Goal: Contribute content: Contribute content

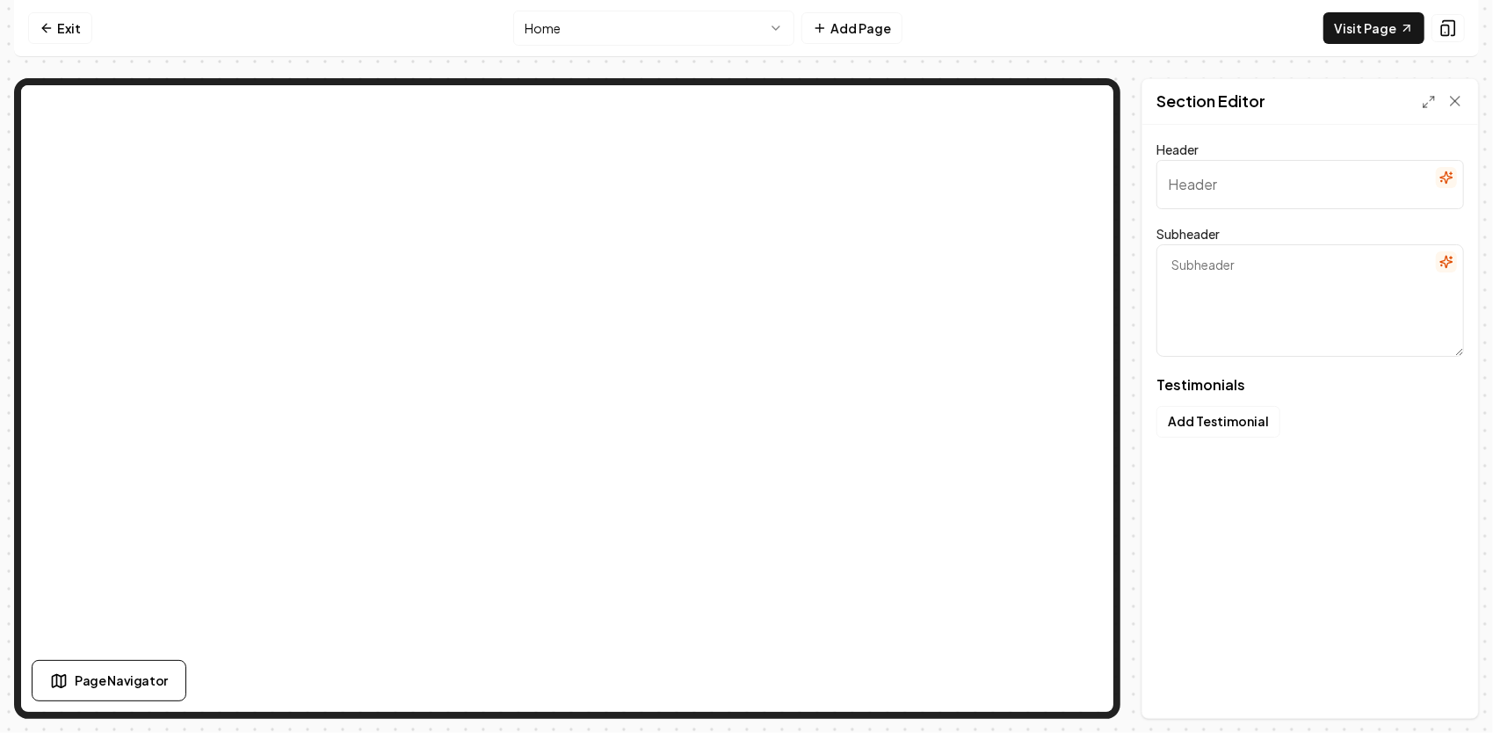
type input "A Reputation Earned, Not Given."
type textarea "Real feedback from homeowners, builders, and neighbors who’ve seen what pride, …"
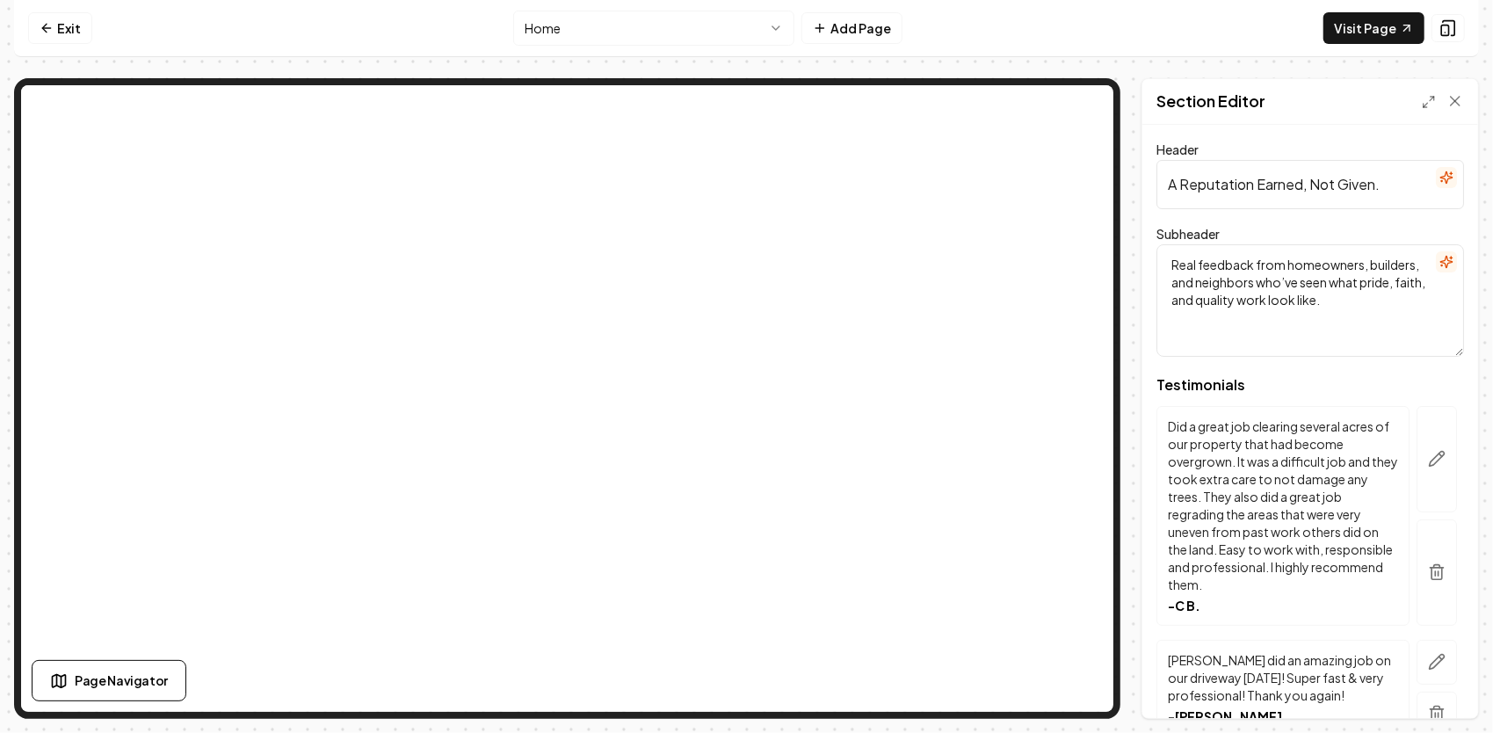
drag, startPoint x: 1395, startPoint y: 303, endPoint x: 1169, endPoint y: 260, distance: 229.8
click at [1169, 260] on textarea "Real feedback from homeowners, builders, and neighbors who’ve seen what pride, …" at bounding box center [1309, 300] width 307 height 112
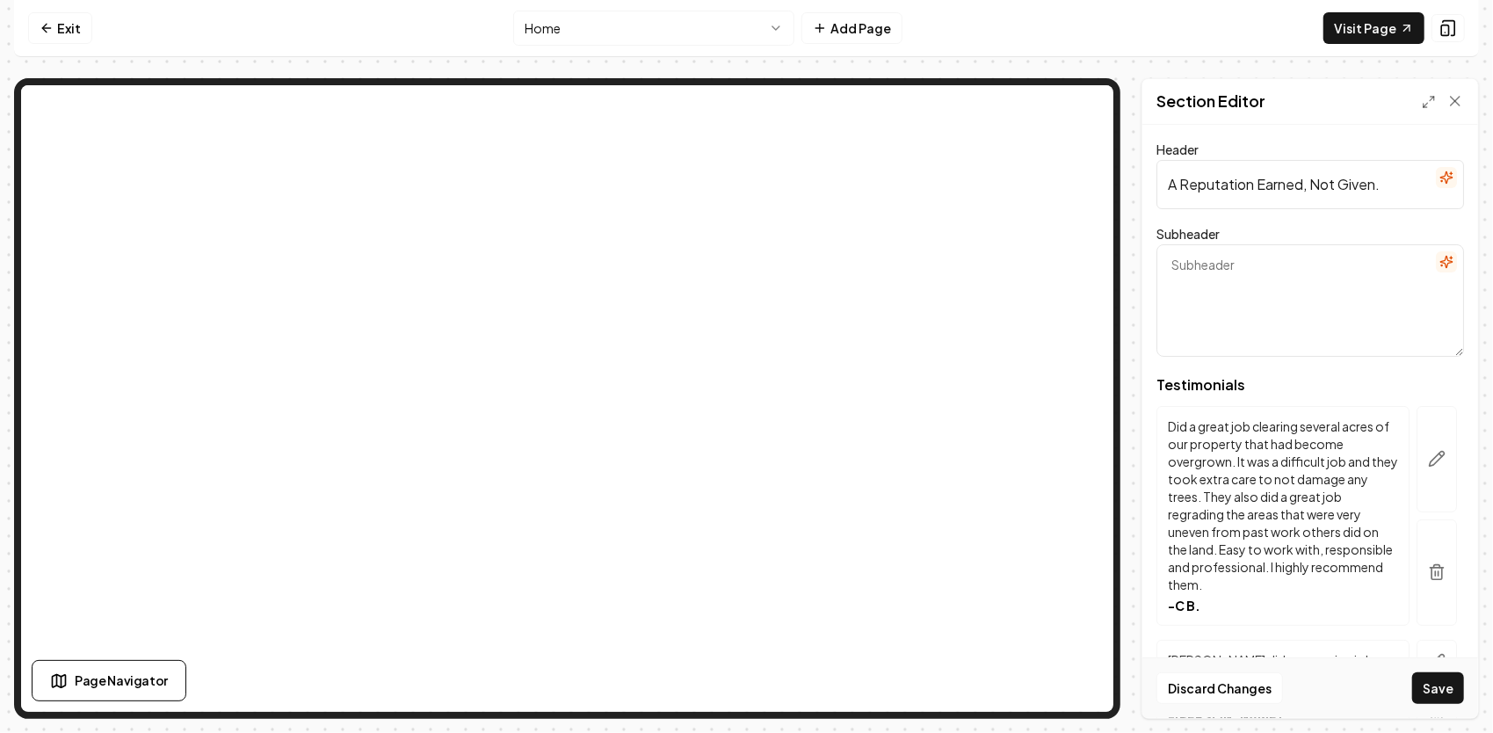
paste textarea "Don’t listen to us — hear it from the homeowners, builders, and neighbors who’v…"
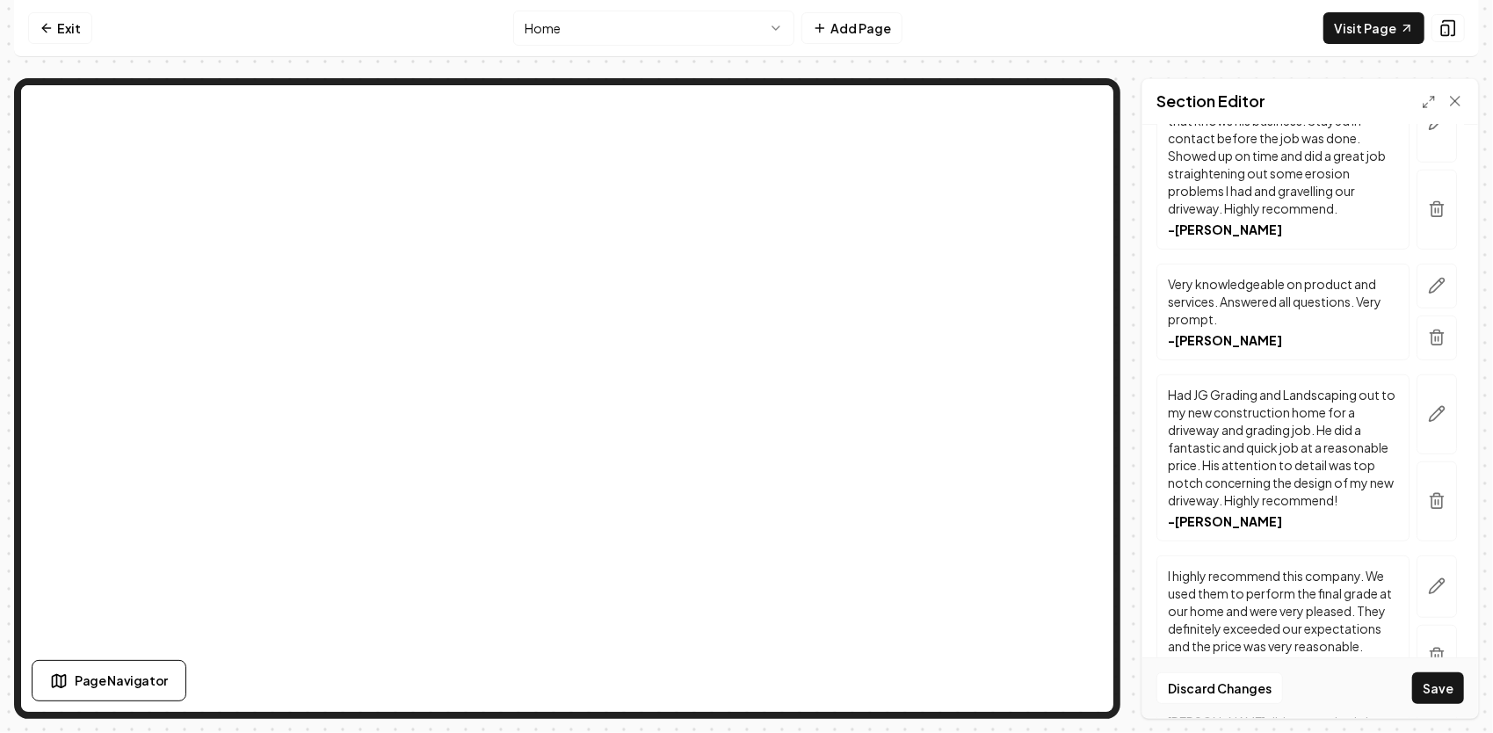
scroll to position [703, 0]
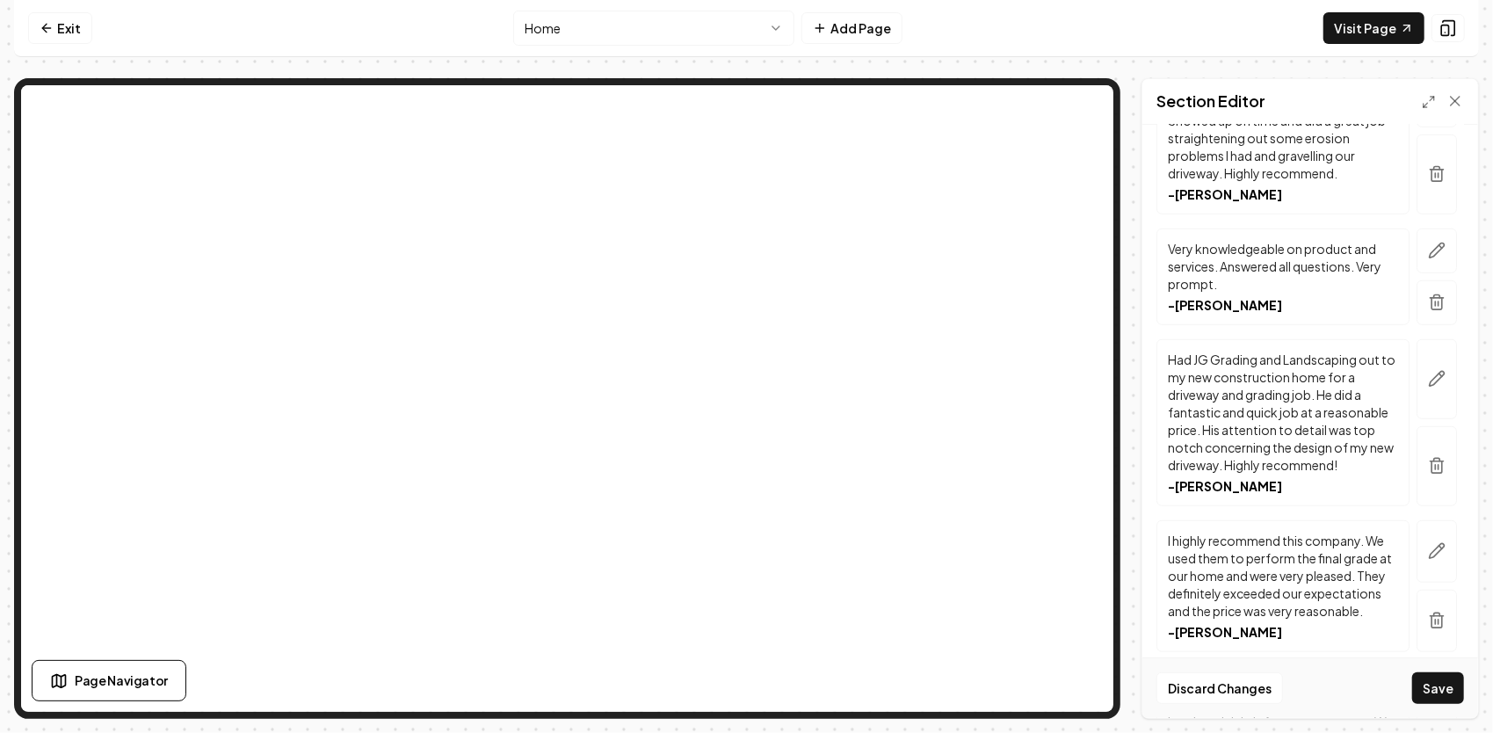
type textarea "Don’t listen to us — hear it from the homeowners, builders, and neighbors who’v…"
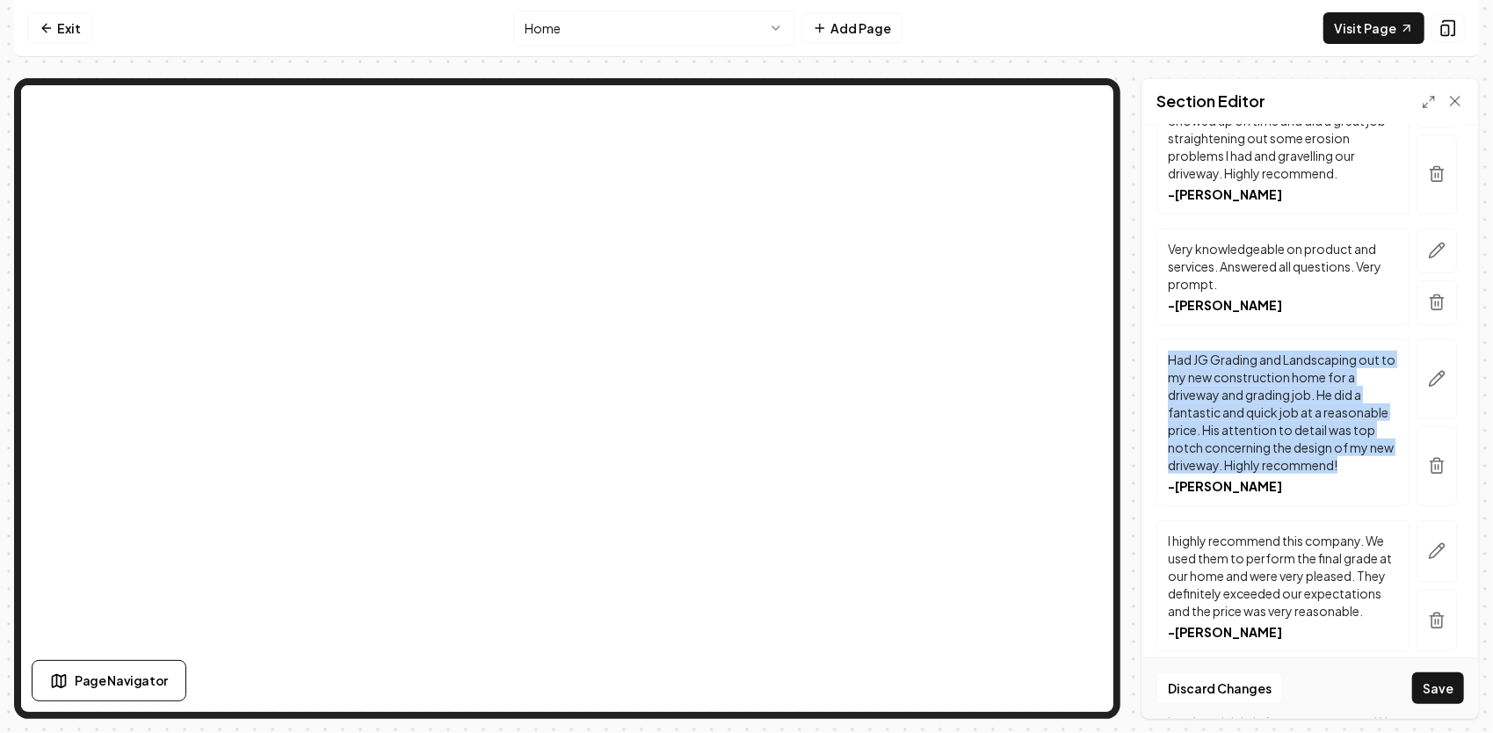
drag, startPoint x: 1247, startPoint y: 480, endPoint x: 1170, endPoint y: 348, distance: 152.8
click at [1170, 351] on p "Had JG Grading and Landscaping out to my new construction home for a driveway a…" at bounding box center [1282, 412] width 230 height 123
click at [1416, 401] on button "button" at bounding box center [1436, 379] width 40 height 80
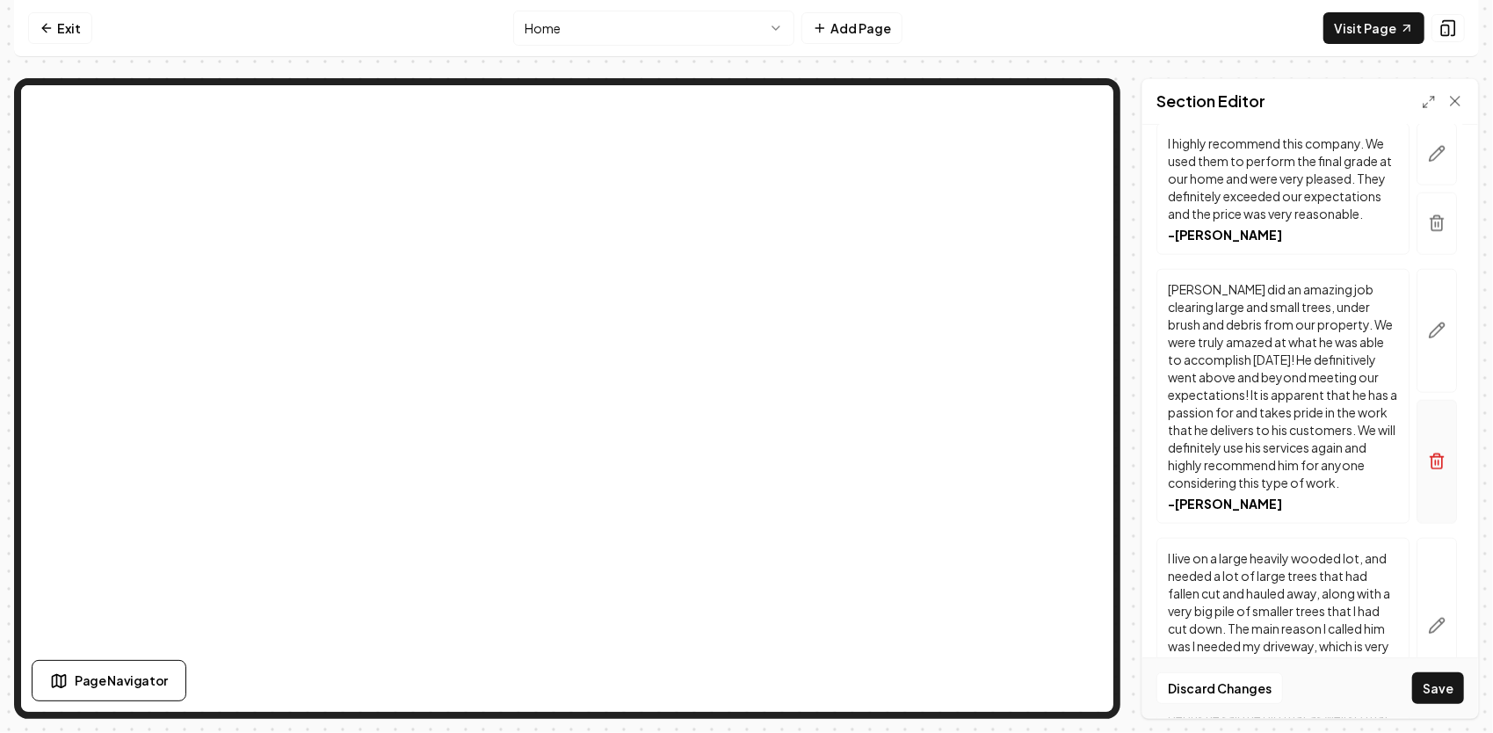
scroll to position [1230, 0]
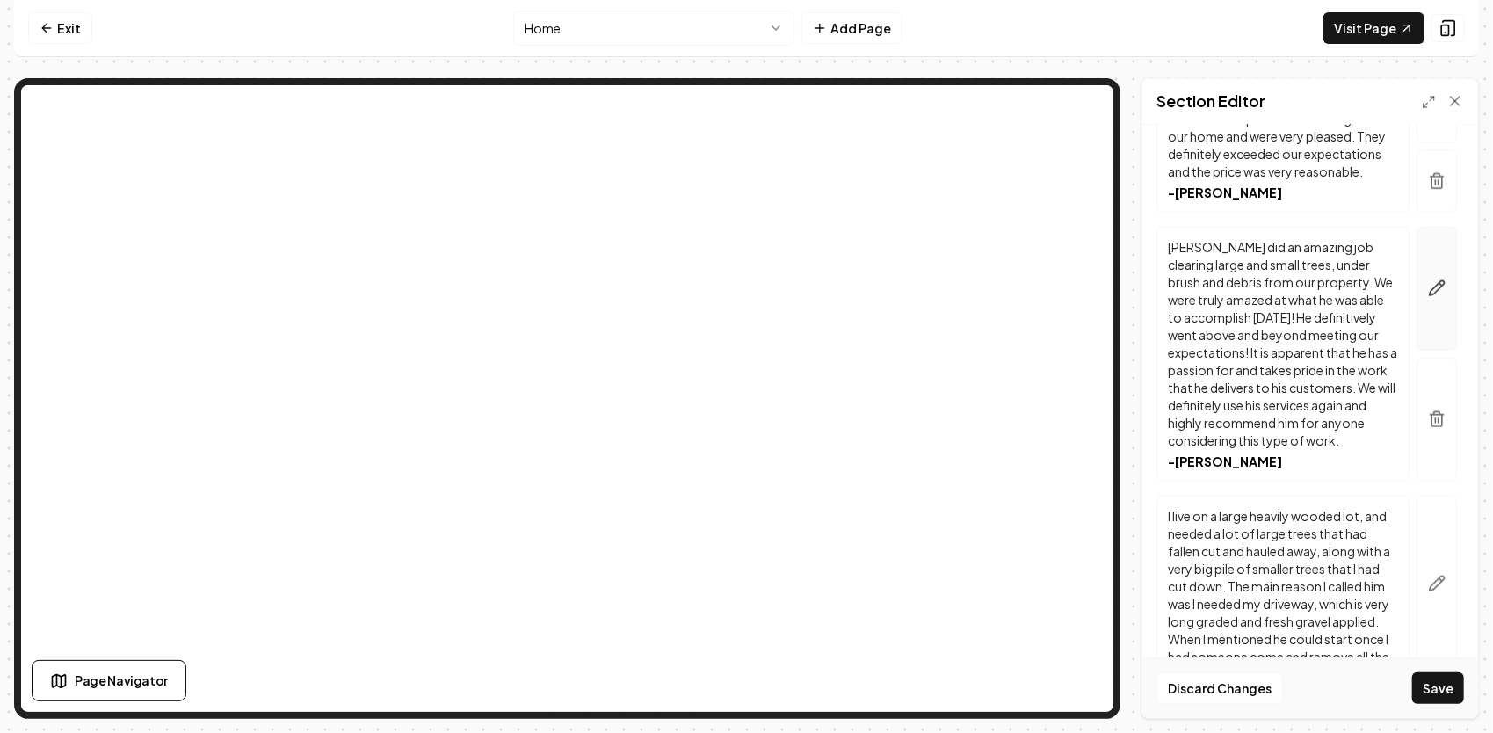
click at [1424, 296] on button "button" at bounding box center [1436, 289] width 40 height 124
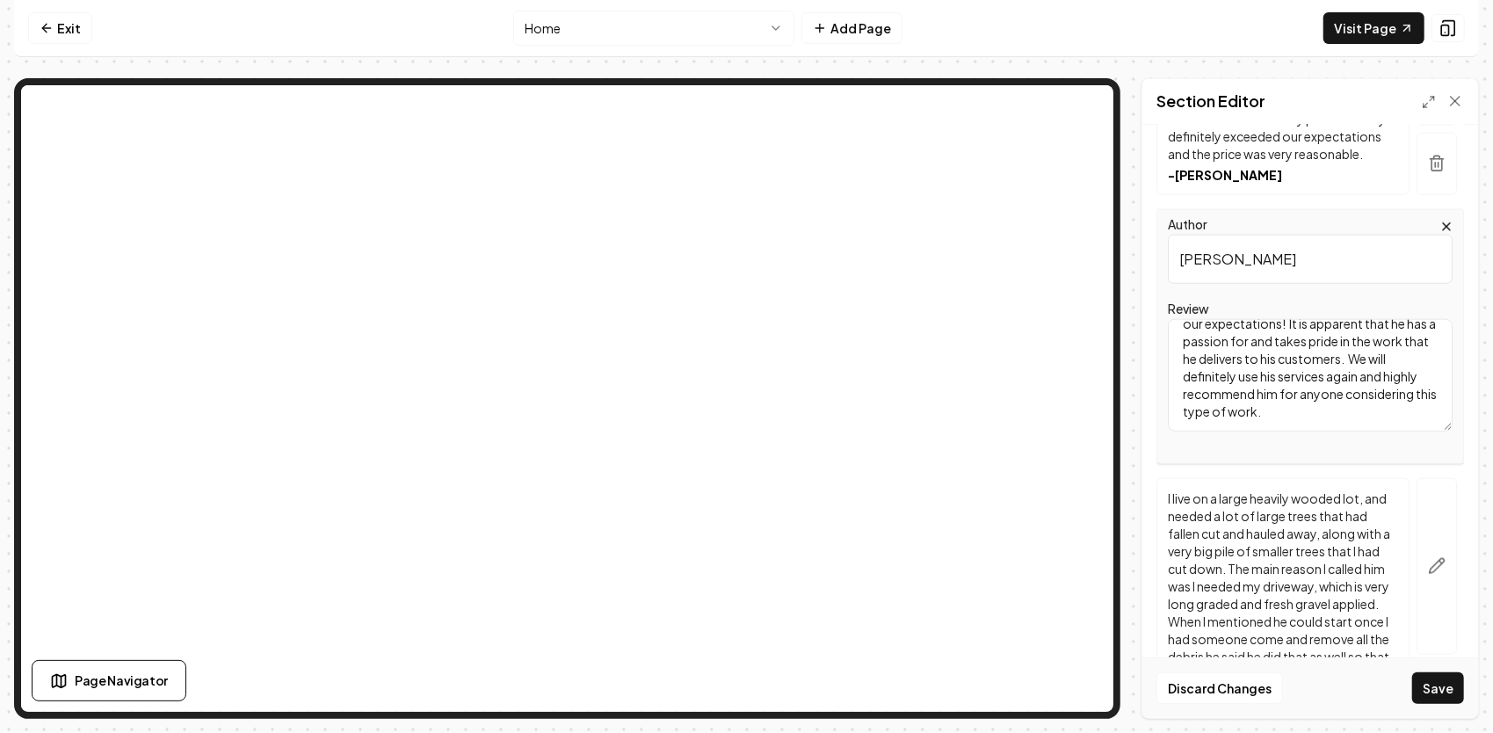
scroll to position [120, 0]
drag, startPoint x: 1179, startPoint y: 361, endPoint x: 1414, endPoint y: 506, distance: 276.5
click at [1414, 506] on div "Testimonials Did a great job clearing several acres of our property that had be…" at bounding box center [1309, 711] width 307 height 2987
drag, startPoint x: 1297, startPoint y: 400, endPoint x: 1293, endPoint y: 408, distance: 9.0
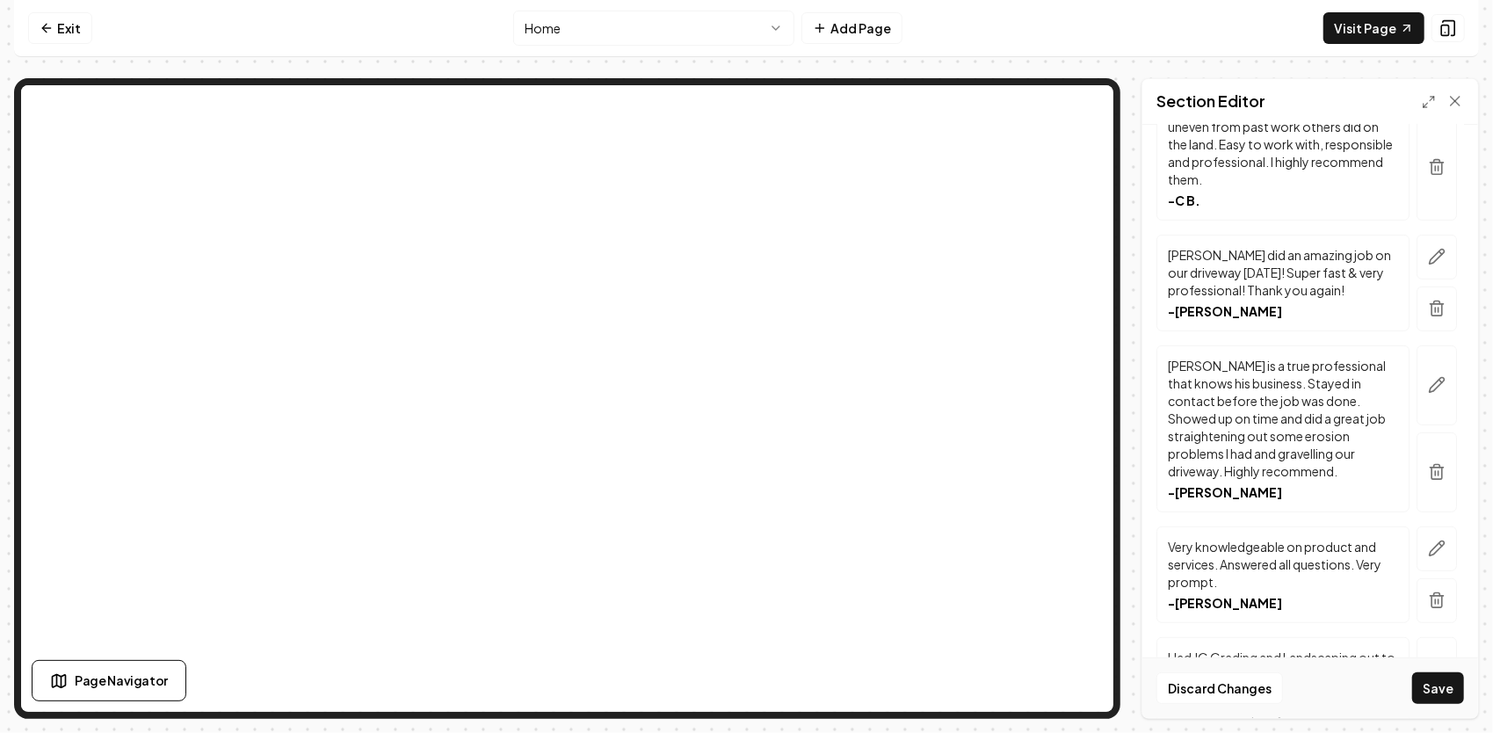
scroll to position [369, 0]
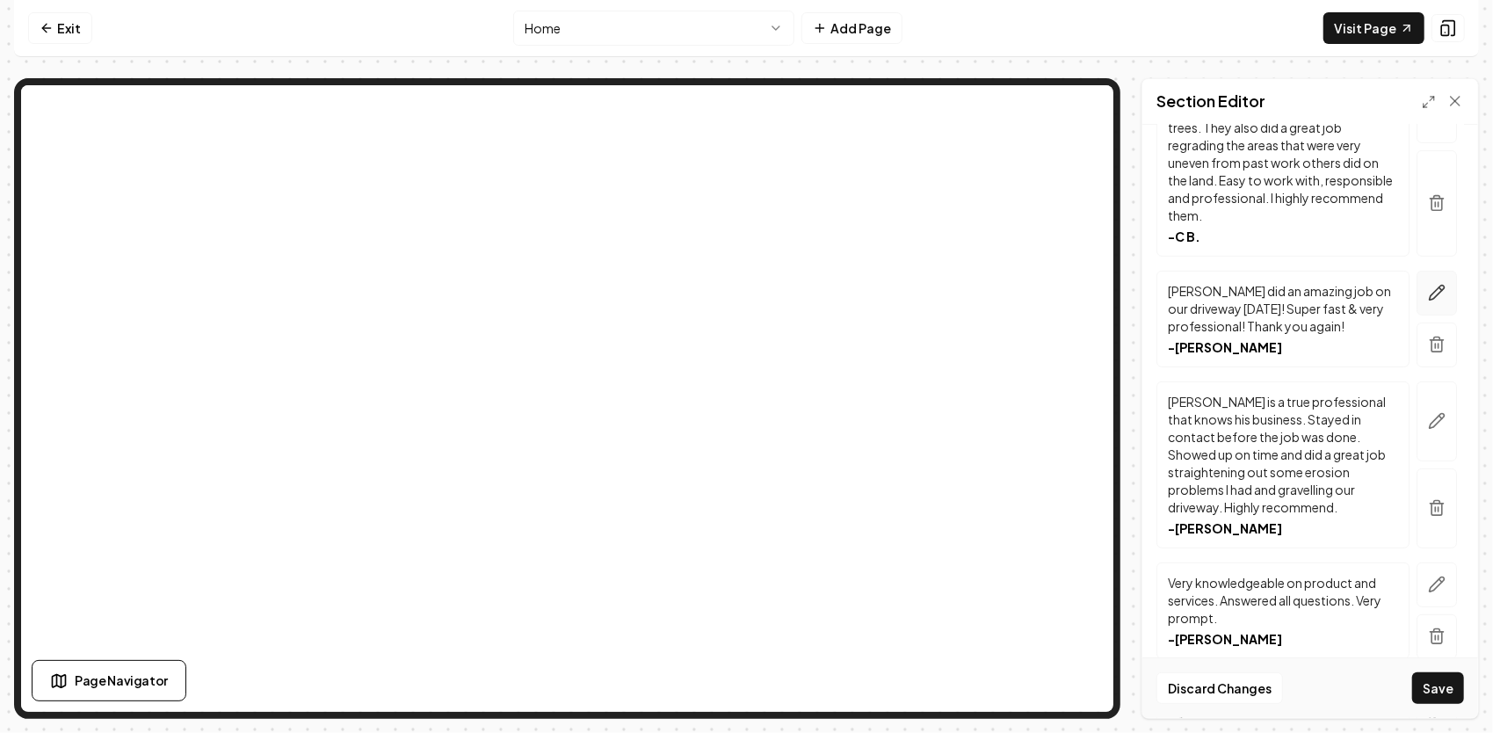
click at [1440, 283] on button "button" at bounding box center [1436, 293] width 40 height 45
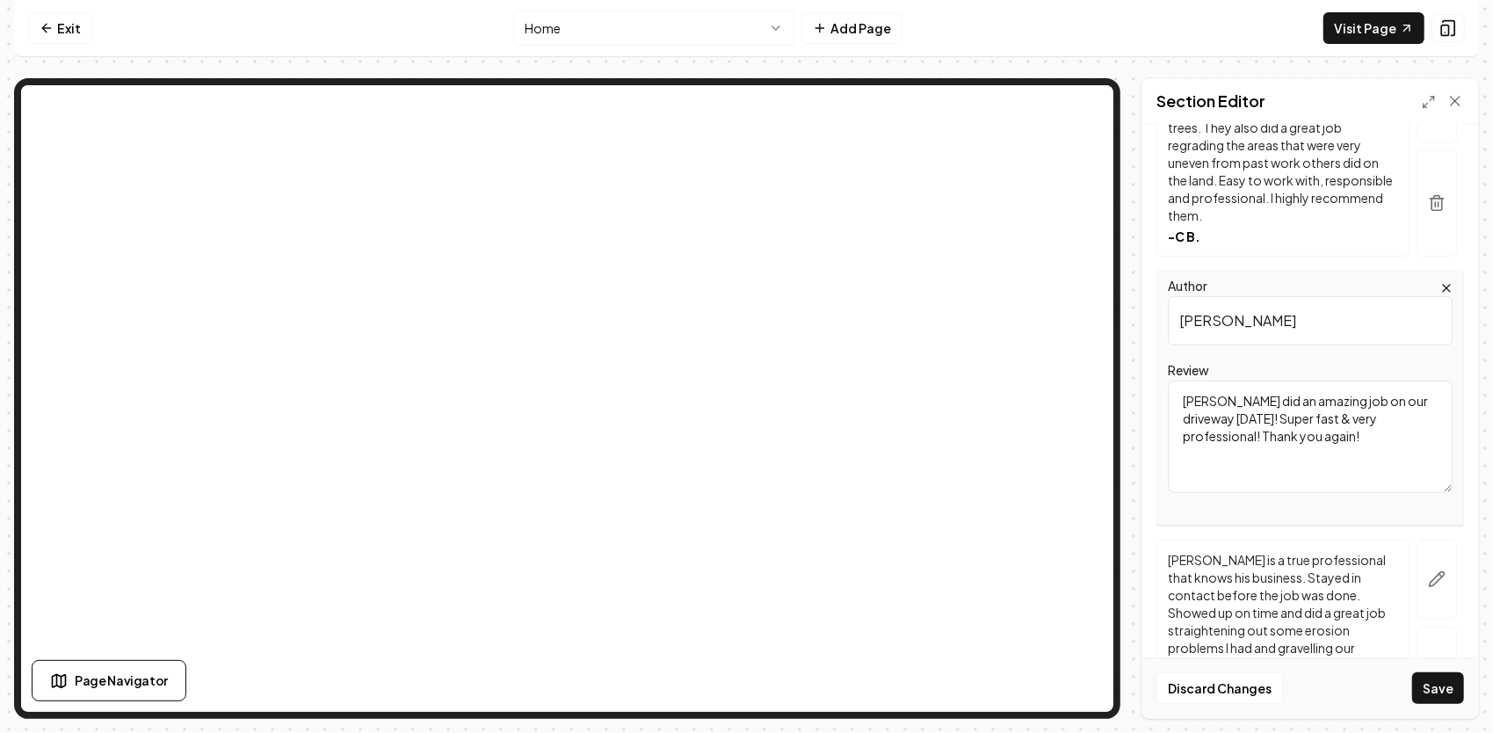
drag, startPoint x: 1305, startPoint y: 430, endPoint x: 1188, endPoint y: 383, distance: 126.9
click at [1188, 383] on textarea "[PERSON_NAME] did an amazing job on our driveway [DATE]! Super fast & very prof…" at bounding box center [1309, 436] width 285 height 112
type textarea "J"
paste textarea "[PERSON_NAME] did an amazing job clearing large and small trees, under brush an…"
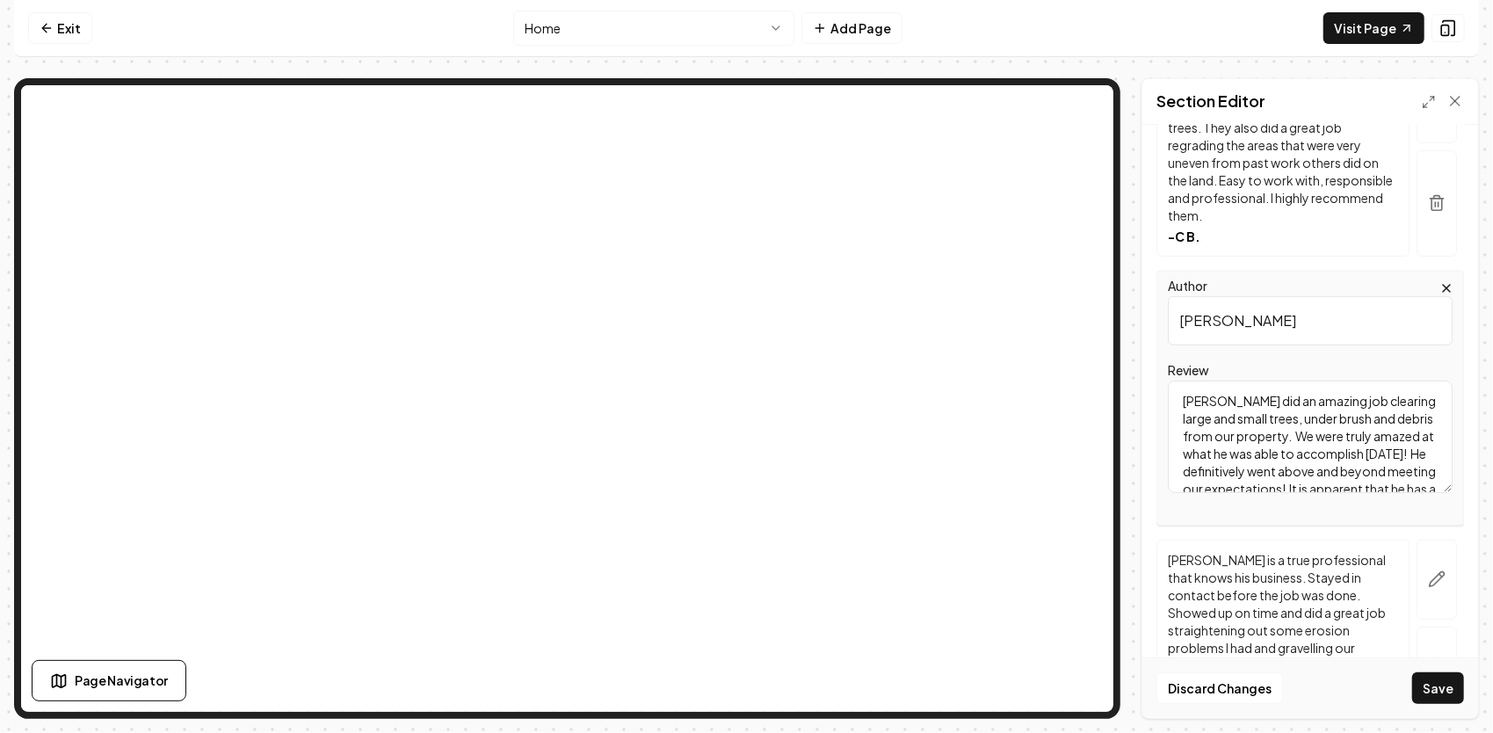
scroll to position [109, 0]
type textarea "[PERSON_NAME] did an amazing job clearing large and small trees, under brush an…"
drag, startPoint x: 1277, startPoint y: 327, endPoint x: 1175, endPoint y: 316, distance: 103.3
click at [1175, 316] on input "[PERSON_NAME]" at bounding box center [1309, 320] width 285 height 49
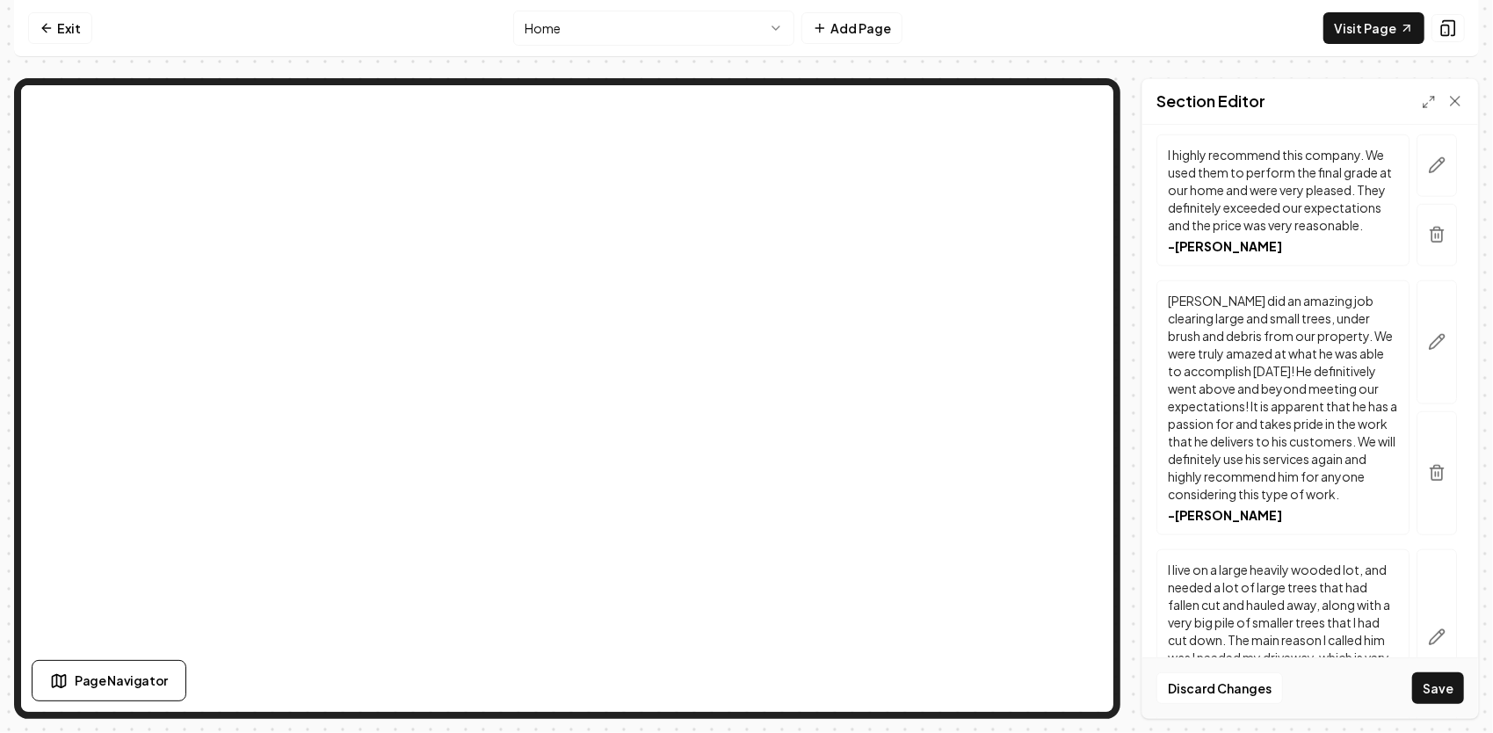
scroll to position [1247, 0]
click at [1428, 350] on icon "button" at bounding box center [1437, 341] width 18 height 18
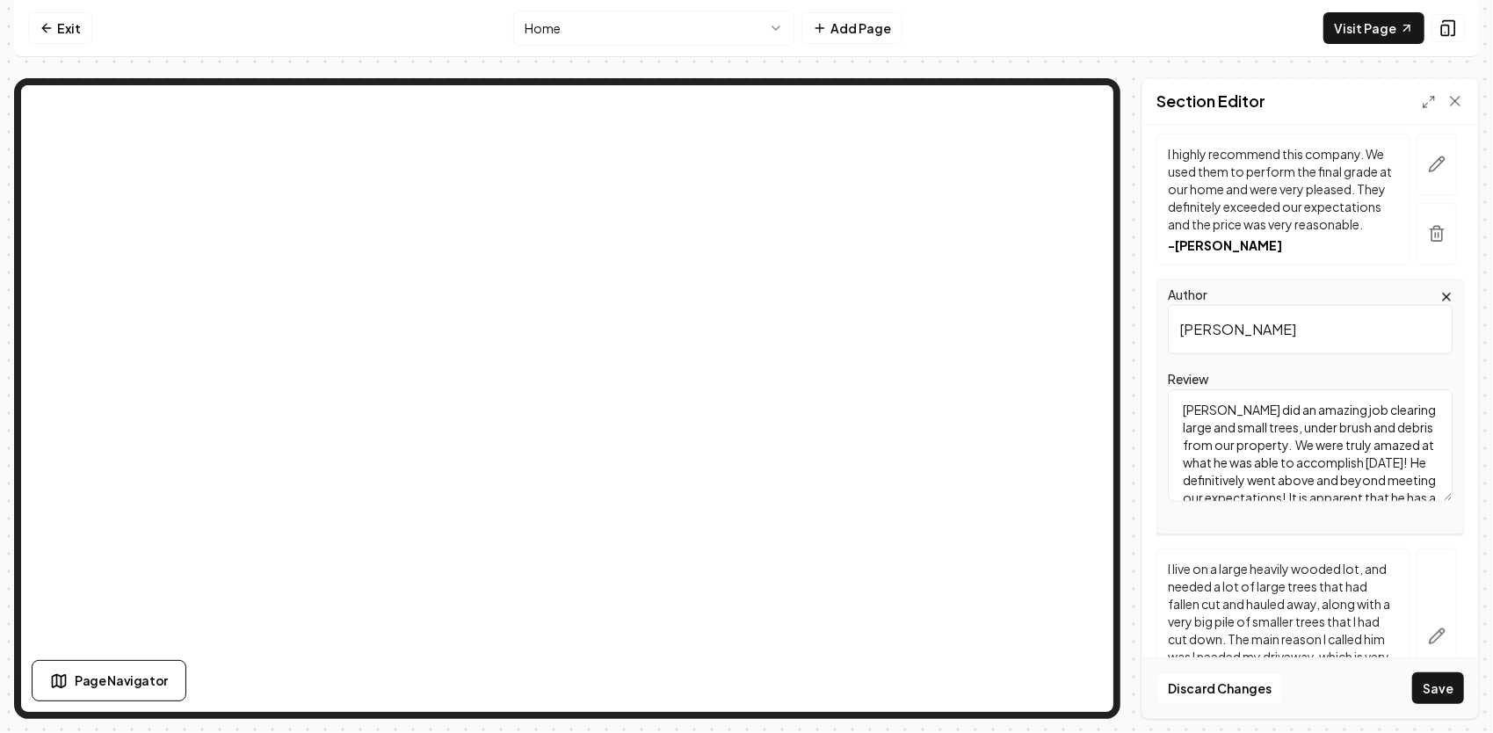
drag, startPoint x: 1265, startPoint y: 360, endPoint x: 1180, endPoint y: 358, distance: 85.2
click at [1180, 354] on input "[PERSON_NAME]" at bounding box center [1309, 329] width 285 height 49
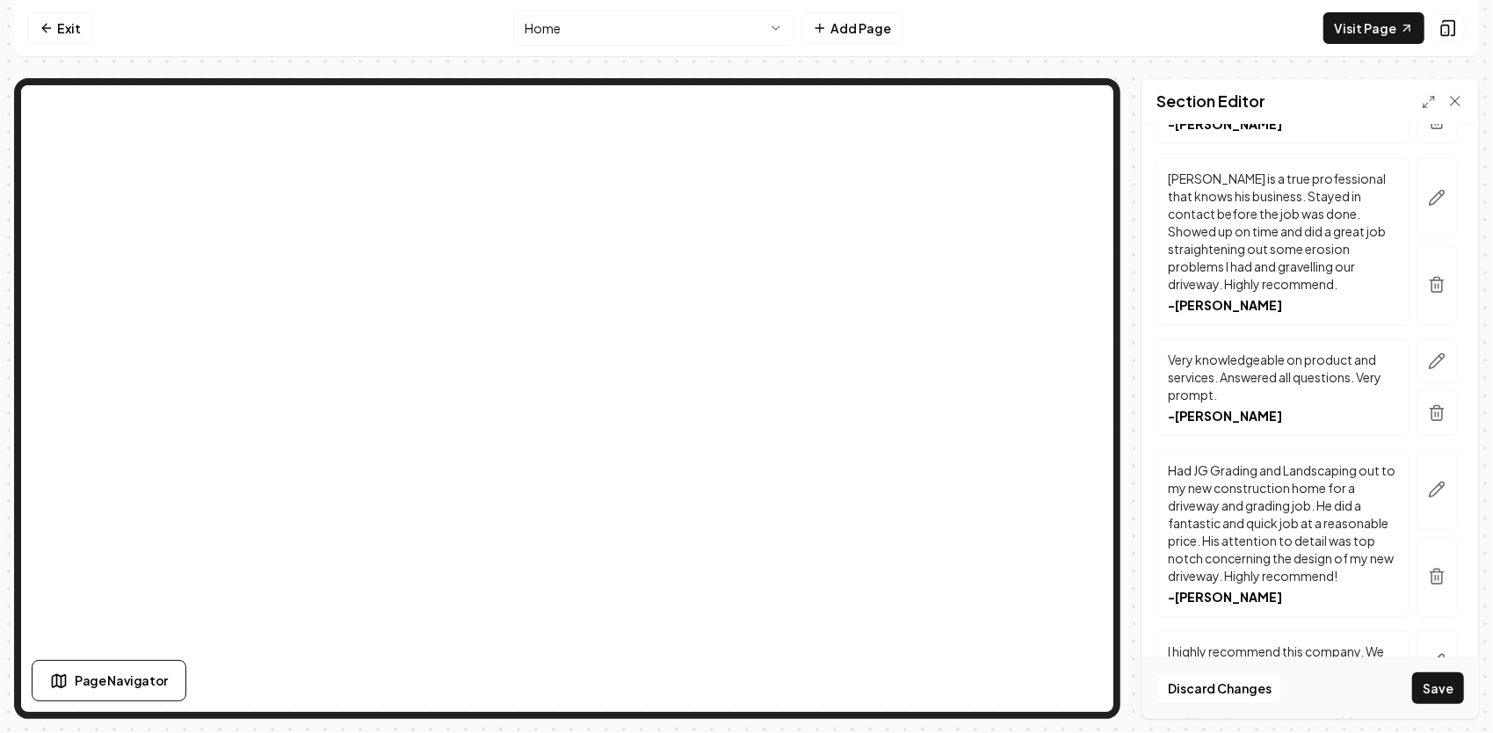
scroll to position [615, 0]
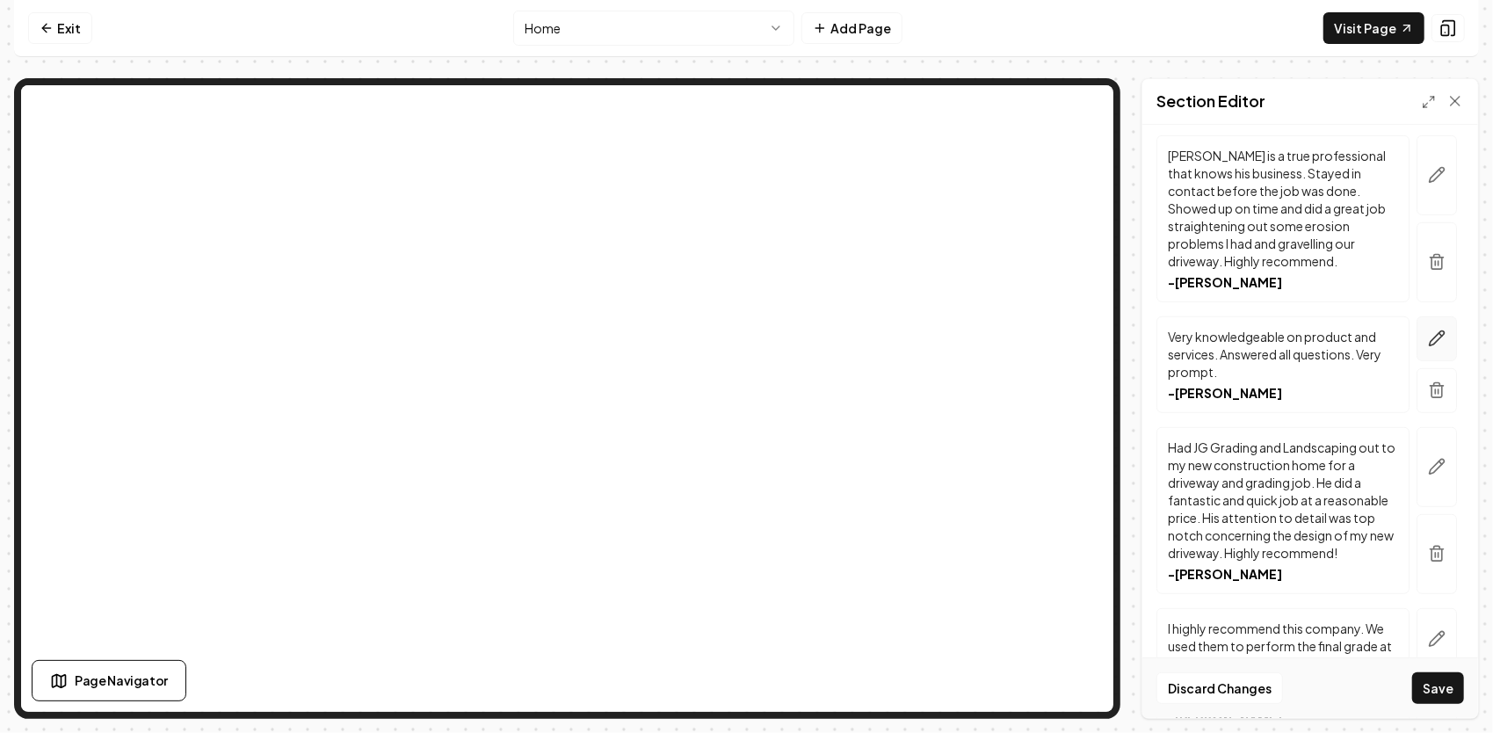
click at [1430, 336] on icon "button" at bounding box center [1437, 338] width 18 height 18
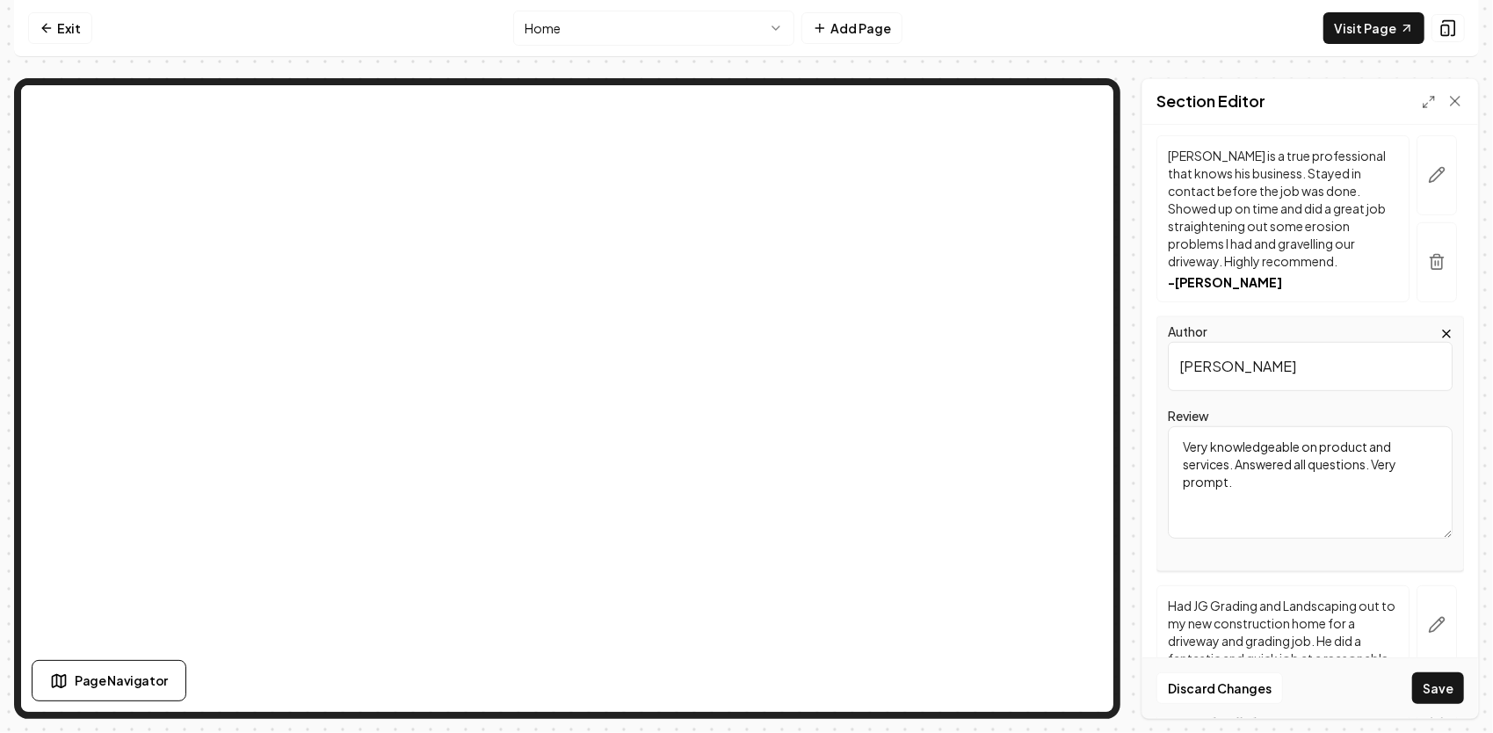
drag, startPoint x: 1254, startPoint y: 477, endPoint x: 1182, endPoint y: 445, distance: 79.5
click at [1182, 445] on textarea "Very knowledgeable on product and services. Answered all questions. Very prompt." at bounding box center [1309, 482] width 285 height 112
drag, startPoint x: 1218, startPoint y: 441, endPoint x: 1263, endPoint y: 506, distance: 78.9
click at [1263, 506] on textarea "Very knowledgeable on product and services. Answered all questions. Very prompt." at bounding box center [1309, 482] width 285 height 112
click at [784, 33] on html "Computer Required This feature is only available on a computer. Please switch t…" at bounding box center [746, 366] width 1493 height 733
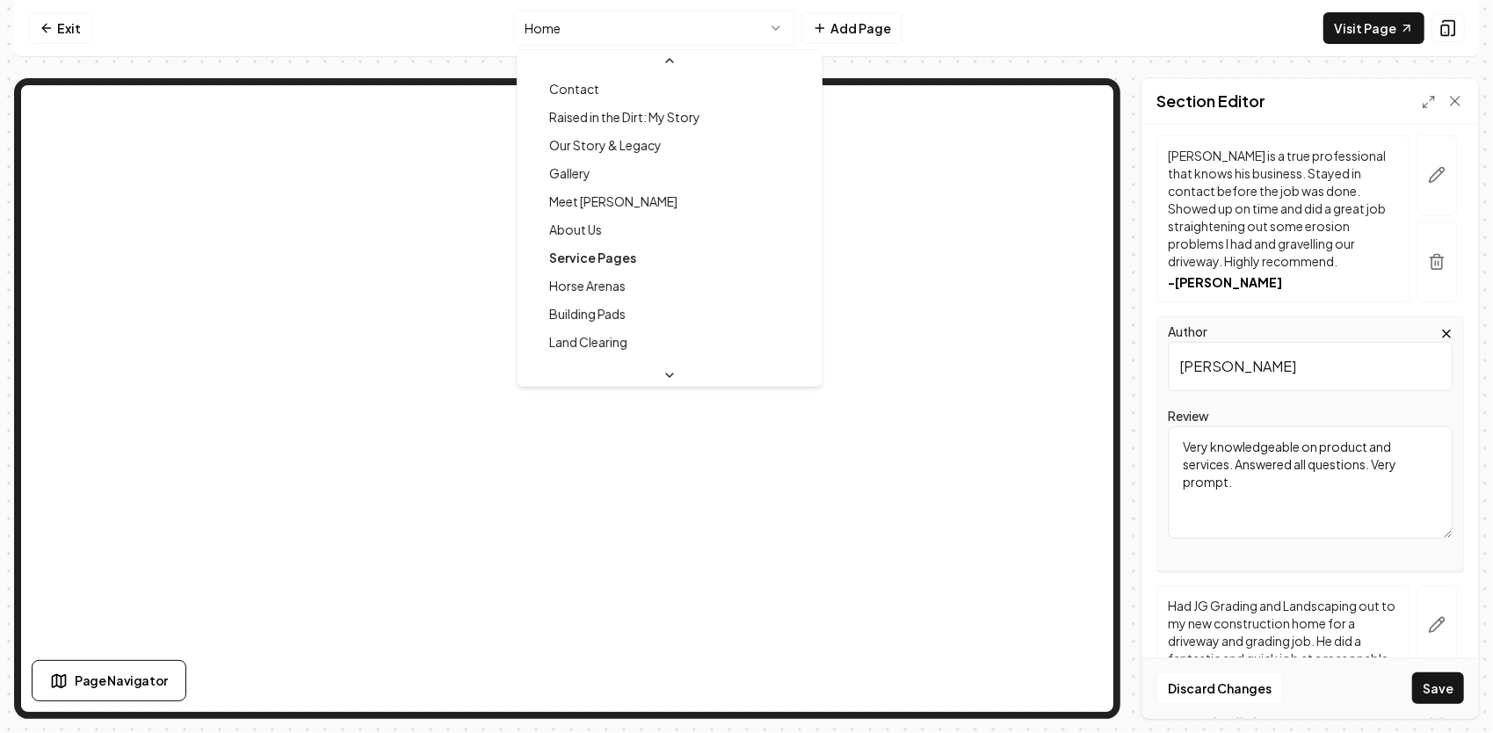
scroll to position [0, 0]
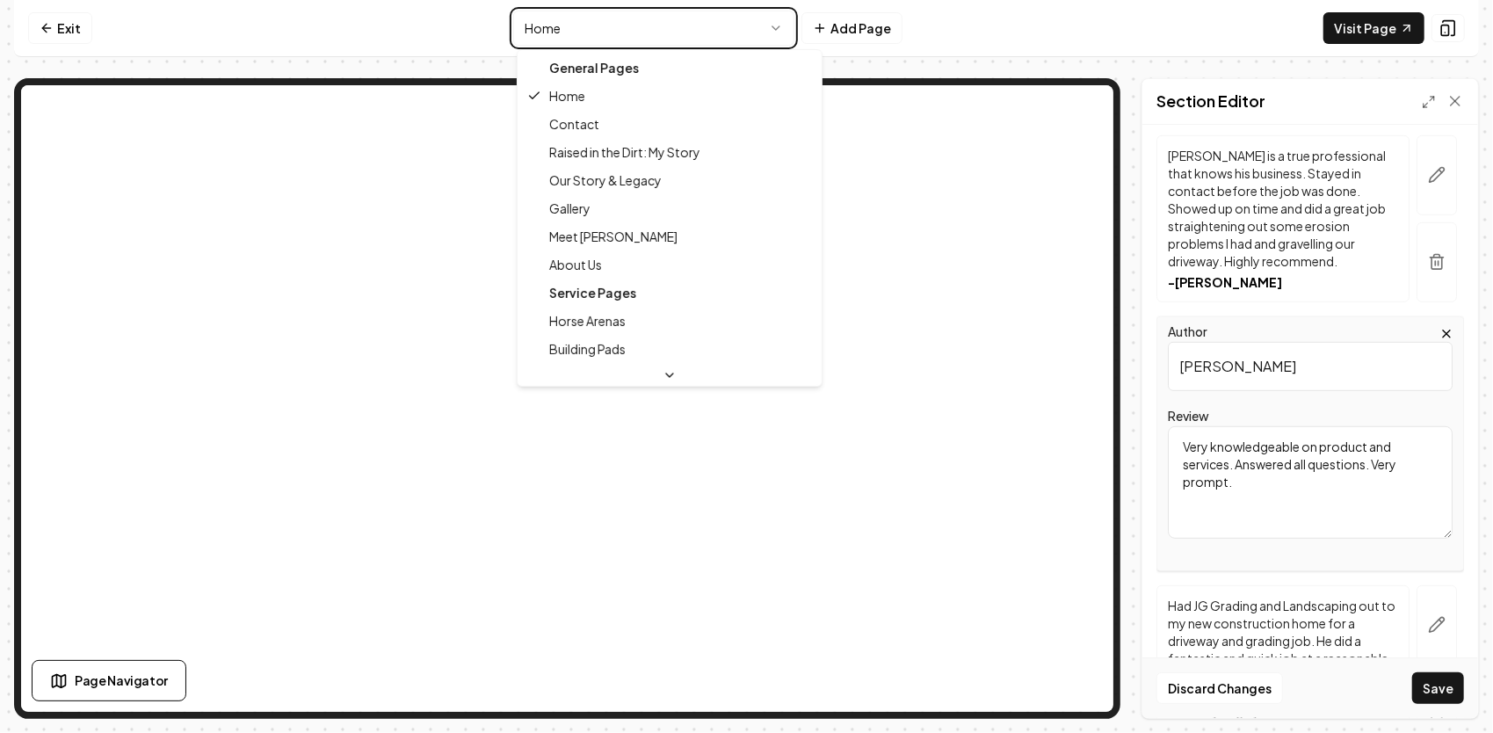
click at [1457, 101] on html "Computer Required This feature is only available on a computer. Please switch t…" at bounding box center [746, 366] width 1493 height 733
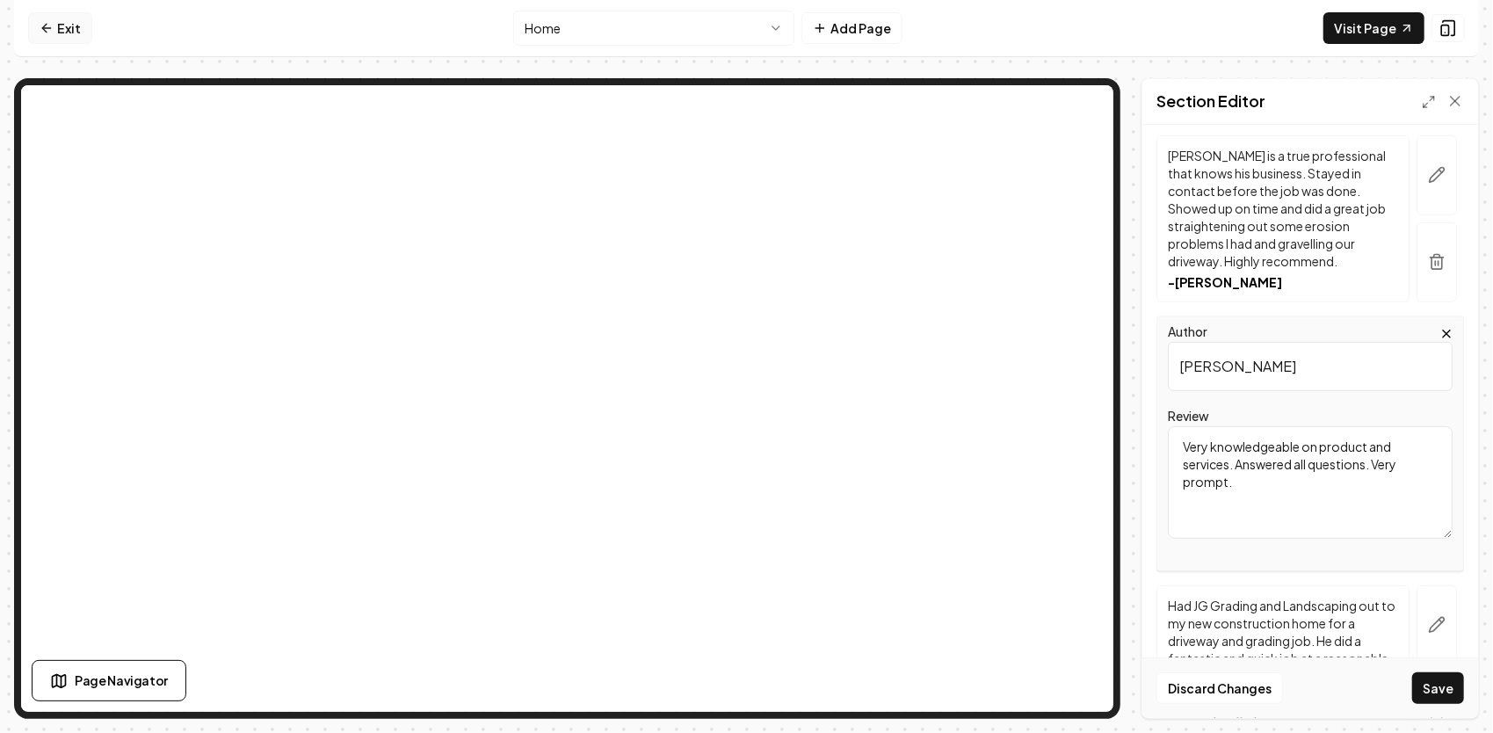
click at [61, 36] on link "Exit" at bounding box center [60, 28] width 64 height 32
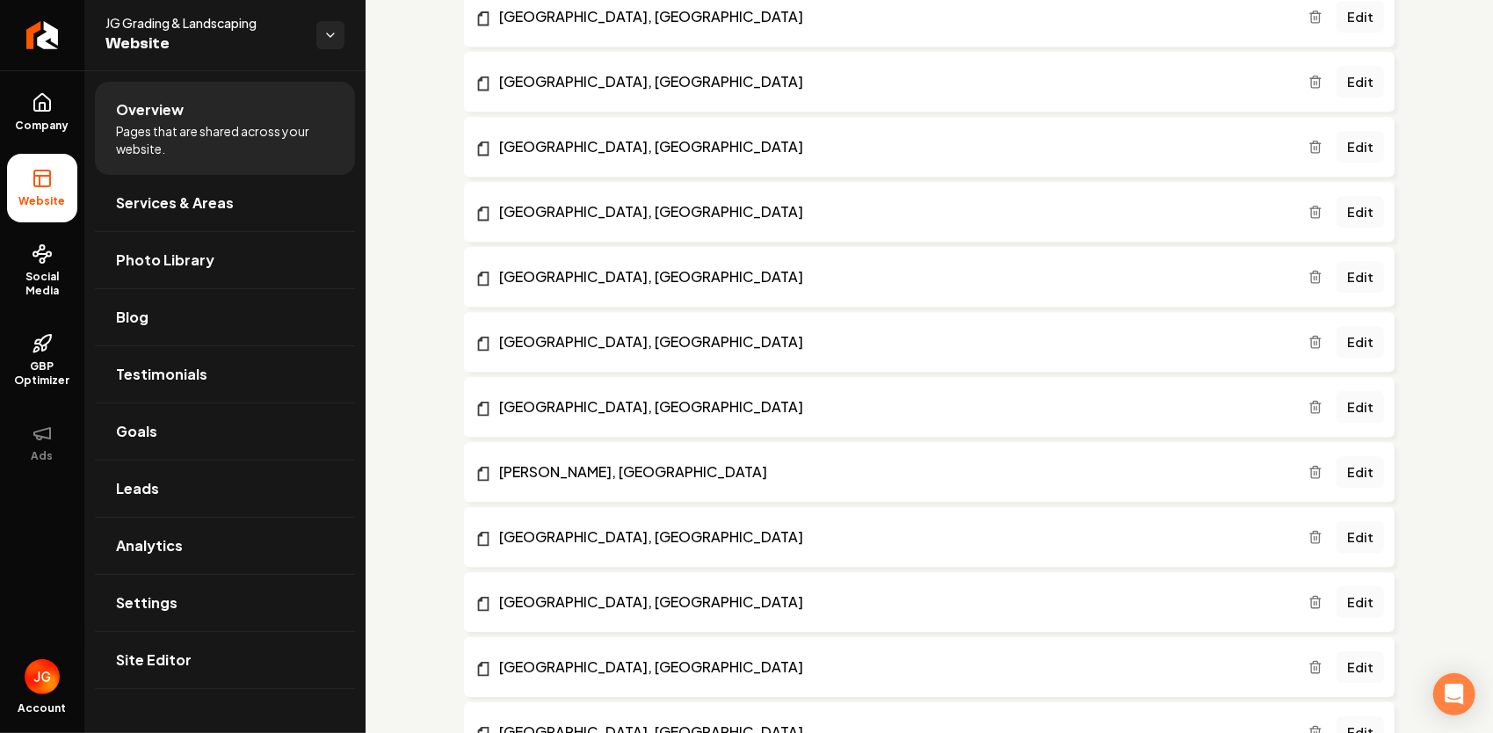
scroll to position [3842, 0]
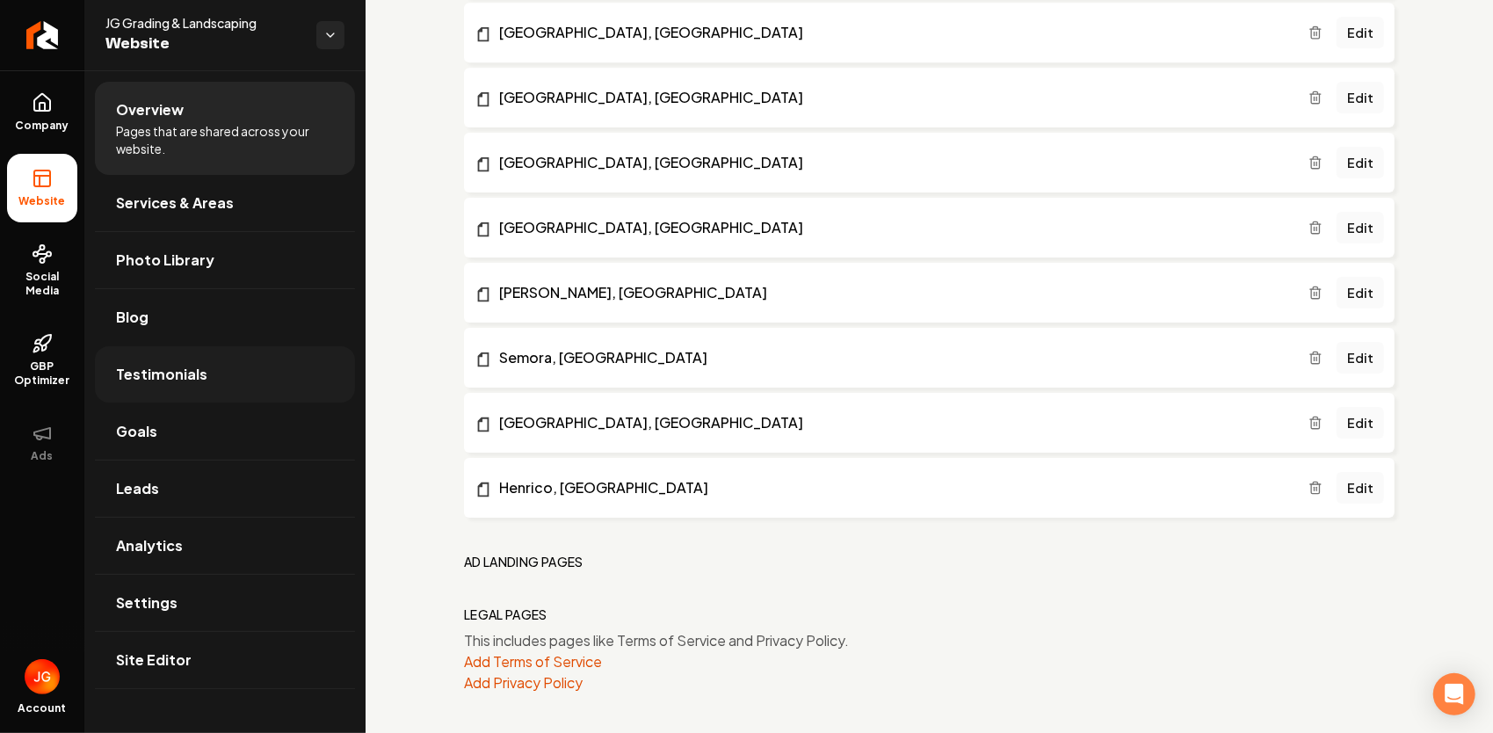
click at [181, 394] on link "Testimonials" at bounding box center [225, 374] width 260 height 56
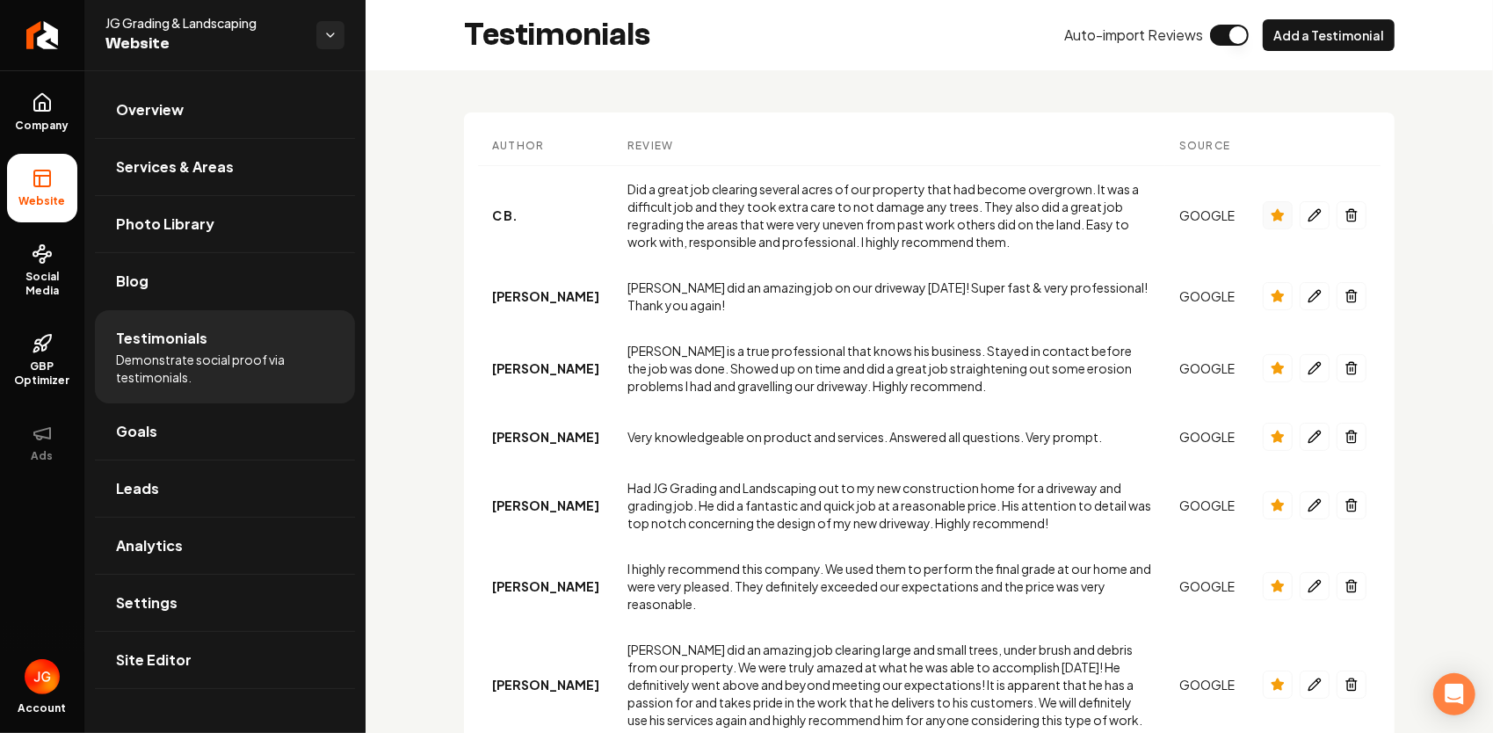
click at [1271, 214] on icon "Main content area" at bounding box center [1276, 214] width 11 height 11
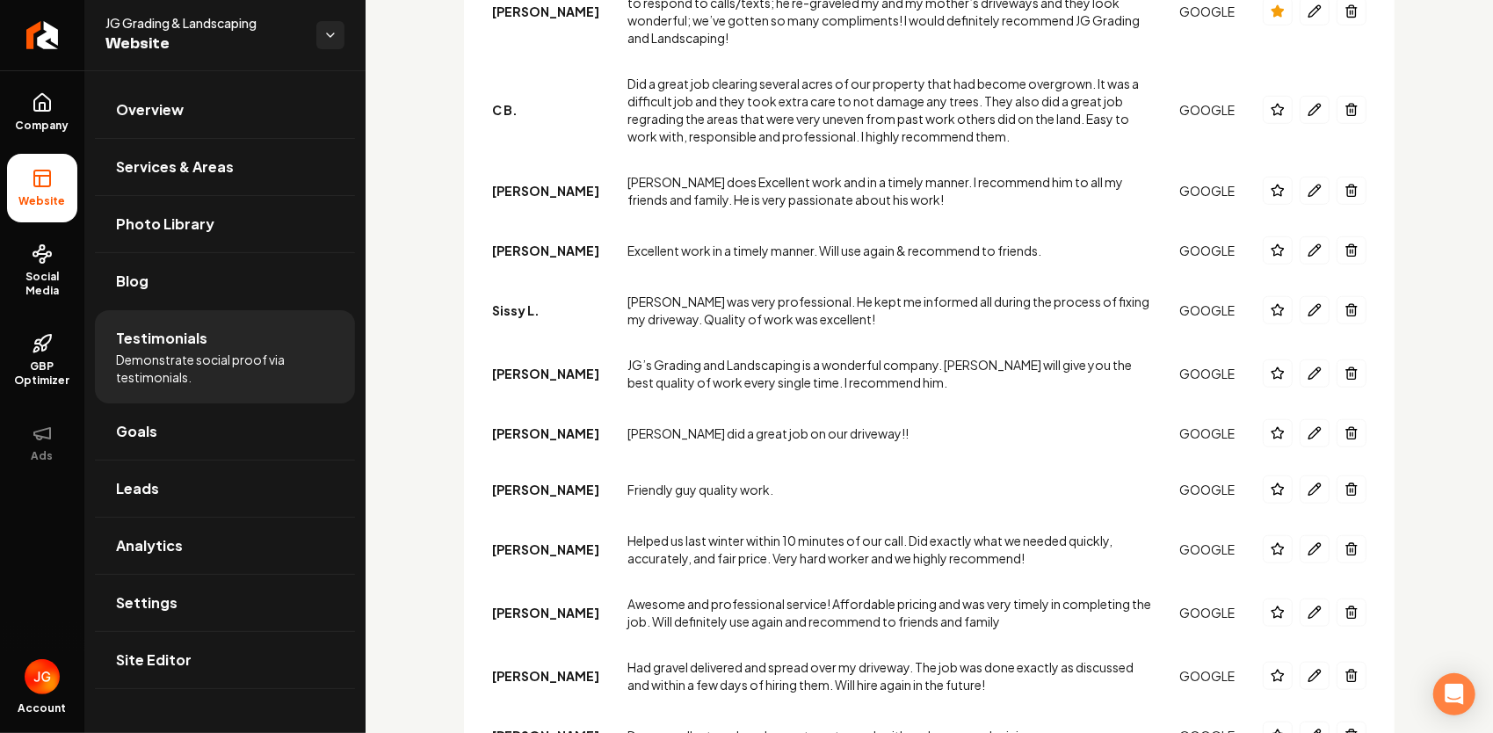
scroll to position [824, 0]
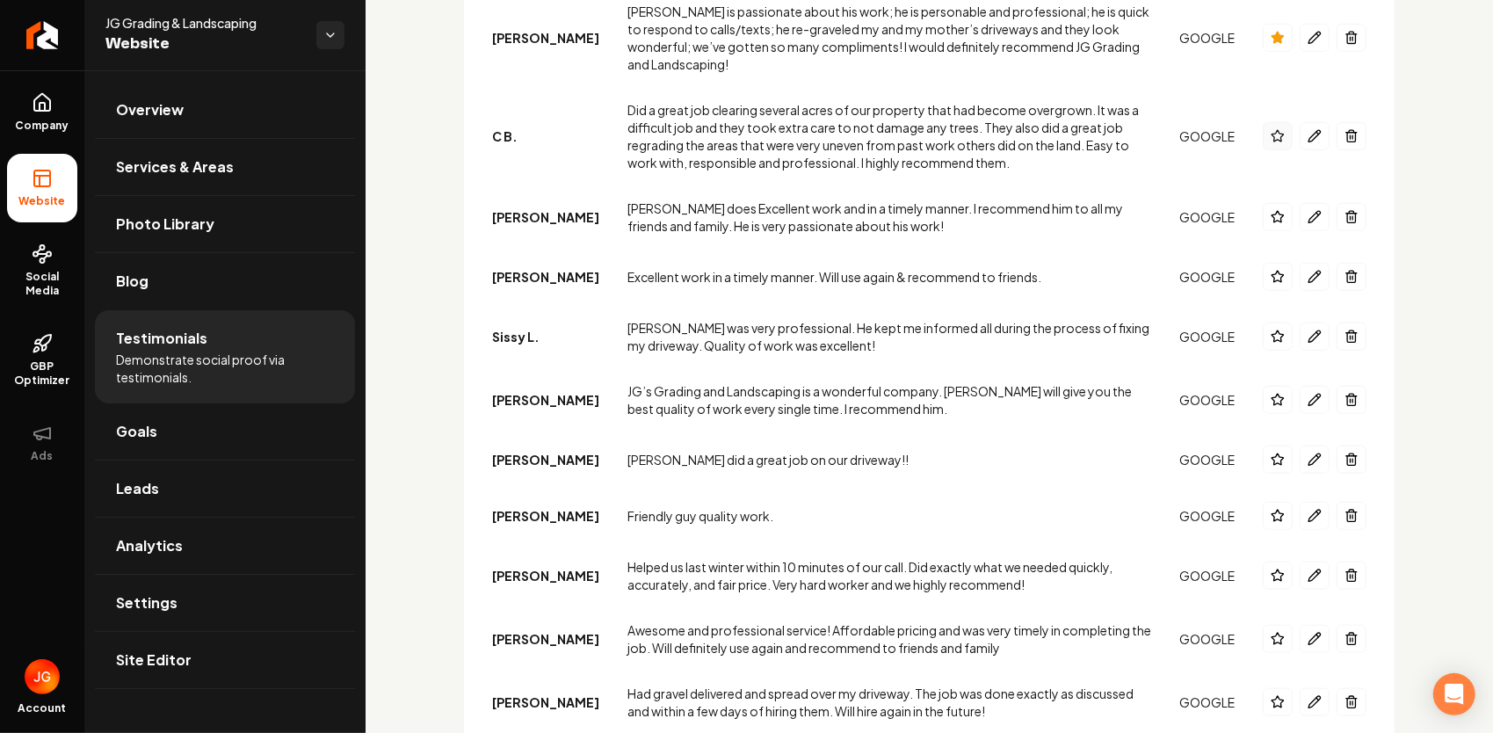
click at [1270, 129] on icon "Main content area" at bounding box center [1277, 136] width 14 height 14
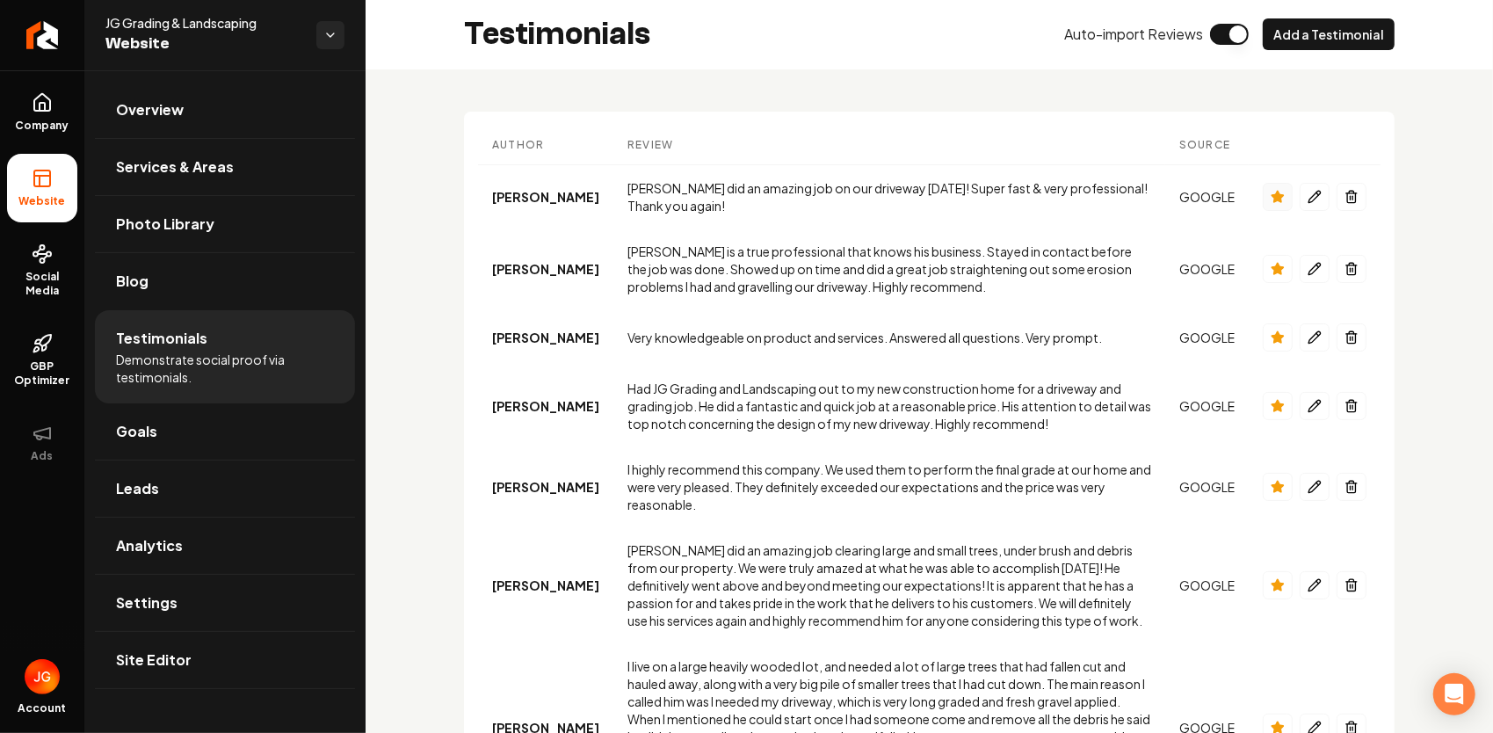
scroll to position [0, 0]
click at [1270, 196] on icon "Main content area" at bounding box center [1277, 198] width 14 height 14
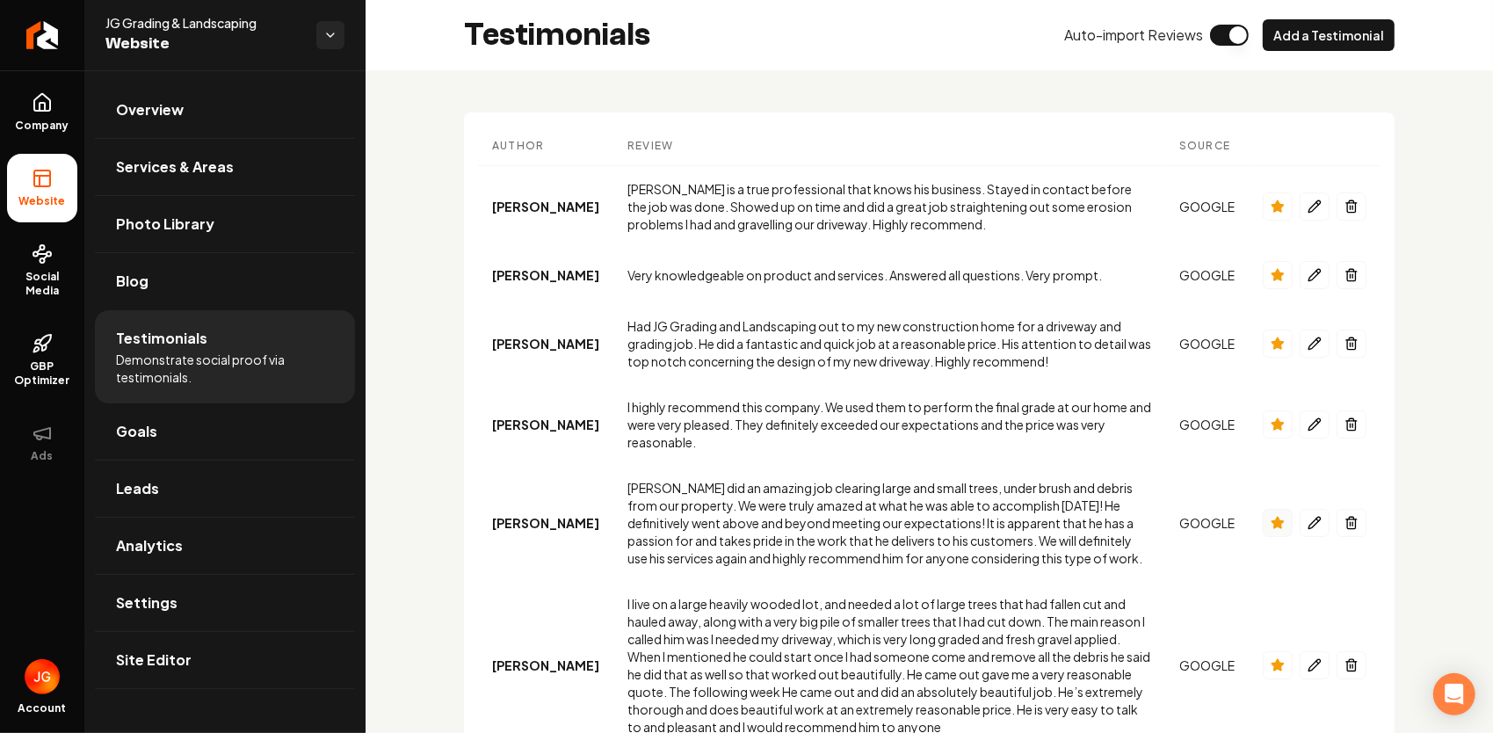
click at [1275, 522] on button "Main content area" at bounding box center [1277, 523] width 30 height 28
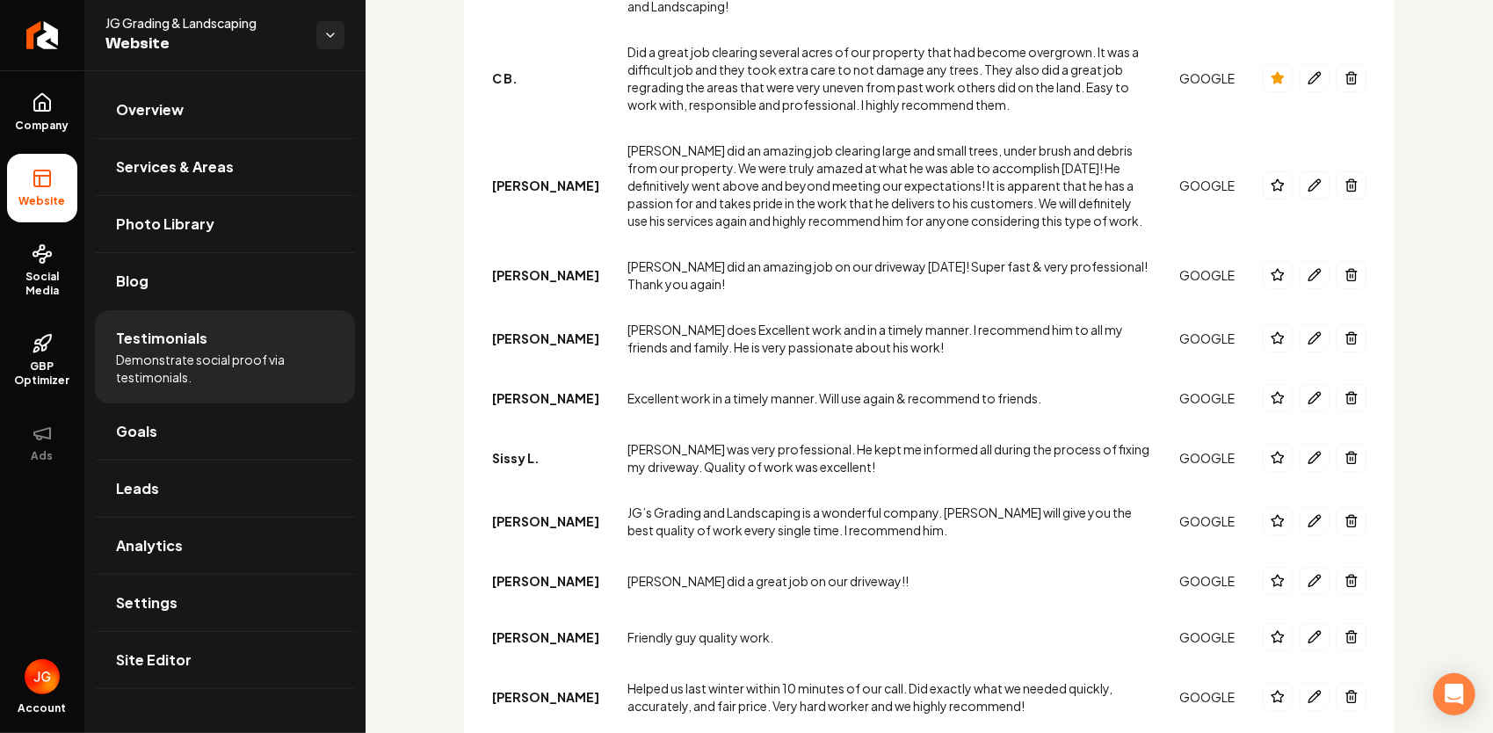
scroll to position [615, 0]
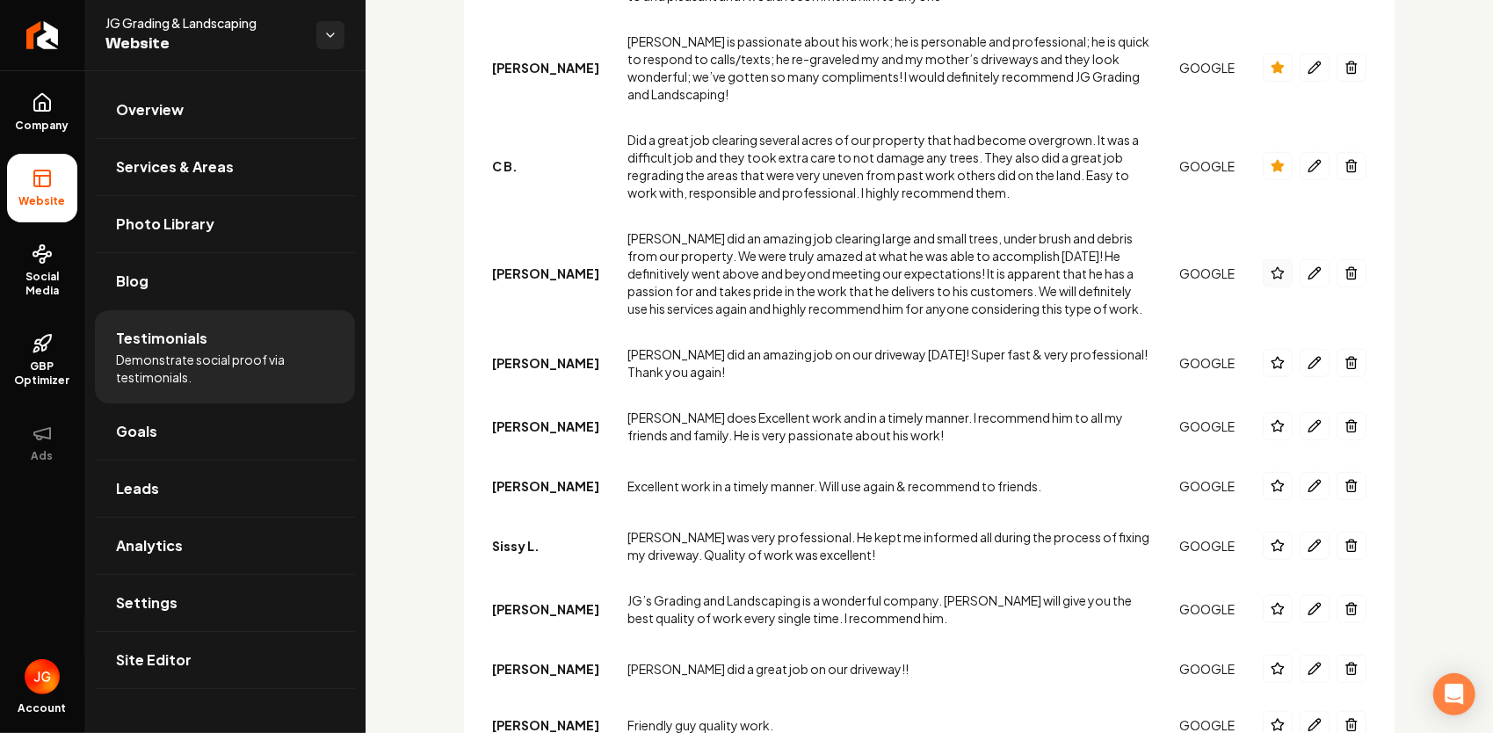
click at [1270, 266] on icon "Main content area" at bounding box center [1277, 273] width 14 height 14
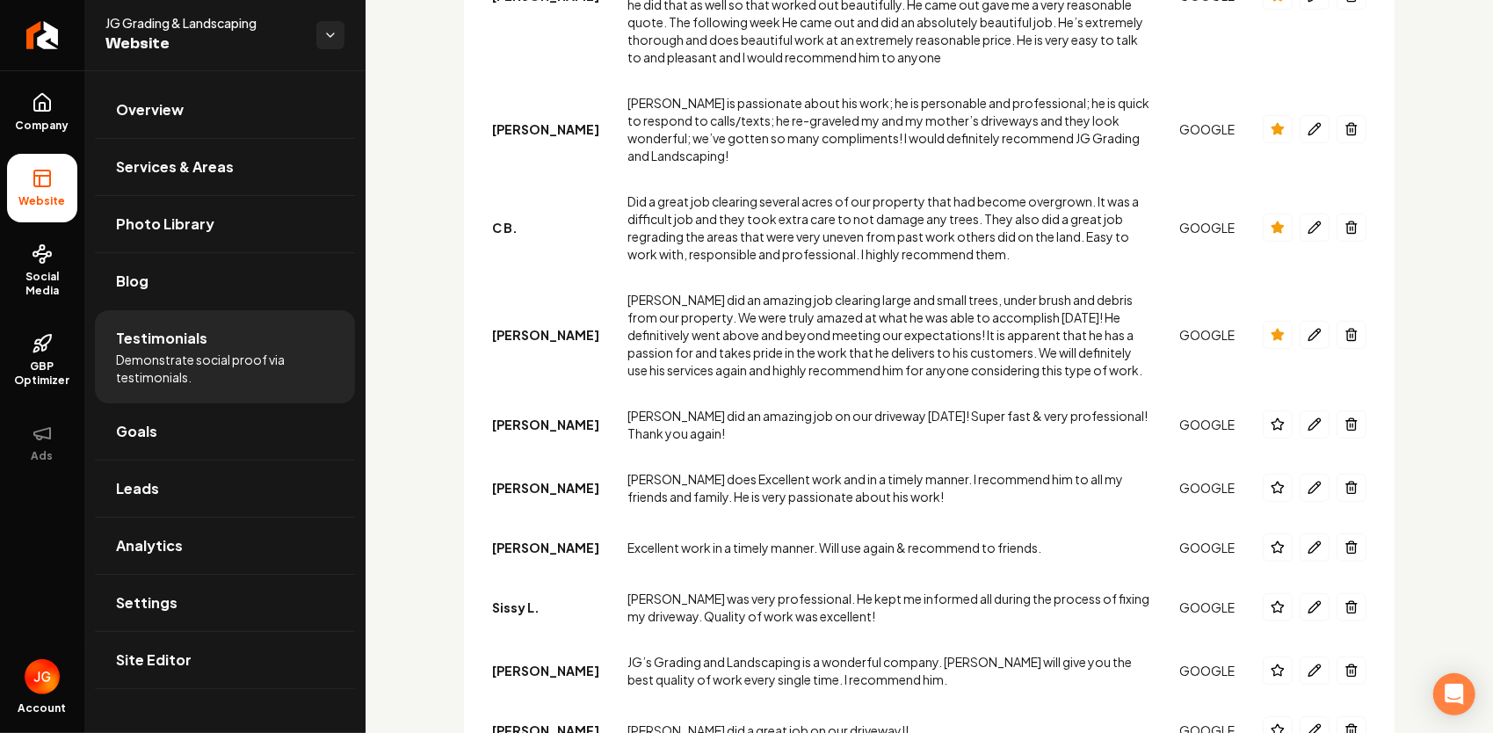
scroll to position [527, 0]
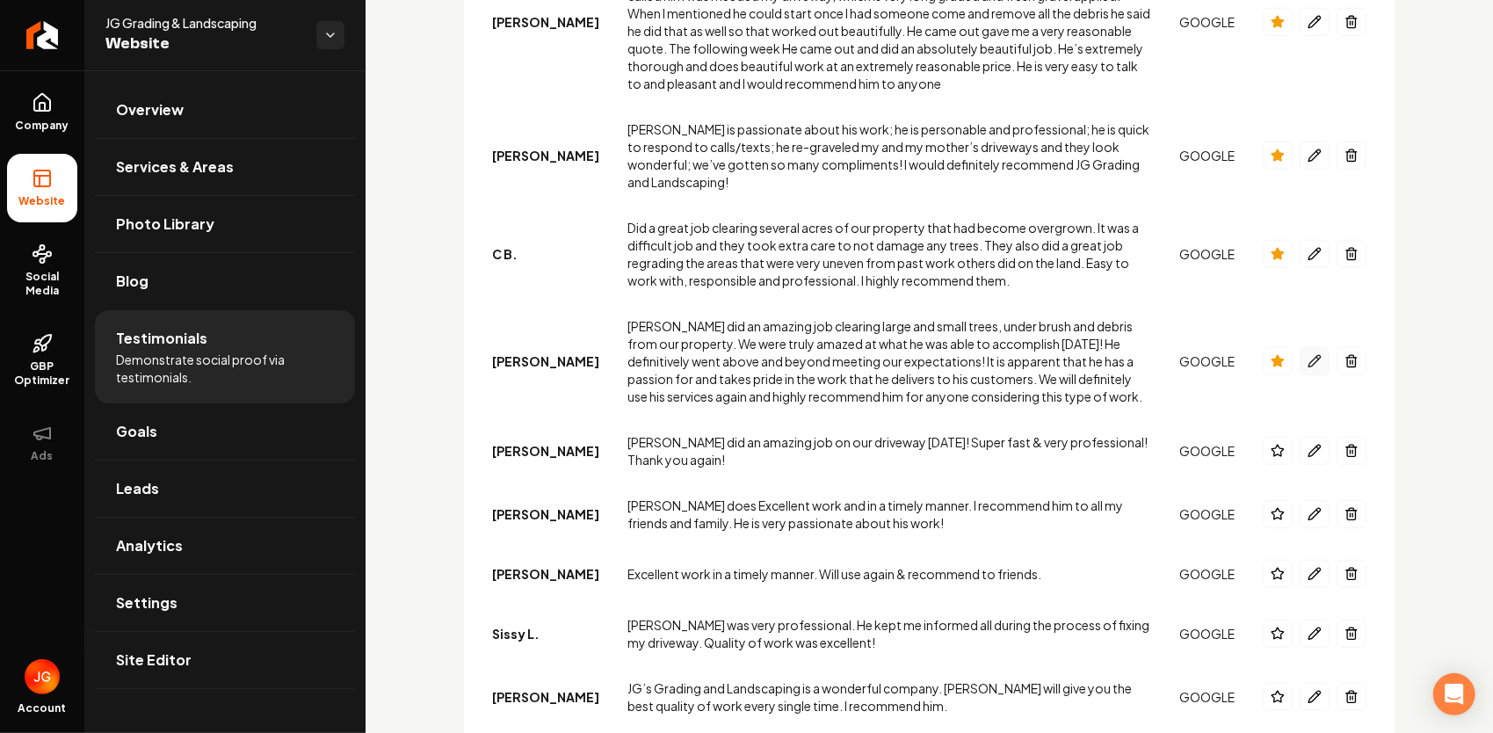
click at [1307, 354] on icon "Main content area" at bounding box center [1314, 361] width 14 height 14
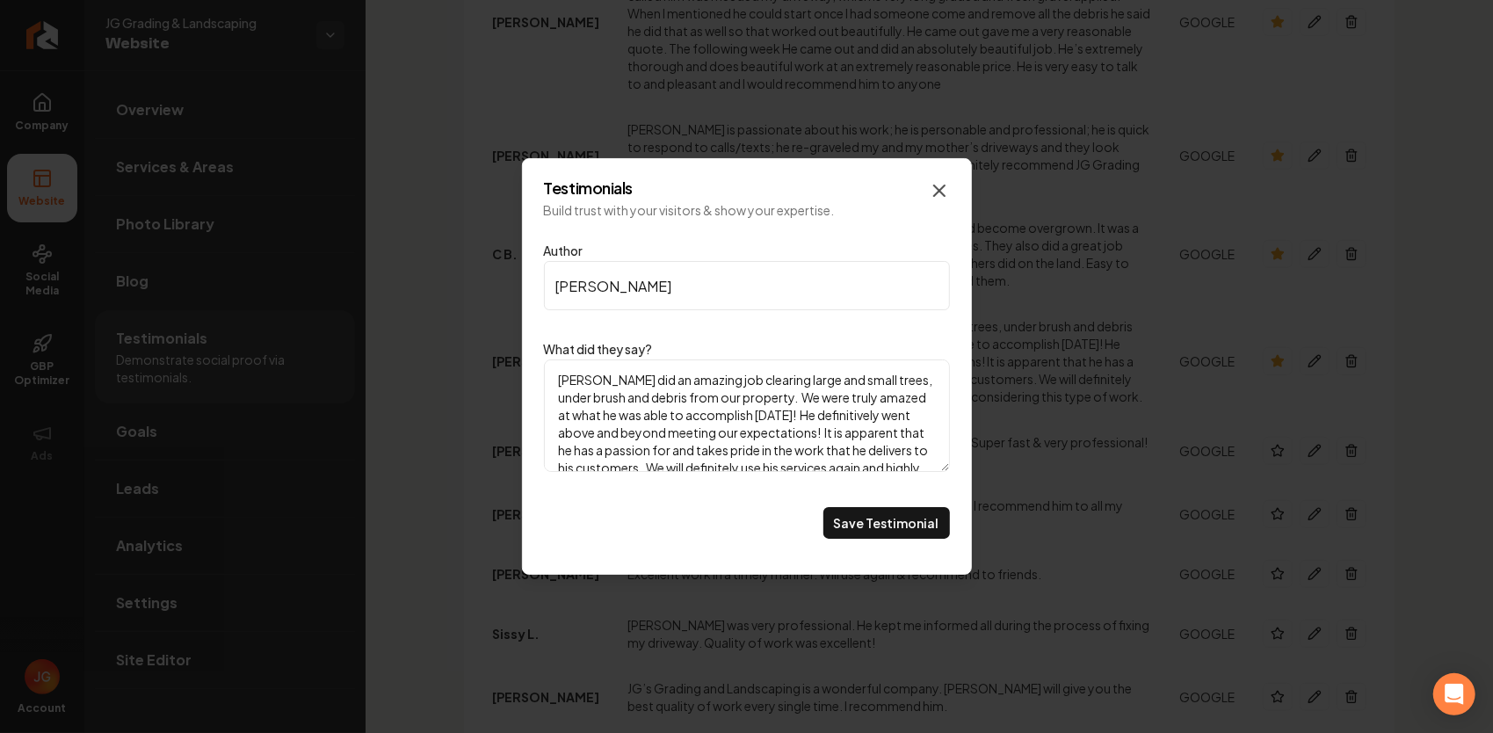
click at [940, 183] on icon "Main content area" at bounding box center [939, 190] width 21 height 21
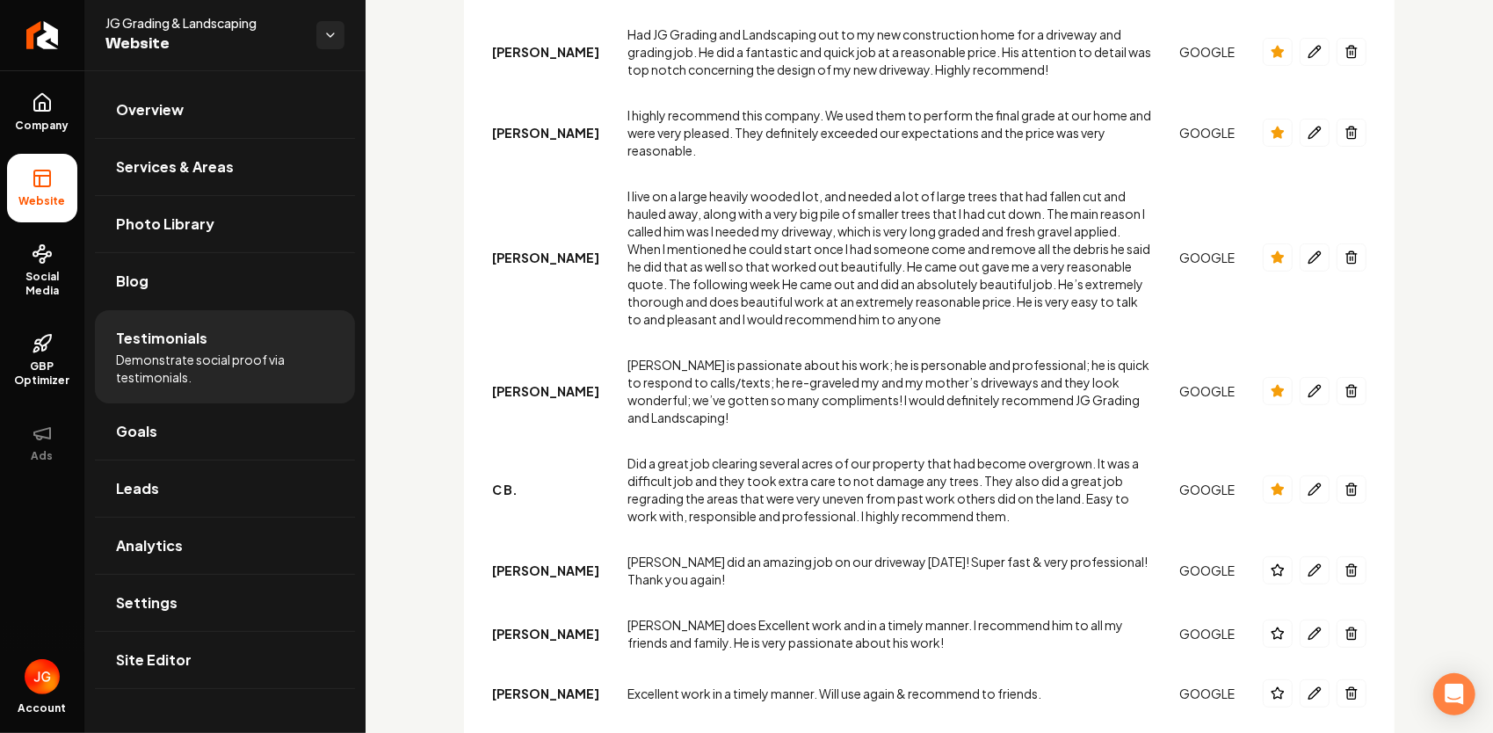
scroll to position [0, 0]
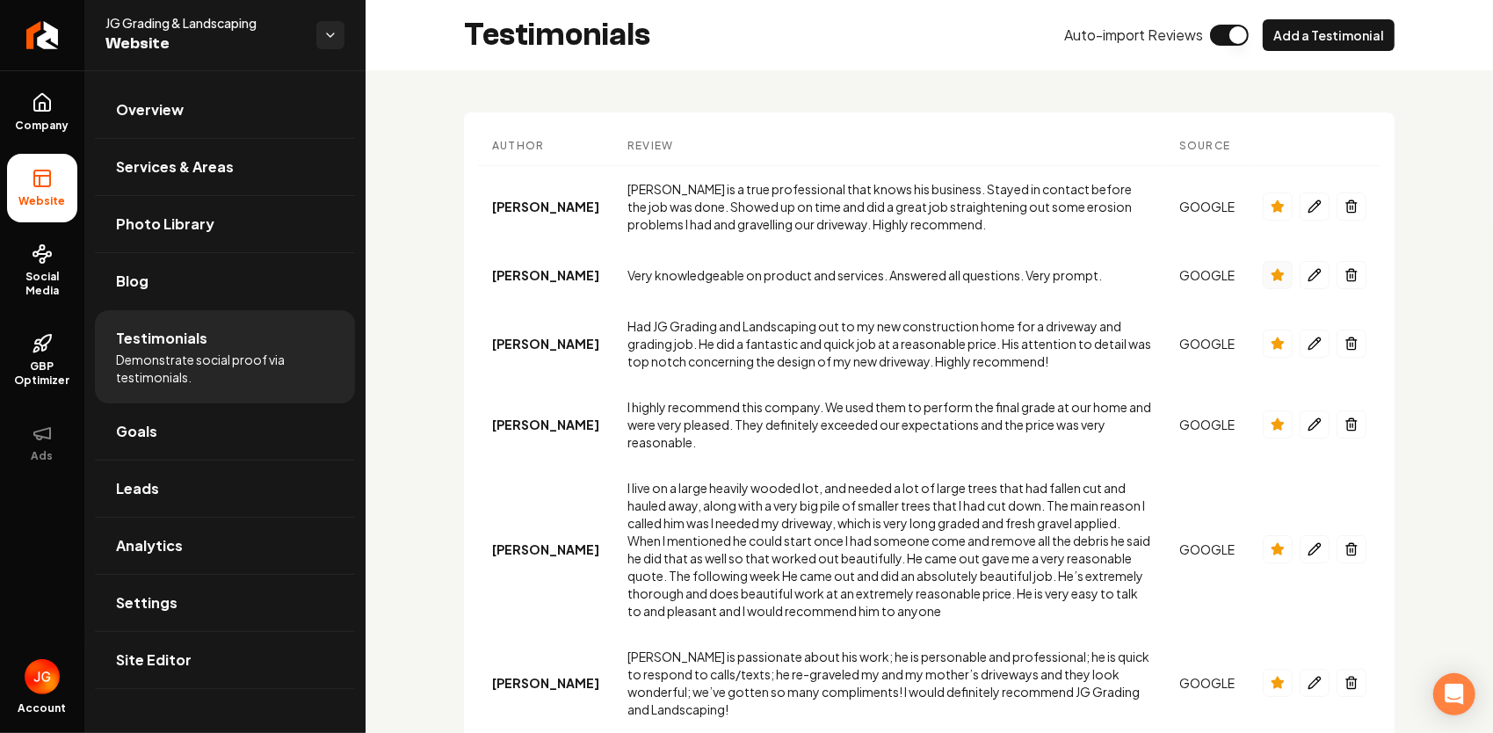
click at [1273, 278] on button "Main content area" at bounding box center [1277, 275] width 30 height 28
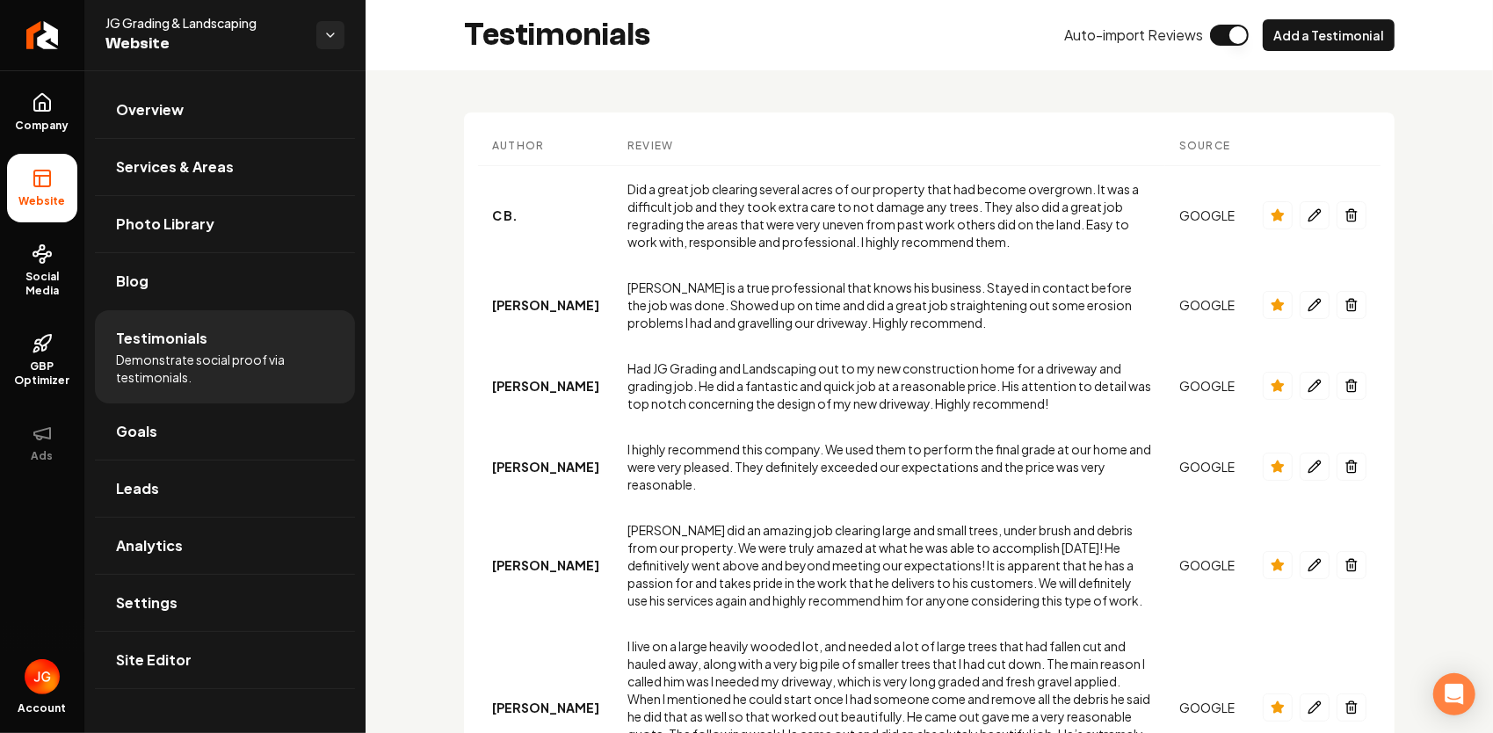
click at [1230, 40] on button "Main content area" at bounding box center [1229, 35] width 39 height 21
click at [190, 547] on link "Analytics" at bounding box center [225, 545] width 260 height 56
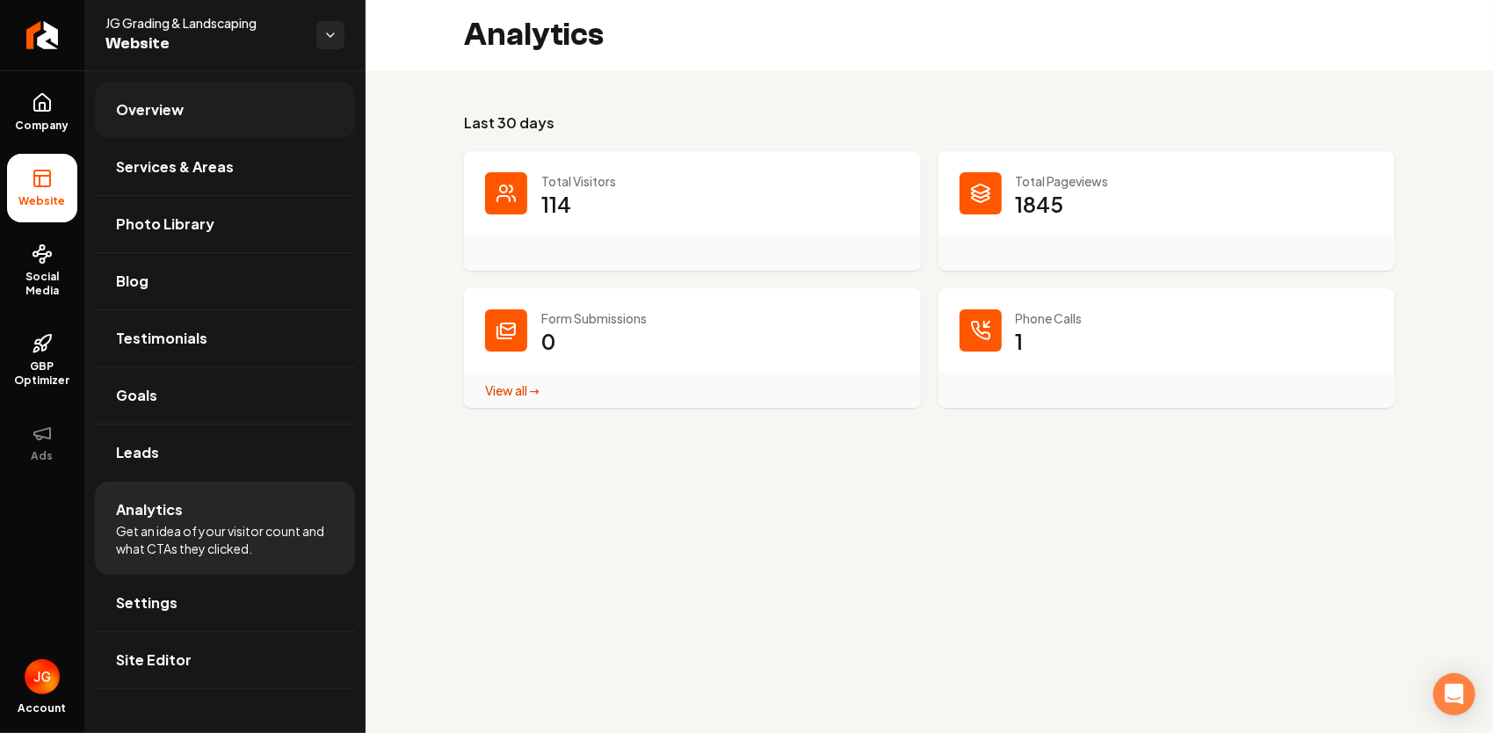
click at [168, 106] on span "Overview" at bounding box center [150, 109] width 68 height 21
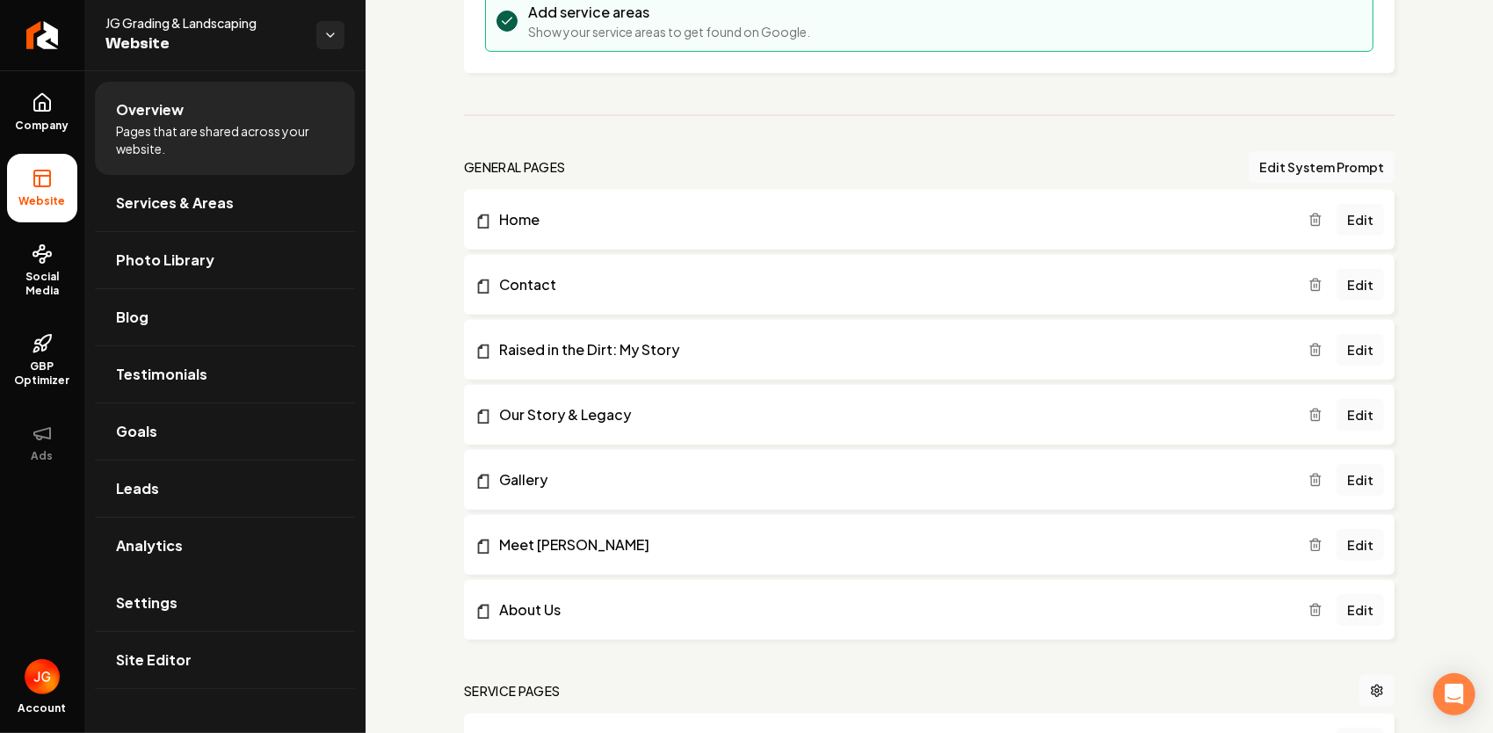
scroll to position [439, 0]
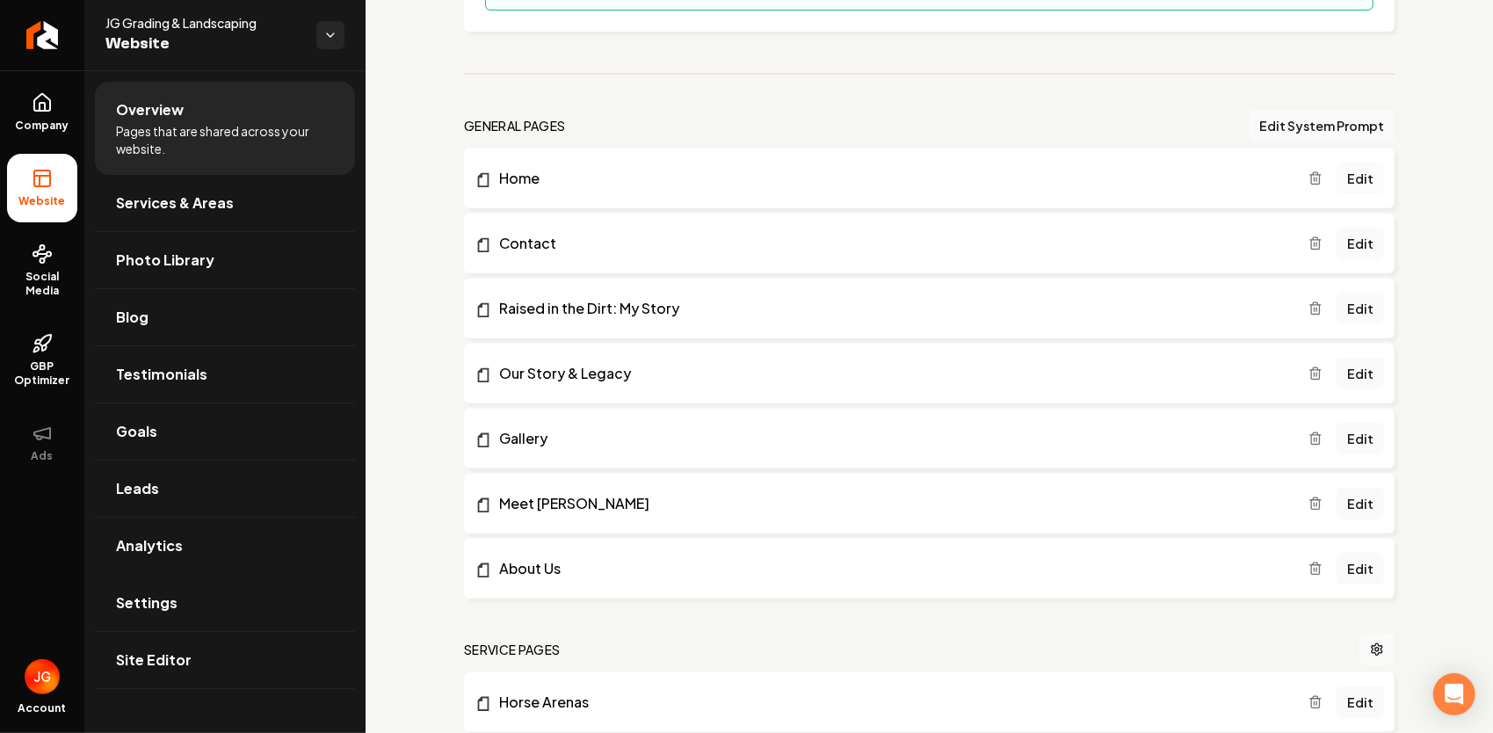
click at [1356, 181] on link "Edit" at bounding box center [1359, 179] width 47 height 32
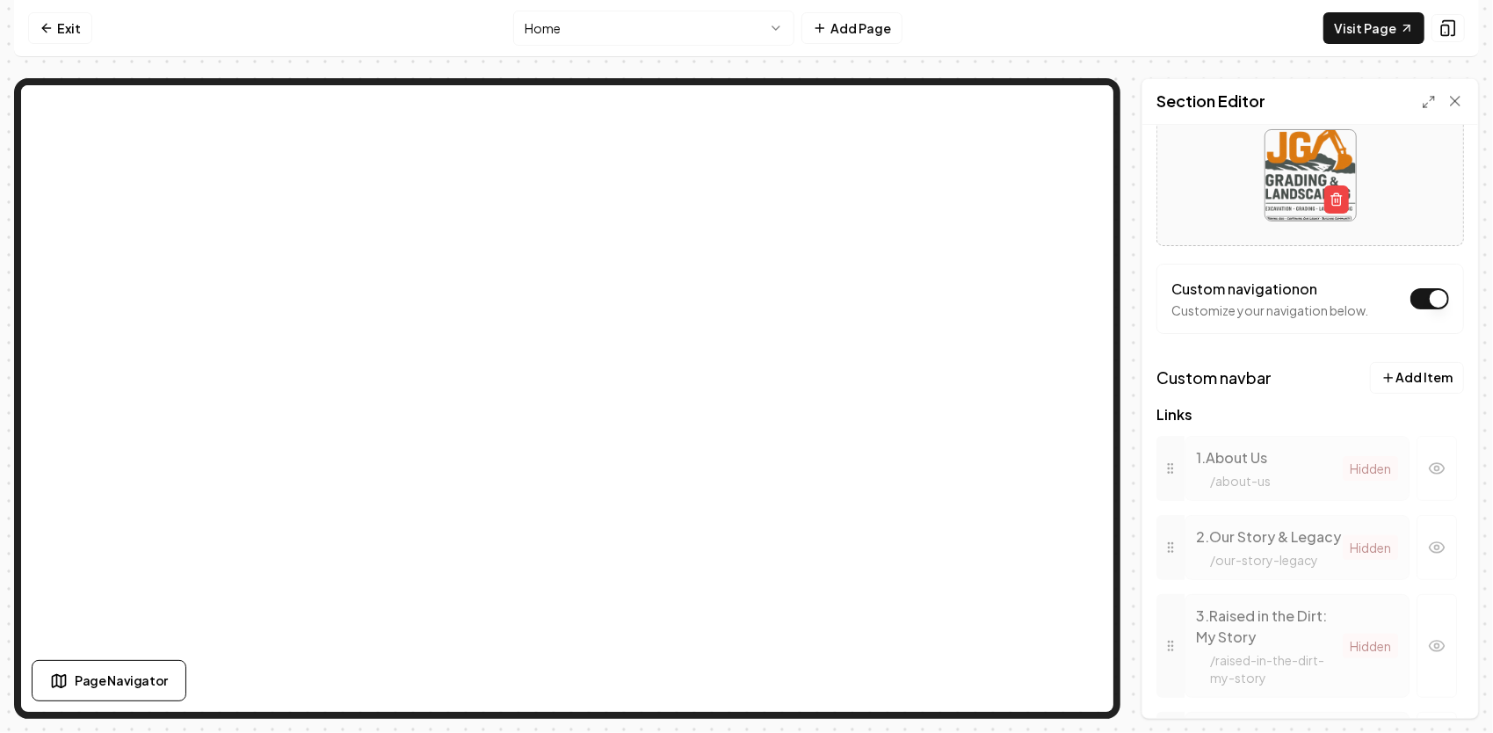
scroll to position [176, 0]
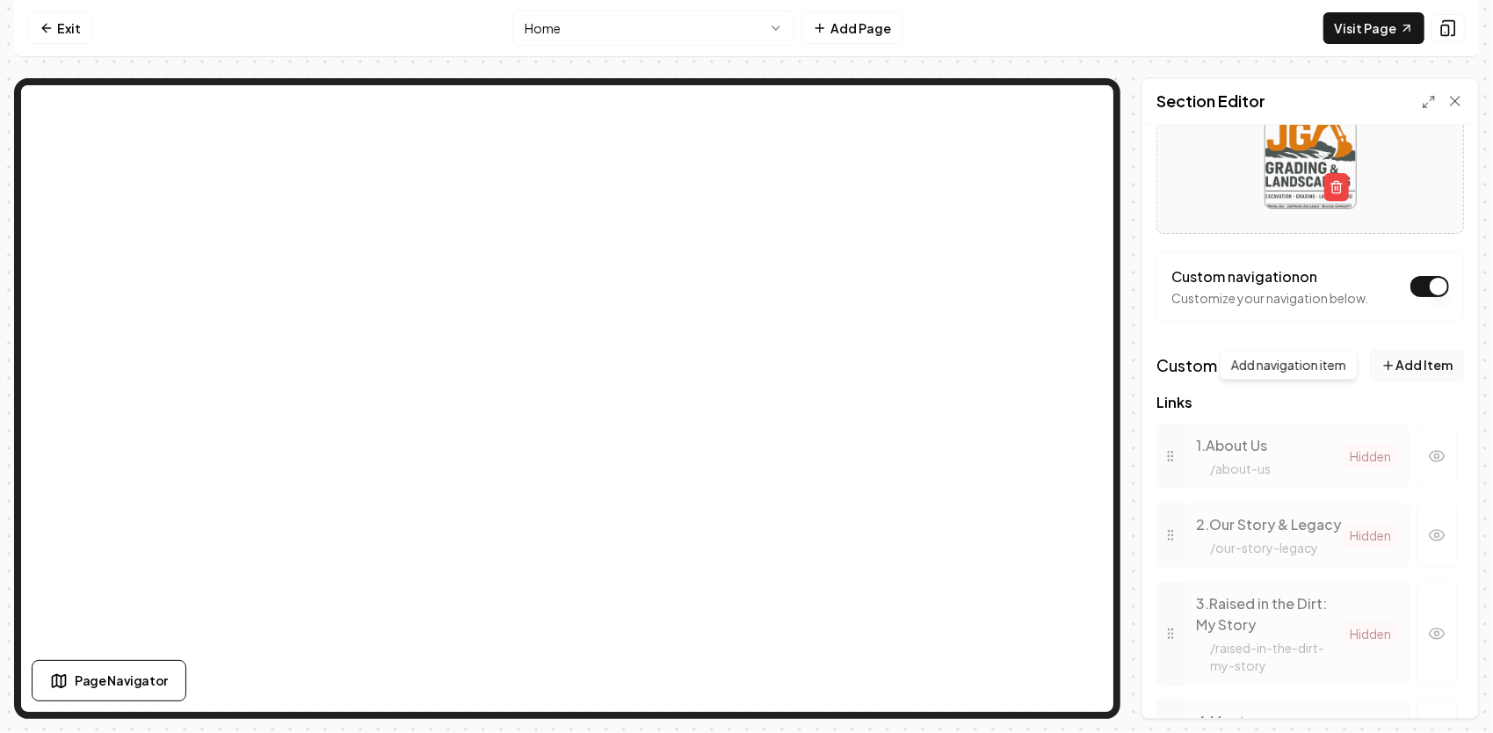
click at [1390, 358] on button "Add Item" at bounding box center [1417, 366] width 94 height 32
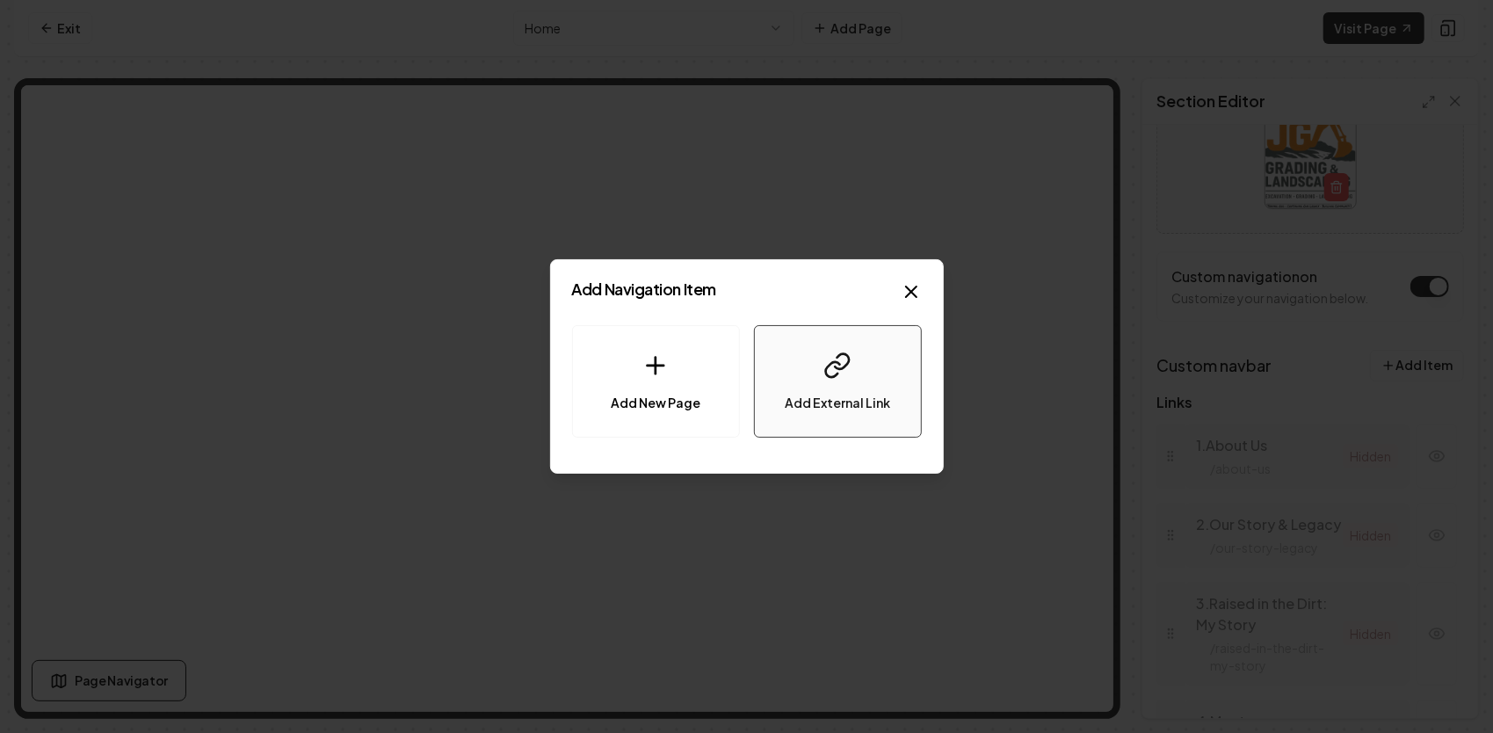
click at [874, 367] on button "Add External Link" at bounding box center [838, 381] width 168 height 112
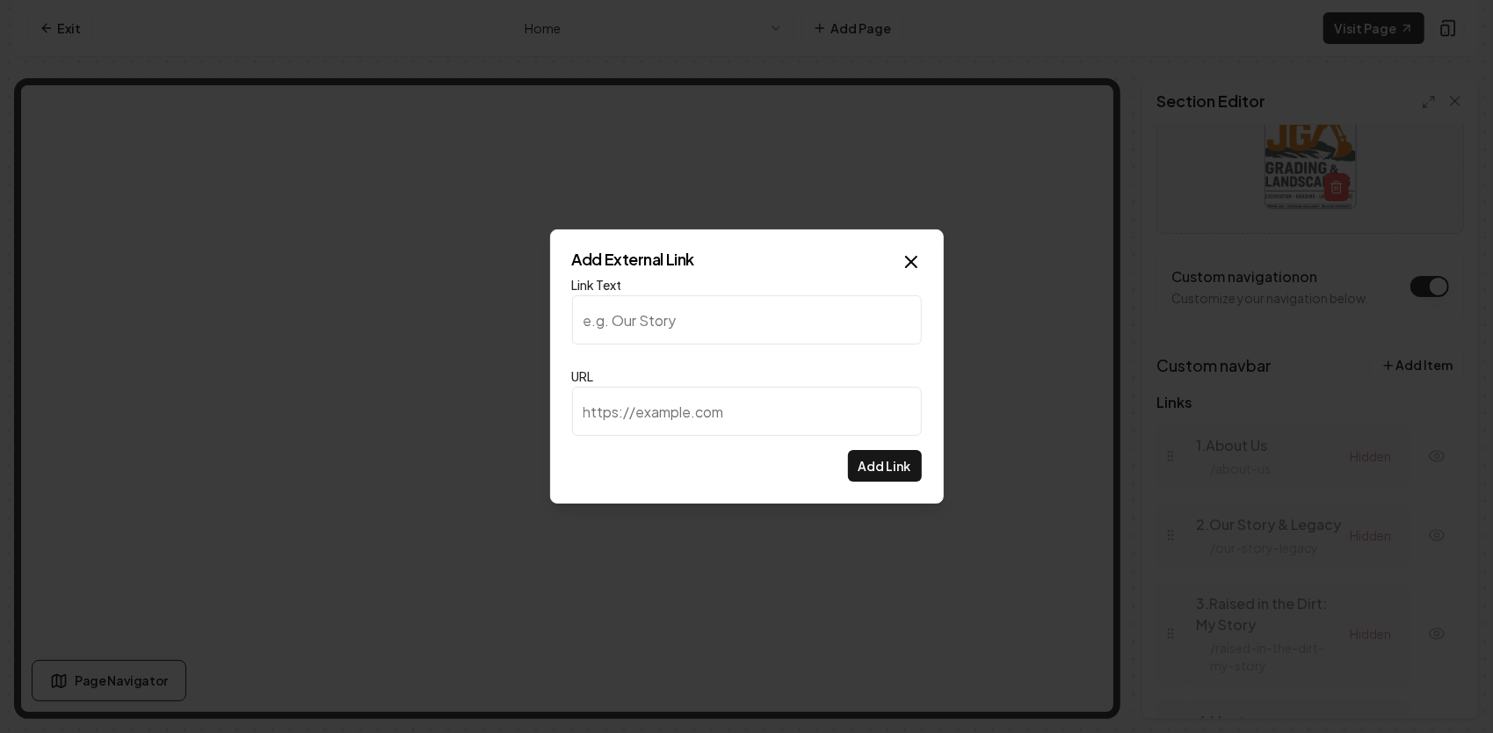
click at [621, 407] on input "URL" at bounding box center [747, 411] width 350 height 49
paste input "[URL][DOMAIN_NAME]"
type input "[URL][DOMAIN_NAME]"
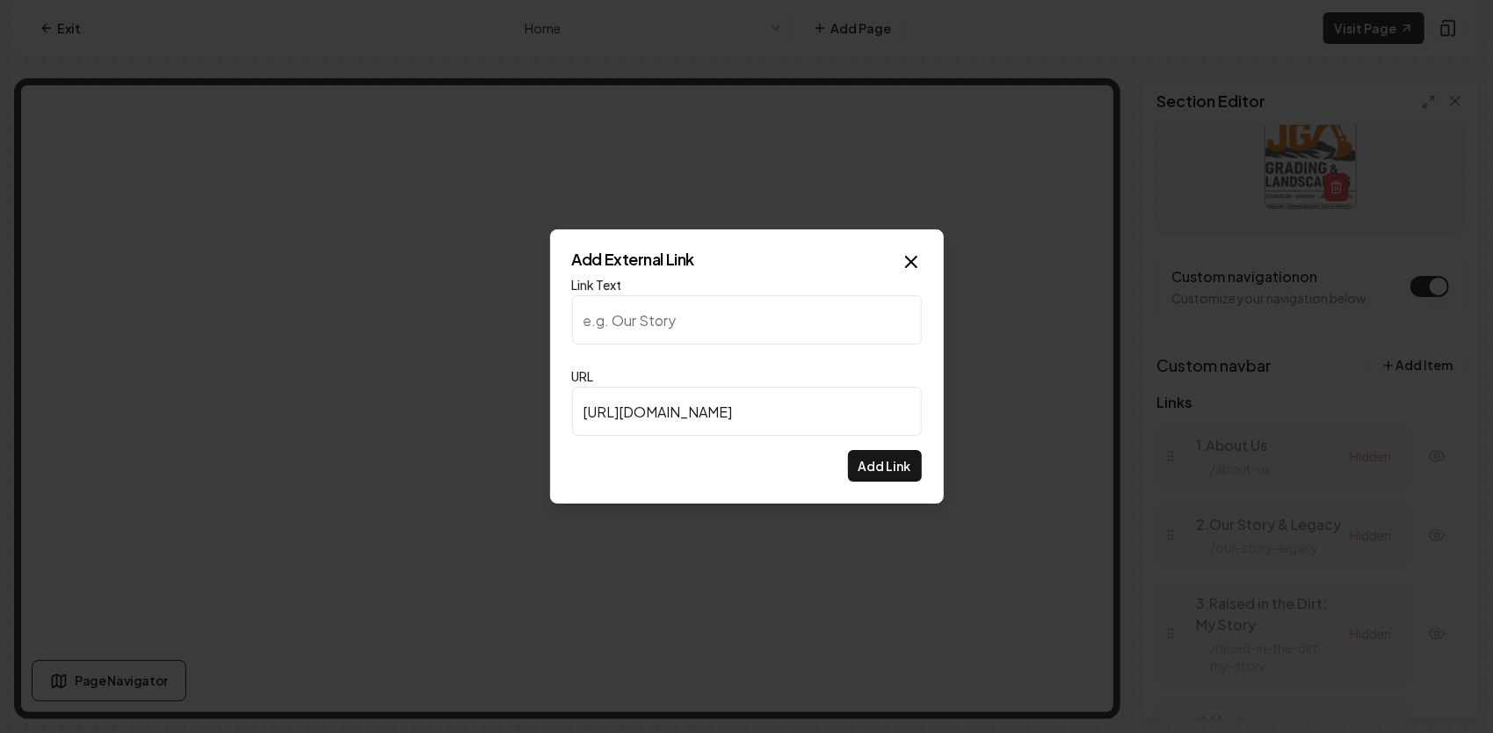
click at [664, 341] on input "Link Text" at bounding box center [747, 319] width 350 height 49
type input "V"
type input "Follow us on Facebook"
click at [906, 473] on button "Add Link" at bounding box center [885, 466] width 74 height 32
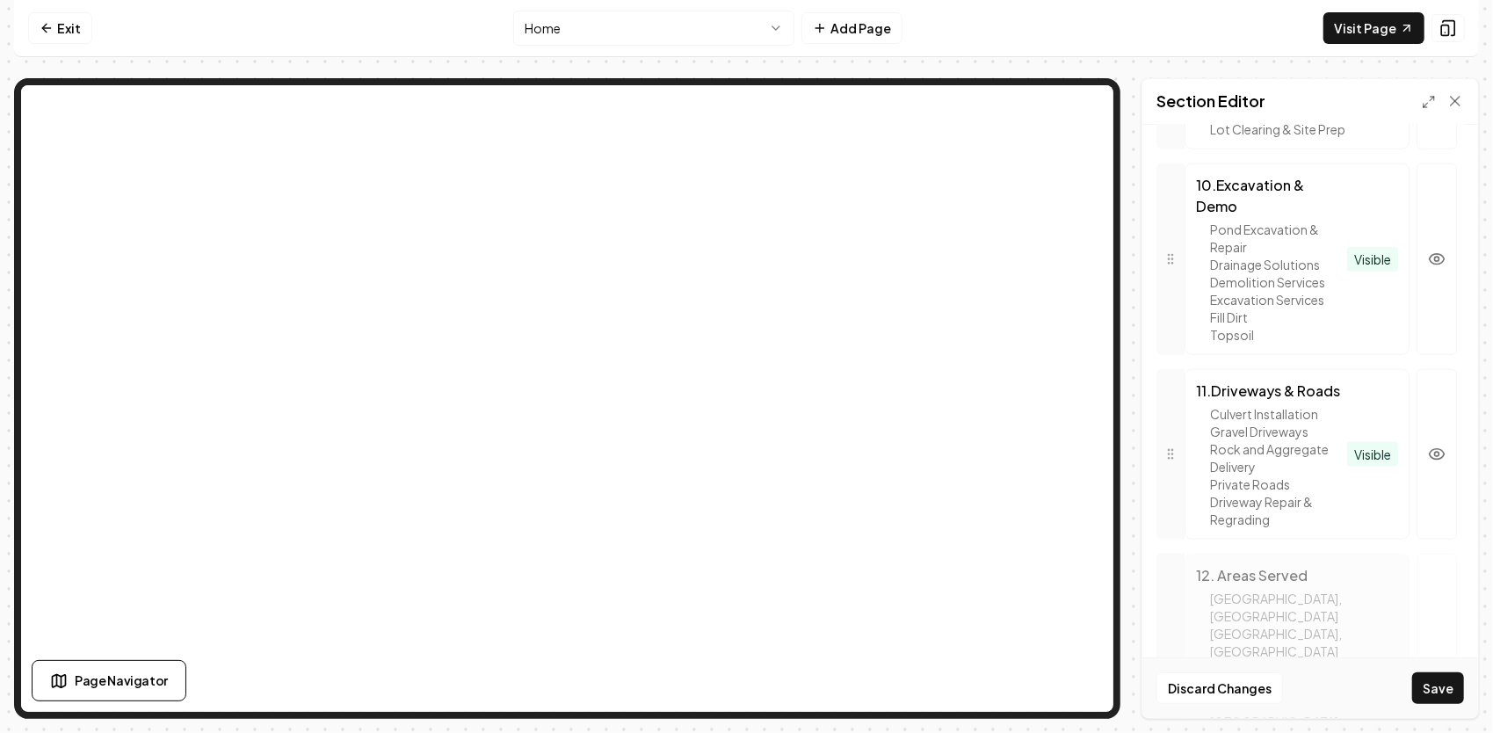
scroll to position [1196, 0]
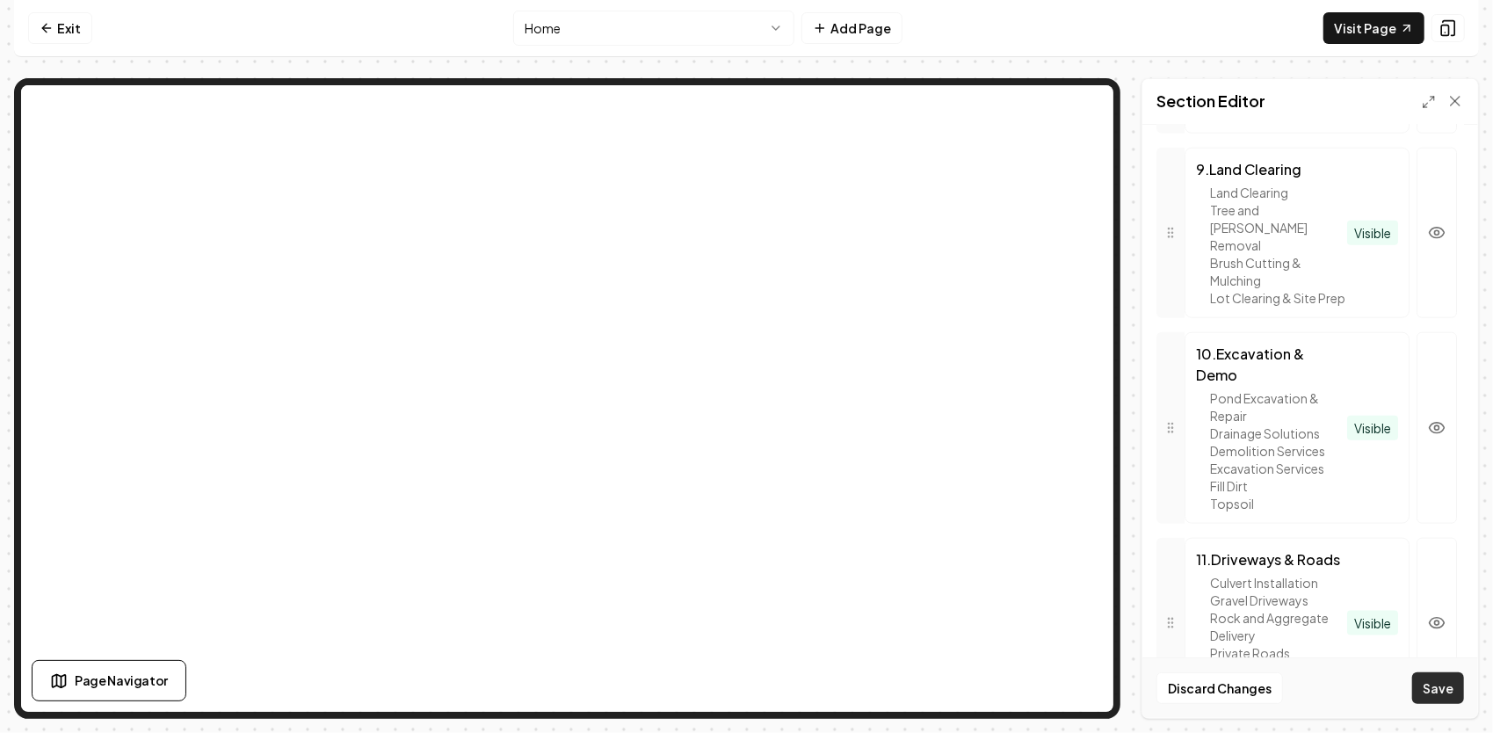
click at [1444, 694] on button "Save" at bounding box center [1438, 688] width 52 height 32
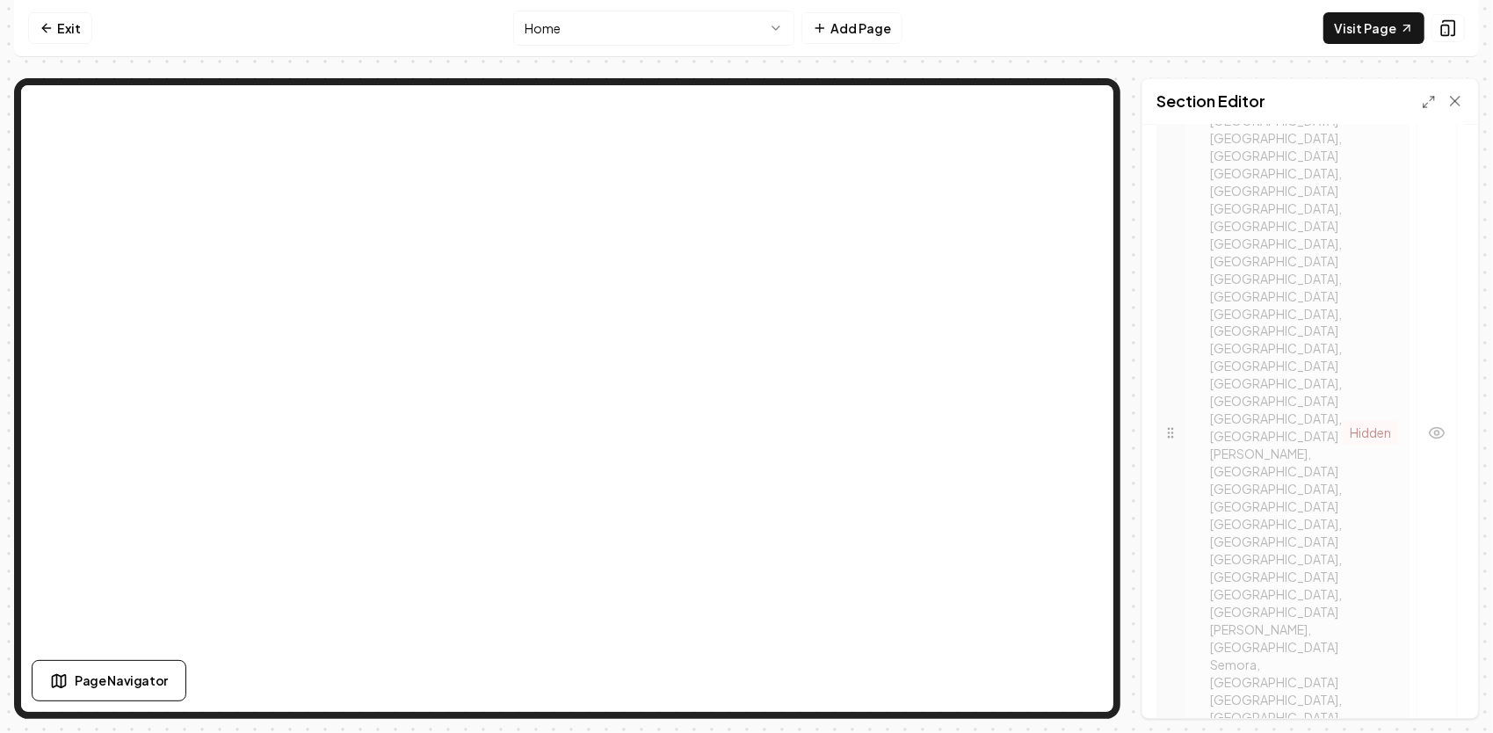
scroll to position [2190, 0]
drag, startPoint x: 1175, startPoint y: 594, endPoint x: 1167, endPoint y: 617, distance: 24.2
drag, startPoint x: 1170, startPoint y: 583, endPoint x: 1279, endPoint y: 433, distance: 185.6
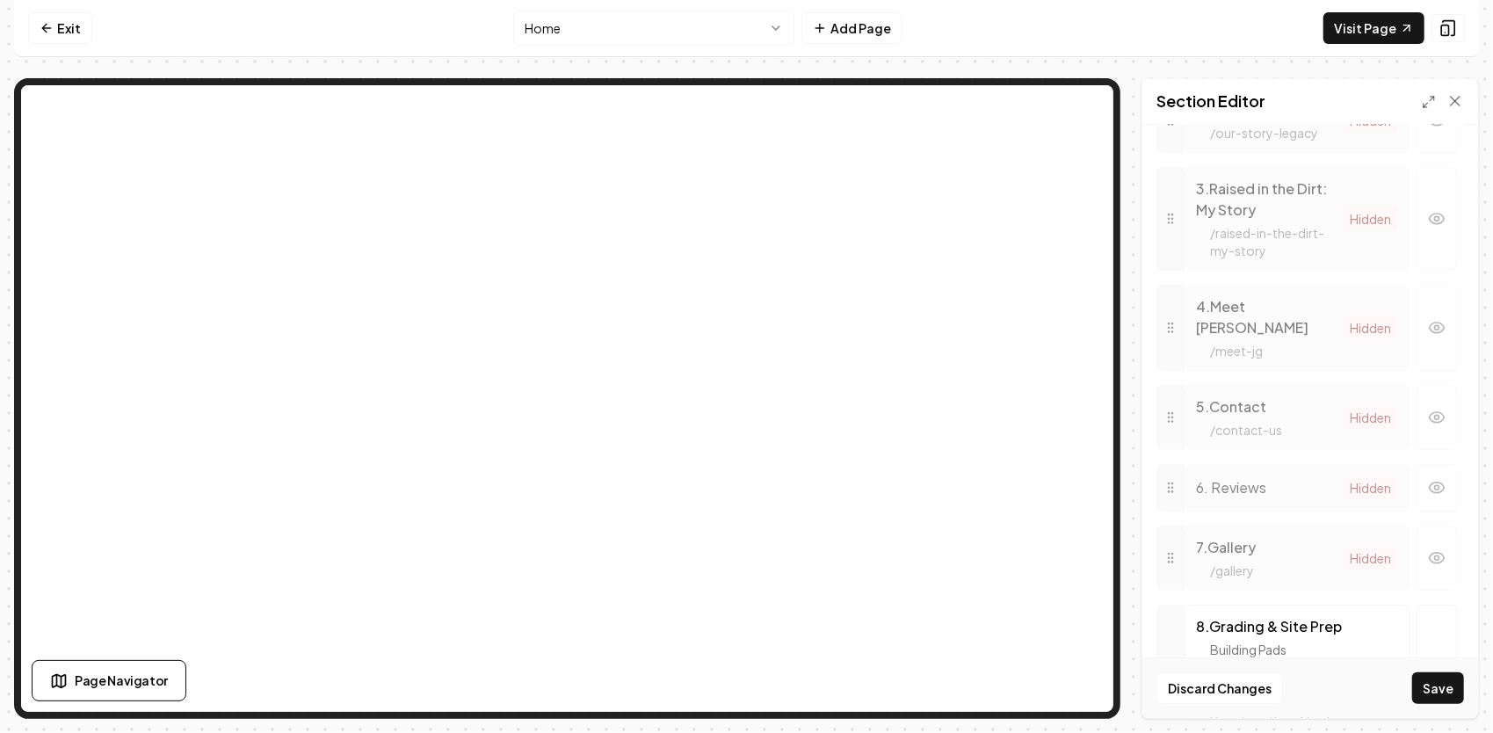
scroll to position [433, 0]
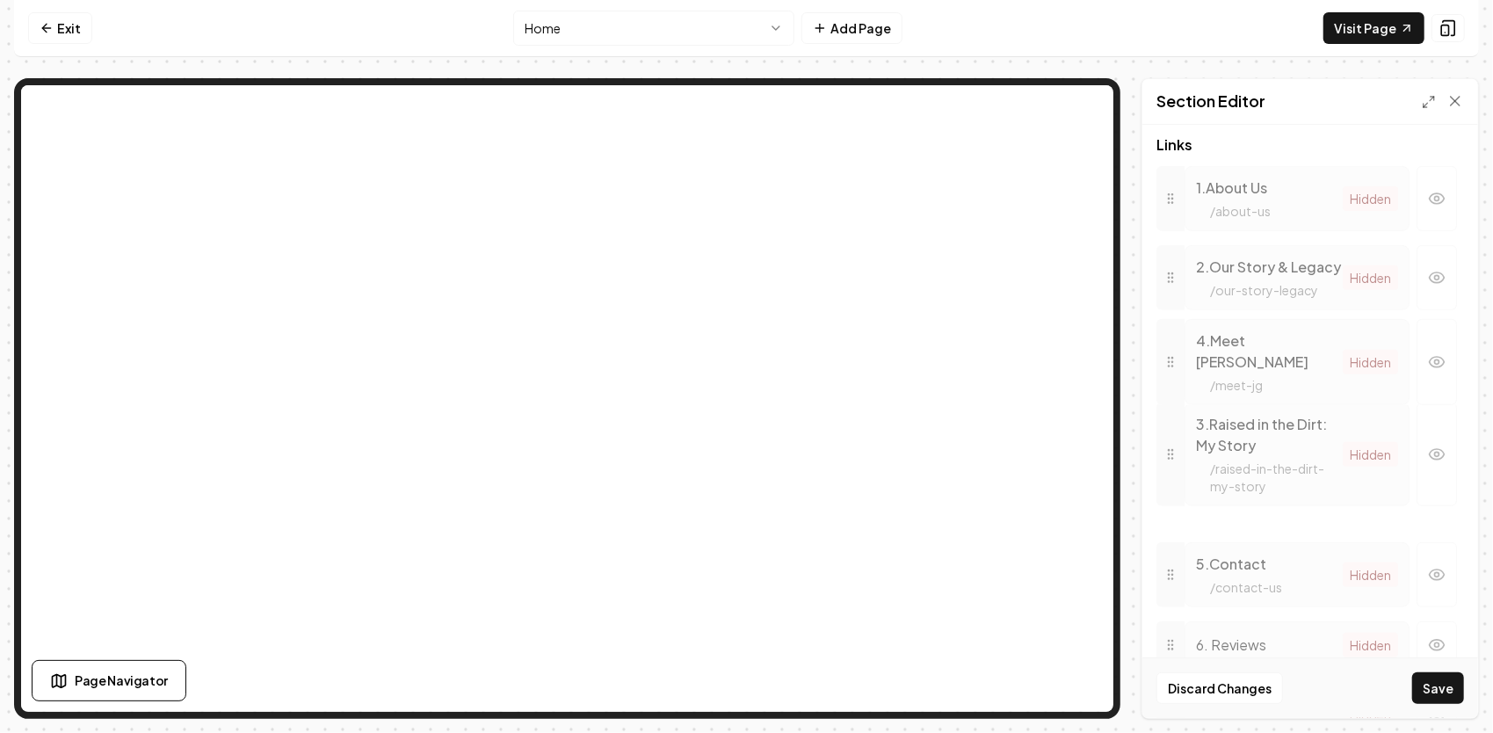
drag, startPoint x: 1171, startPoint y: 497, endPoint x: 1161, endPoint y: 374, distance: 123.4
click at [744, 28] on html "Computer Required This feature is only available on a computer. Please switch t…" at bounding box center [746, 366] width 1493 height 733
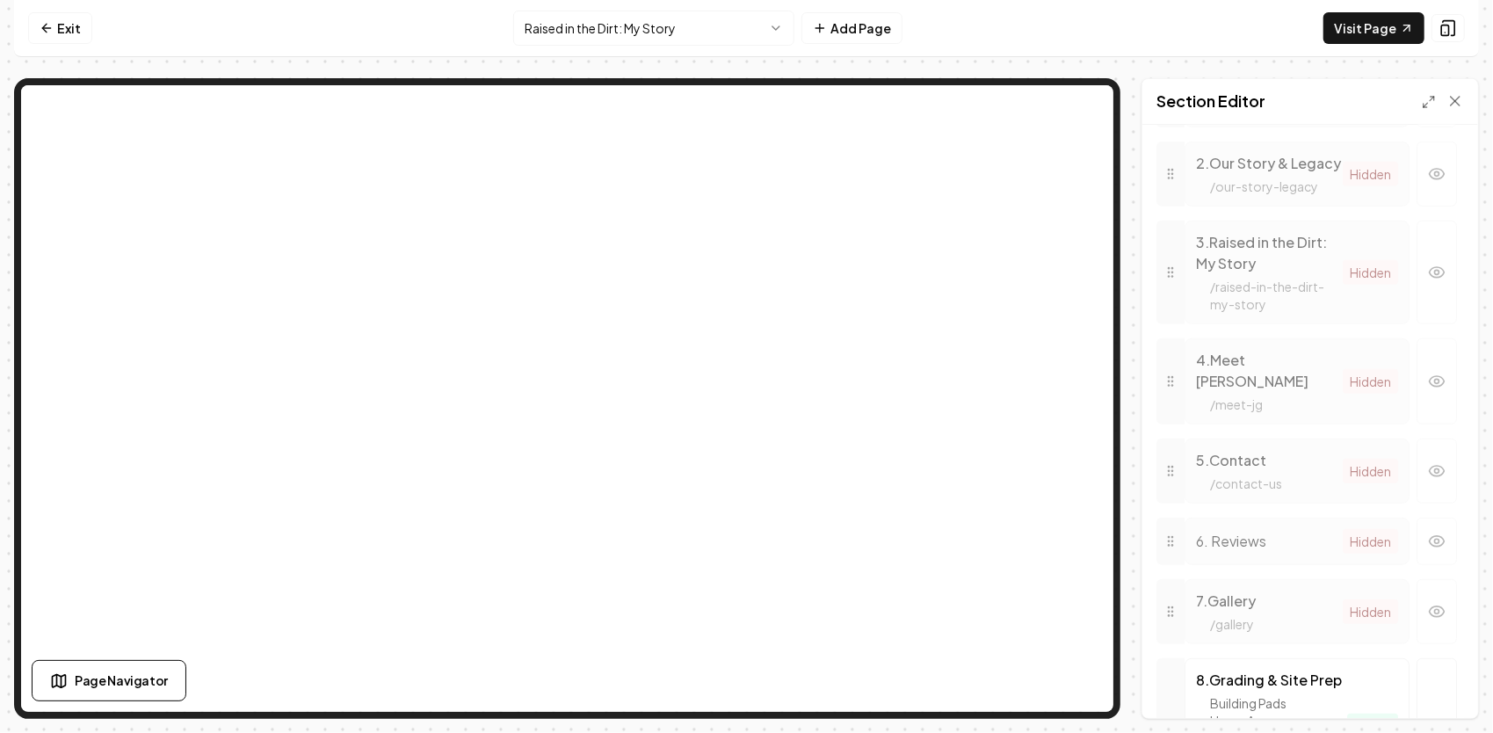
scroll to position [521, 0]
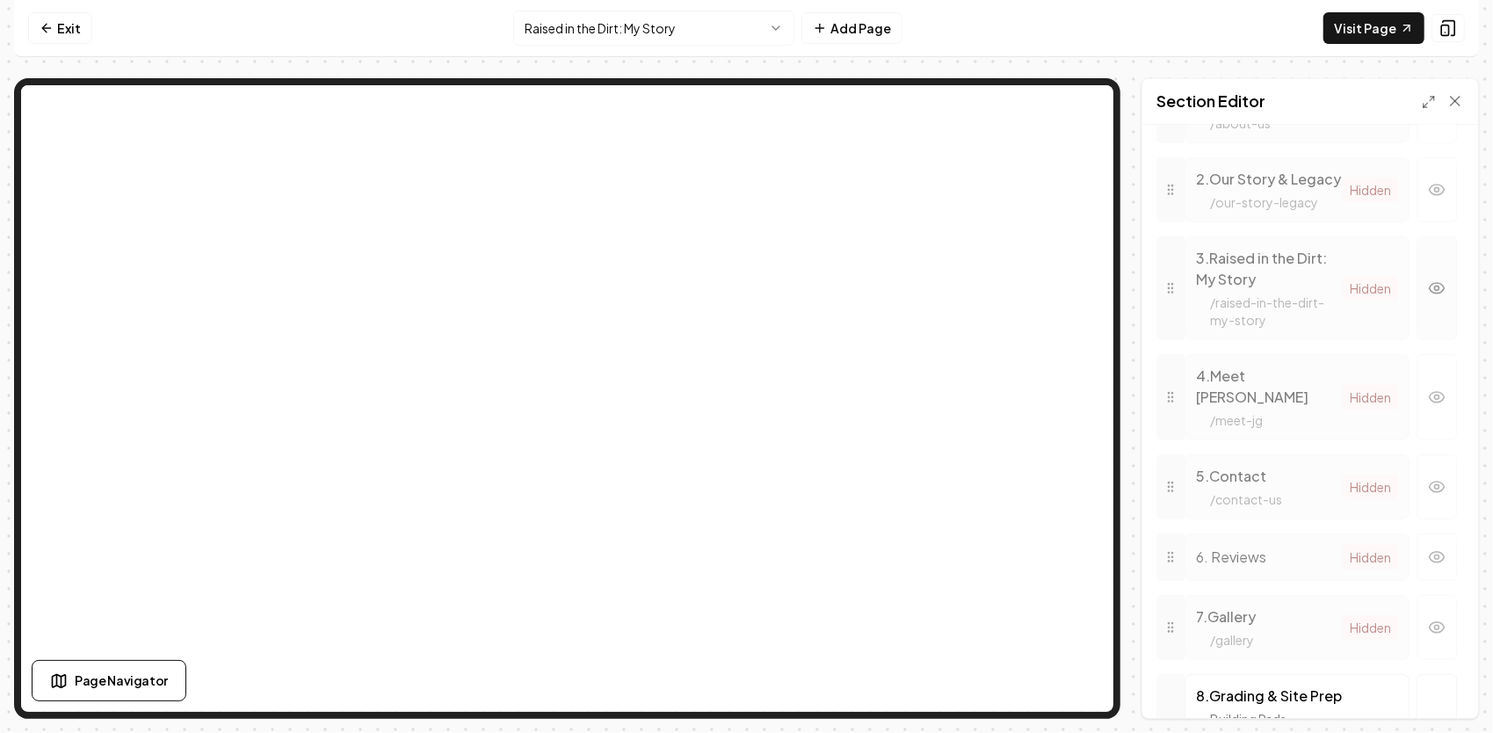
click at [1428, 297] on icon "button" at bounding box center [1437, 288] width 18 height 18
click at [1429, 293] on icon "button" at bounding box center [1436, 288] width 15 height 11
click at [1261, 290] on div "3 . Raised in the Dirt: My Story" at bounding box center [1269, 269] width 147 height 42
click at [686, 32] on html "Computer Required This feature is only available on a computer. Please switch t…" at bounding box center [746, 366] width 1493 height 733
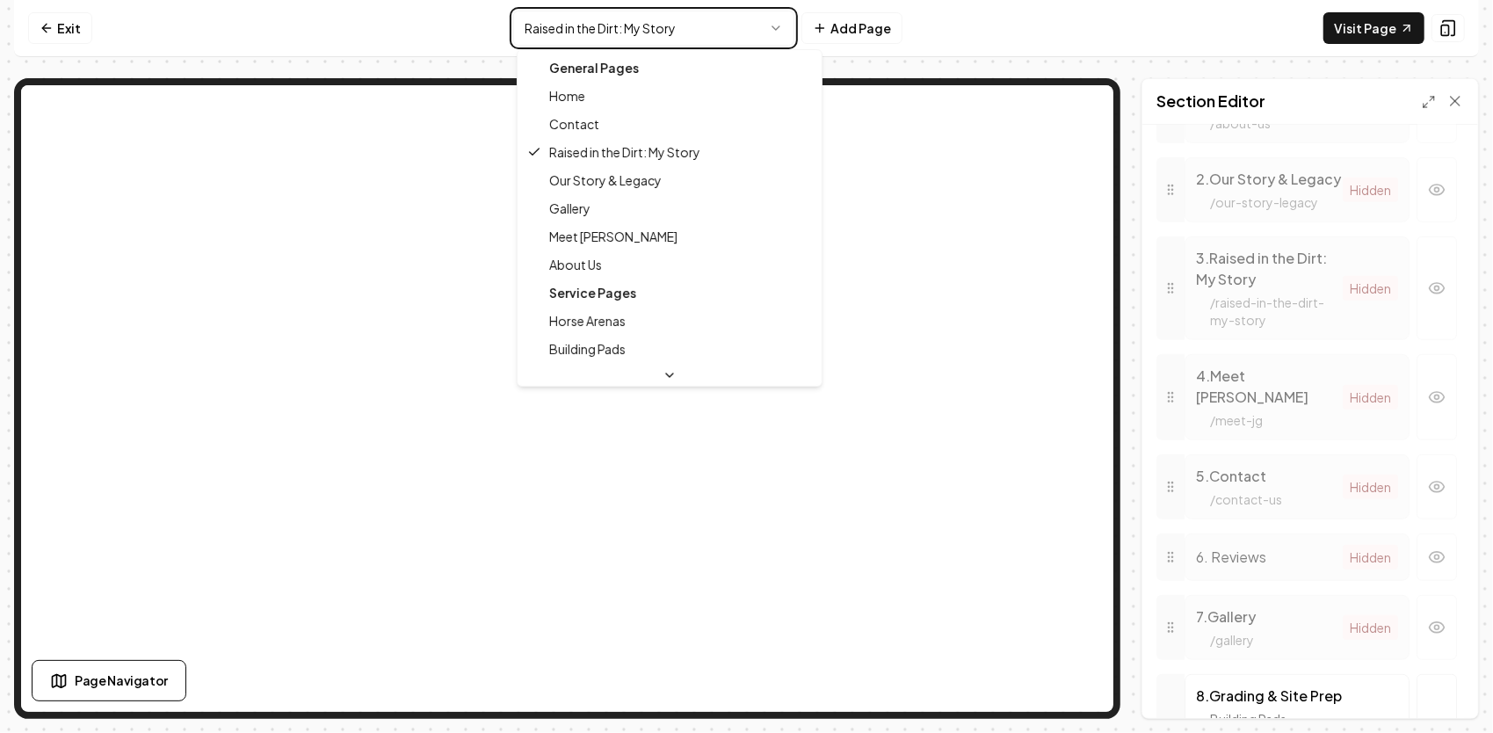
click at [1441, 25] on html "Computer Required This feature is only available on a computer. Please switch t…" at bounding box center [746, 366] width 1493 height 733
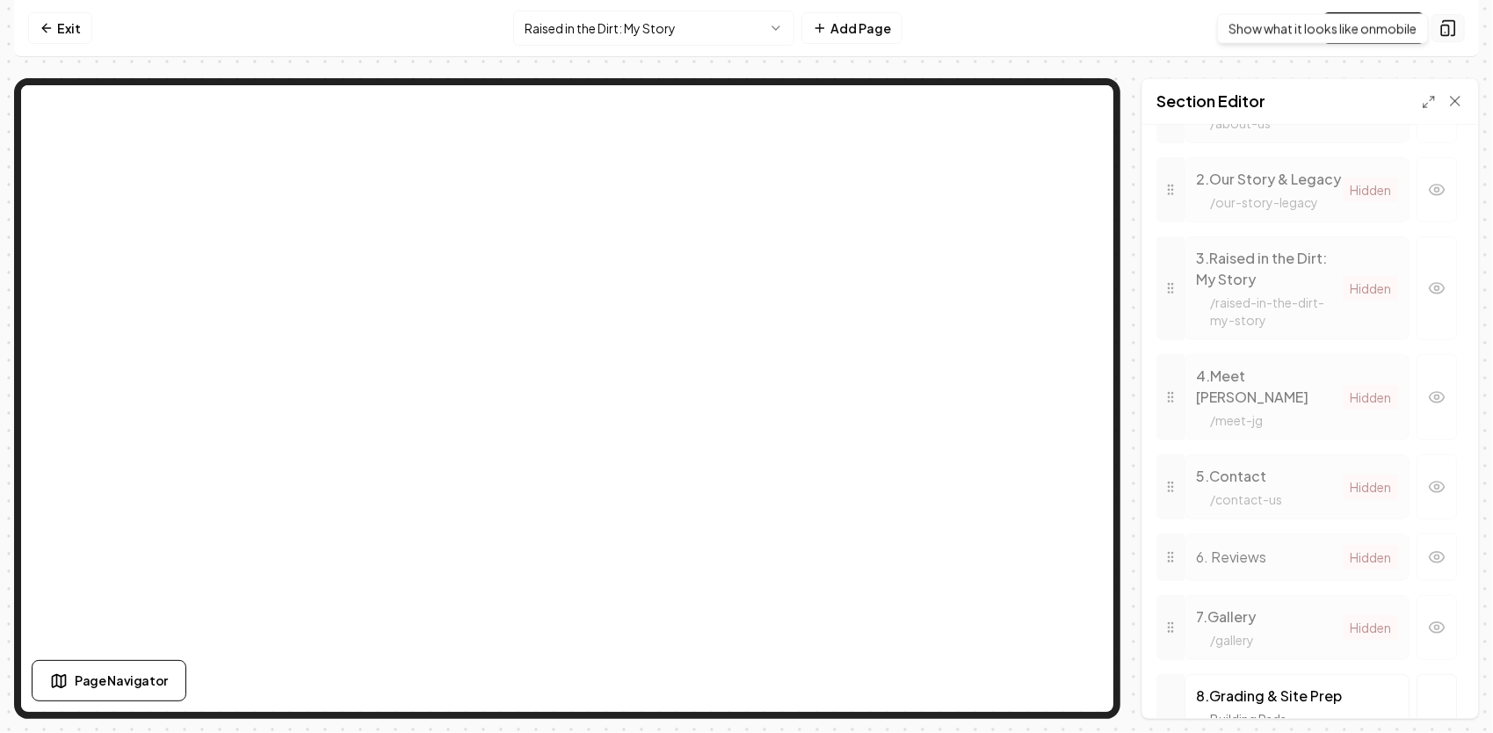
click at [1450, 23] on icon at bounding box center [1448, 28] width 18 height 18
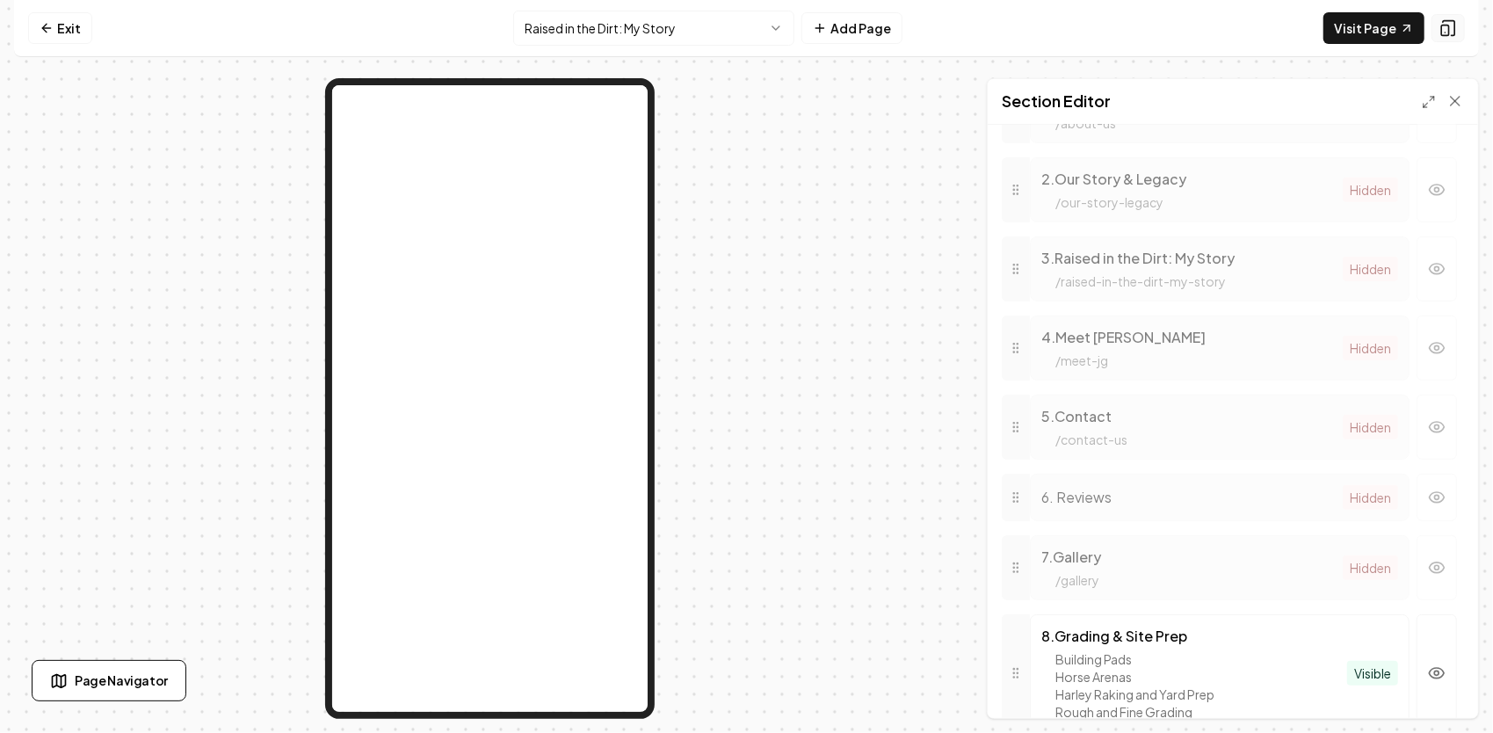
click at [1449, 30] on rect at bounding box center [1445, 30] width 7 height 11
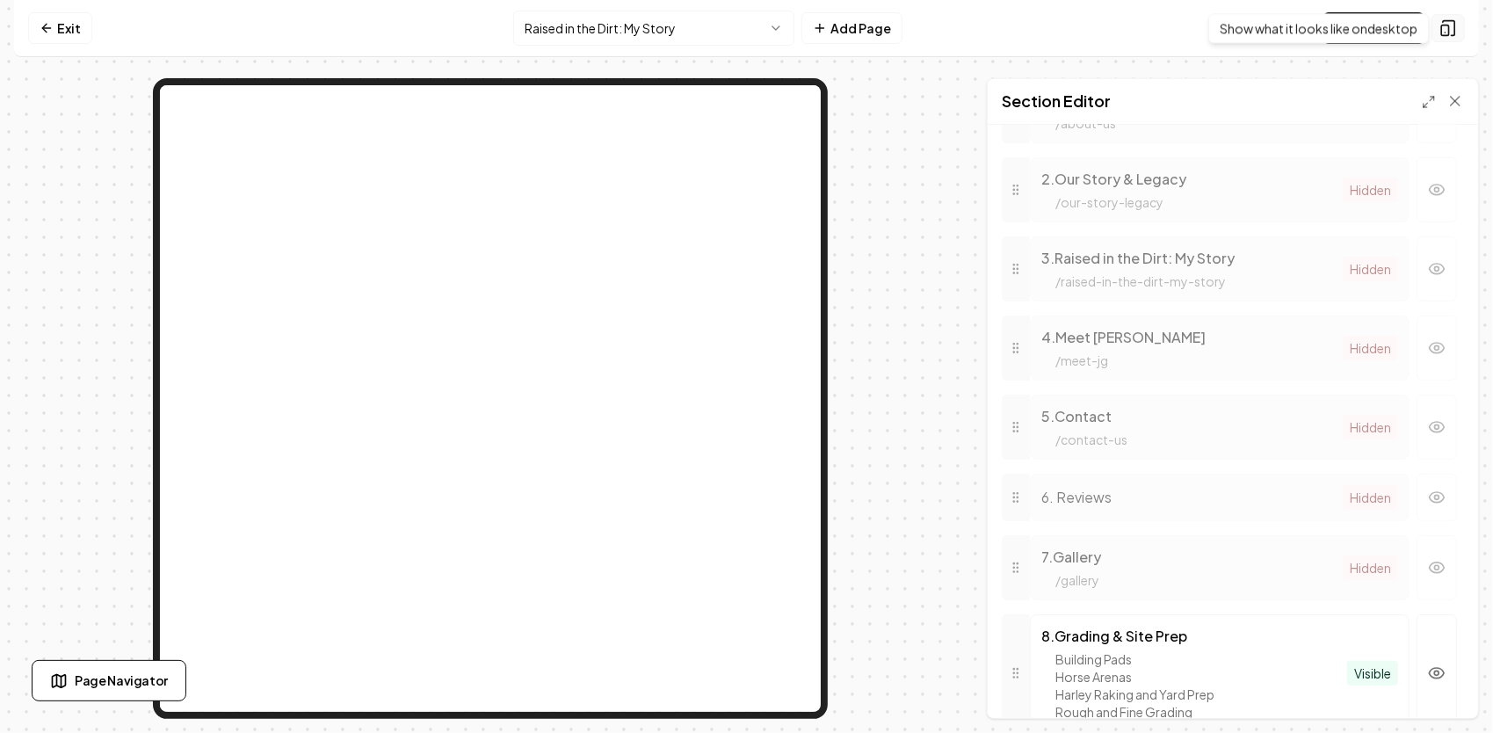
click at [1457, 30] on icon at bounding box center [1448, 28] width 18 height 18
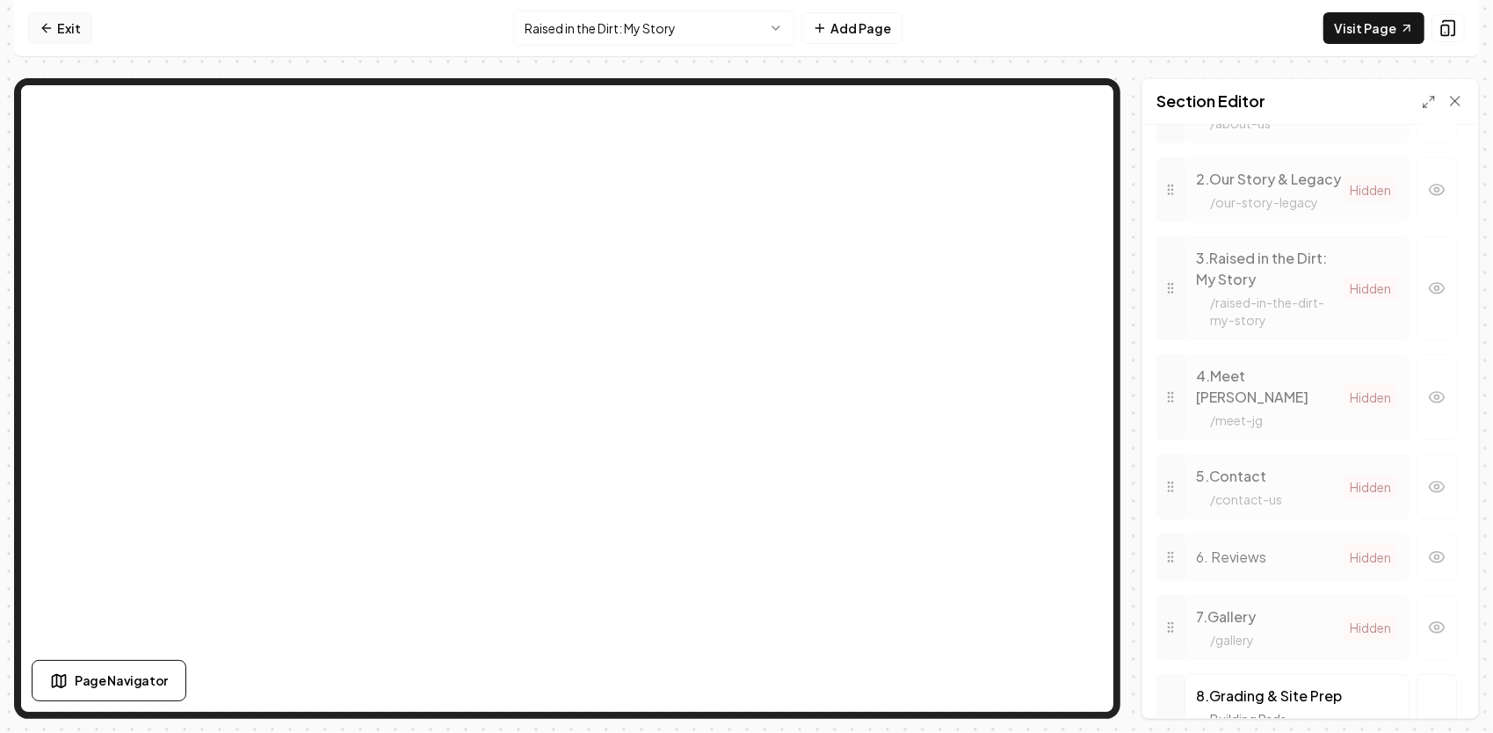
click at [58, 33] on link "Exit" at bounding box center [60, 28] width 64 height 32
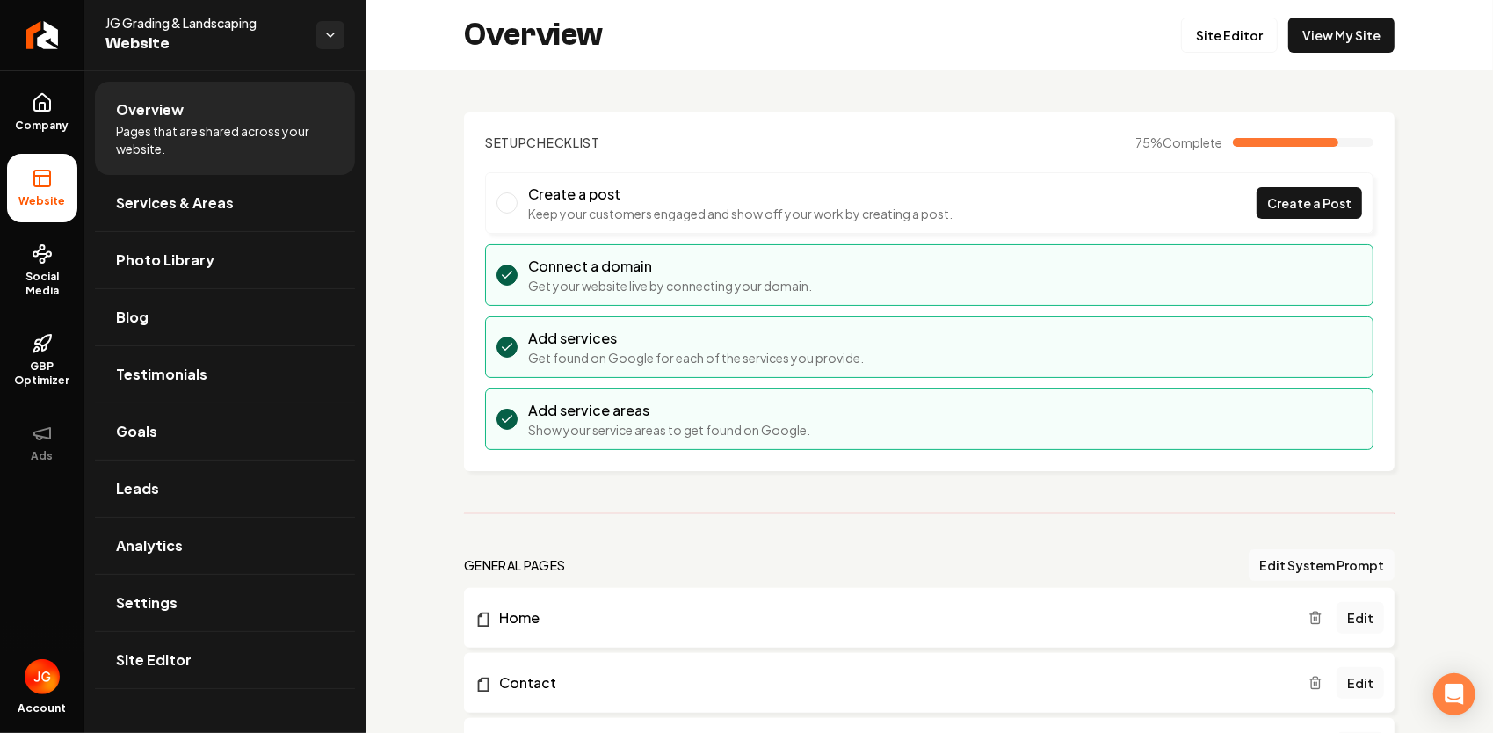
click at [501, 202] on span "Main content area" at bounding box center [506, 202] width 21 height 21
click at [1283, 194] on span "Create a Post" at bounding box center [1309, 203] width 84 height 18
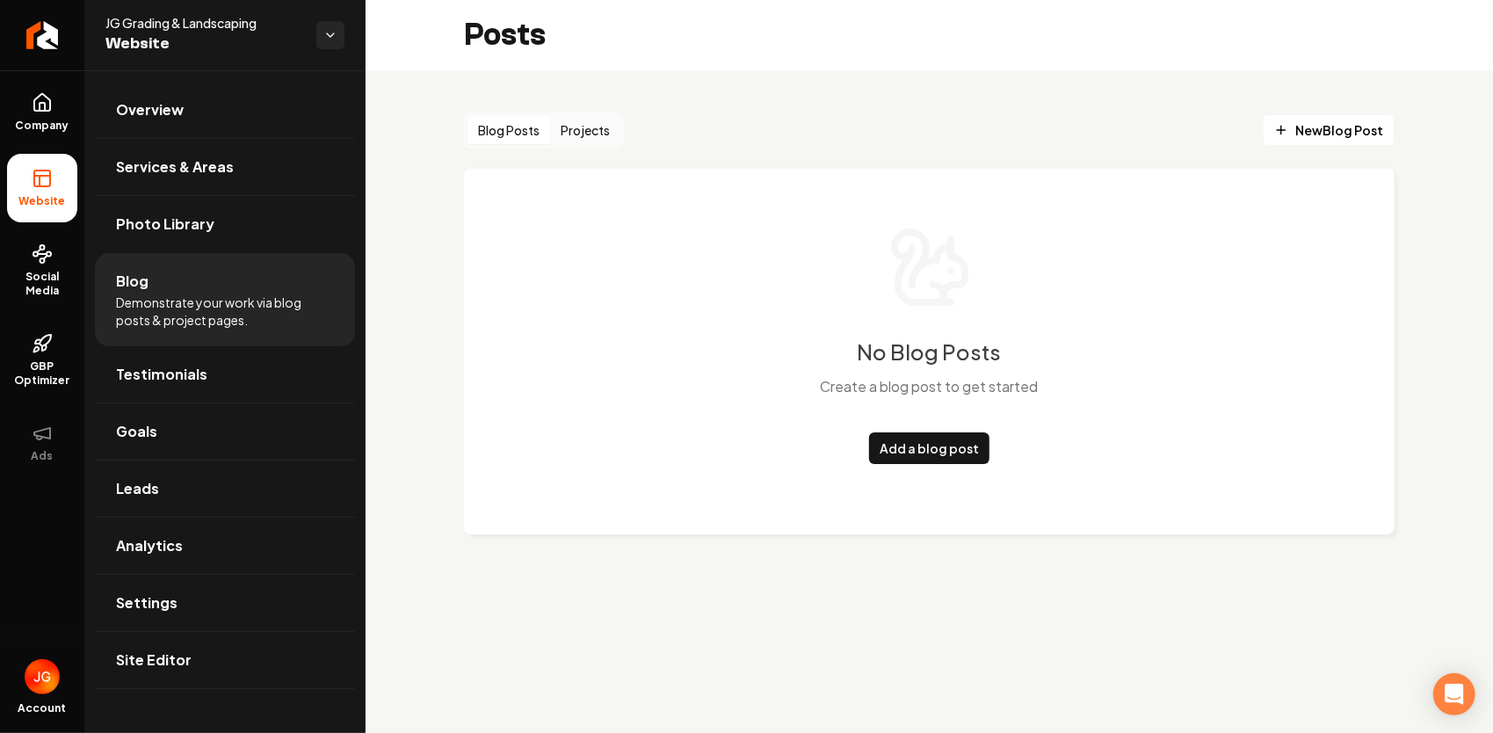
click at [572, 124] on button "Projects" at bounding box center [585, 130] width 70 height 28
click at [514, 137] on button "Blog Posts" at bounding box center [508, 130] width 83 height 28
click at [1370, 137] on span "New Blog Post" at bounding box center [1328, 130] width 109 height 18
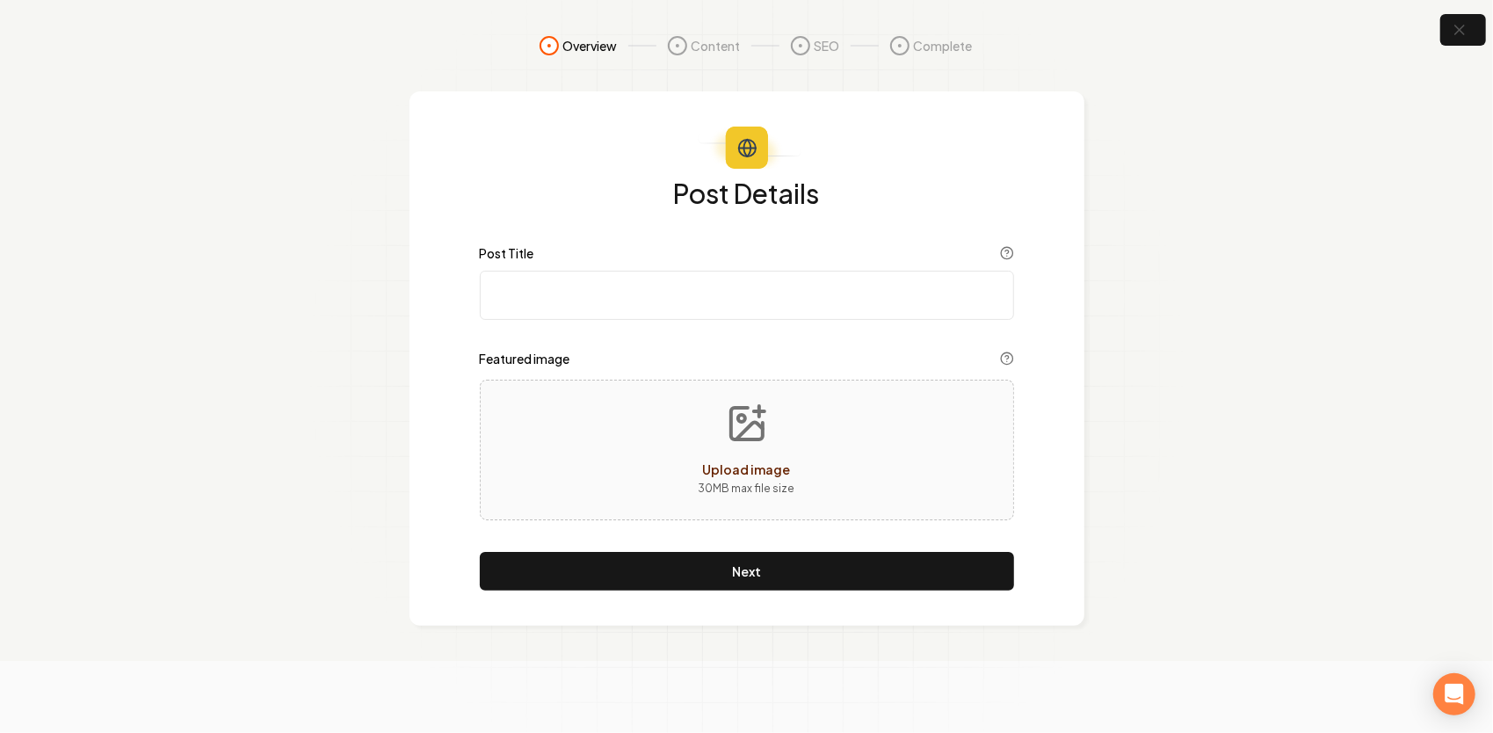
drag, startPoint x: 358, startPoint y: 28, endPoint x: 502, endPoint y: 61, distance: 148.7
click at [504, 61] on section "Overview Content SEO Complete Post Details Post Title Featured image Upload ima…" at bounding box center [746, 330] width 1493 height 661
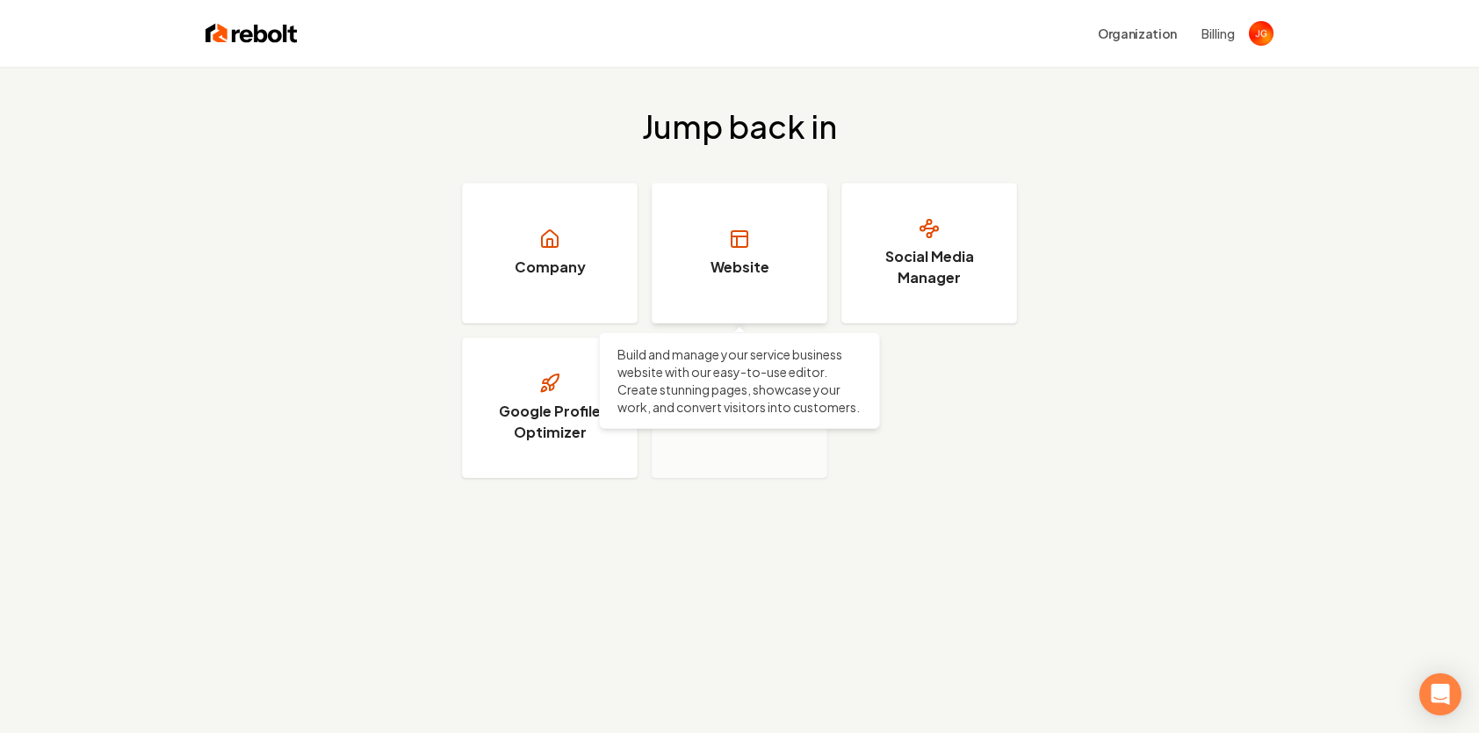
click at [750, 252] on link "Website" at bounding box center [740, 253] width 176 height 141
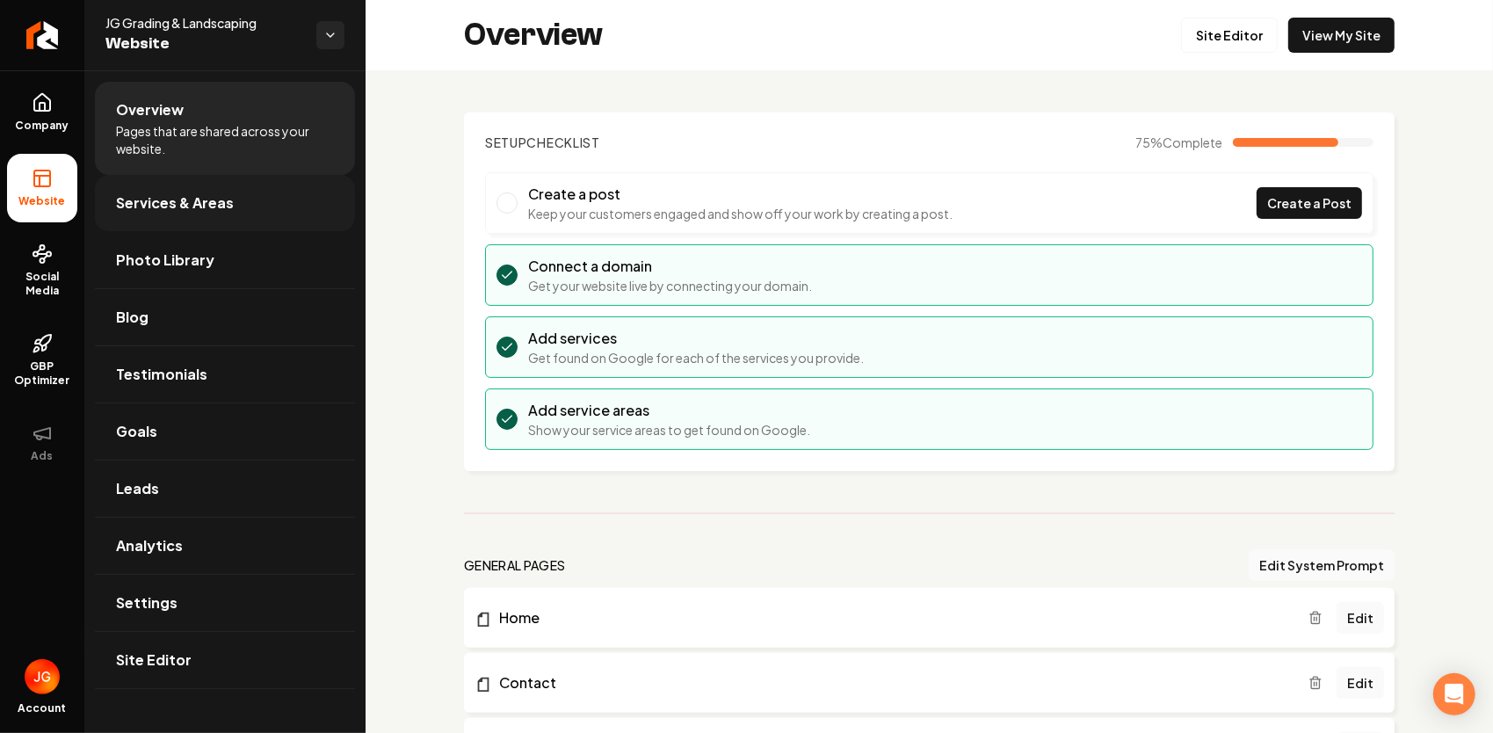
click at [163, 210] on span "Services & Areas" at bounding box center [175, 202] width 118 height 21
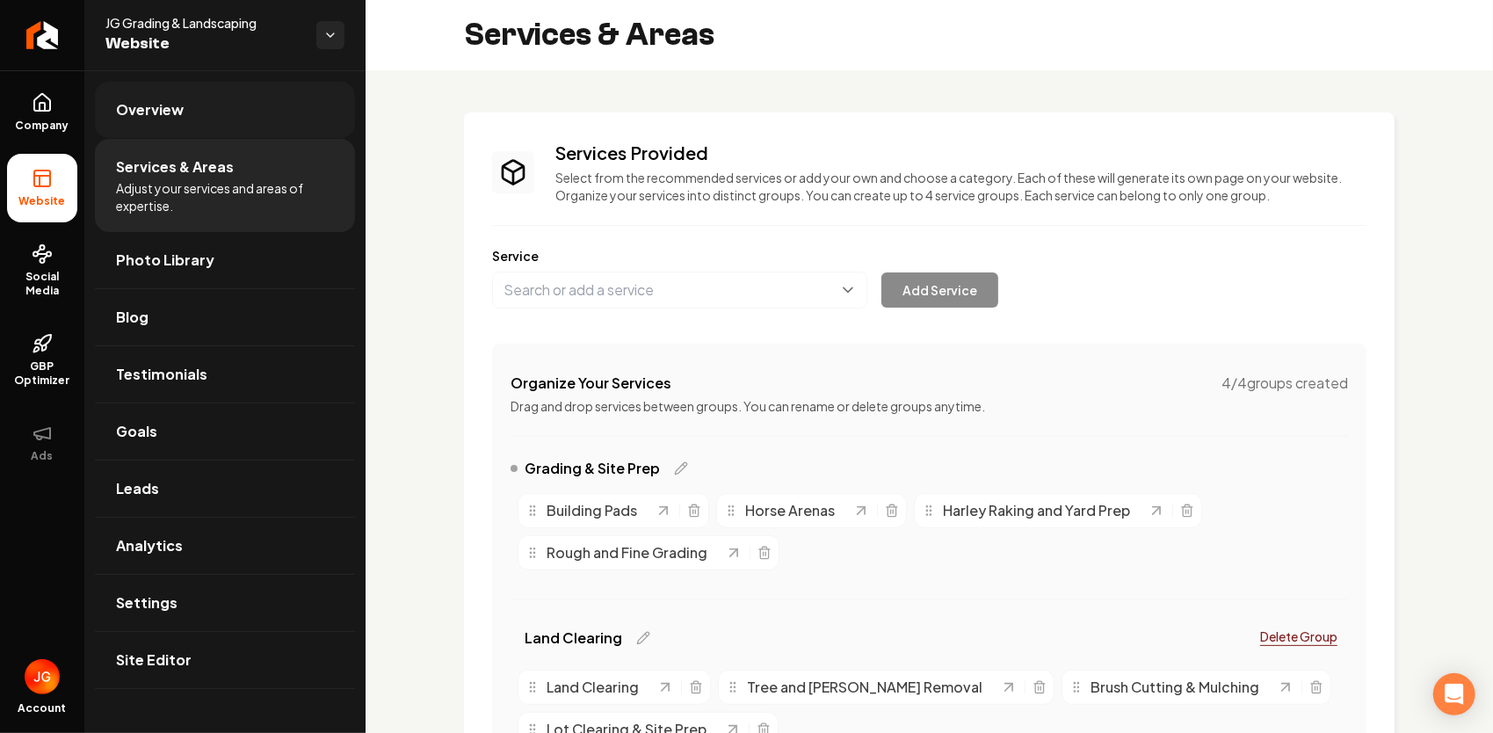
click at [188, 113] on link "Overview" at bounding box center [225, 110] width 260 height 56
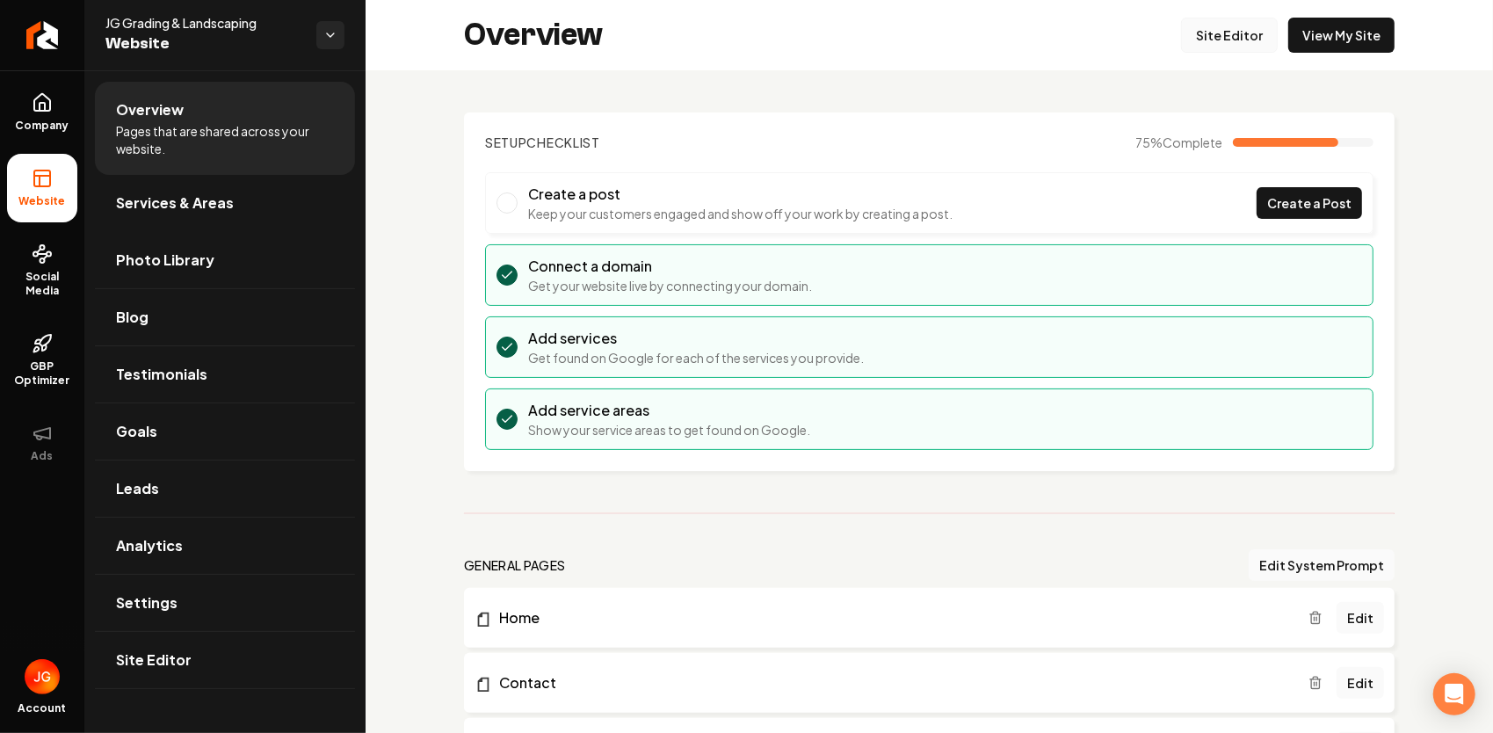
click at [1226, 33] on link "Site Editor" at bounding box center [1229, 35] width 97 height 35
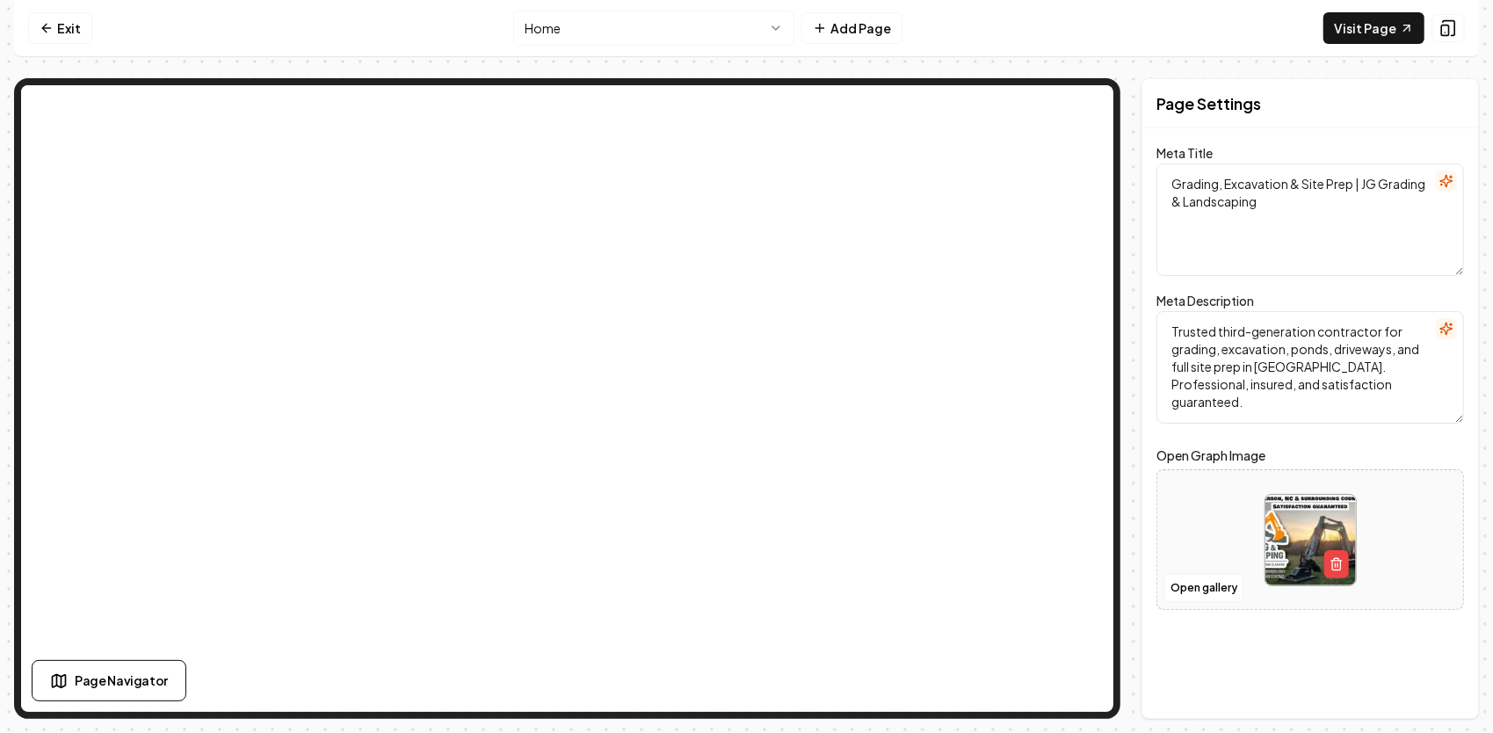
click at [758, 30] on html "Computer Required This feature is only available on a computer. Please switch t…" at bounding box center [746, 366] width 1493 height 733
click at [748, 25] on html "Computer Required This feature is only available on a computer. Please switch t…" at bounding box center [746, 366] width 1493 height 733
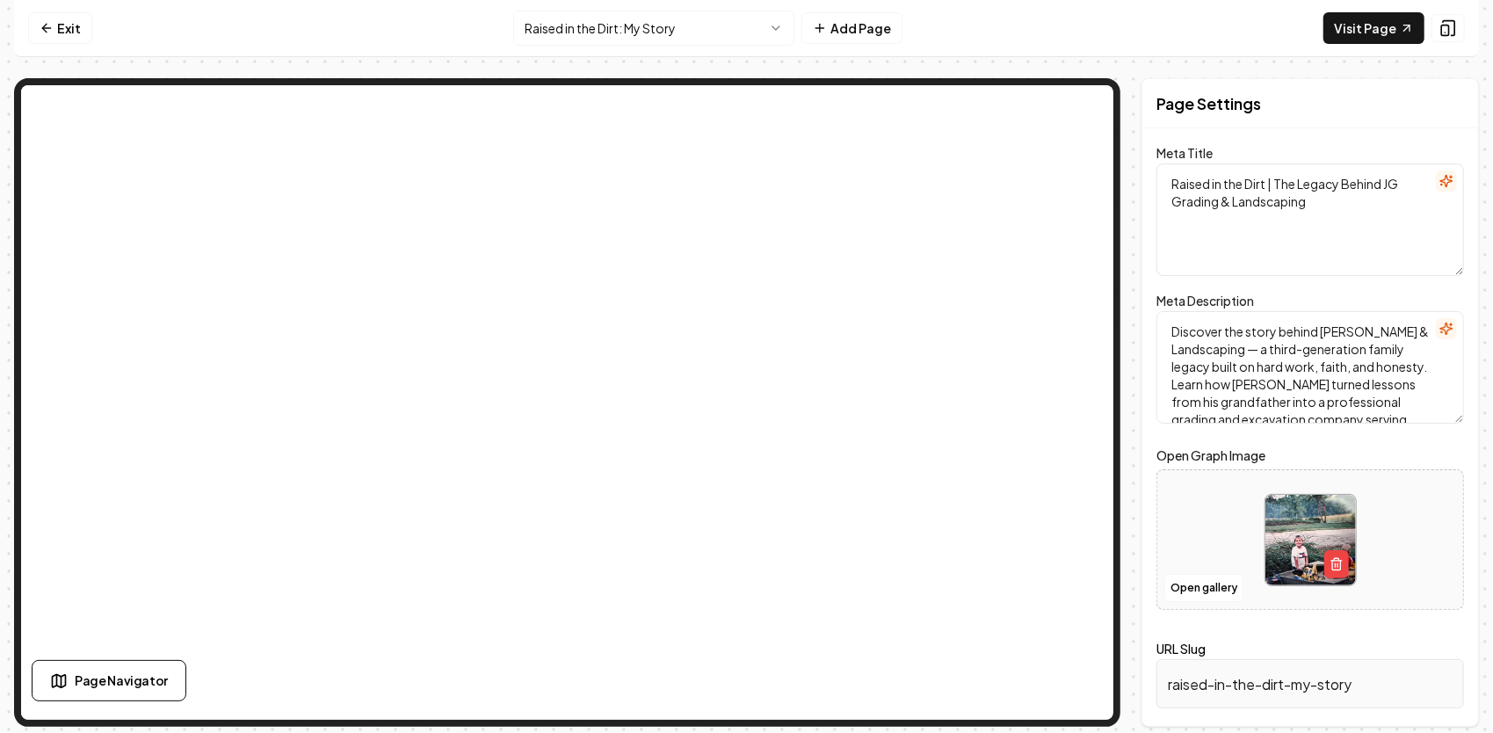
click at [1225, 104] on h2 "Page Settings" at bounding box center [1208, 103] width 105 height 25
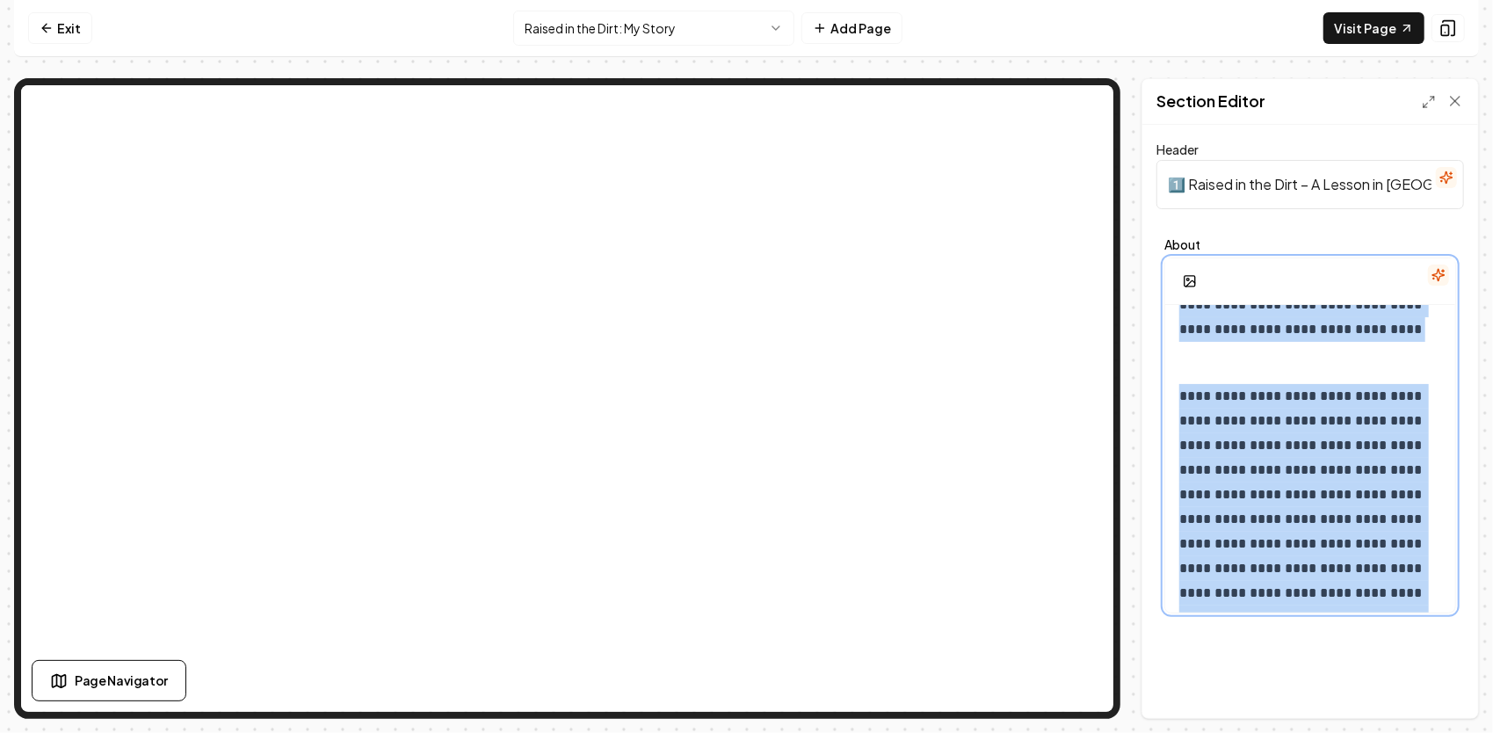
scroll to position [2391, 0]
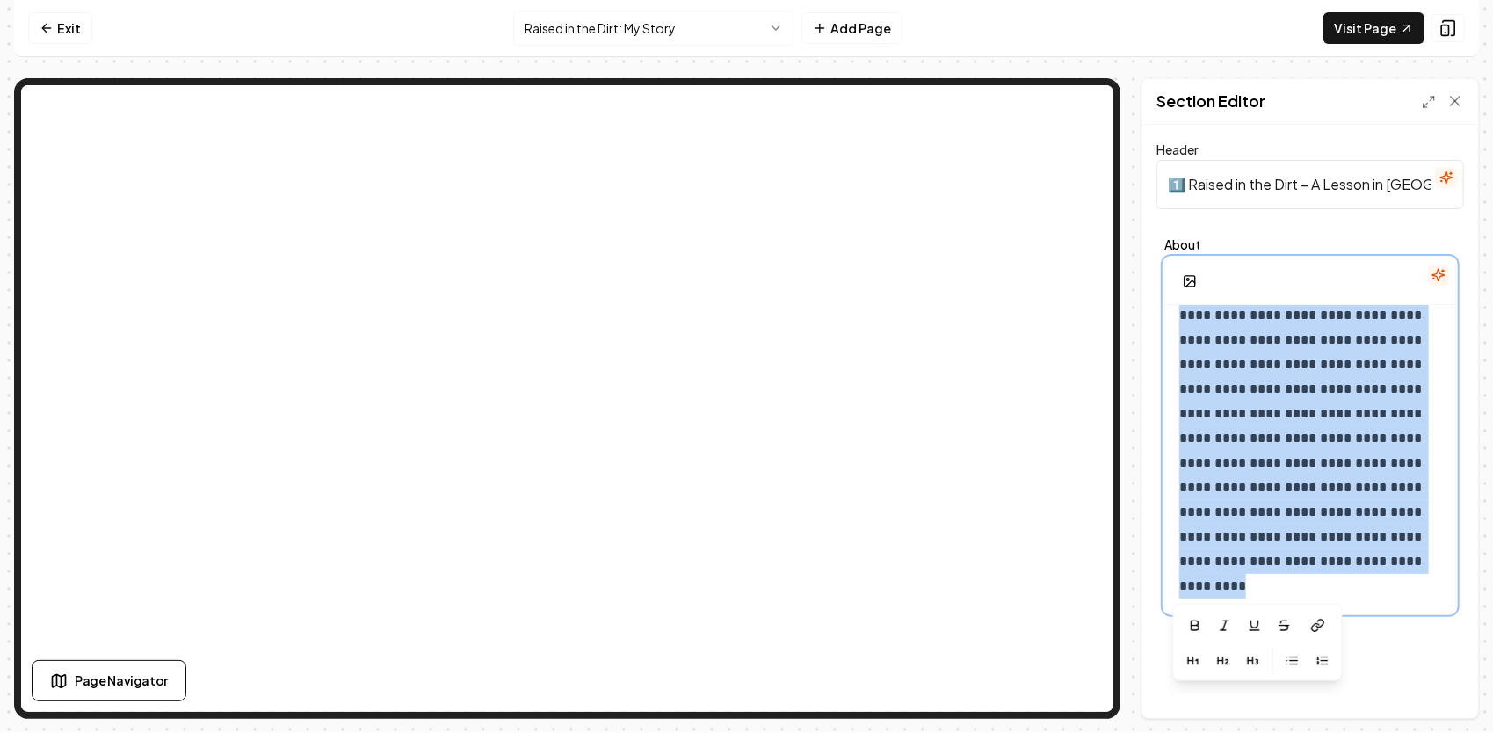
drag, startPoint x: 1179, startPoint y: 326, endPoint x: 1447, endPoint y: 662, distance: 430.1
click at [1447, 662] on div "**********" at bounding box center [1310, 421] width 336 height 593
copy div "**********"
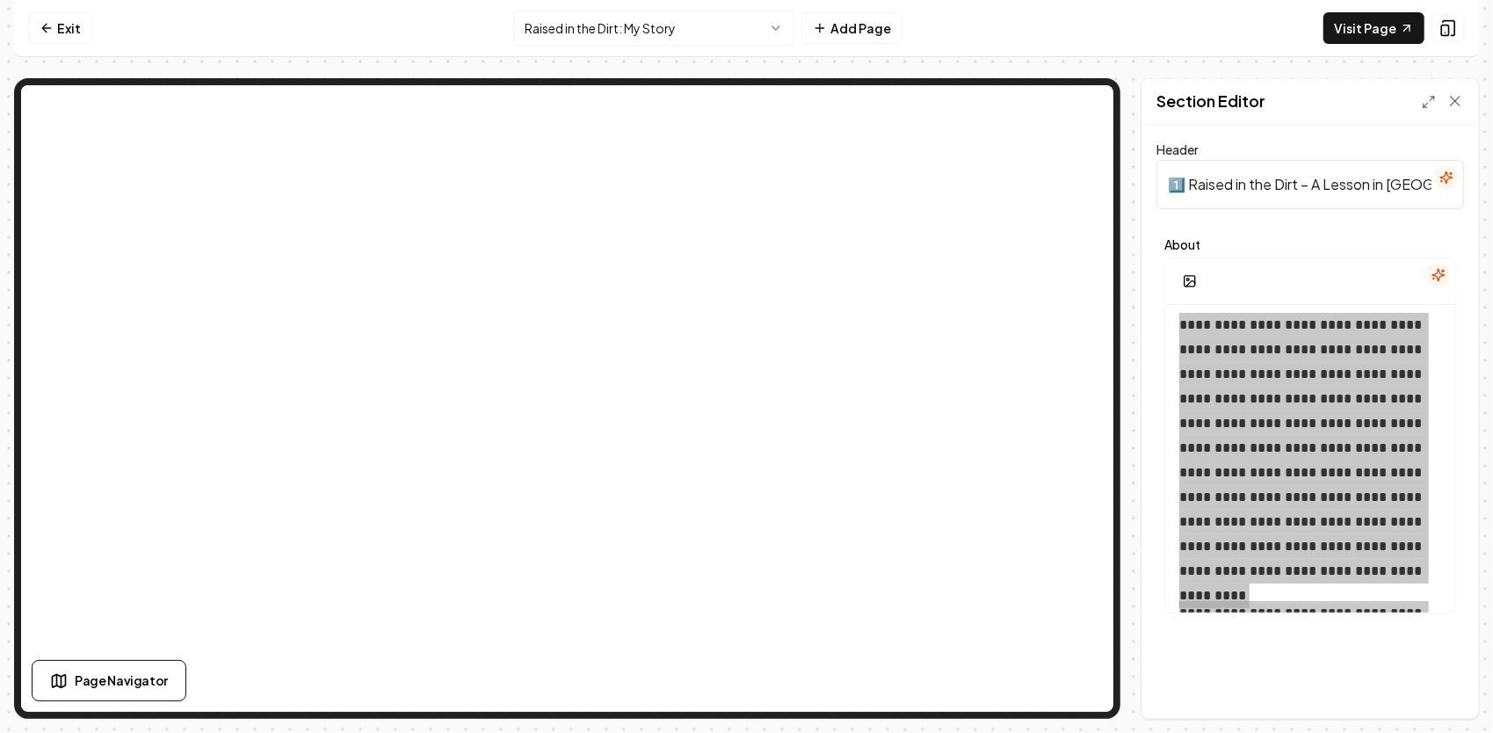
scroll to position [0, 0]
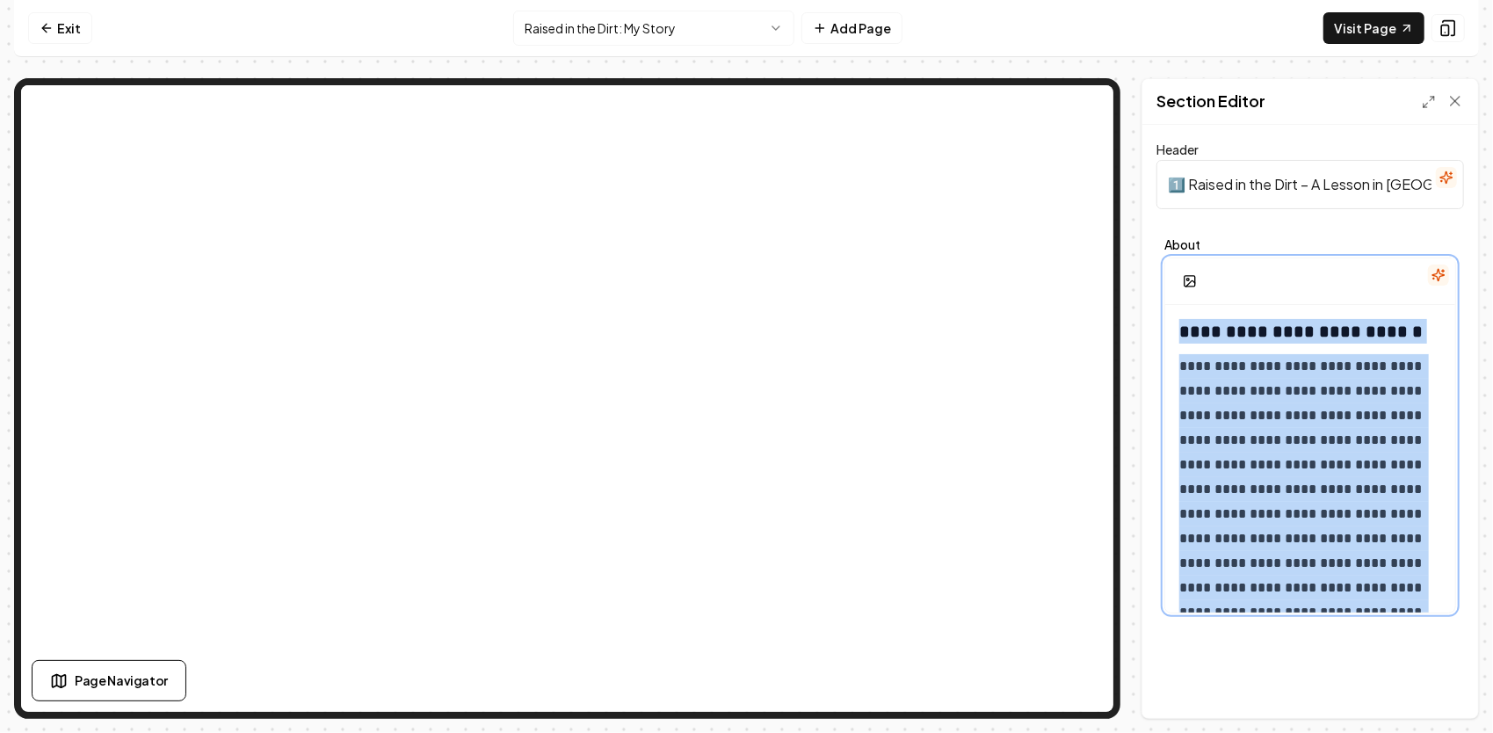
click at [1290, 399] on p "**********" at bounding box center [1304, 489] width 250 height 271
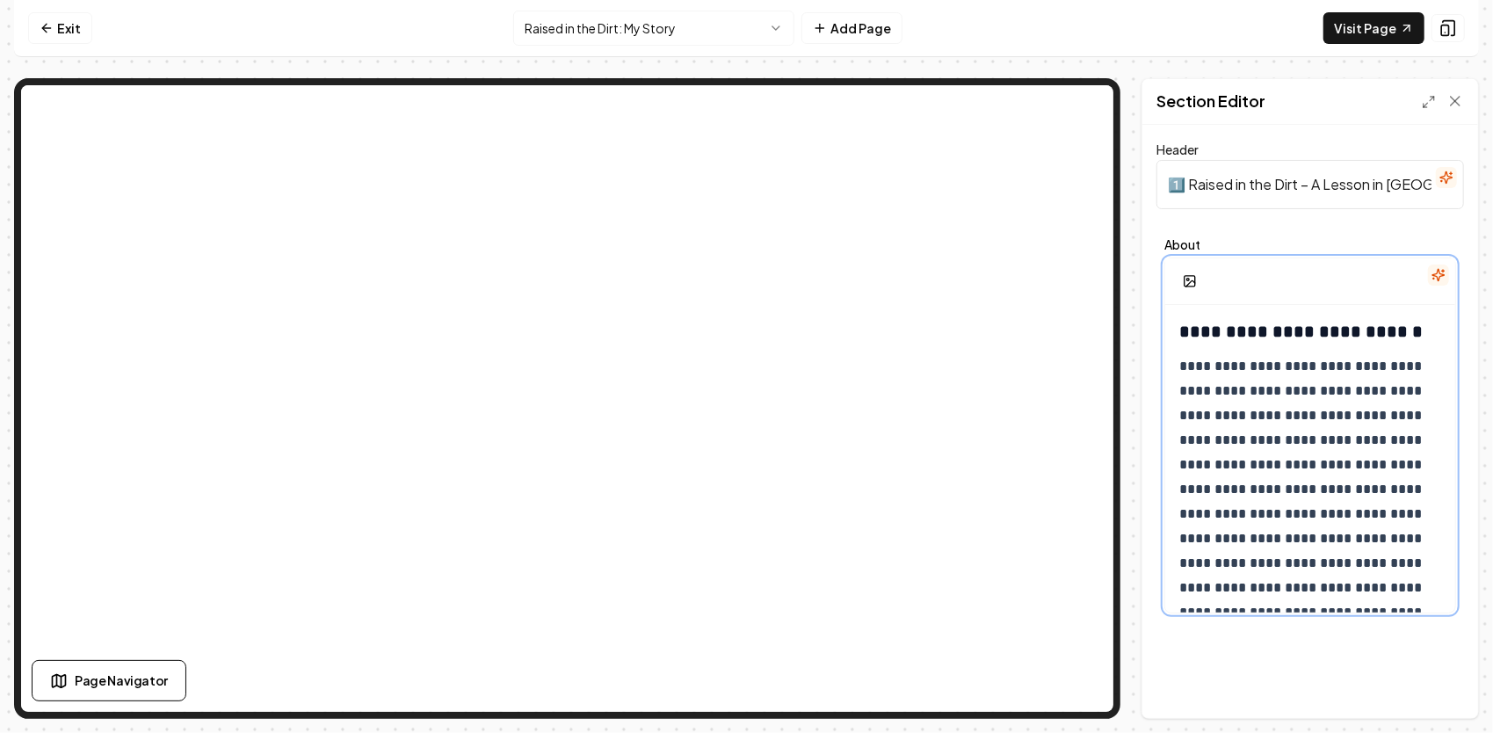
click at [1225, 387] on p "**********" at bounding box center [1304, 489] width 250 height 271
click at [1230, 389] on p "**********" at bounding box center [1304, 489] width 250 height 271
click at [1253, 390] on p "**********" at bounding box center [1304, 489] width 250 height 271
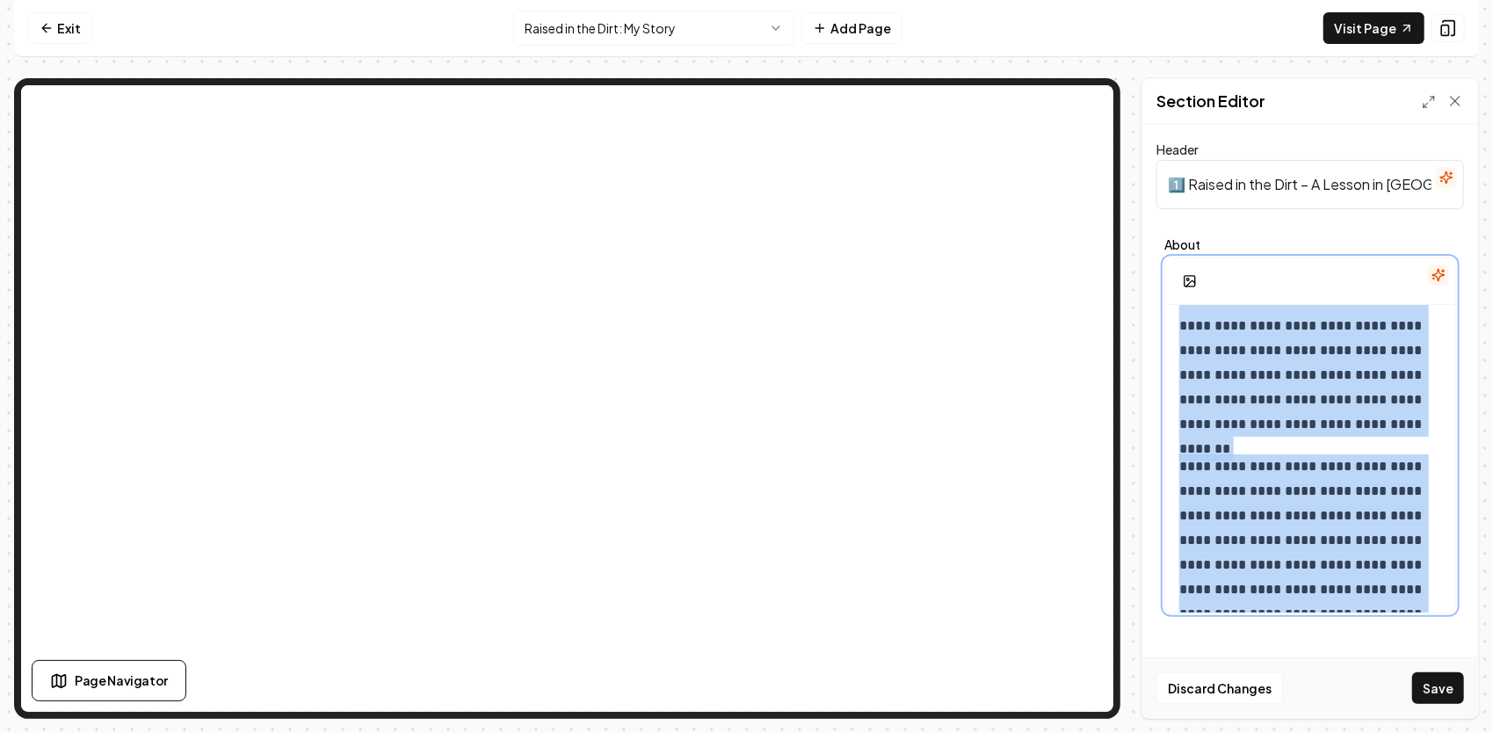
scroll to position [2391, 0]
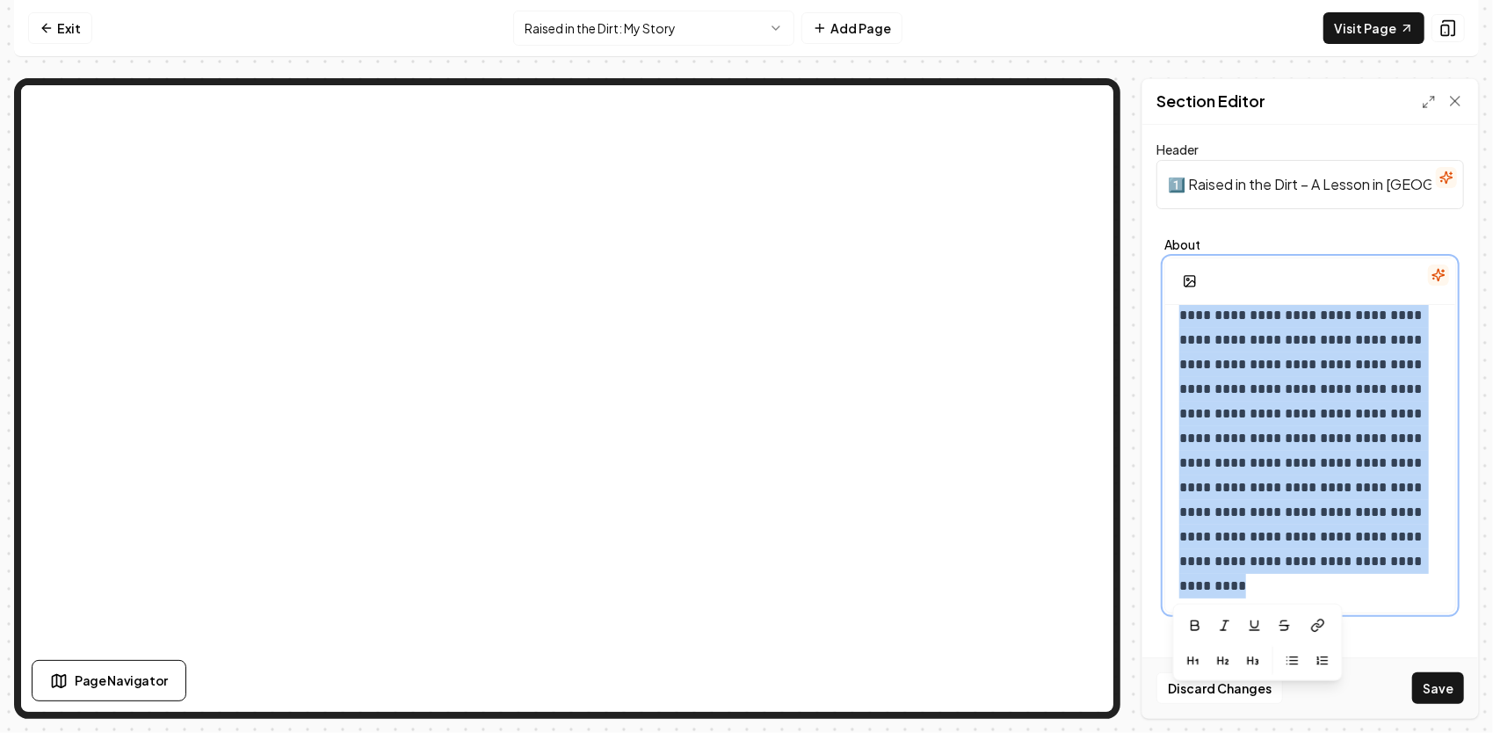
drag, startPoint x: 1178, startPoint y: 362, endPoint x: 1457, endPoint y: 644, distance: 396.3
click at [1457, 644] on div "**********" at bounding box center [1310, 421] width 336 height 593
copy div "**********"
click at [1289, 327] on p "**********" at bounding box center [1304, 450] width 250 height 295
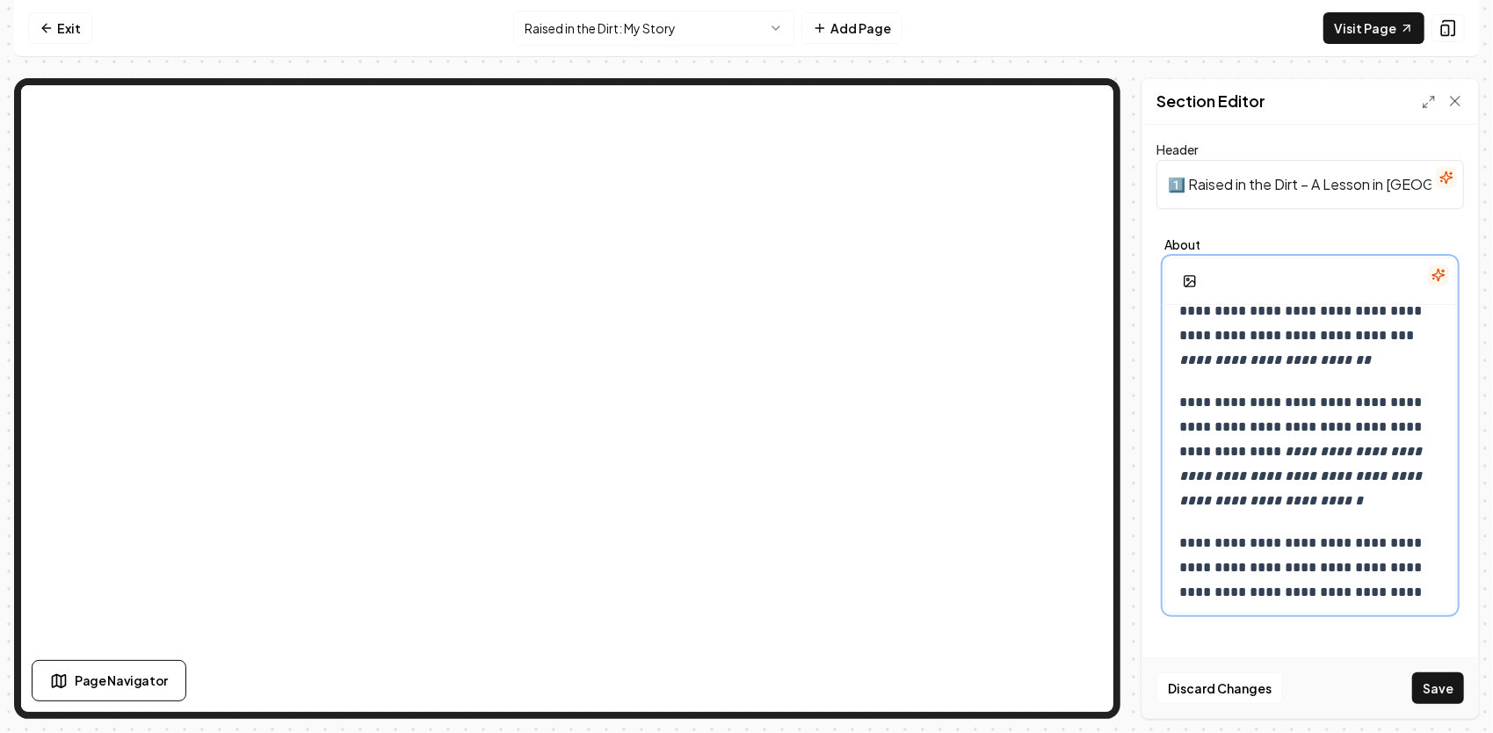
scroll to position [1581, 0]
drag, startPoint x: 1197, startPoint y: 358, endPoint x: 1328, endPoint y: 314, distance: 138.1
click at [1328, 314] on p "**********" at bounding box center [1304, 212] width 250 height 320
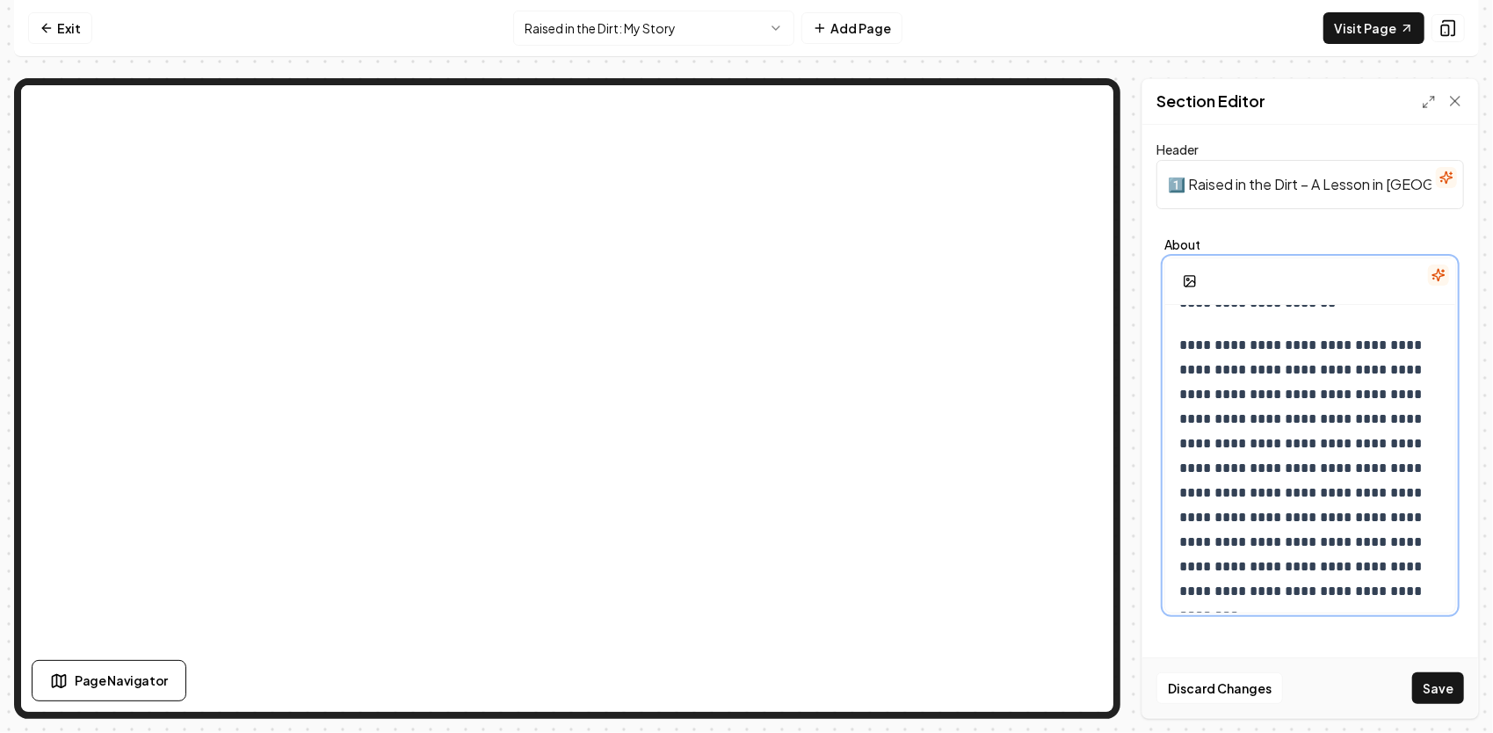
scroll to position [0, 0]
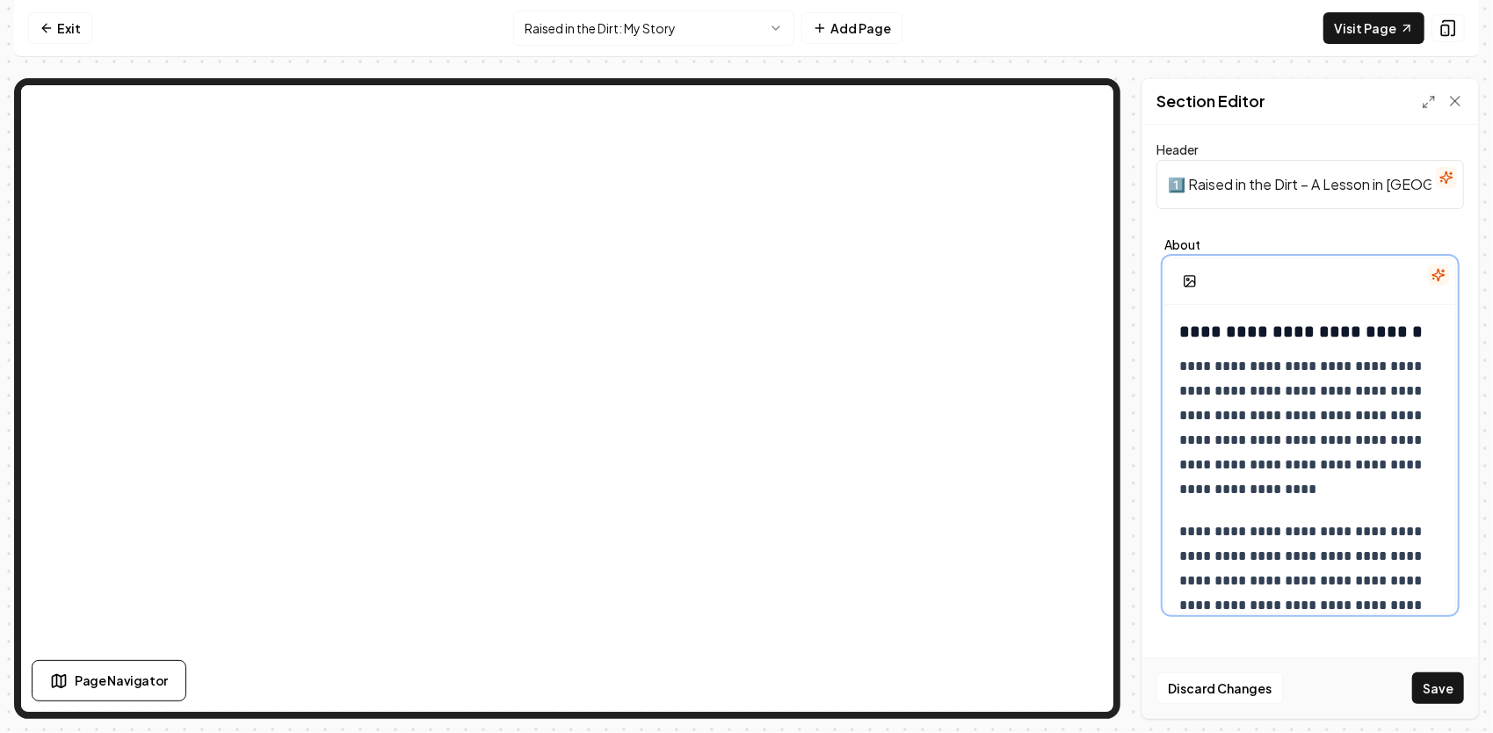
click at [1391, 336] on strong "**********" at bounding box center [1300, 331] width 243 height 18
click at [1399, 334] on strong "**********" at bounding box center [1300, 331] width 243 height 18
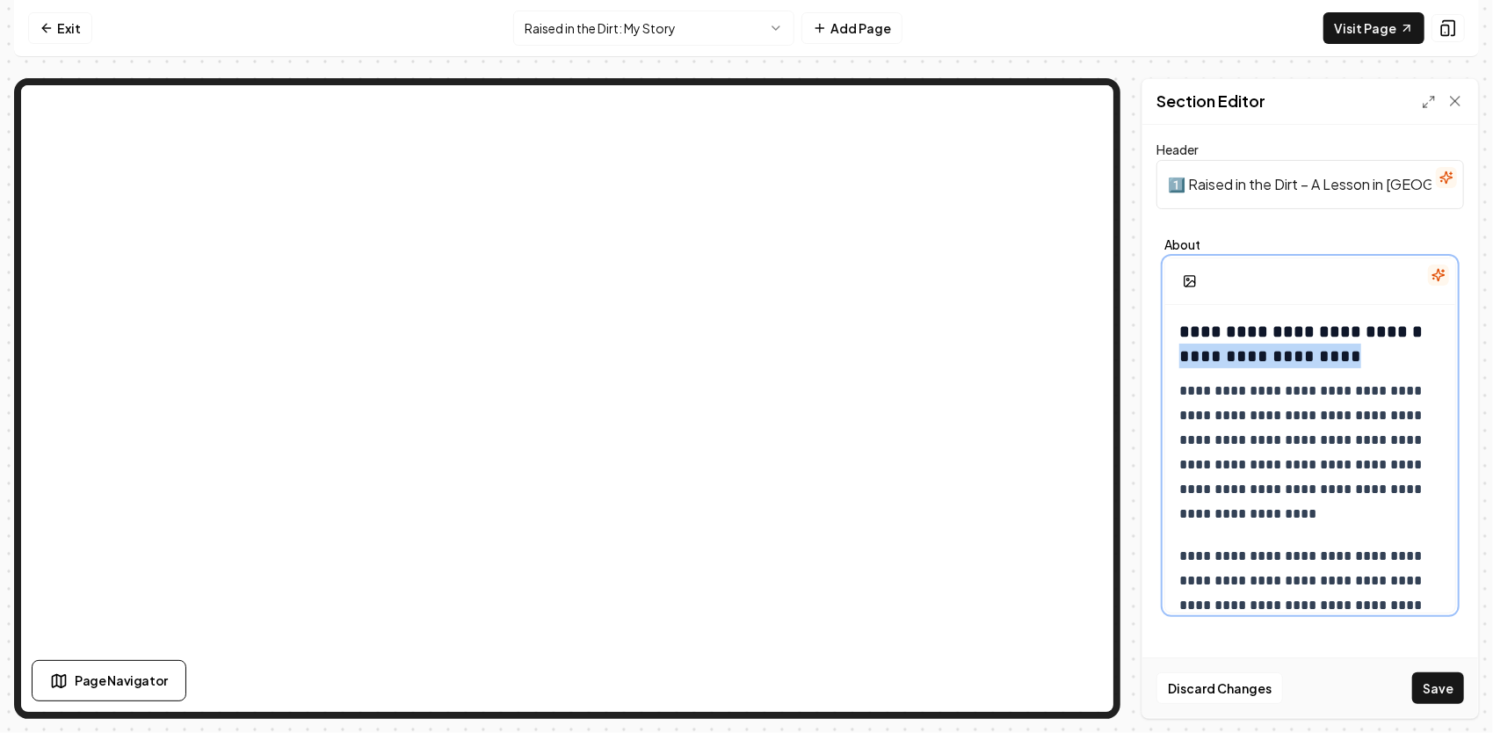
drag, startPoint x: 1335, startPoint y: 354, endPoint x: 1186, endPoint y: 352, distance: 149.3
click at [1181, 350] on h3 "**********" at bounding box center [1304, 343] width 250 height 49
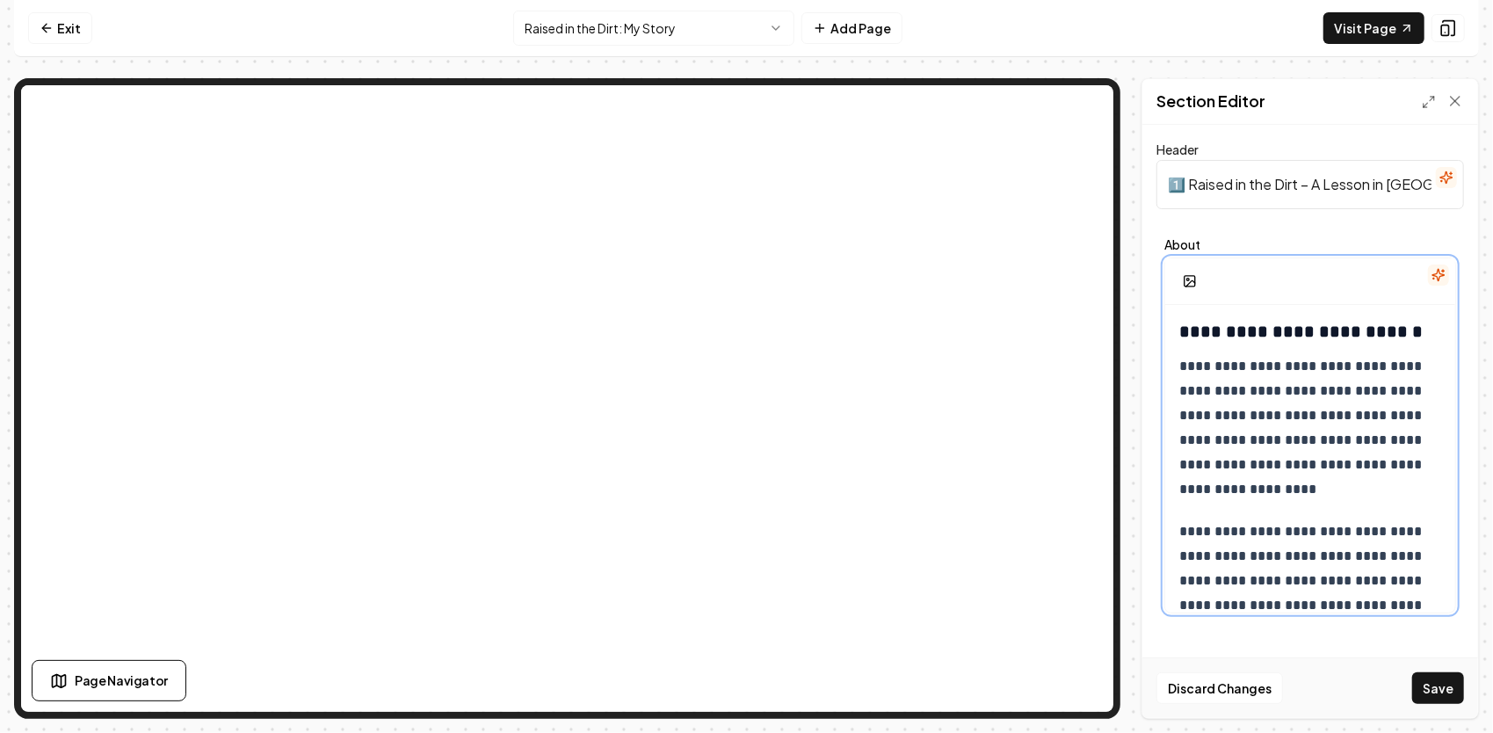
click at [1362, 327] on strong "**********" at bounding box center [1303, 331] width 248 height 18
click at [1300, 322] on strong "**********" at bounding box center [1303, 331] width 248 height 18
click at [1345, 330] on strong "**********" at bounding box center [1303, 331] width 248 height 18
click at [1395, 330] on strong "**********" at bounding box center [1303, 331] width 248 height 18
click at [1401, 330] on strong "**********" at bounding box center [1303, 331] width 248 height 18
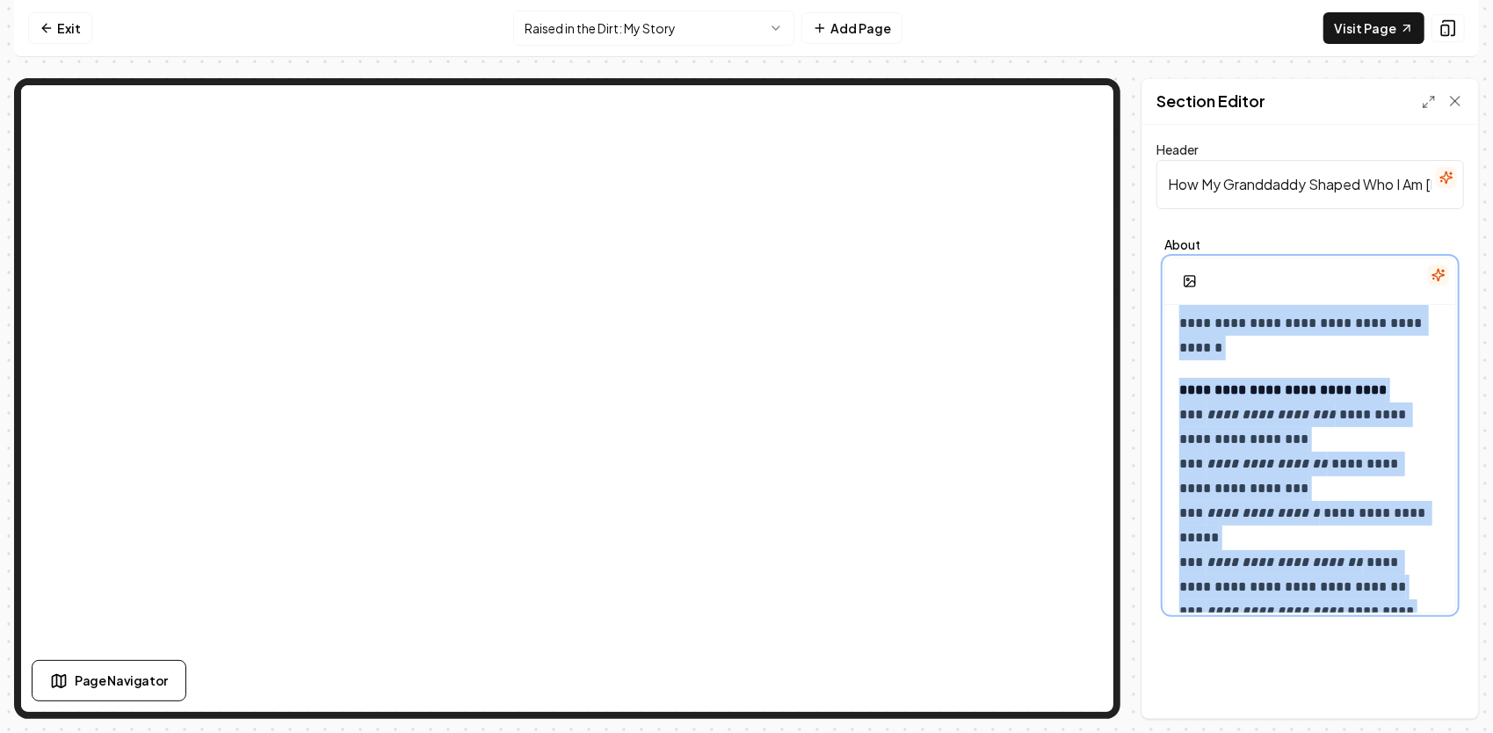
scroll to position [1753, 0]
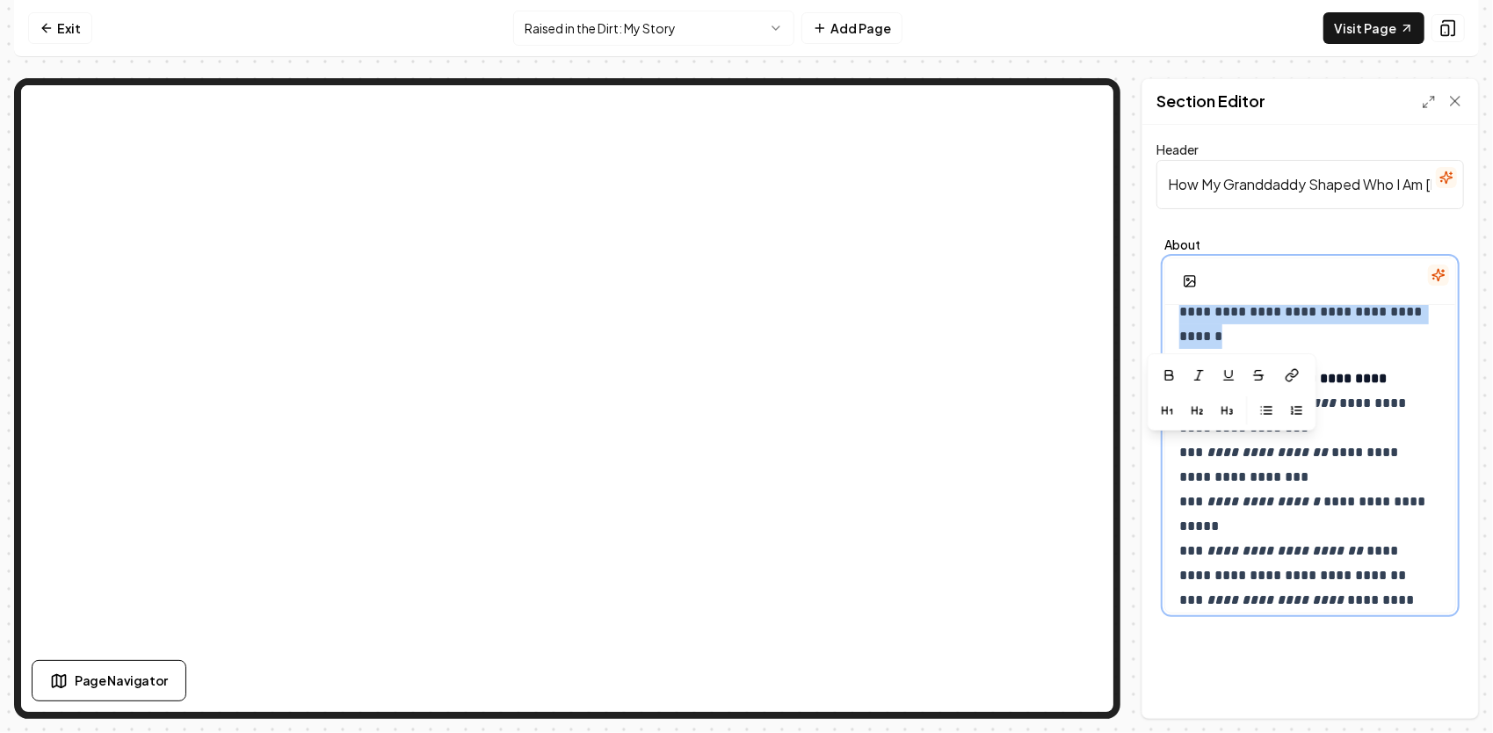
drag, startPoint x: 1177, startPoint y: 316, endPoint x: 1473, endPoint y: 341, distance: 297.1
click at [1473, 341] on div "**********" at bounding box center [1310, 421] width 336 height 593
copy div "**********"
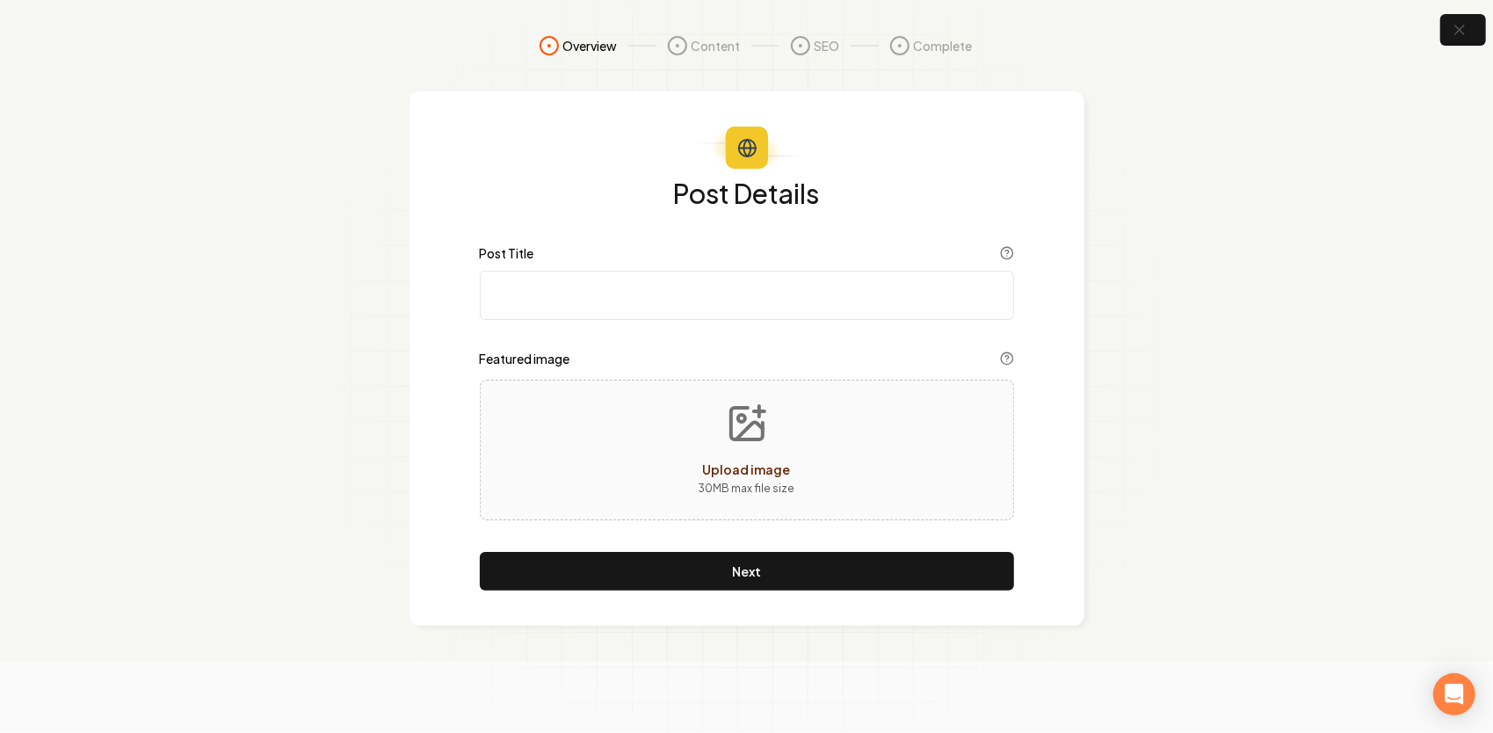
click at [618, 285] on input "Post Title" at bounding box center [747, 295] width 534 height 49
paste input "Story 1 – The Backhoe on the Trailer That Started It All | Raised in the Dirt"
type input "Story 1 – The Backhoe on the Trailer That Started It All | Raised in the Dirt"
click at [738, 429] on icon "Upload image" at bounding box center [747, 423] width 42 height 42
type input "**********"
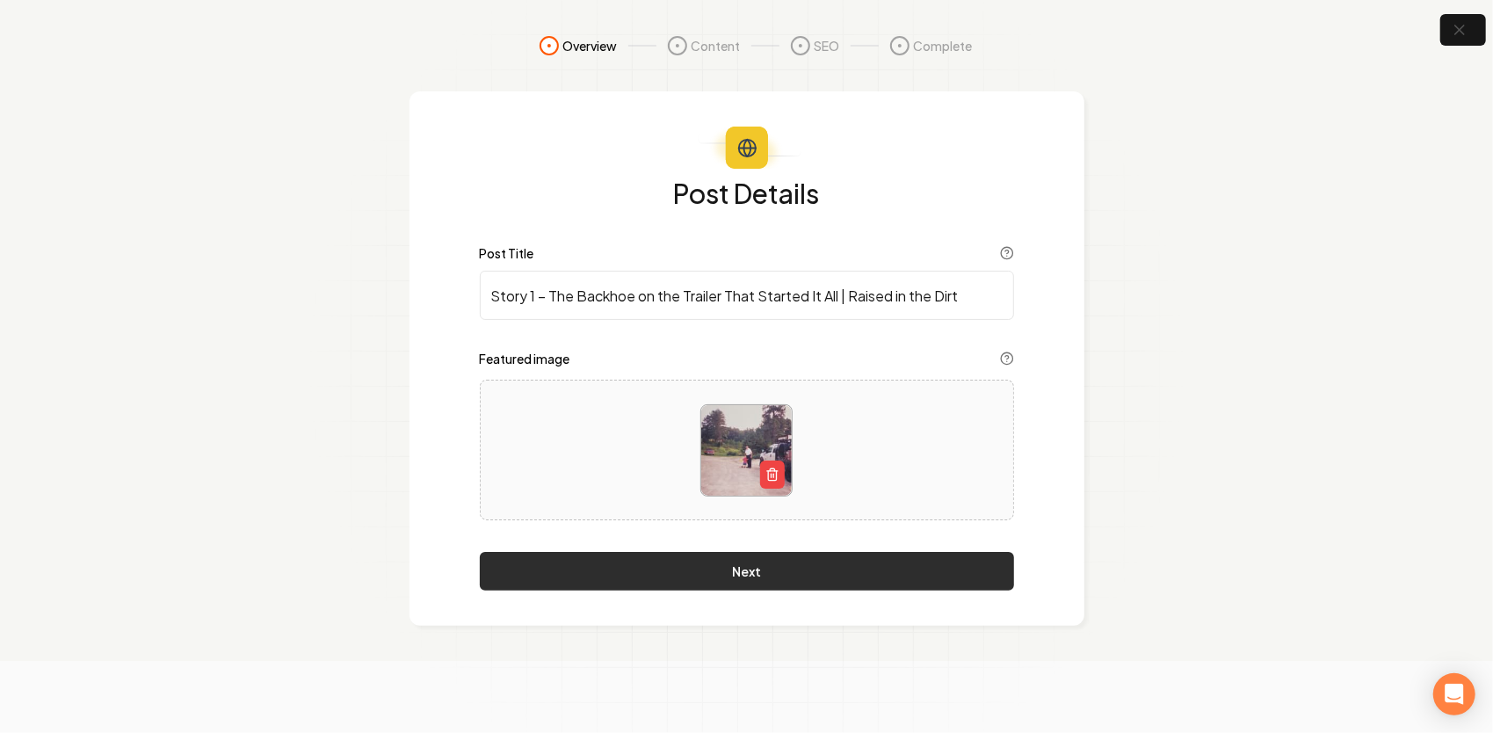
click at [837, 571] on button "Next" at bounding box center [747, 571] width 534 height 39
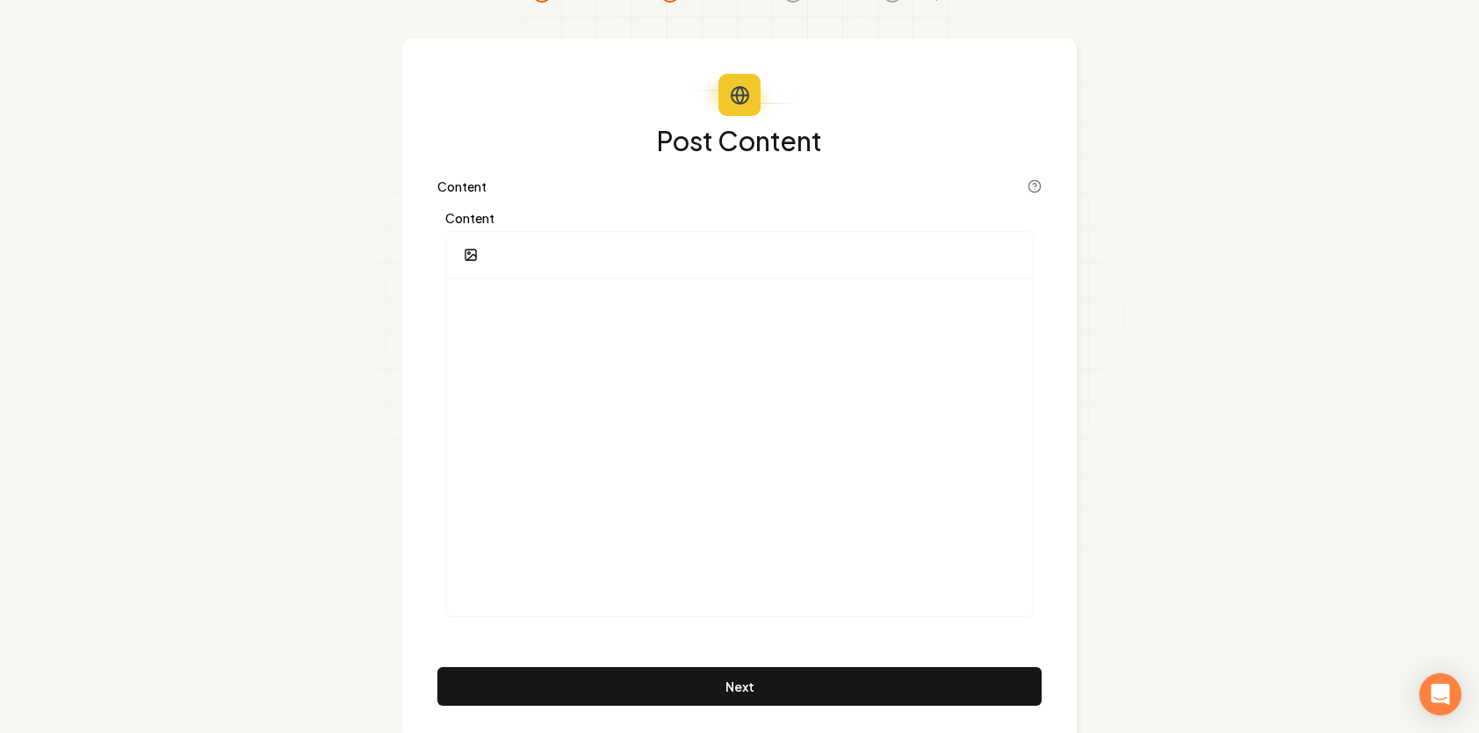
scroll to position [88, 0]
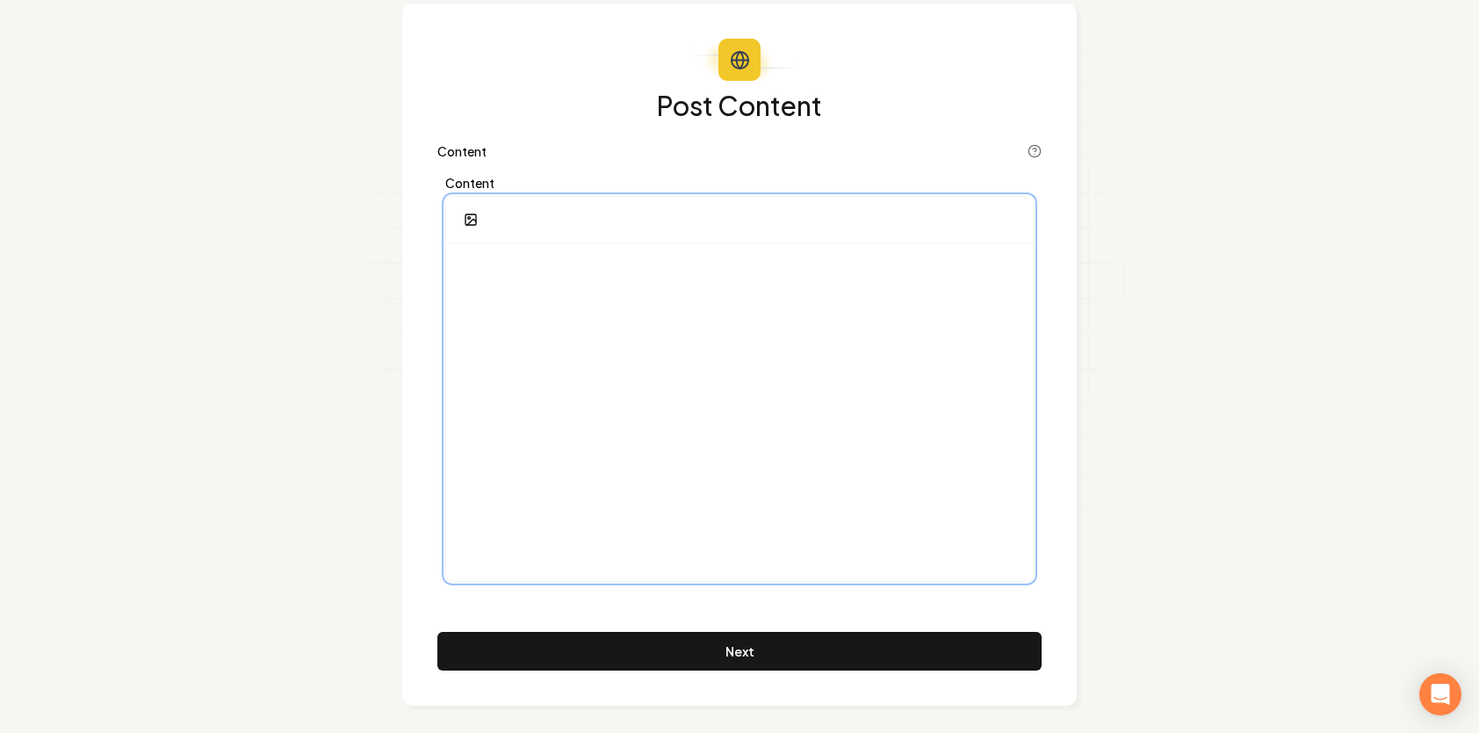
click at [535, 275] on p at bounding box center [739, 269] width 559 height 25
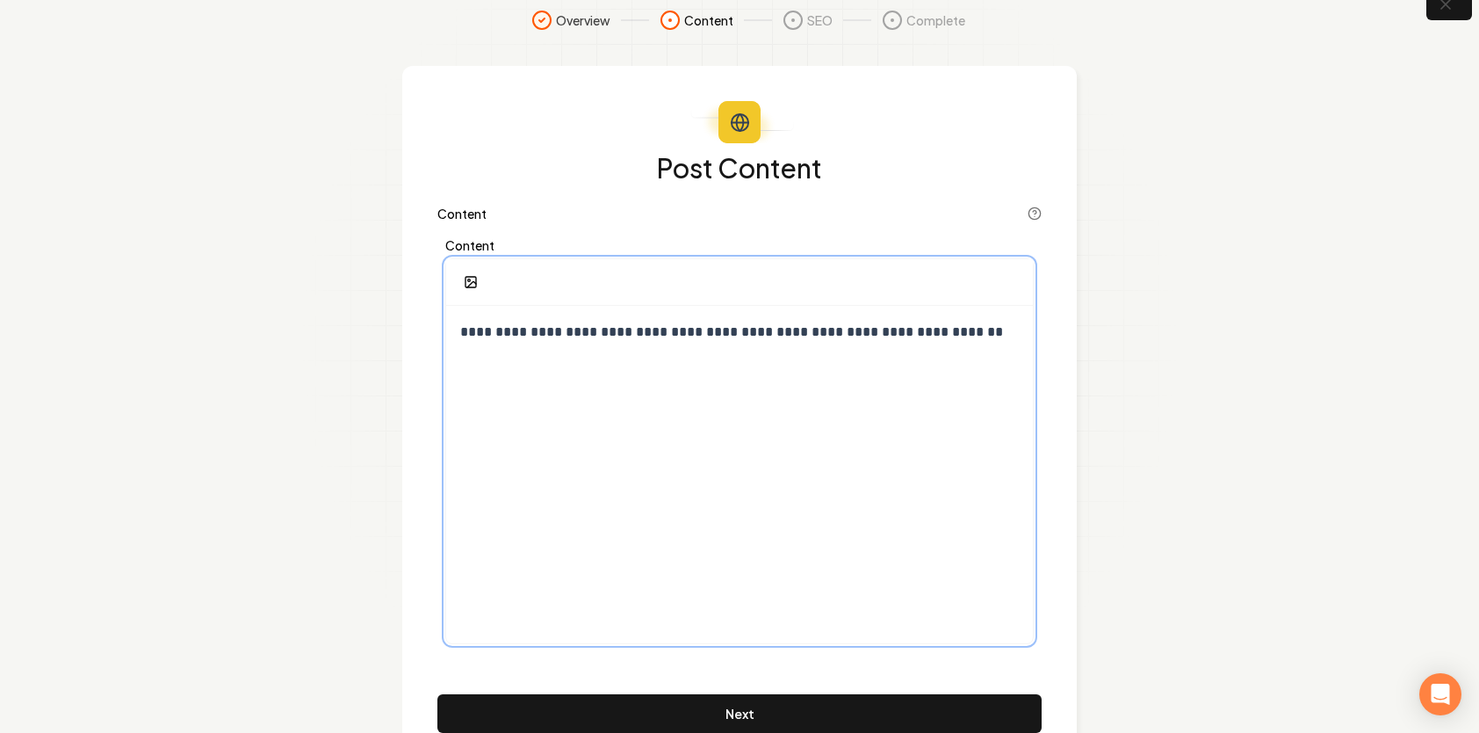
scroll to position [0, 0]
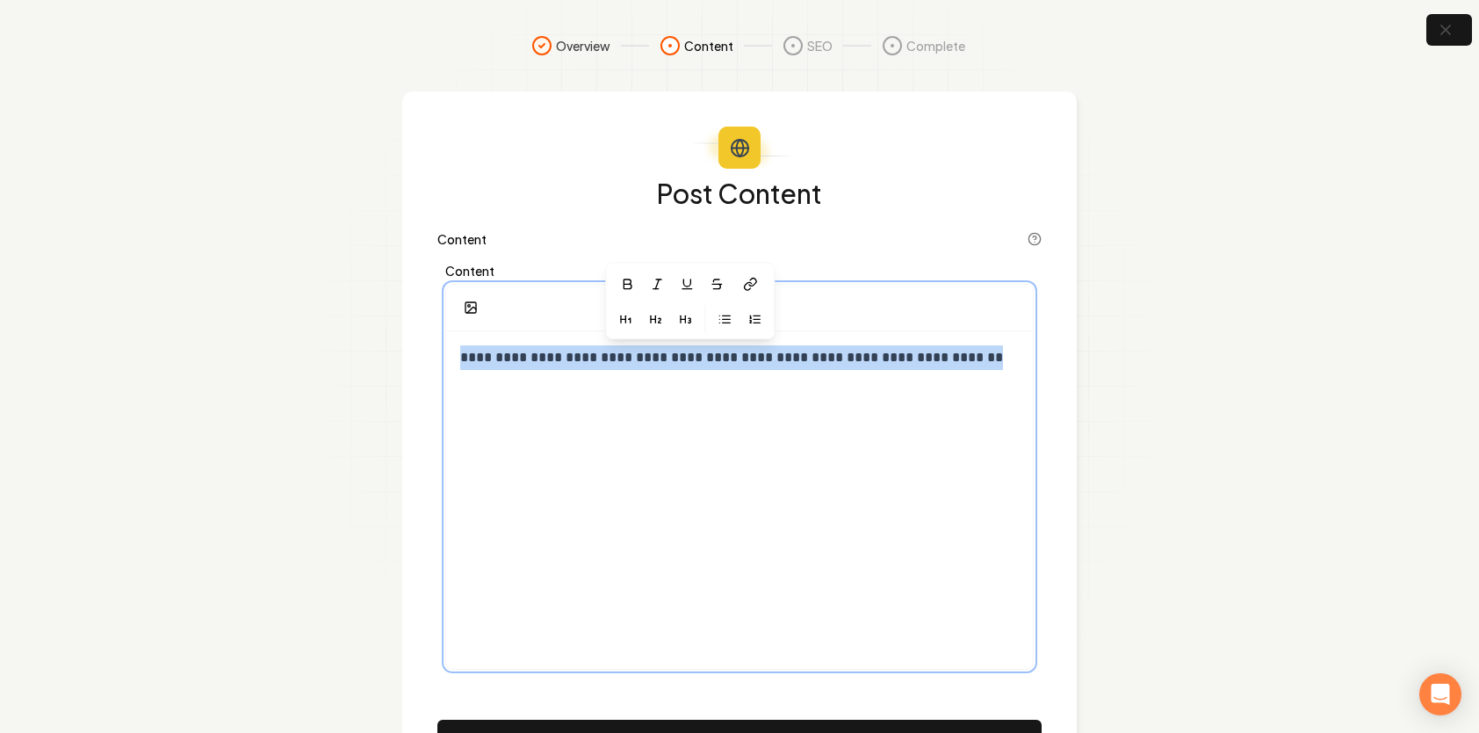
drag, startPoint x: 958, startPoint y: 362, endPoint x: 75, endPoint y: 364, distance: 883.7
click at [75, 364] on section "**********" at bounding box center [739, 414] width 1479 height 828
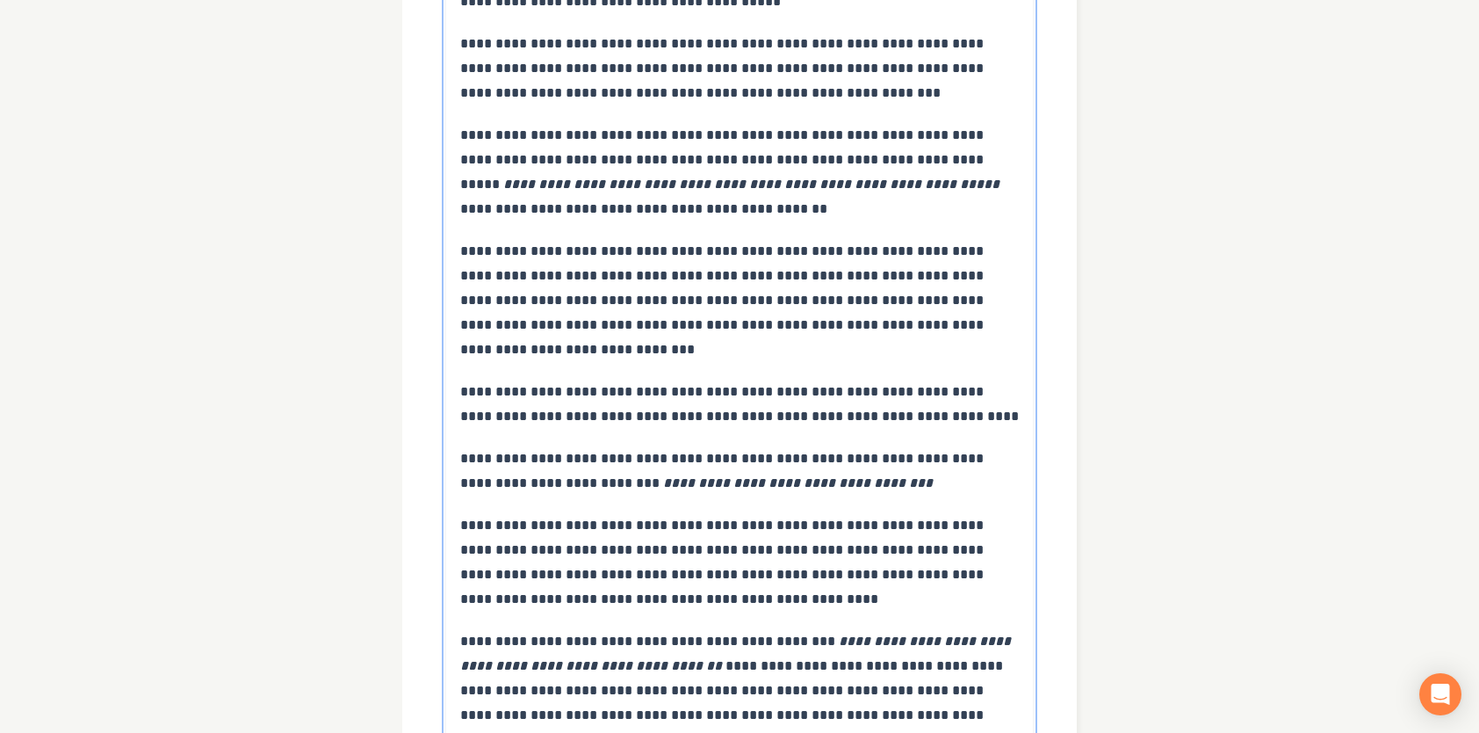
scroll to position [1833, 0]
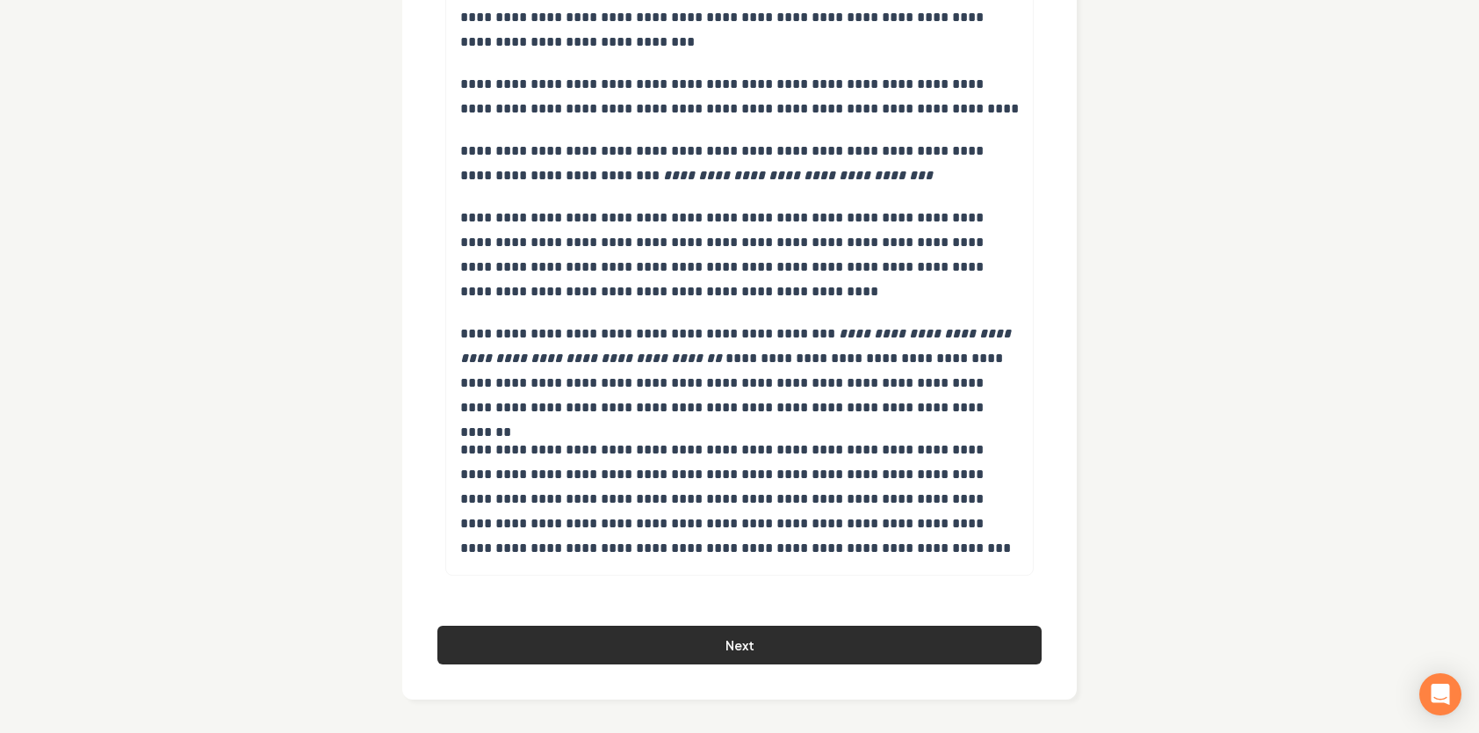
click at [719, 645] on button "Next" at bounding box center [739, 644] width 604 height 39
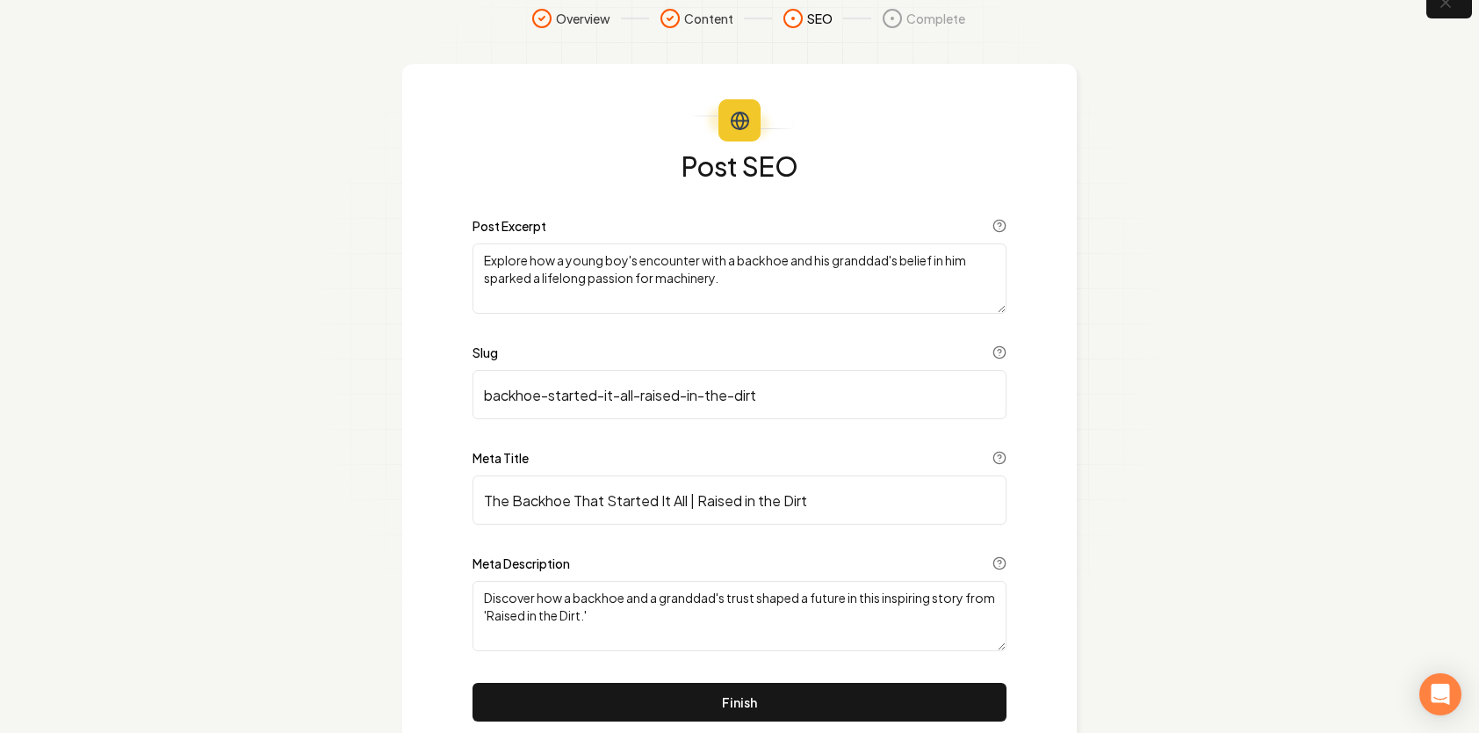
scroll to position [0, 0]
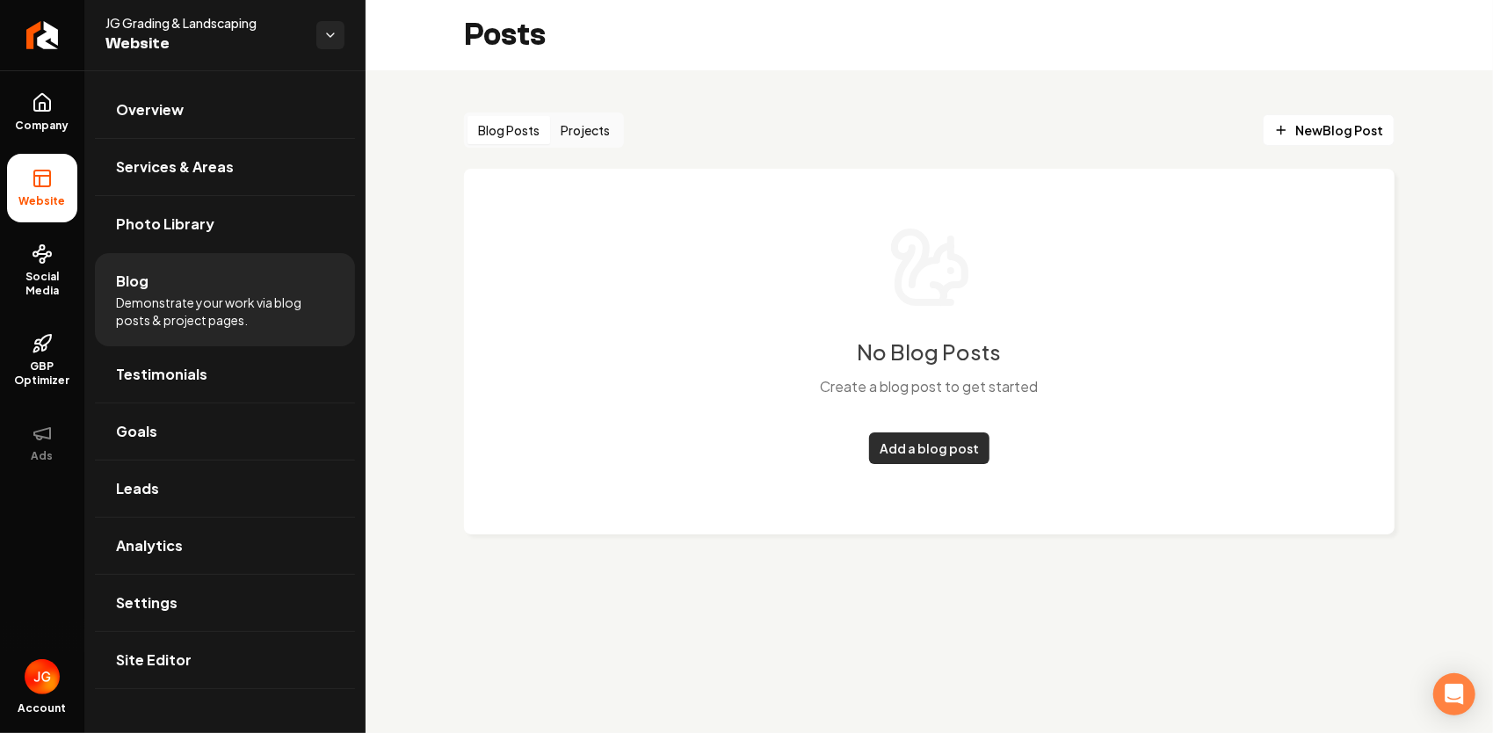
click at [923, 446] on link "Add a blog post" at bounding box center [929, 448] width 120 height 32
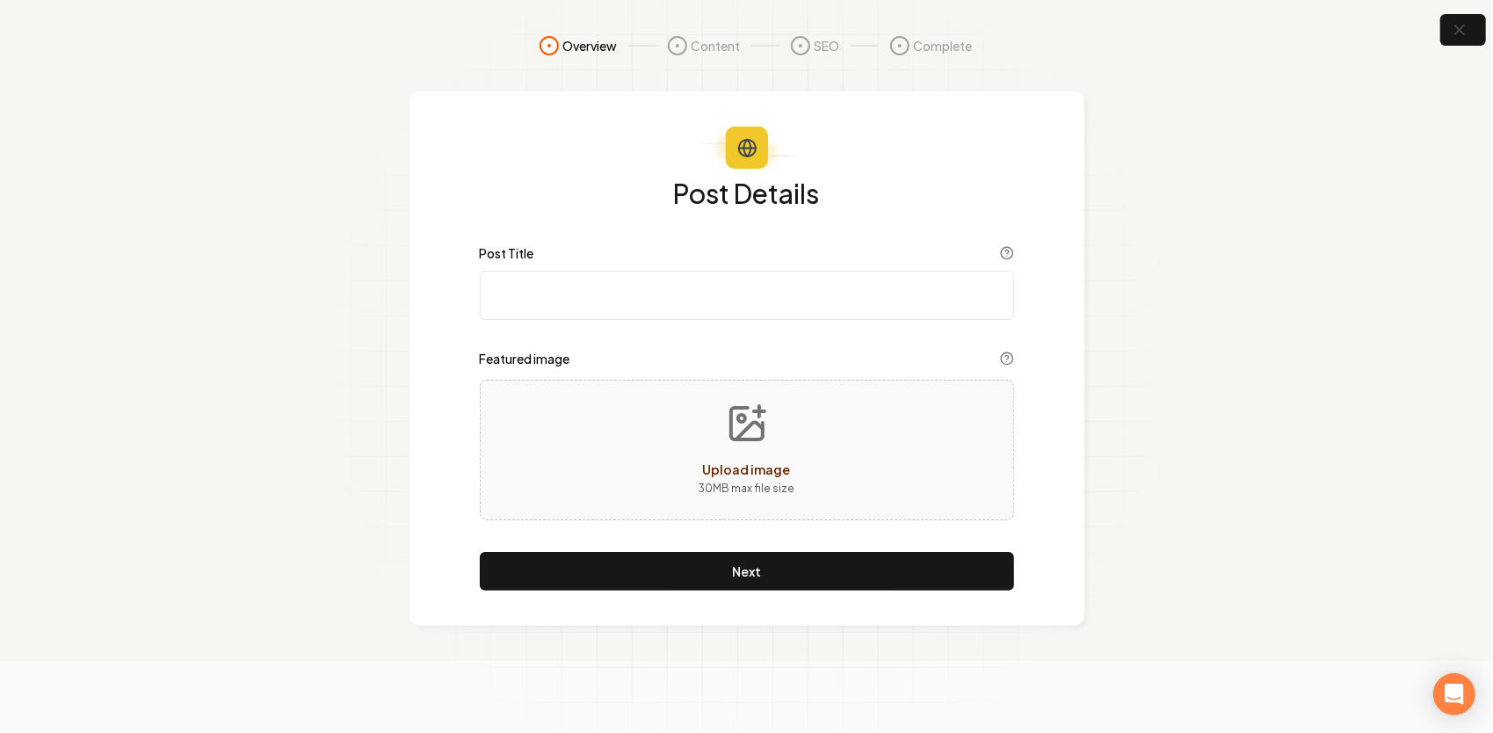
click at [603, 300] on input "Post Title" at bounding box center [747, 295] width 534 height 49
paste input "Story 1 – The Backhoe on the Trailer That Started It All | Raised in the Dirt"
type input "Story 1 – The Backhoe on the Trailer That Started It All | Raised in the Dirt"
click at [766, 430] on icon "Upload image" at bounding box center [747, 423] width 42 height 42
type input "**********"
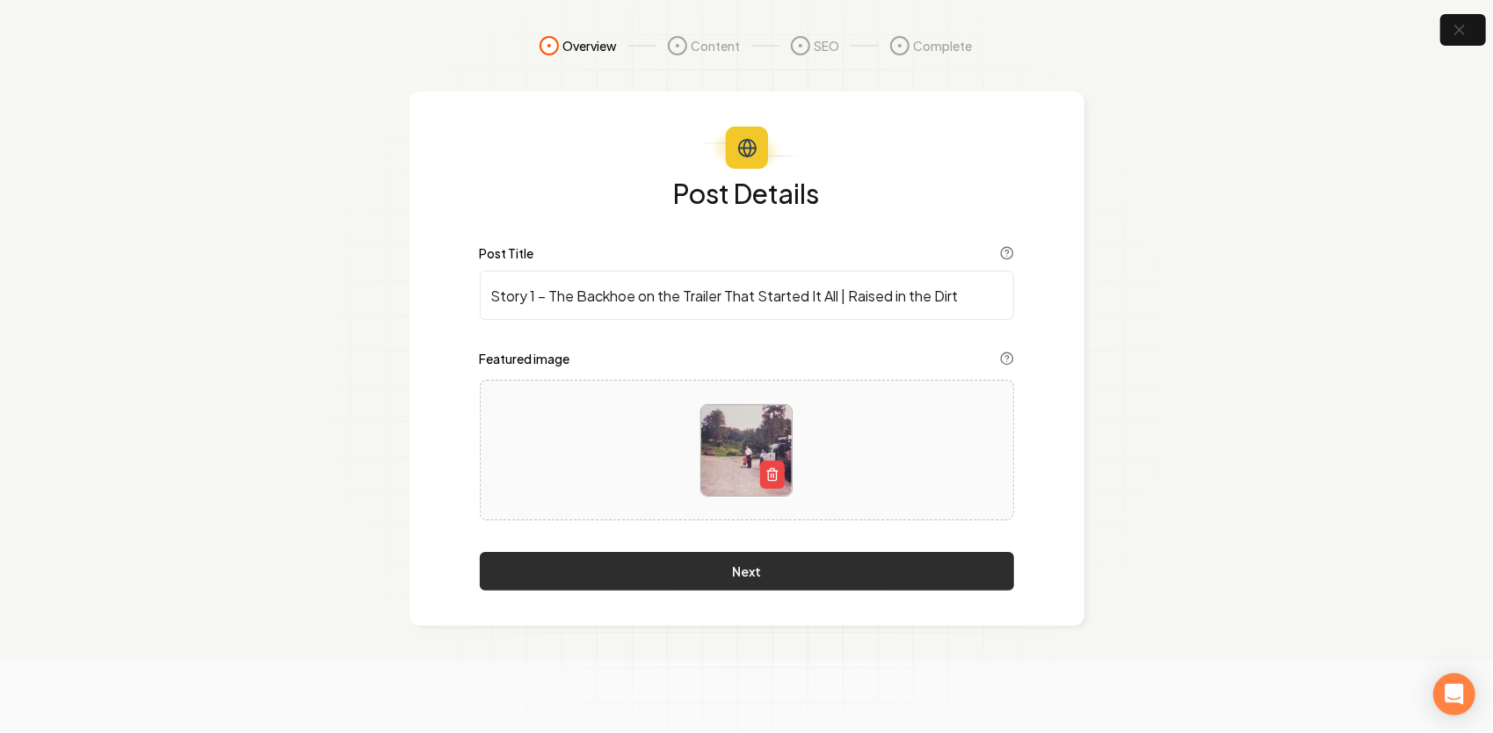
click at [814, 578] on button "Next" at bounding box center [747, 571] width 534 height 39
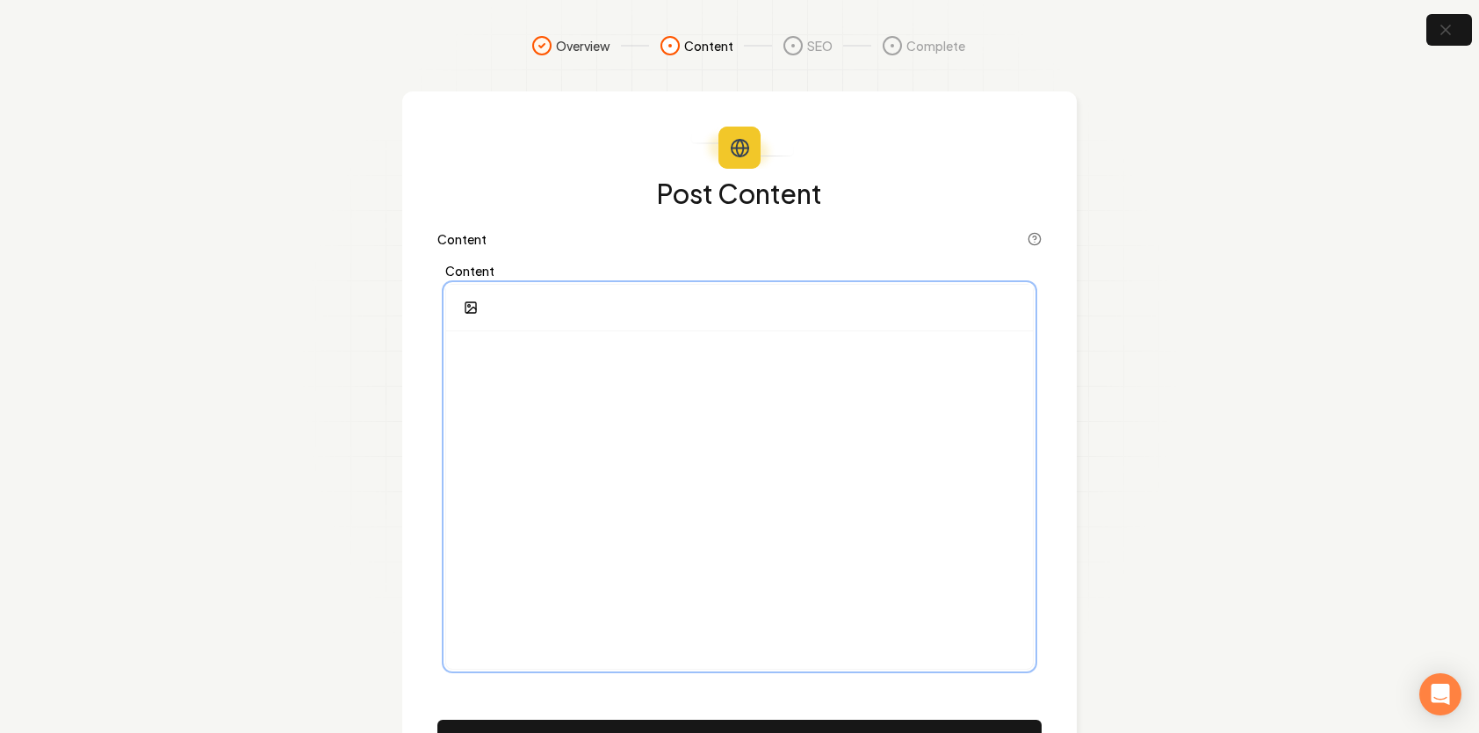
drag, startPoint x: 518, startPoint y: 394, endPoint x: 515, endPoint y: 381, distance: 12.8
click at [518, 394] on div at bounding box center [739, 499] width 587 height 337
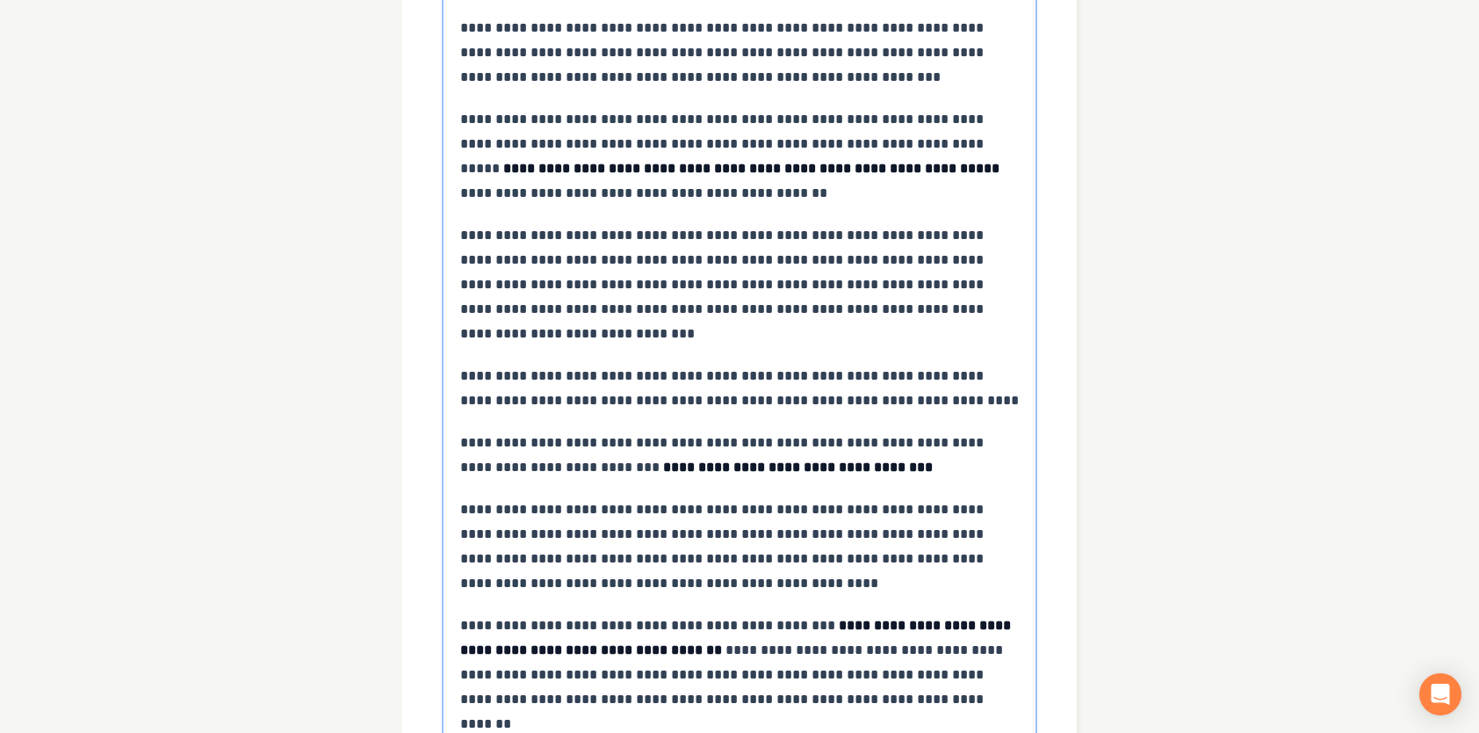
scroll to position [1861, 0]
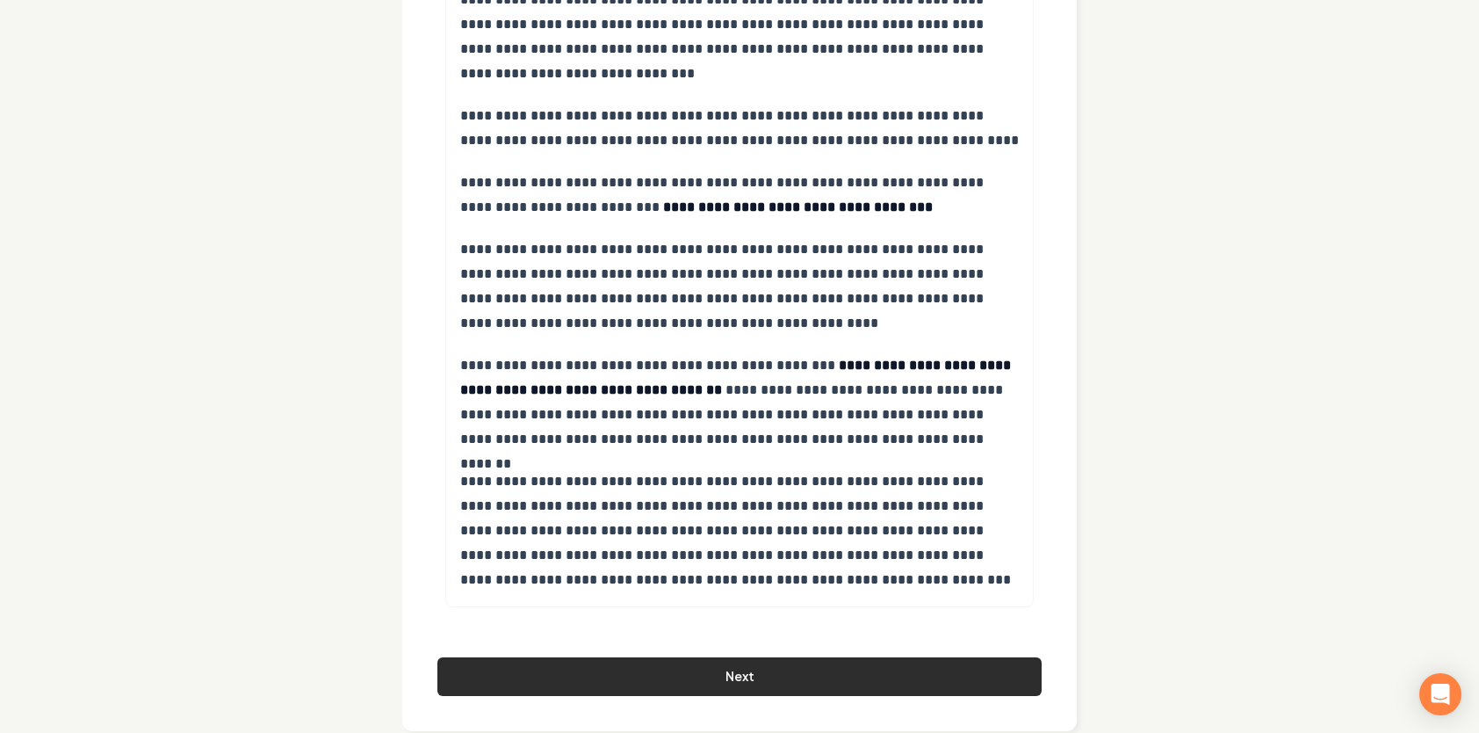
click at [782, 657] on button "Next" at bounding box center [739, 676] width 604 height 39
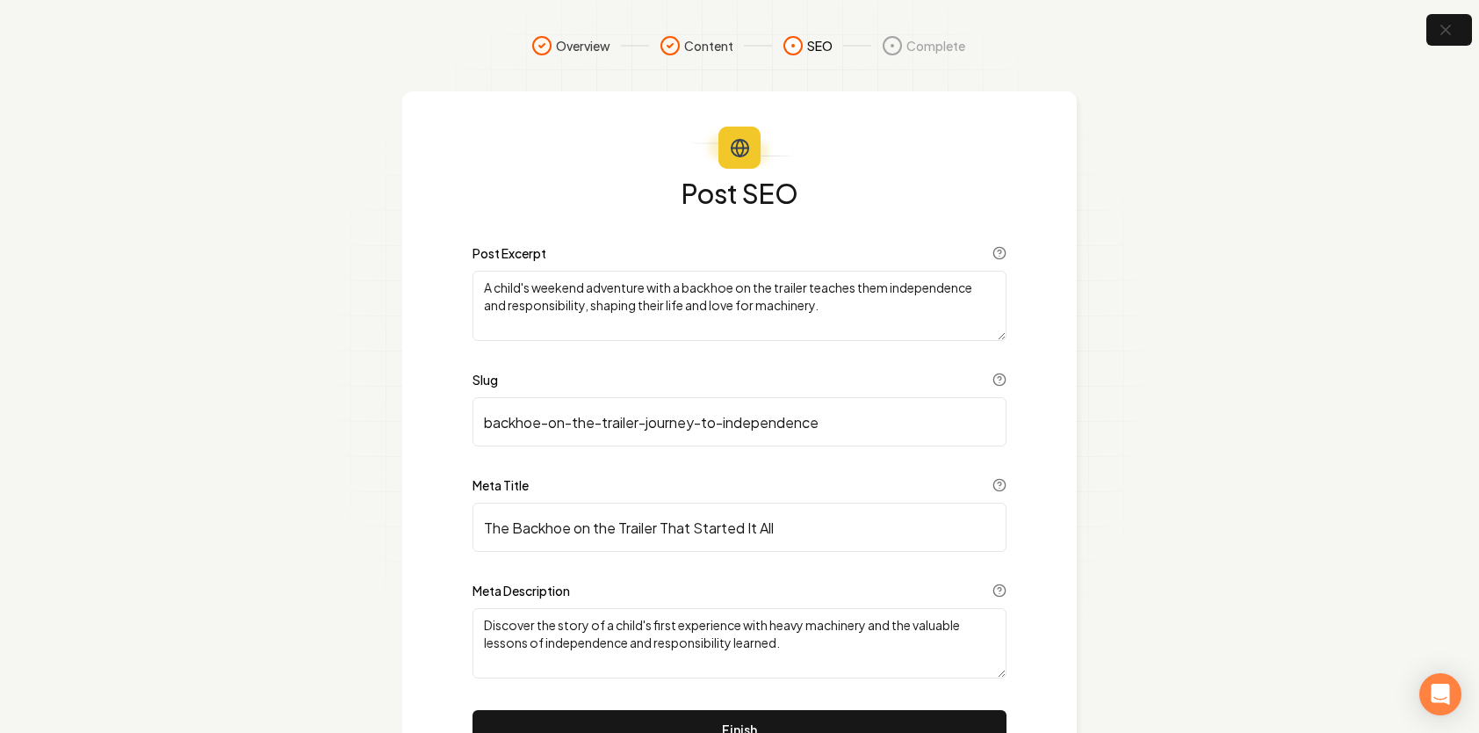
scroll to position [86, 0]
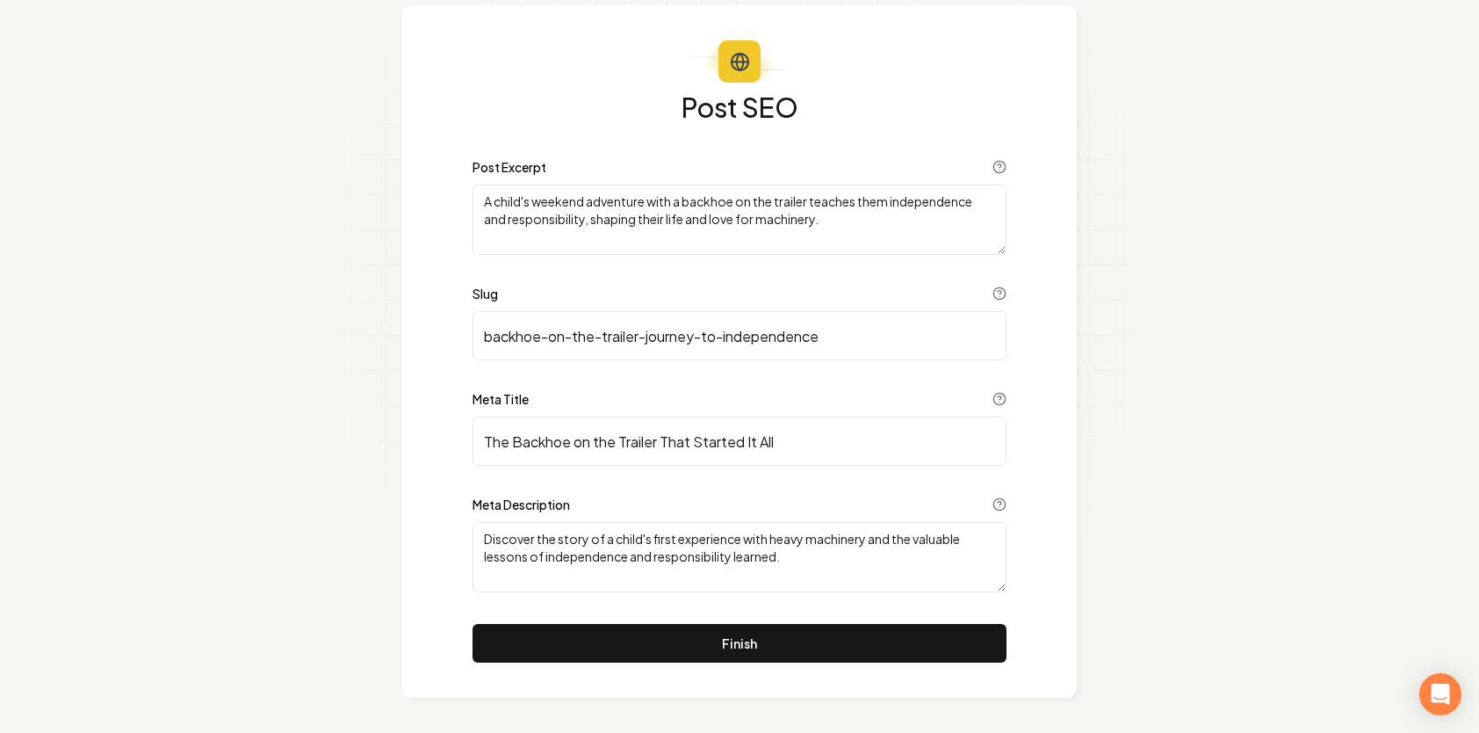
drag, startPoint x: 846, startPoint y: 228, endPoint x: 437, endPoint y: 181, distance: 412.1
click at [437, 181] on div "Post SEO Post Excerpt A child's weekend adventure with a backhoe on the trailer…" at bounding box center [739, 351] width 675 height 692
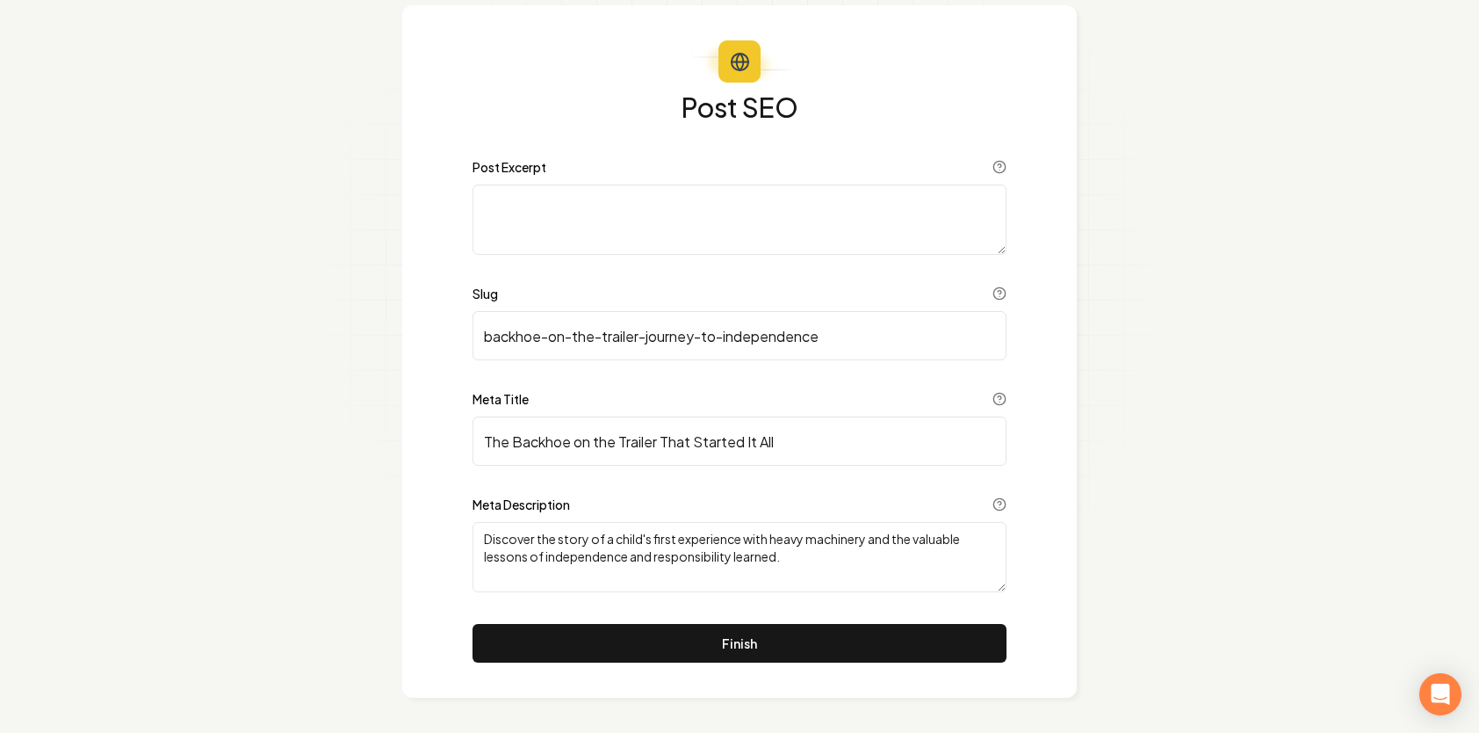
paste textarea "The day my granddaddy told me, “If you can flip those ramps, you can dig,” was …"
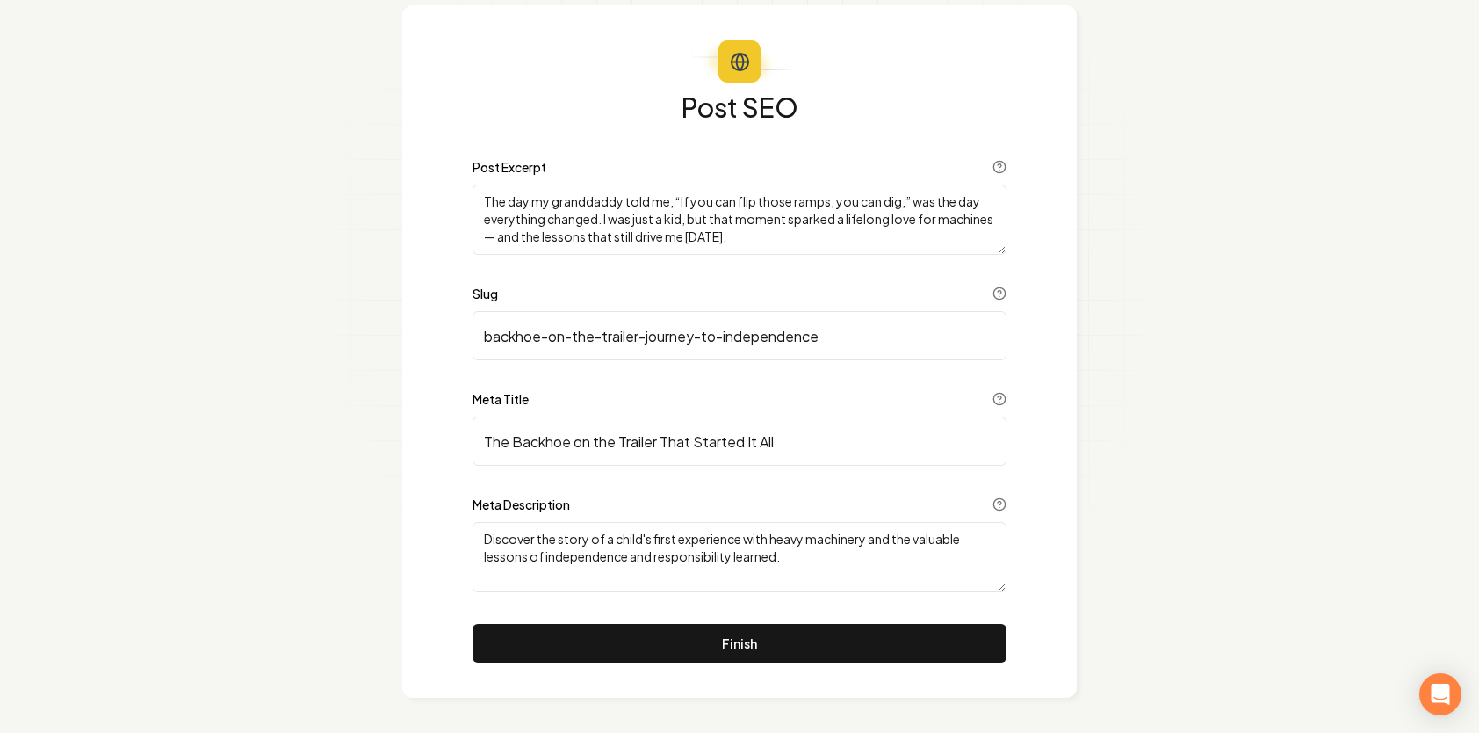
type textarea "The day my granddaddy told me, “If you can flip those ramps, you can dig,” was …"
drag, startPoint x: 850, startPoint y: 341, endPoint x: 641, endPoint y: 339, distance: 209.1
click at [640, 337] on input "backhoe-on-the-trailer-journey-to-independence" at bounding box center [740, 335] width 534 height 49
type input "backhoe-on-the-trailer"
drag, startPoint x: 813, startPoint y: 562, endPoint x: 429, endPoint y: 521, distance: 387.0
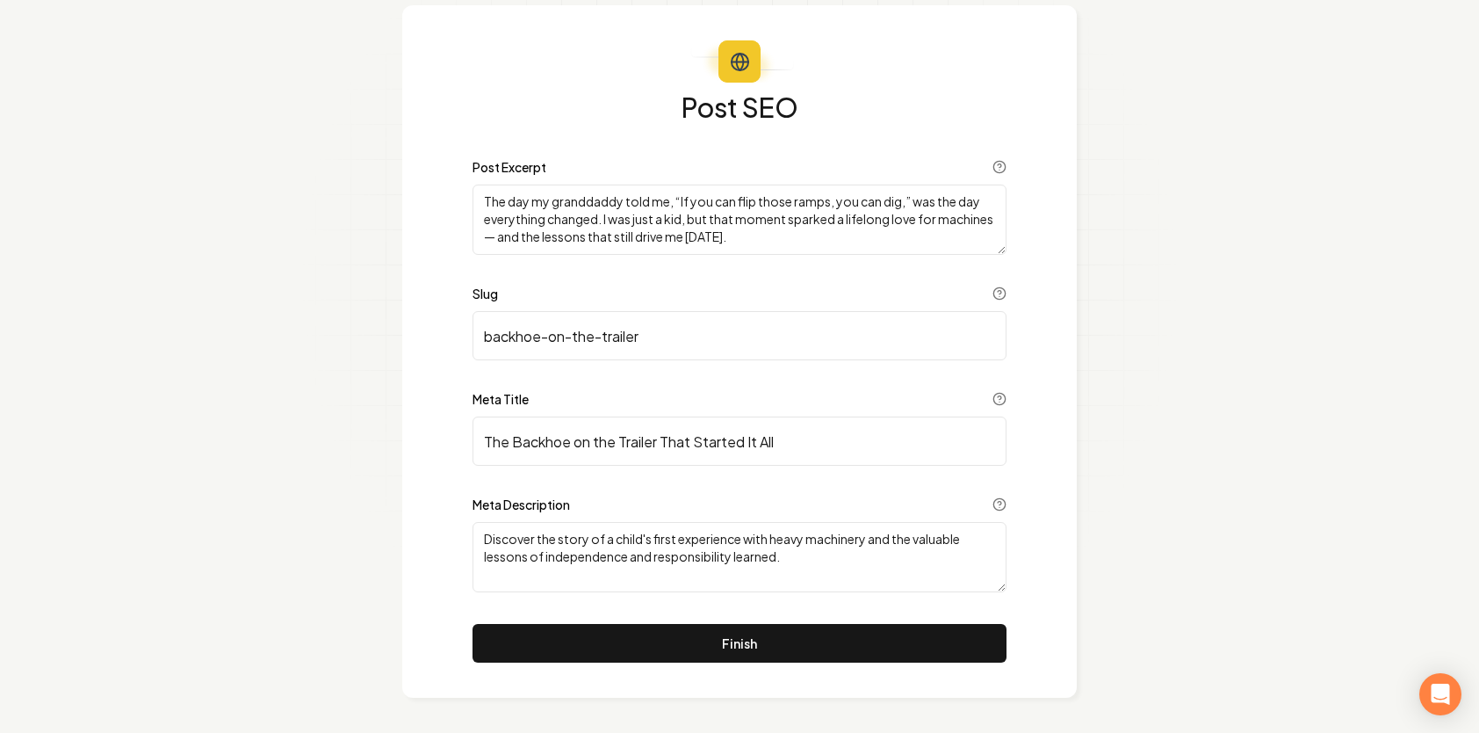
click at [430, 524] on div "Post SEO Post Excerpt The day my granddaddy told me, “If you can flip those ram…" at bounding box center [739, 351] width 675 height 692
paste textarea "The first story in John Glover’s Raised in the Dirt series — the day his grandd…"
type textarea "The first story in John Glover’s Raised in the Dirt series — the day his grandd…"
drag, startPoint x: 806, startPoint y: 448, endPoint x: 418, endPoint y: 436, distance: 387.6
click at [419, 437] on div "Post SEO Post Excerpt The day my granddaddy told me, “If you can flip those ram…" at bounding box center [739, 351] width 675 height 692
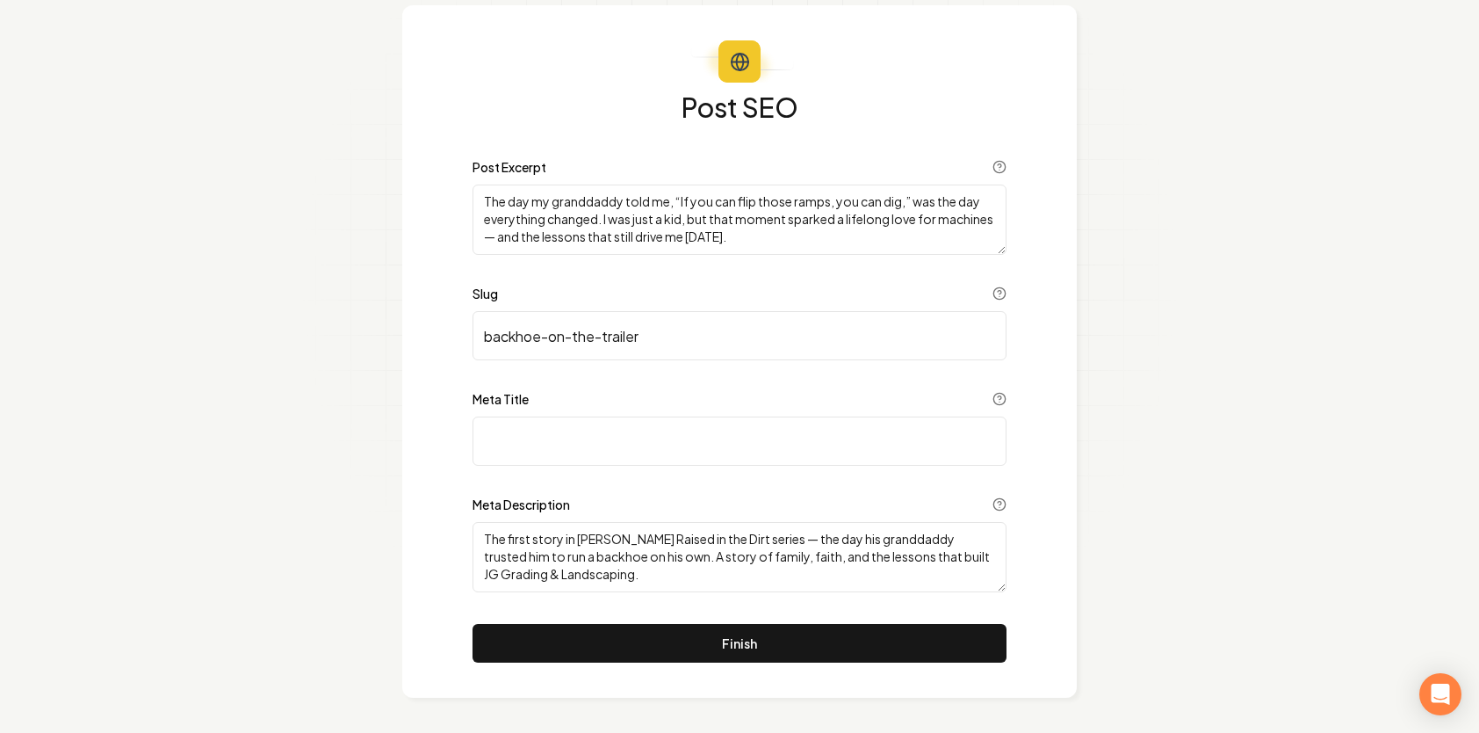
paste input "Story 1 – The Backhoe on the Trailer That Started It All | Raised in the Dirt"
type input "Story 1 – The Backhoe on the Trailer That Started It All | Raised in the Dirt"
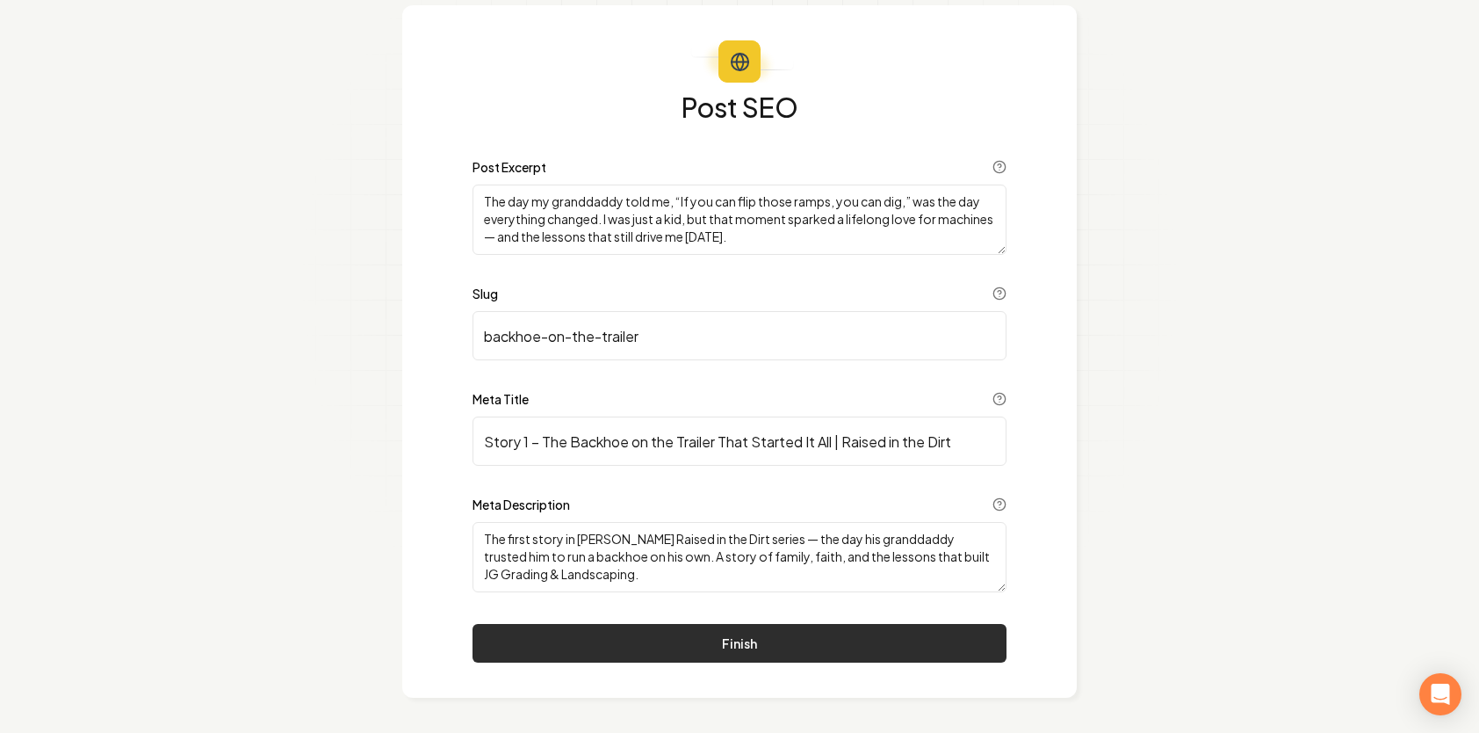
click at [802, 649] on button "Finish" at bounding box center [740, 643] width 534 height 39
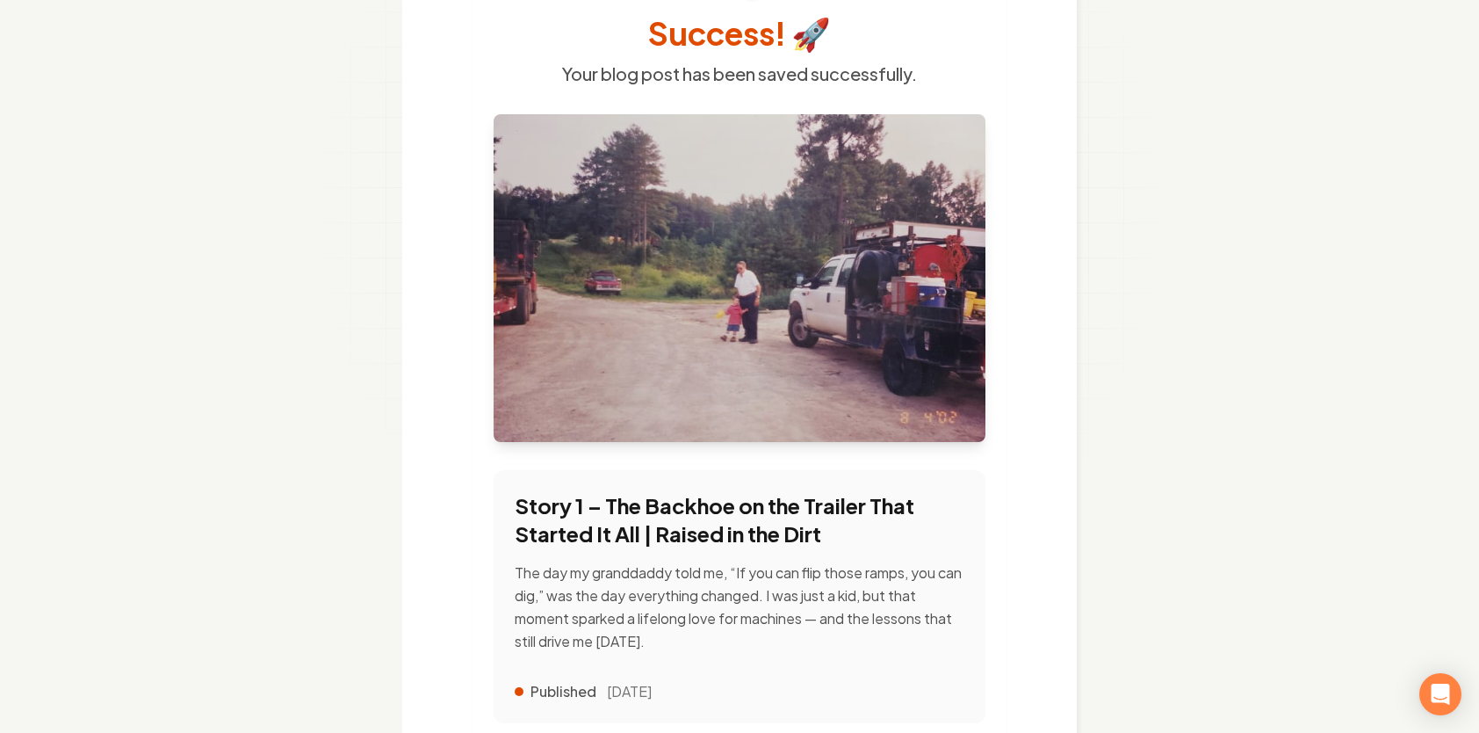
scroll to position [368, 0]
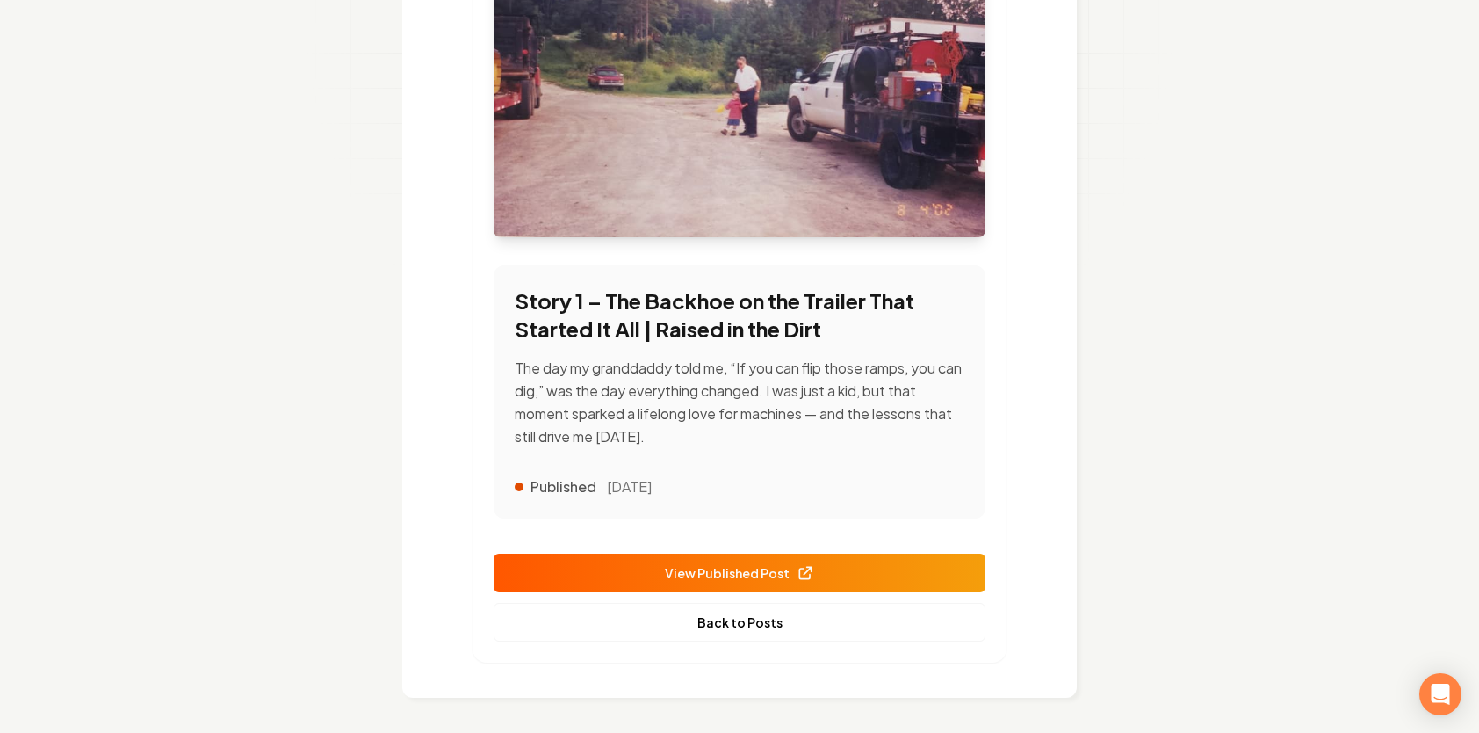
click at [762, 575] on span "View Published Post" at bounding box center [739, 573] width 149 height 18
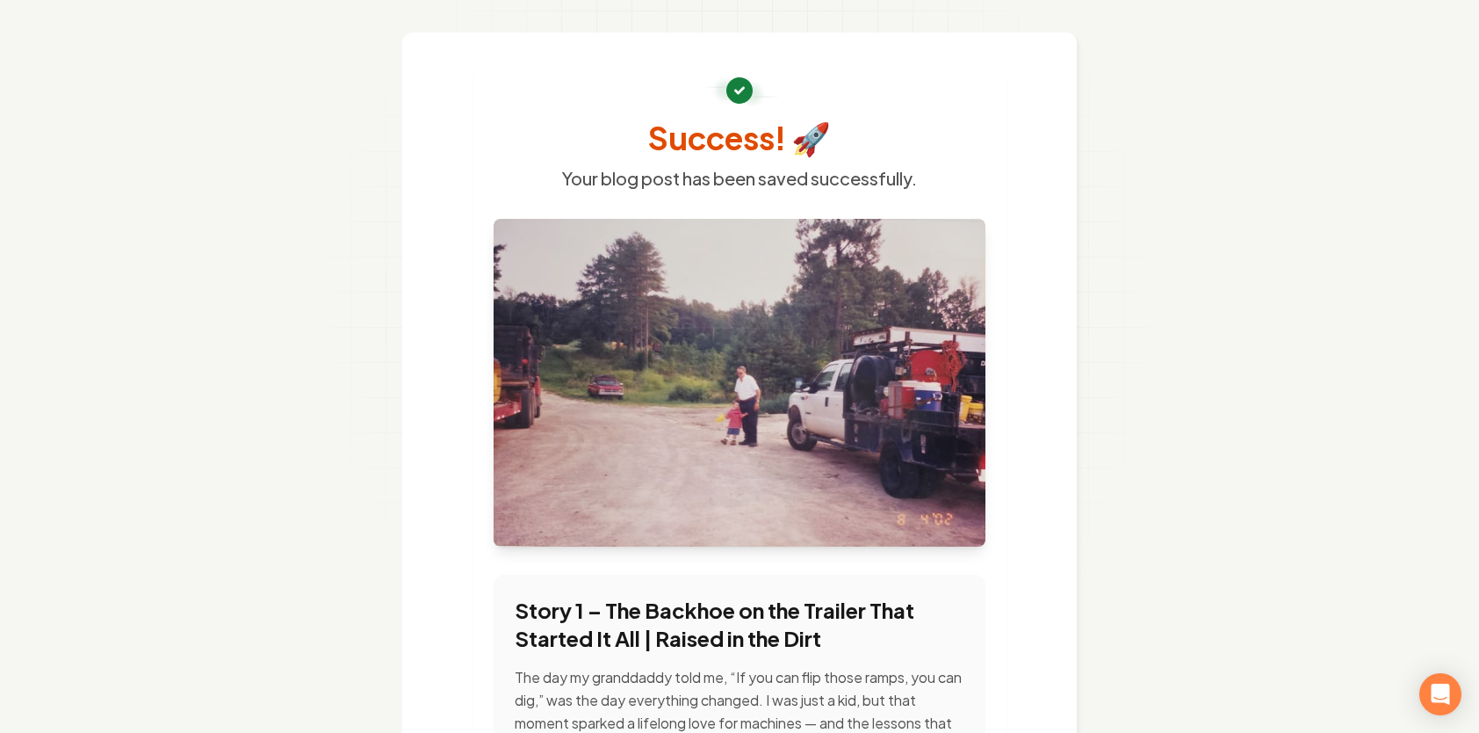
scroll to position [0, 0]
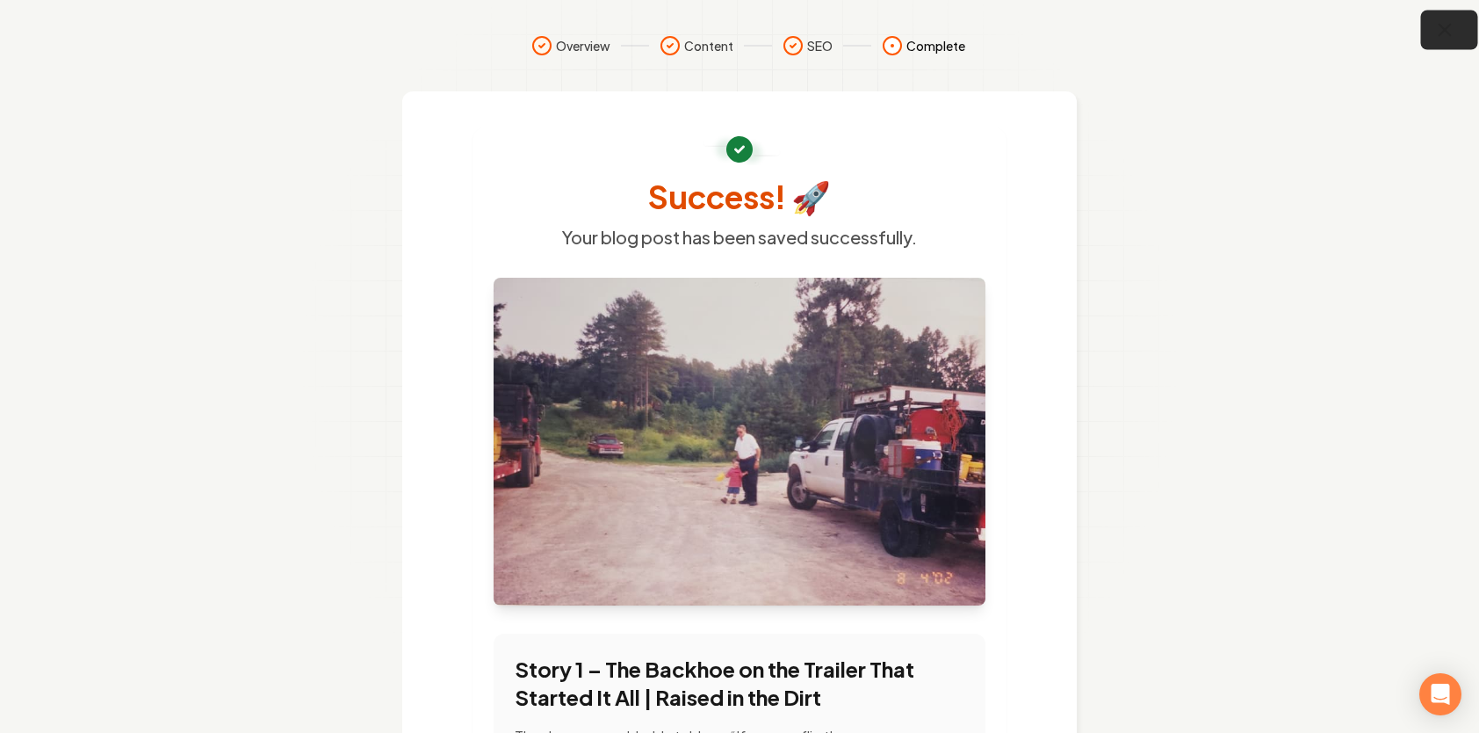
click at [1457, 33] on button "button" at bounding box center [1449, 31] width 57 height 40
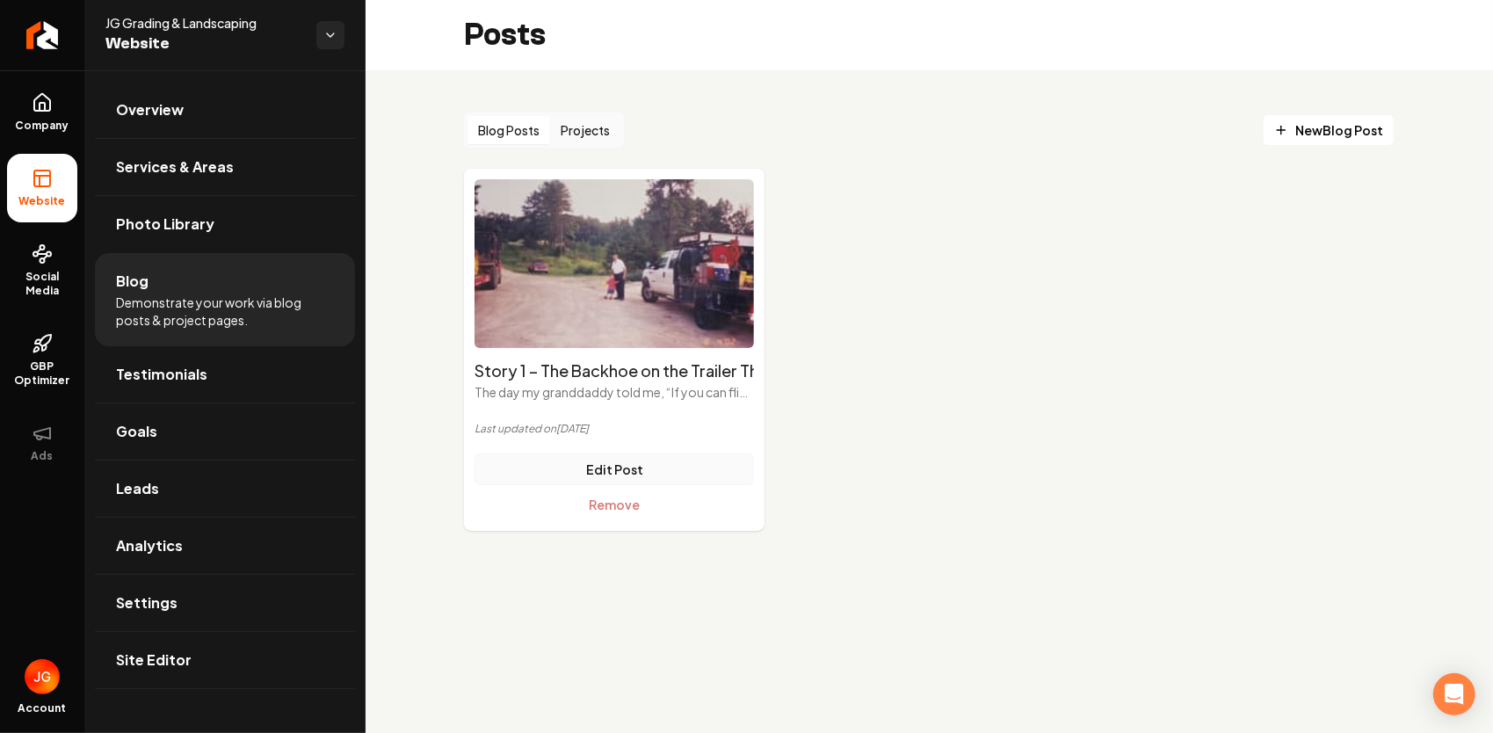
click at [630, 471] on link "Edit Post" at bounding box center [613, 469] width 279 height 32
click at [622, 473] on link "Edit Post" at bounding box center [613, 469] width 279 height 32
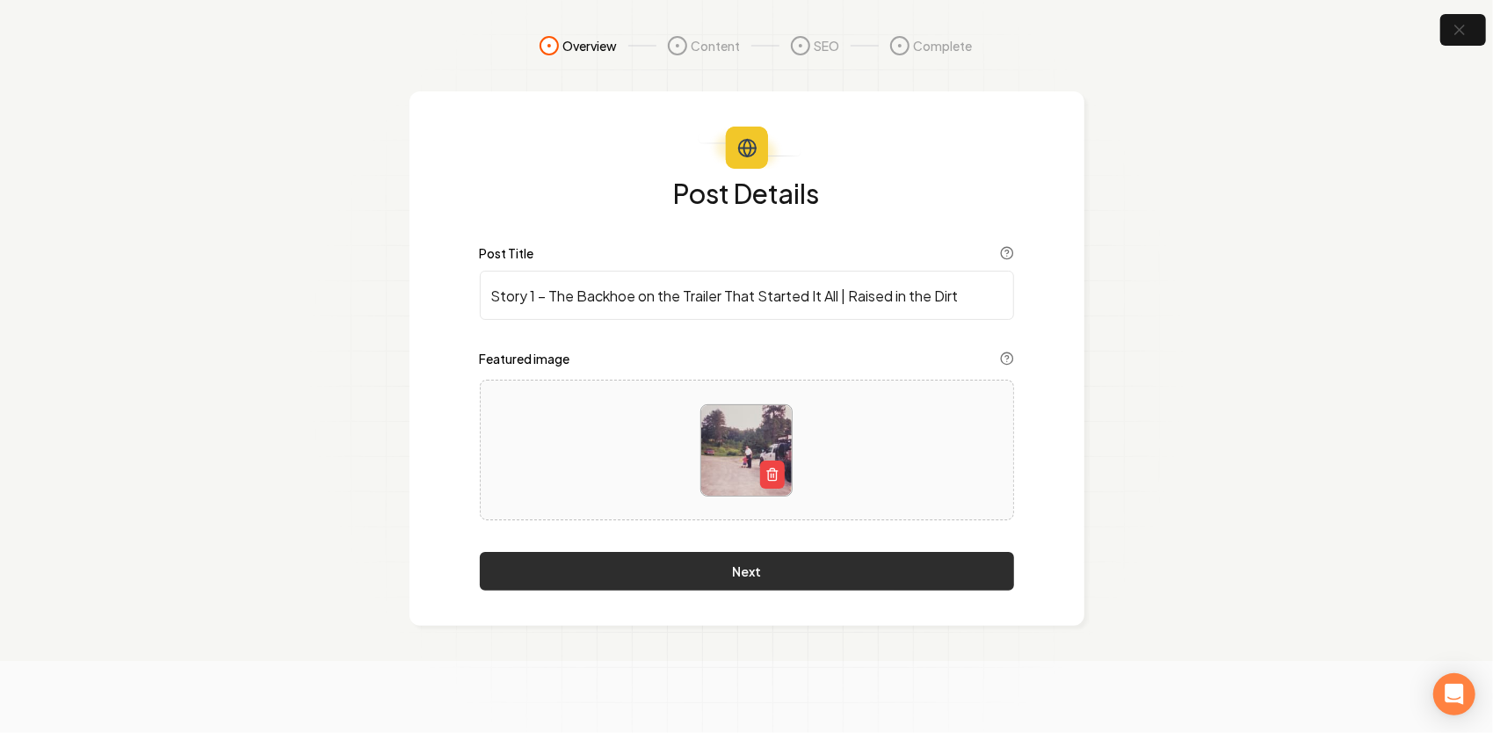
click at [806, 578] on button "Next" at bounding box center [747, 571] width 534 height 39
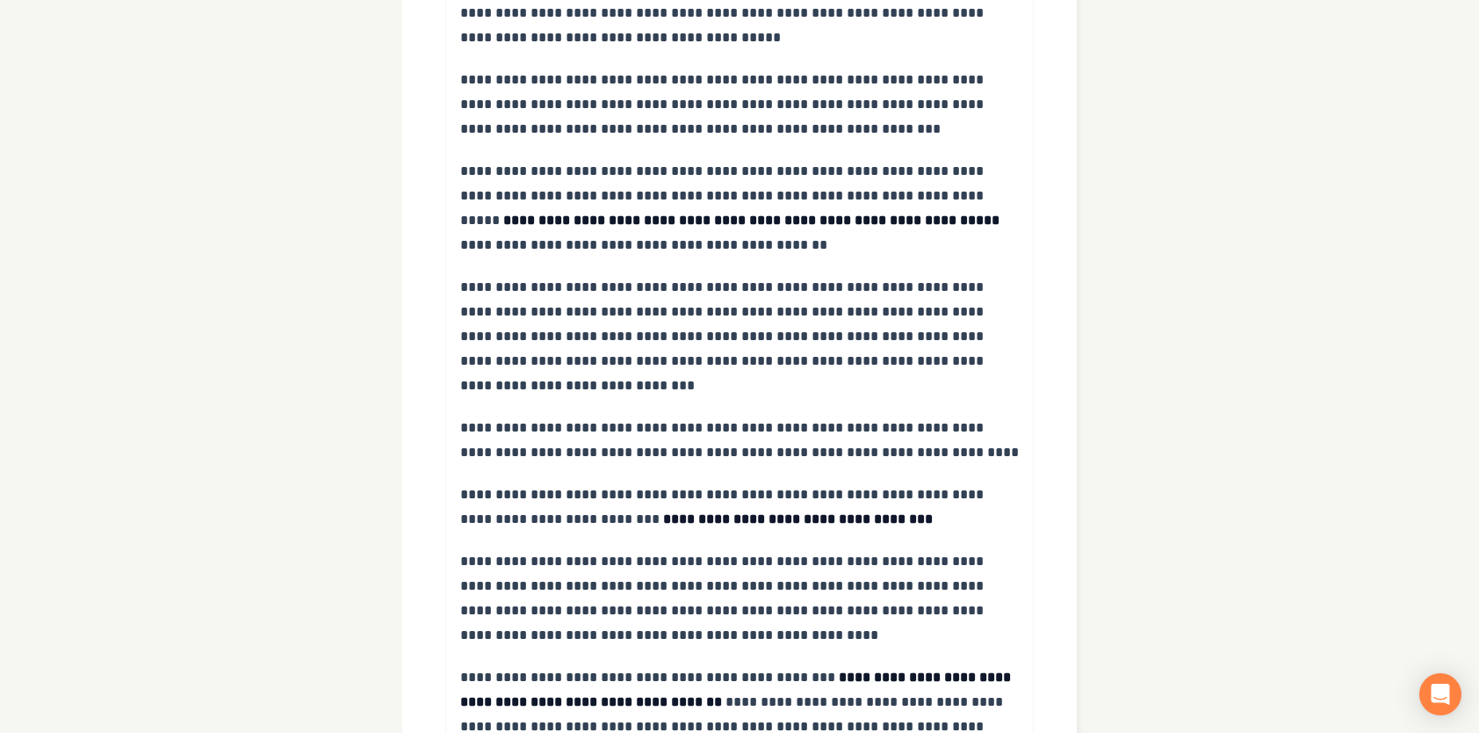
scroll to position [1861, 0]
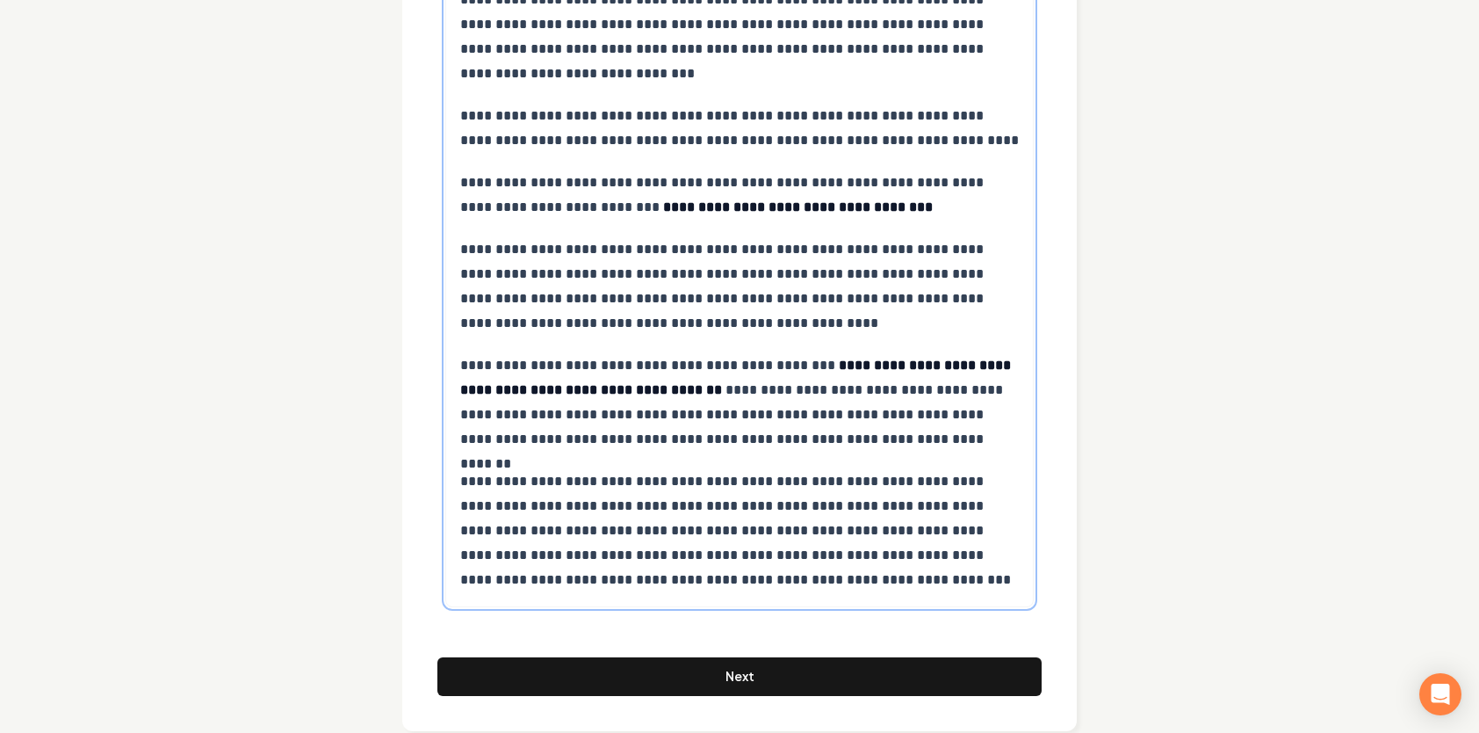
click at [748, 548] on p "**********" at bounding box center [740, 530] width 560 height 123
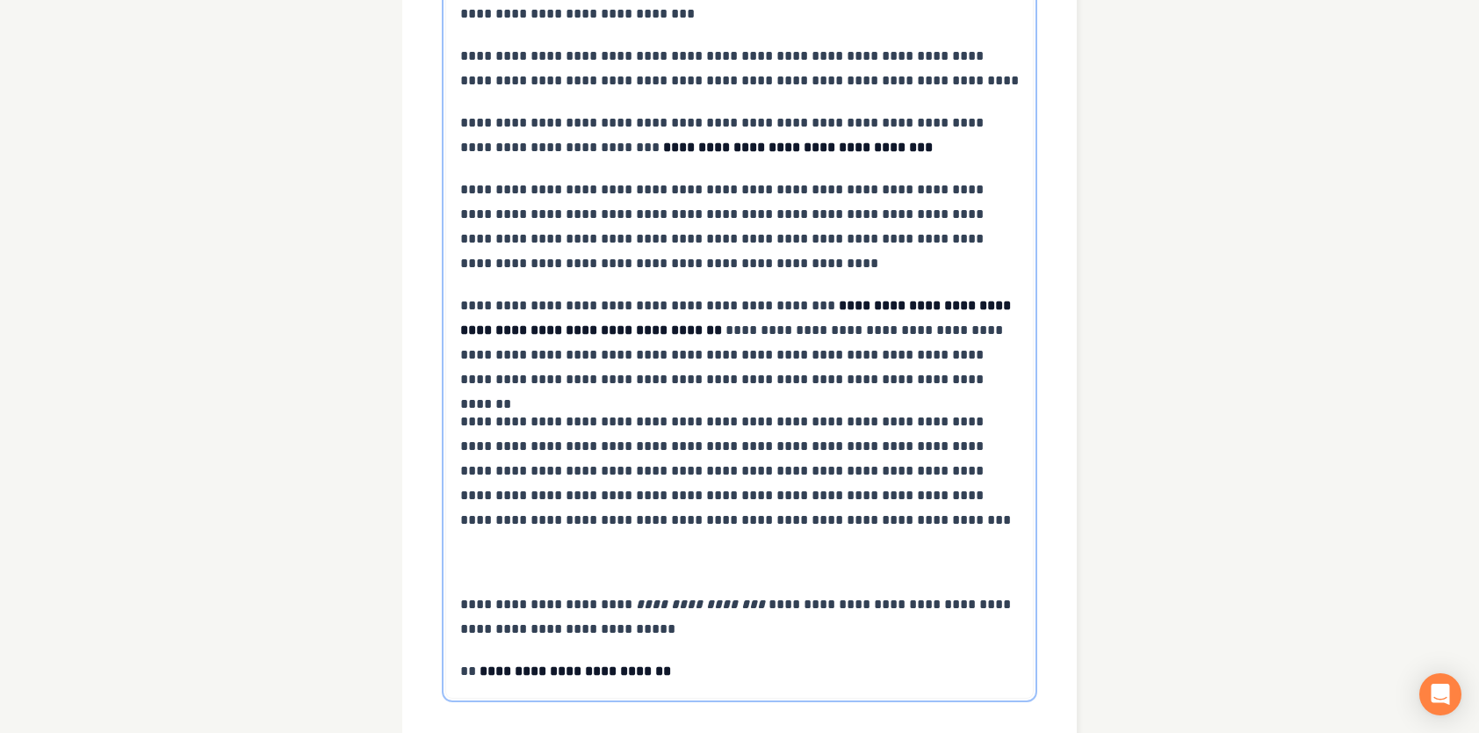
scroll to position [1948, 0]
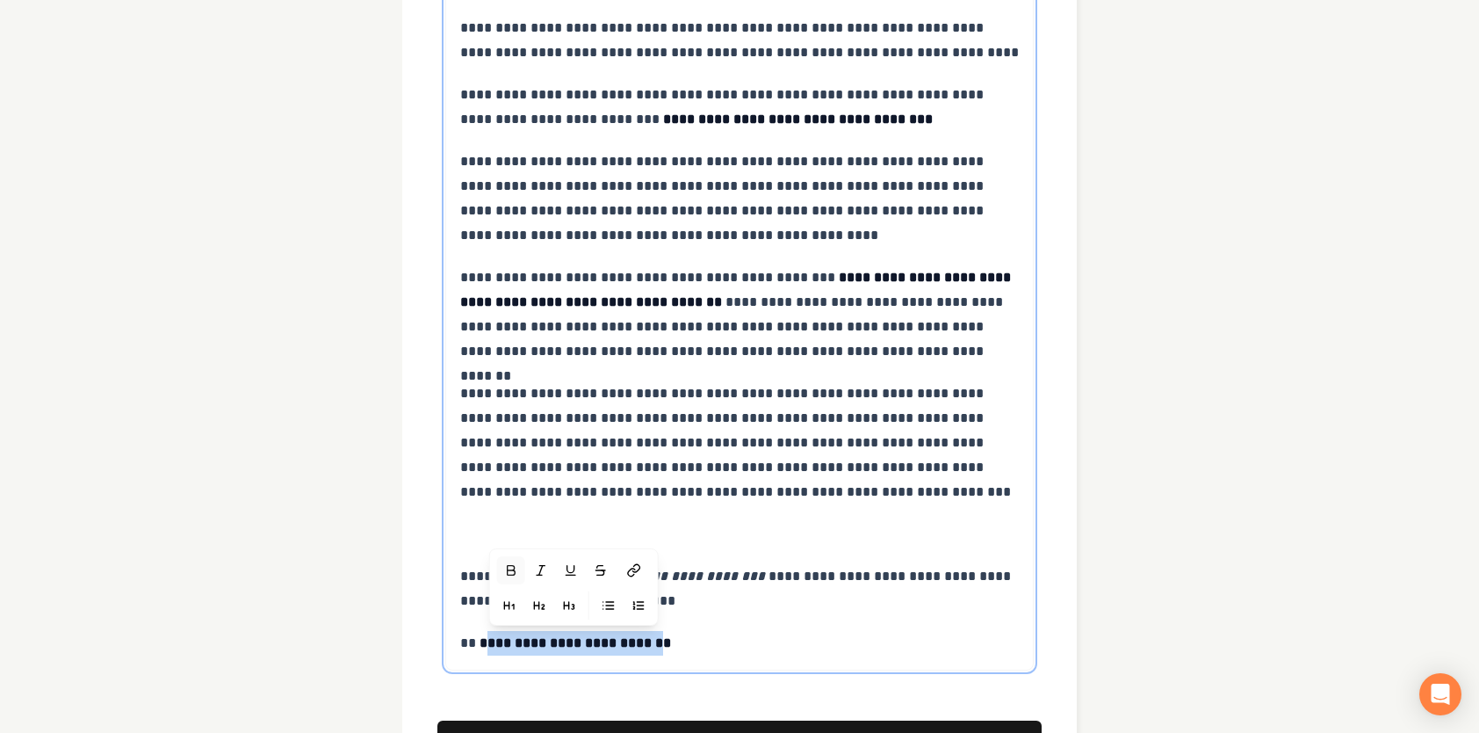
drag, startPoint x: 647, startPoint y: 611, endPoint x: 490, endPoint y: 616, distance: 156.4
click at [490, 636] on strong "**********" at bounding box center [576, 642] width 192 height 13
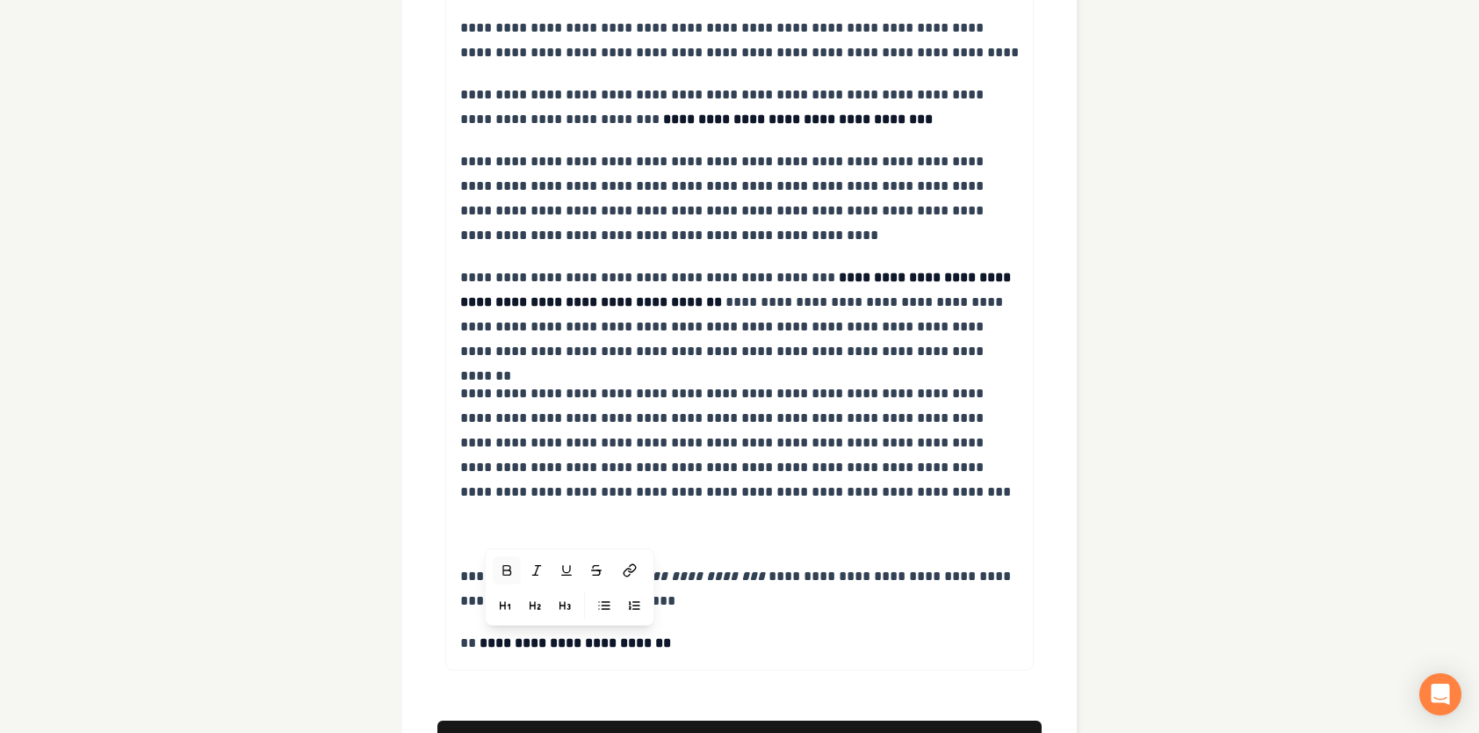
drag, startPoint x: 505, startPoint y: 620, endPoint x: 375, endPoint y: 574, distance: 138.1
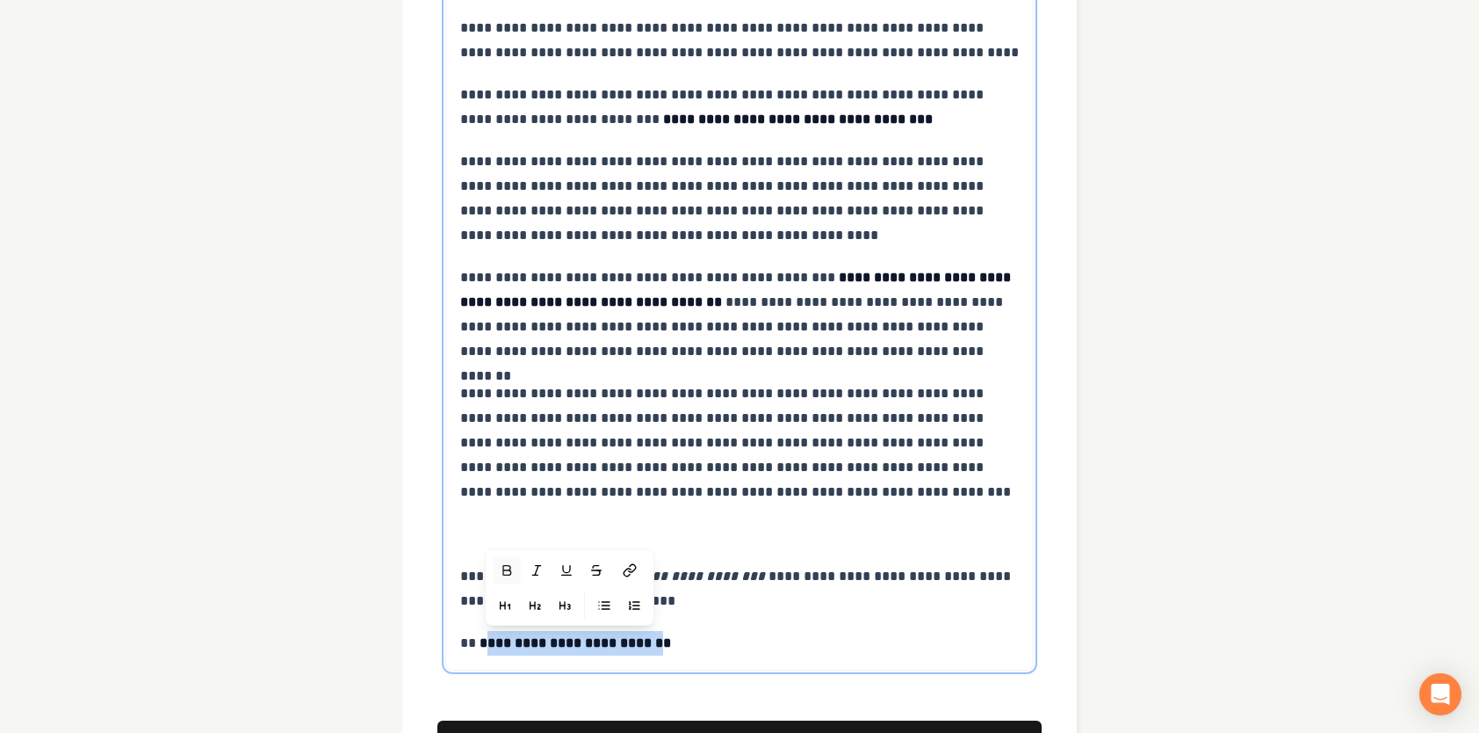
drag, startPoint x: 652, startPoint y: 615, endPoint x: 487, endPoint y: 622, distance: 165.3
drag, startPoint x: 625, startPoint y: 534, endPoint x: 838, endPoint y: 112, distance: 473.0
click at [625, 563] on icon at bounding box center [630, 570] width 14 height 14
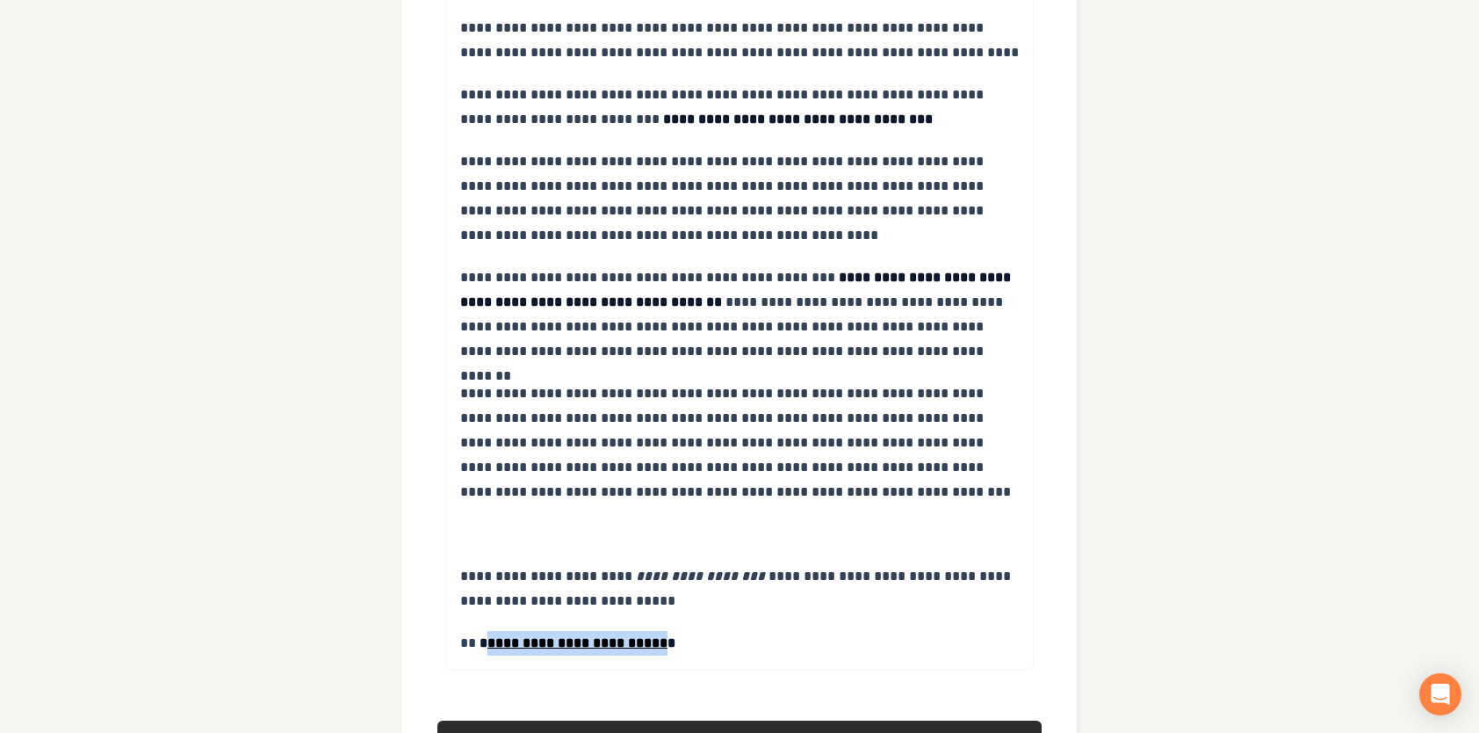
click at [759, 720] on button "Next" at bounding box center [739, 739] width 604 height 39
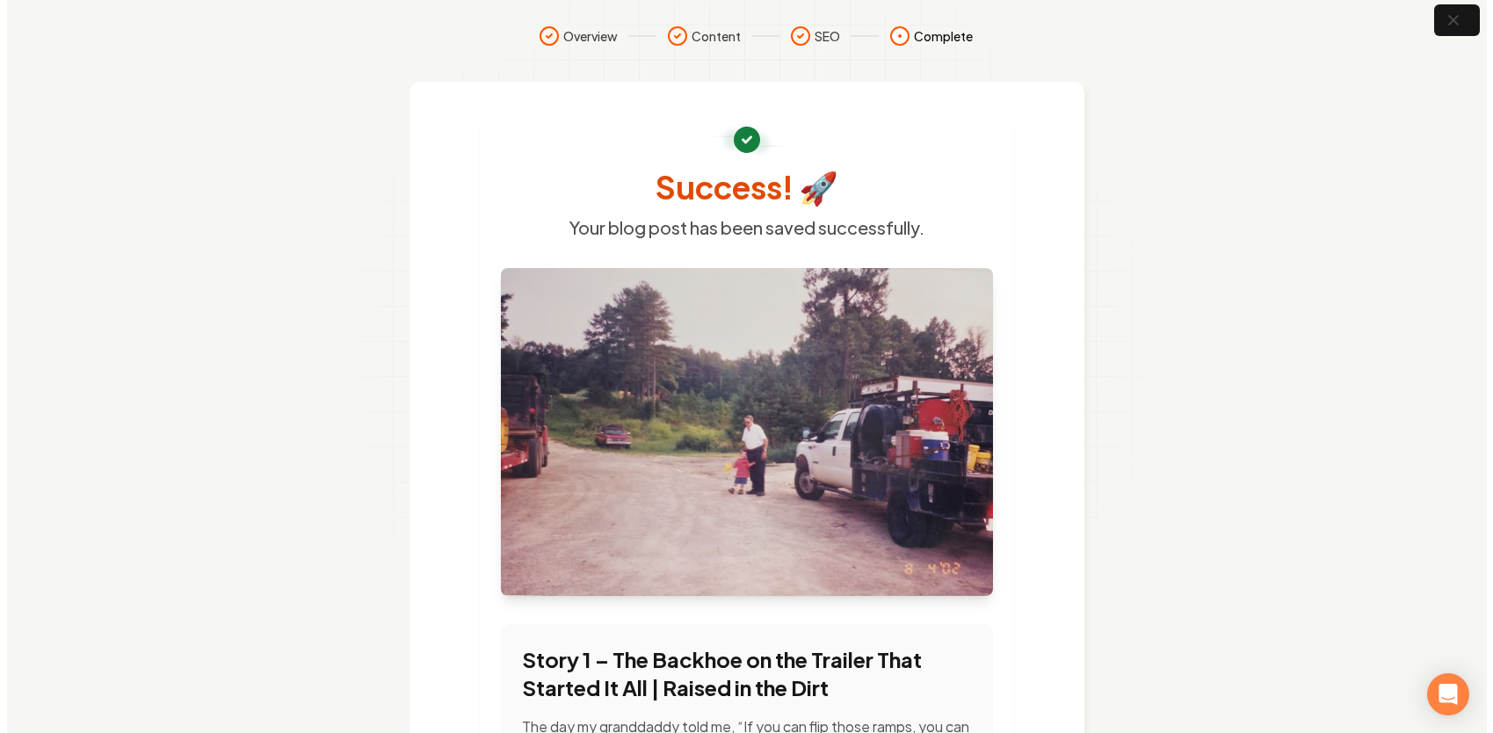
scroll to position [0, 0]
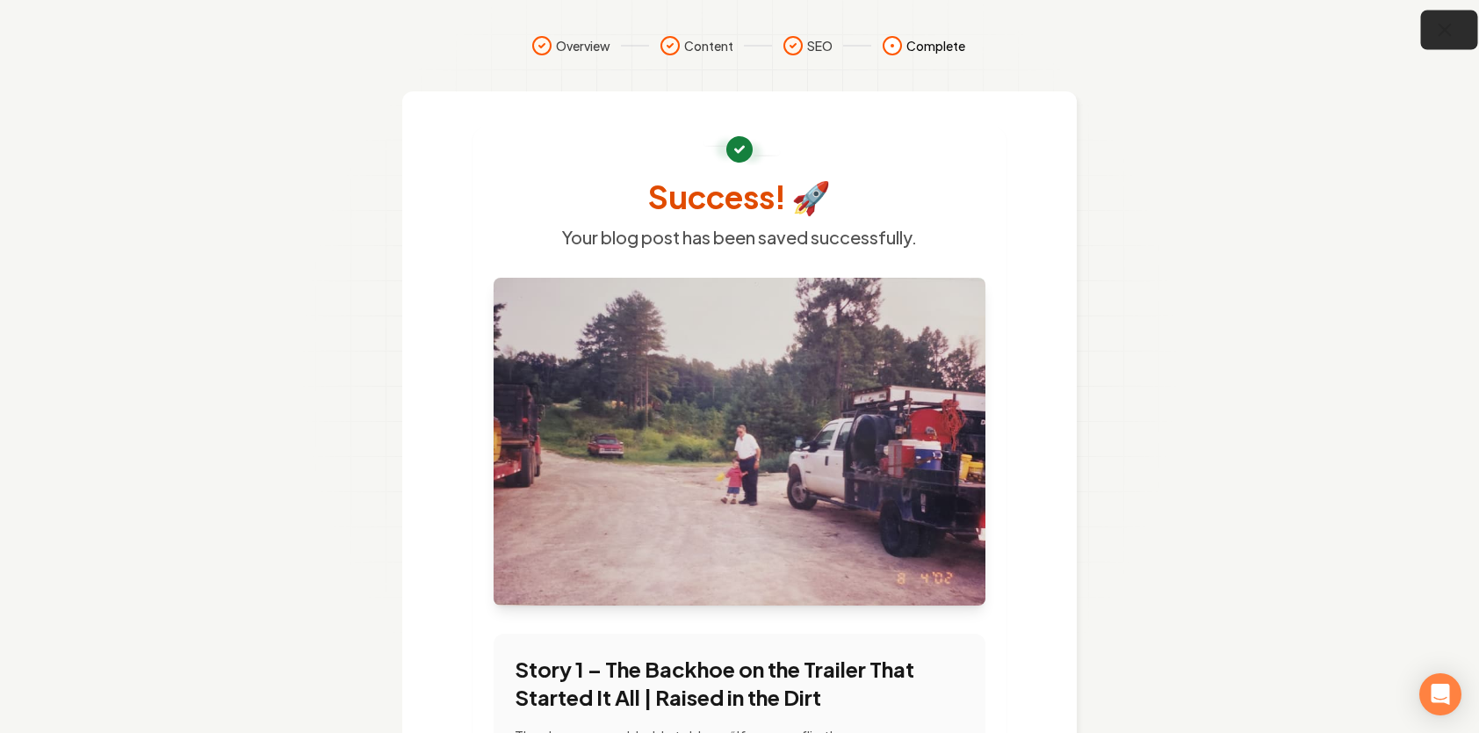
click at [1462, 33] on button "button" at bounding box center [1449, 31] width 57 height 40
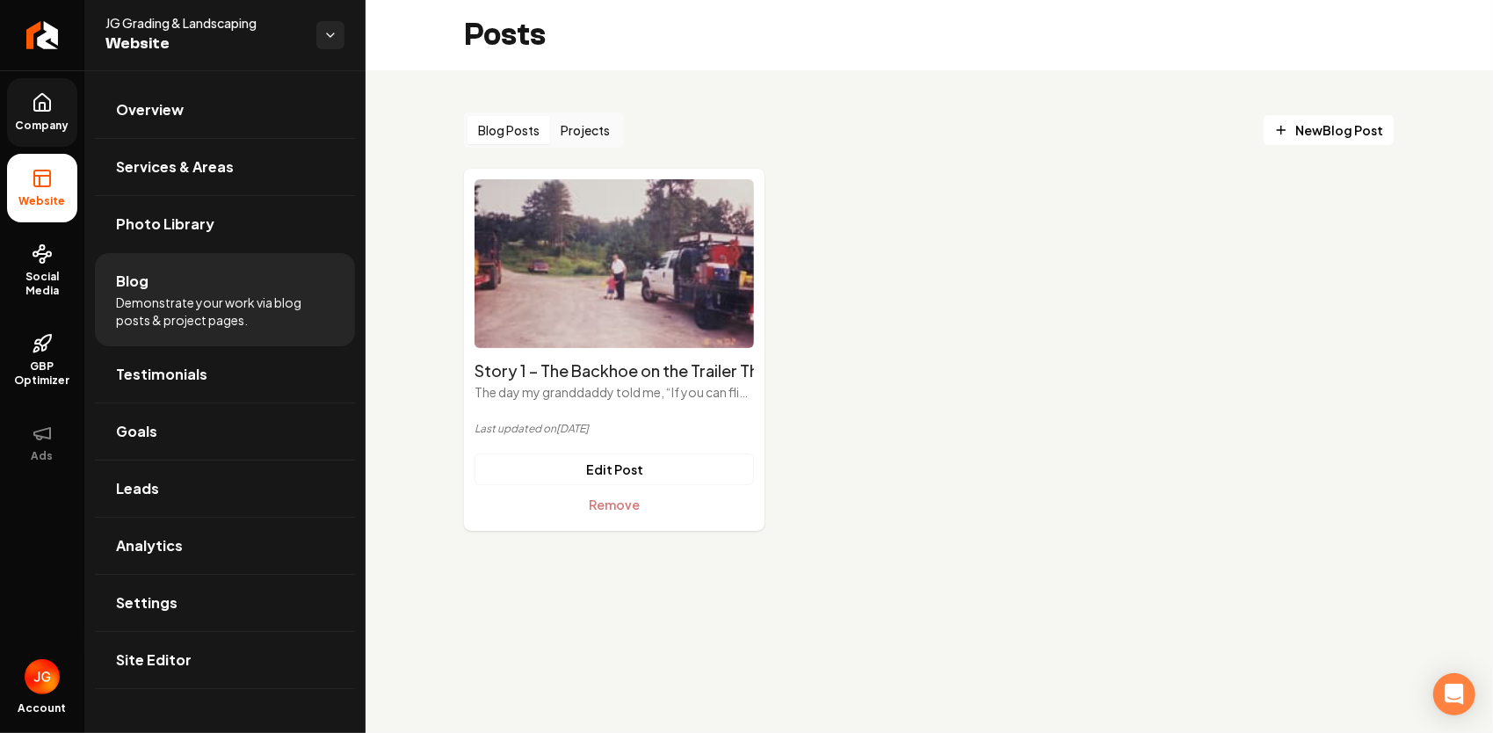
click at [53, 114] on link "Company" at bounding box center [42, 112] width 70 height 69
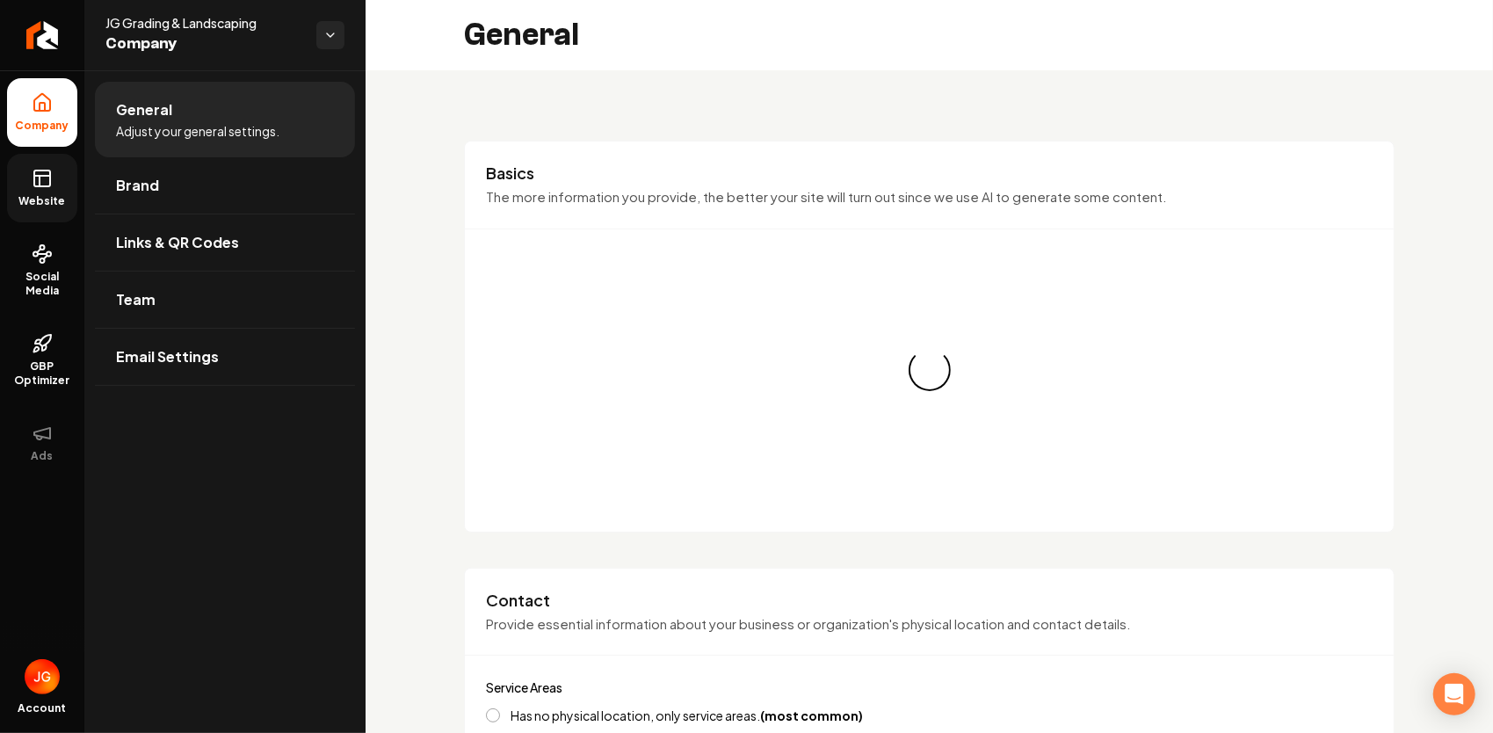
click at [26, 176] on link "Website" at bounding box center [42, 188] width 70 height 69
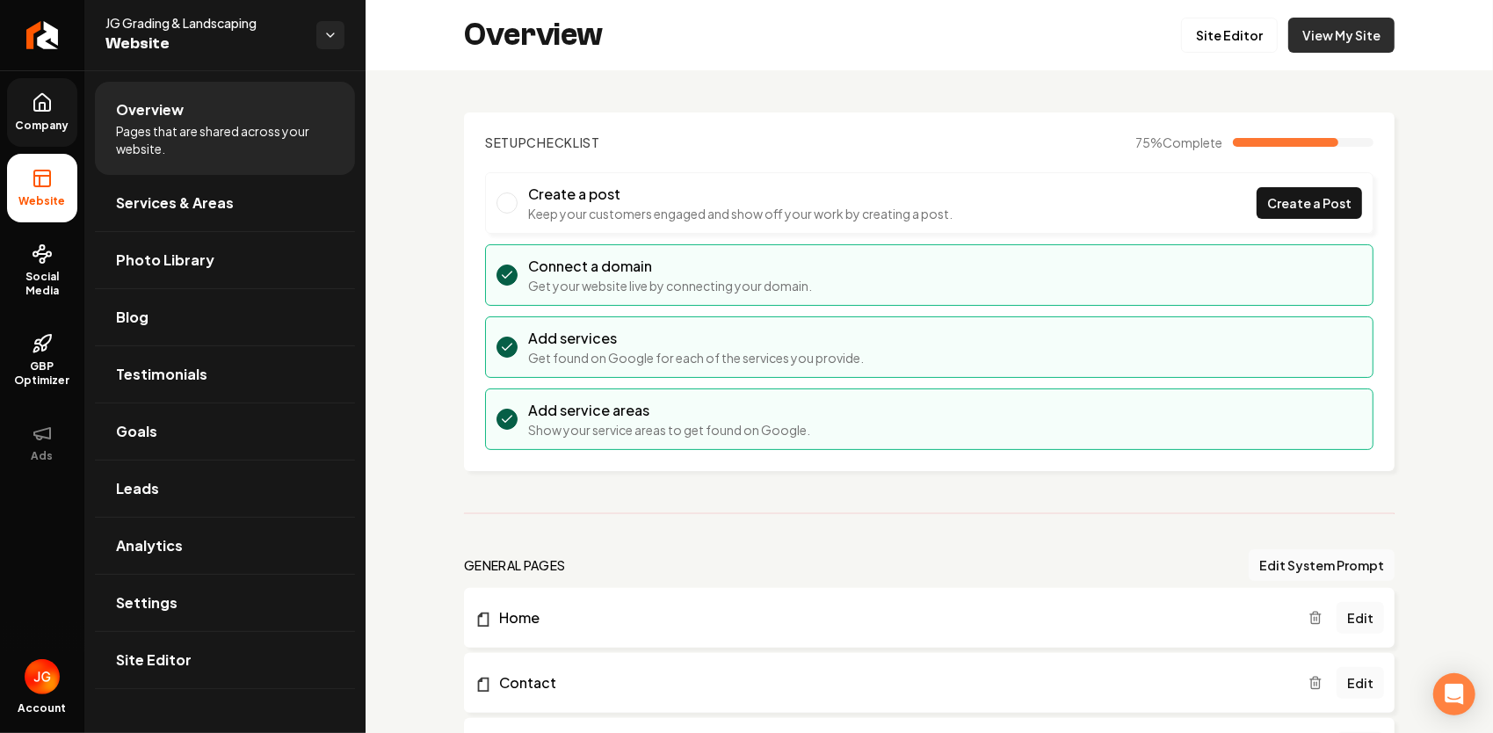
click at [1324, 40] on link "View My Site" at bounding box center [1341, 35] width 106 height 35
click at [1211, 28] on link "Site Editor" at bounding box center [1229, 35] width 97 height 35
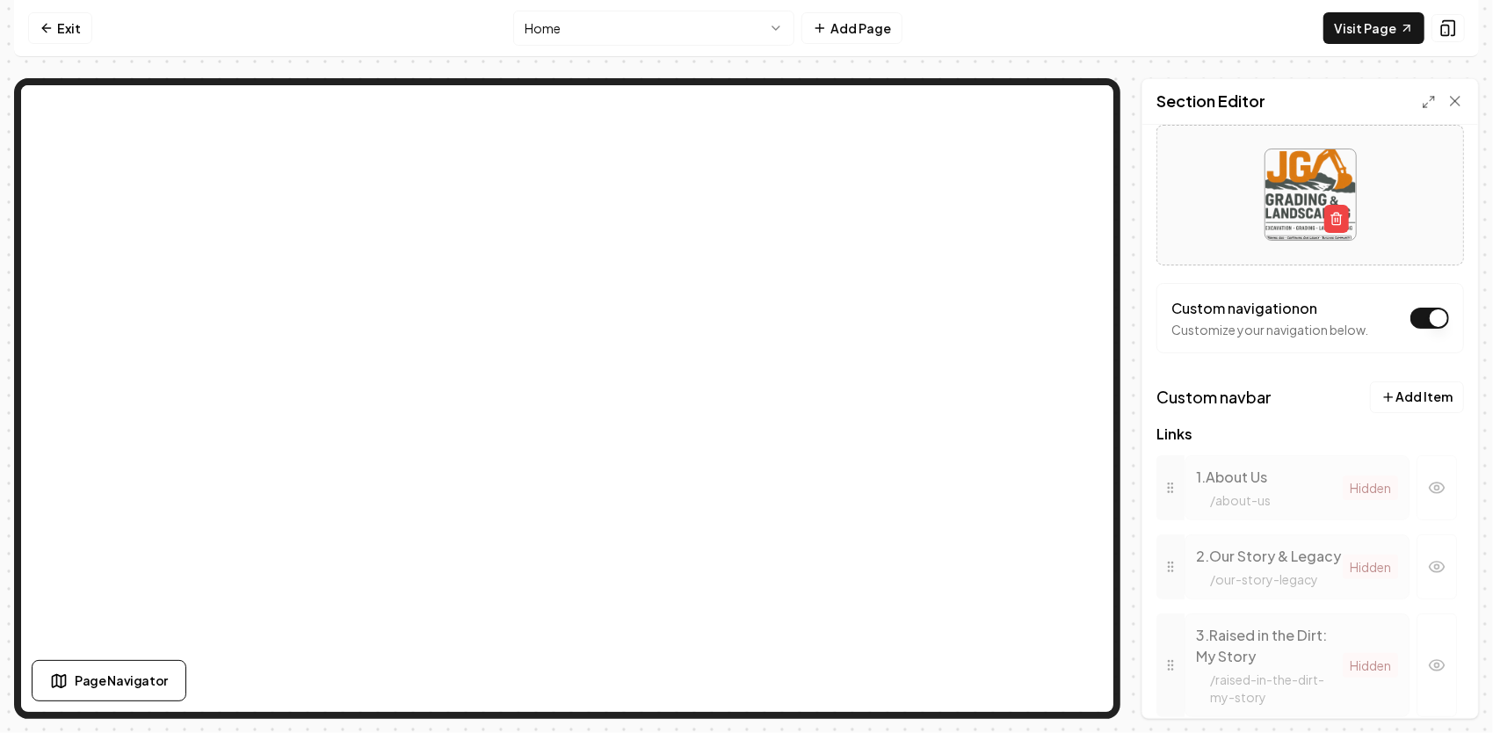
scroll to position [176, 0]
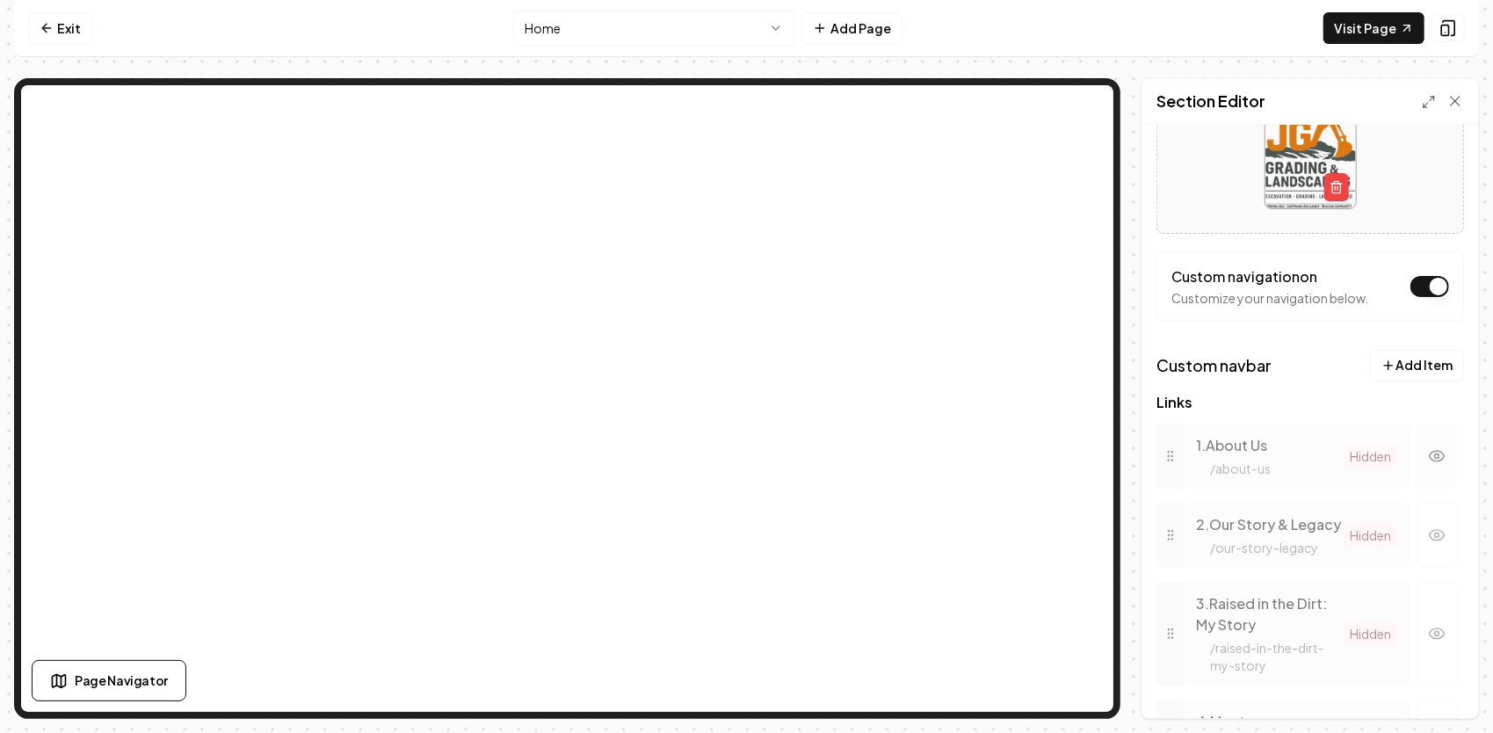
click at [1428, 460] on icon "button" at bounding box center [1437, 456] width 18 height 18
click at [1437, 536] on button "button" at bounding box center [1436, 534] width 40 height 65
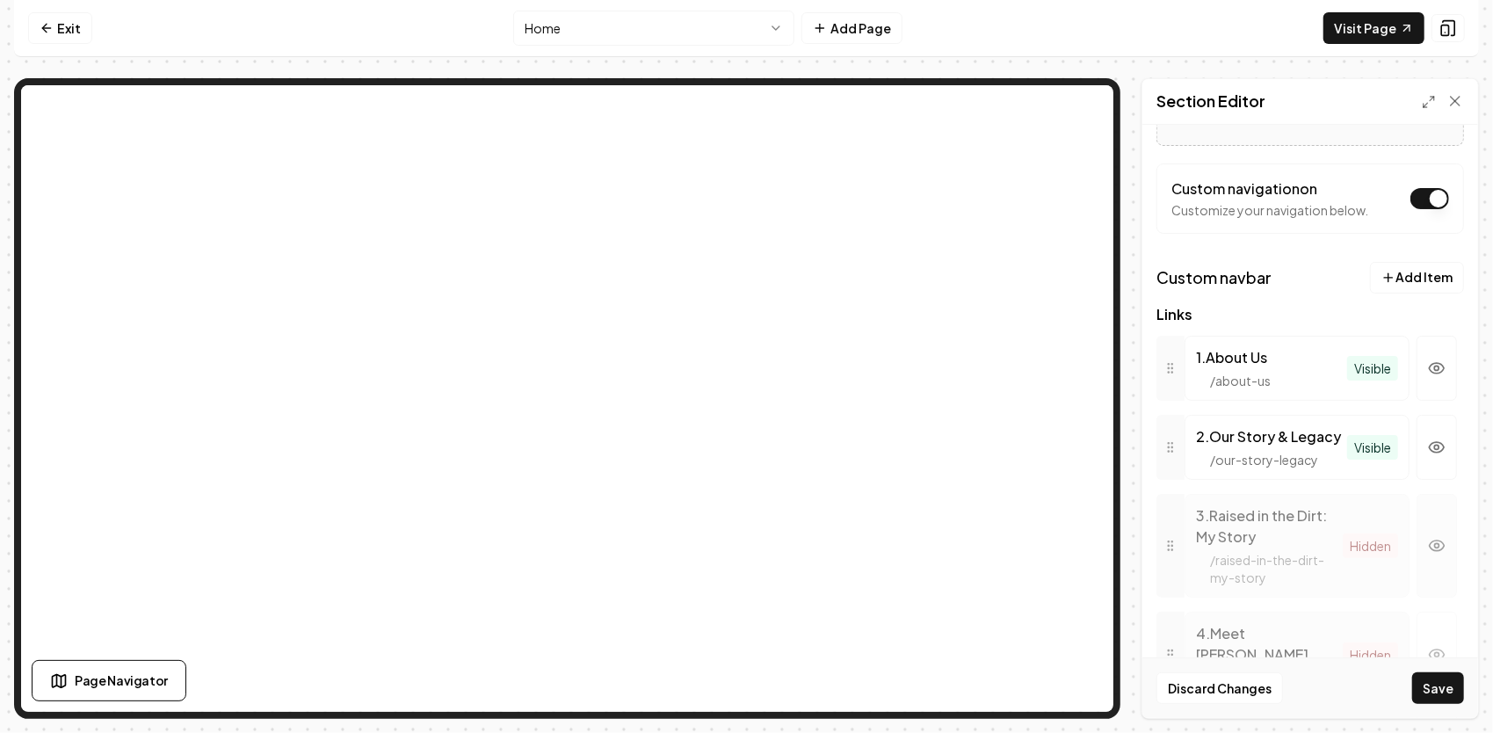
click at [1428, 554] on icon "button" at bounding box center [1437, 546] width 18 height 18
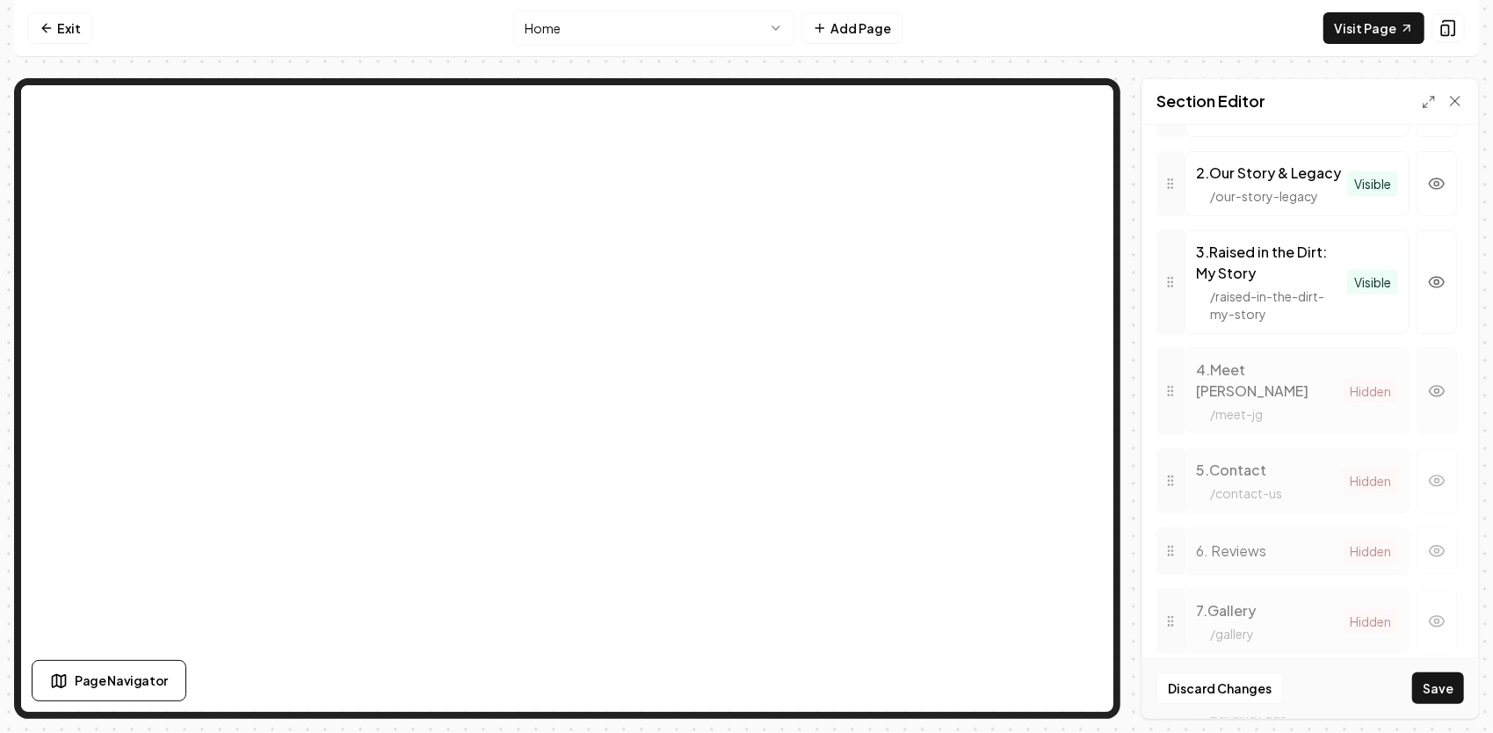
click at [1421, 385] on button "button" at bounding box center [1436, 391] width 40 height 86
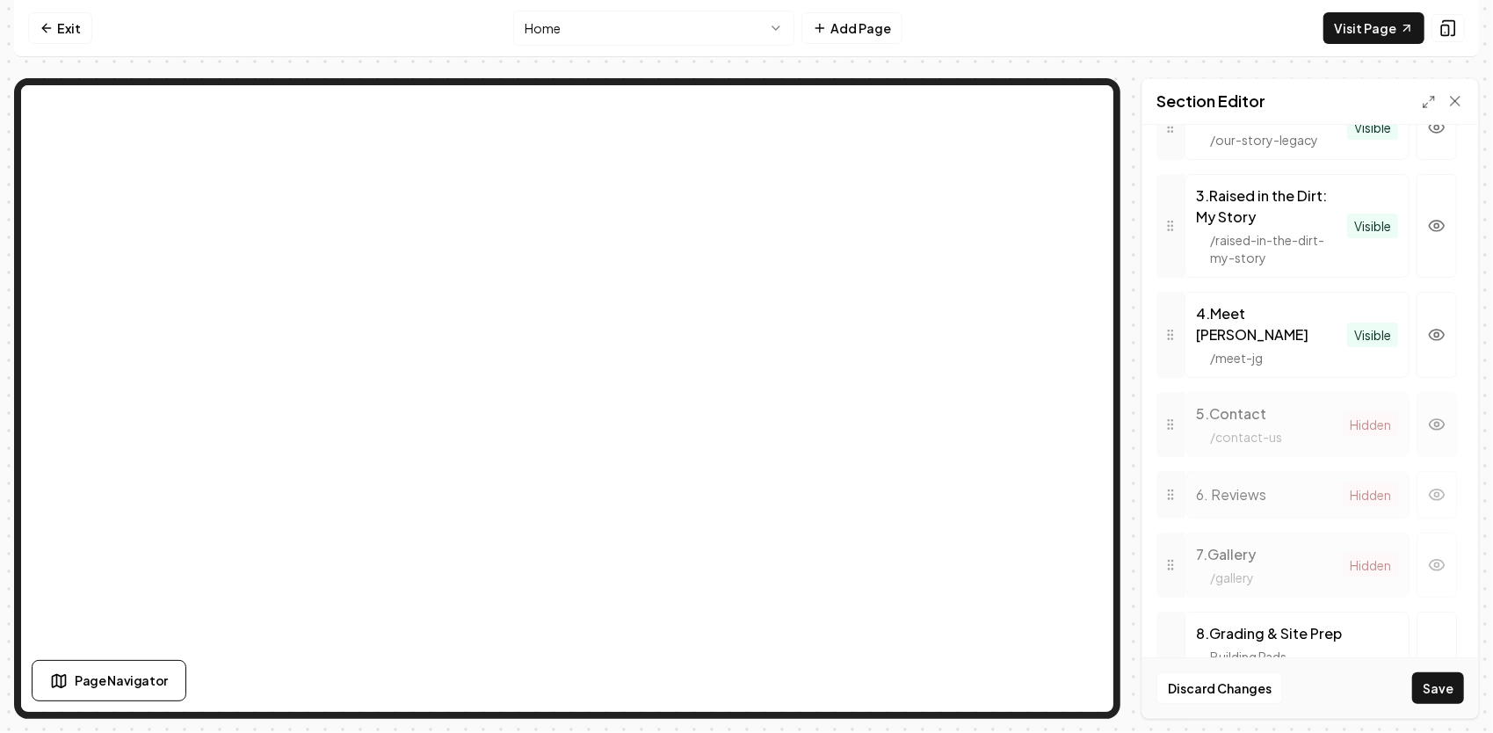
click at [1427, 429] on button "button" at bounding box center [1436, 424] width 40 height 65
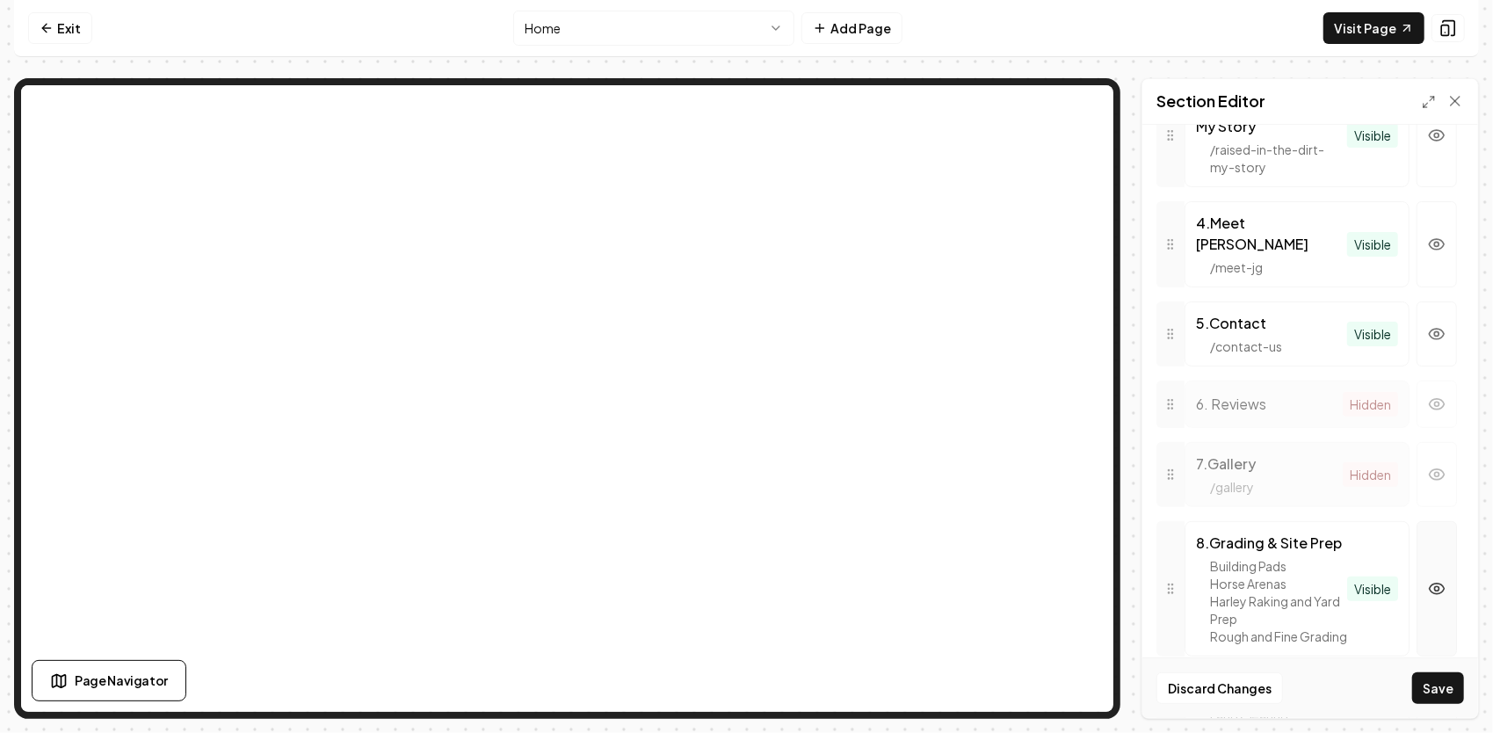
scroll to position [824, 0]
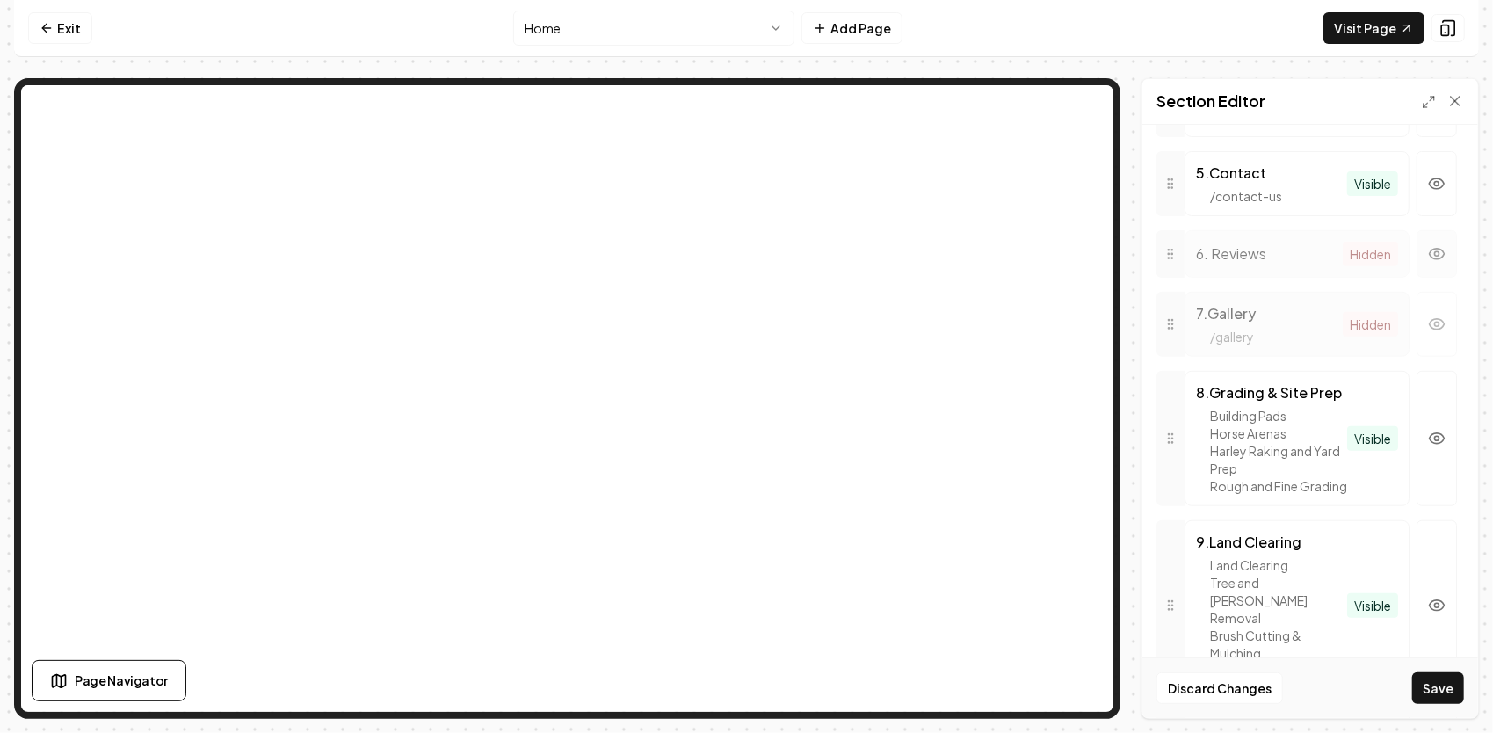
click at [1429, 249] on icon "button" at bounding box center [1436, 254] width 15 height 11
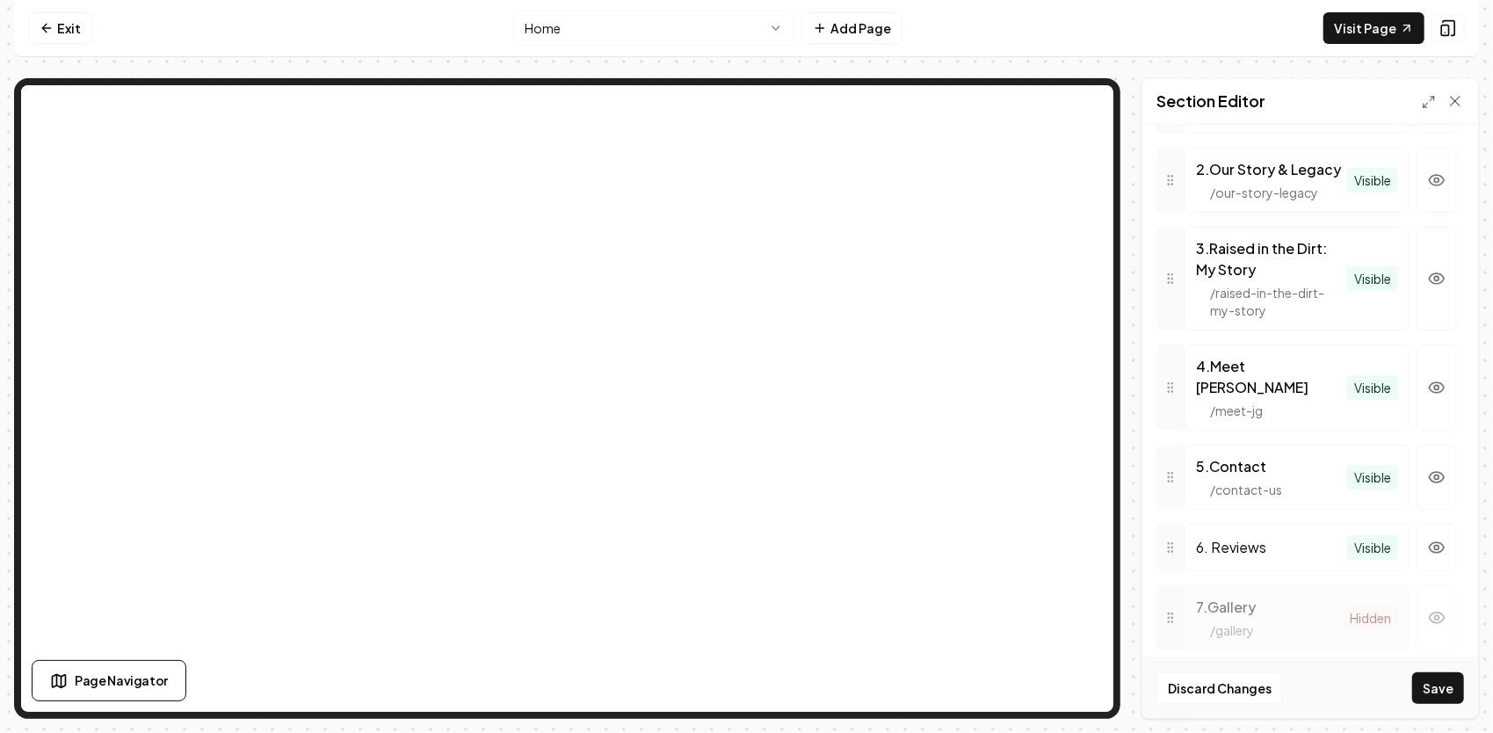
scroll to position [900, 0]
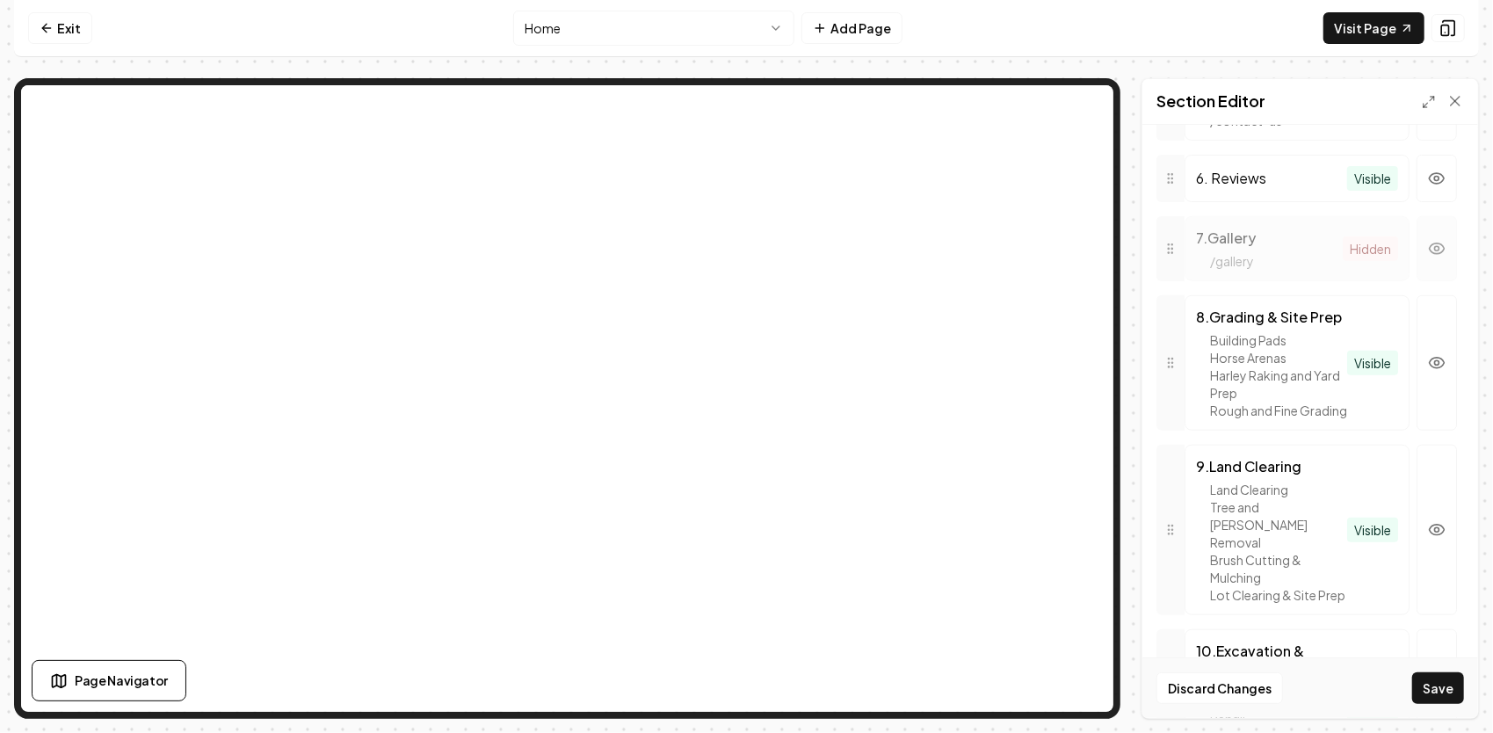
click at [1428, 242] on icon "button" at bounding box center [1437, 249] width 18 height 18
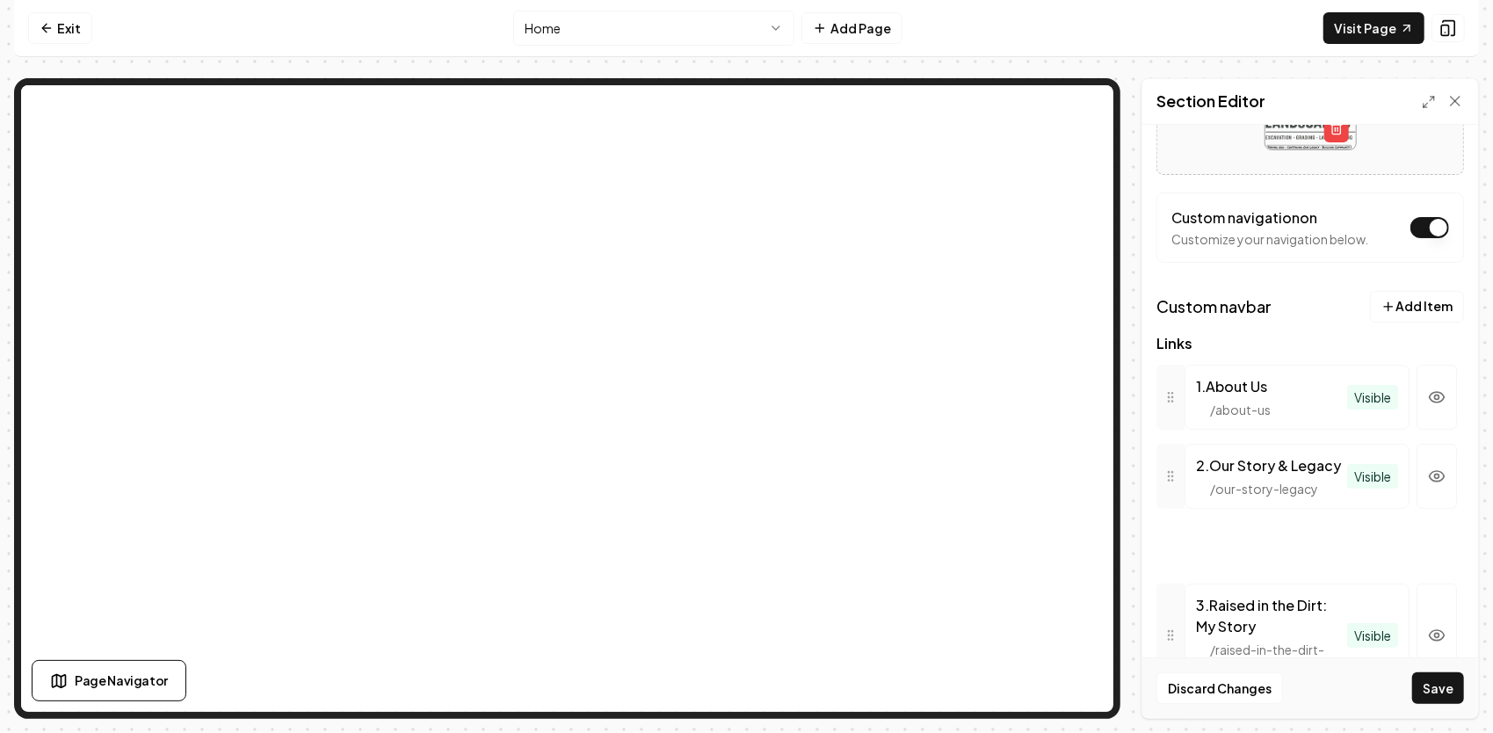
scroll to position [248, 0]
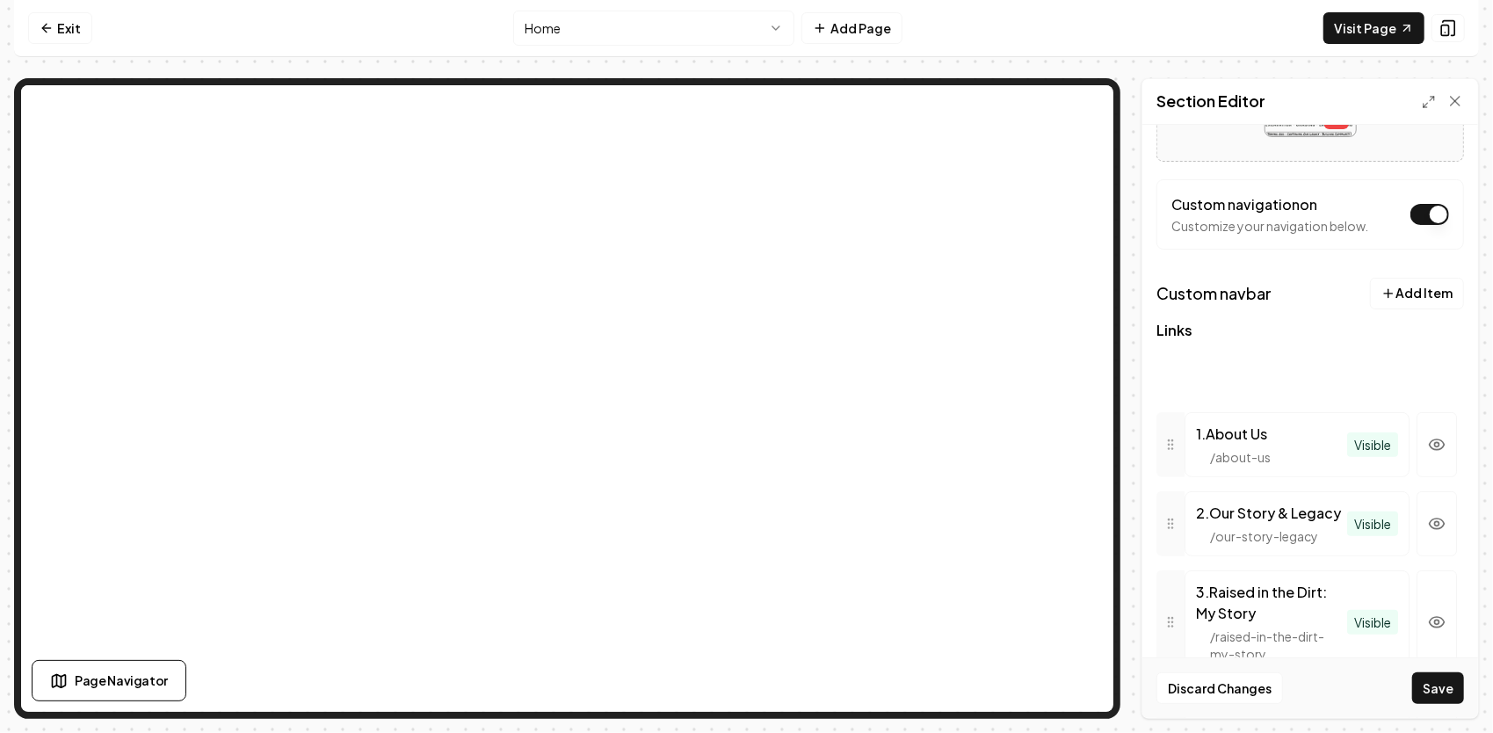
drag, startPoint x: 1172, startPoint y: 344, endPoint x: 1214, endPoint y: 369, distance: 48.8
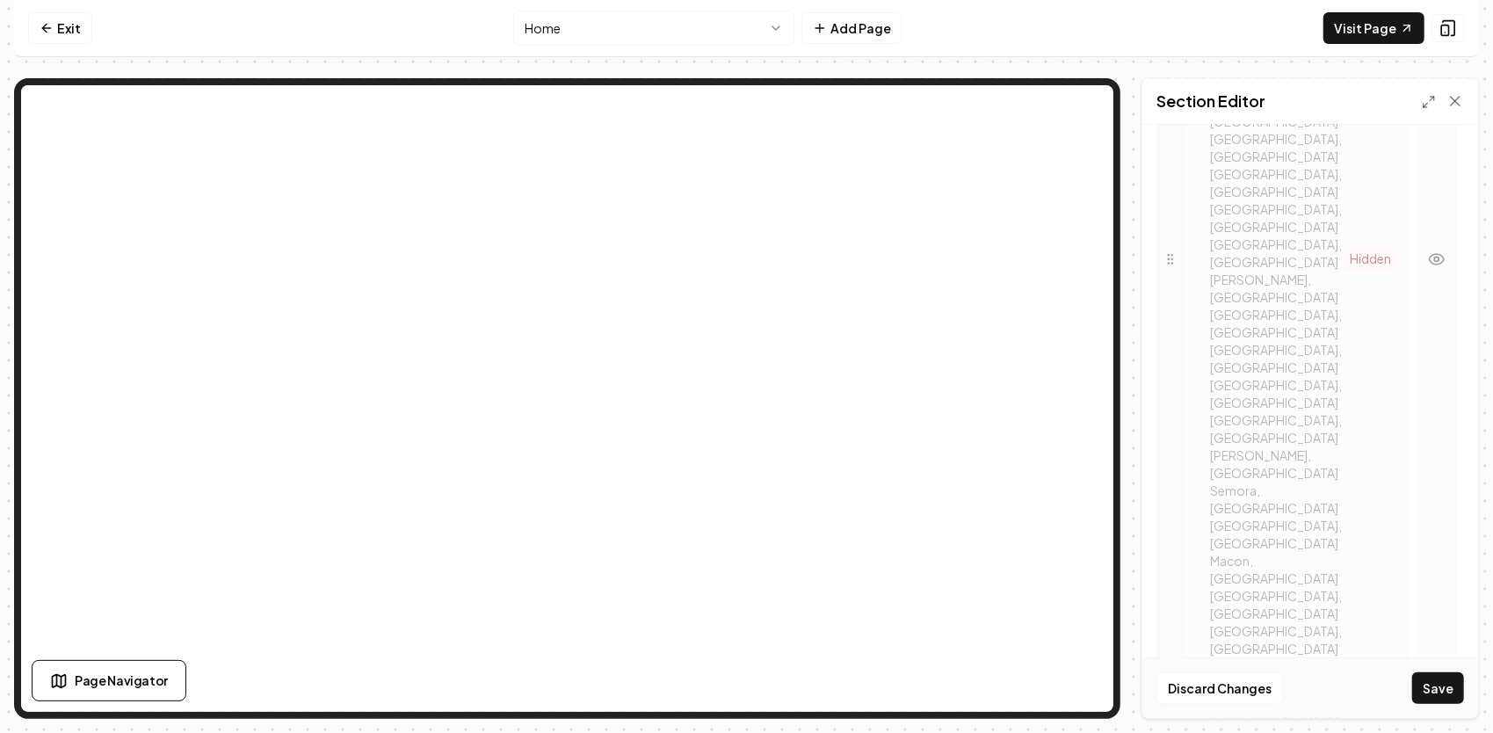
scroll to position [2311, 0]
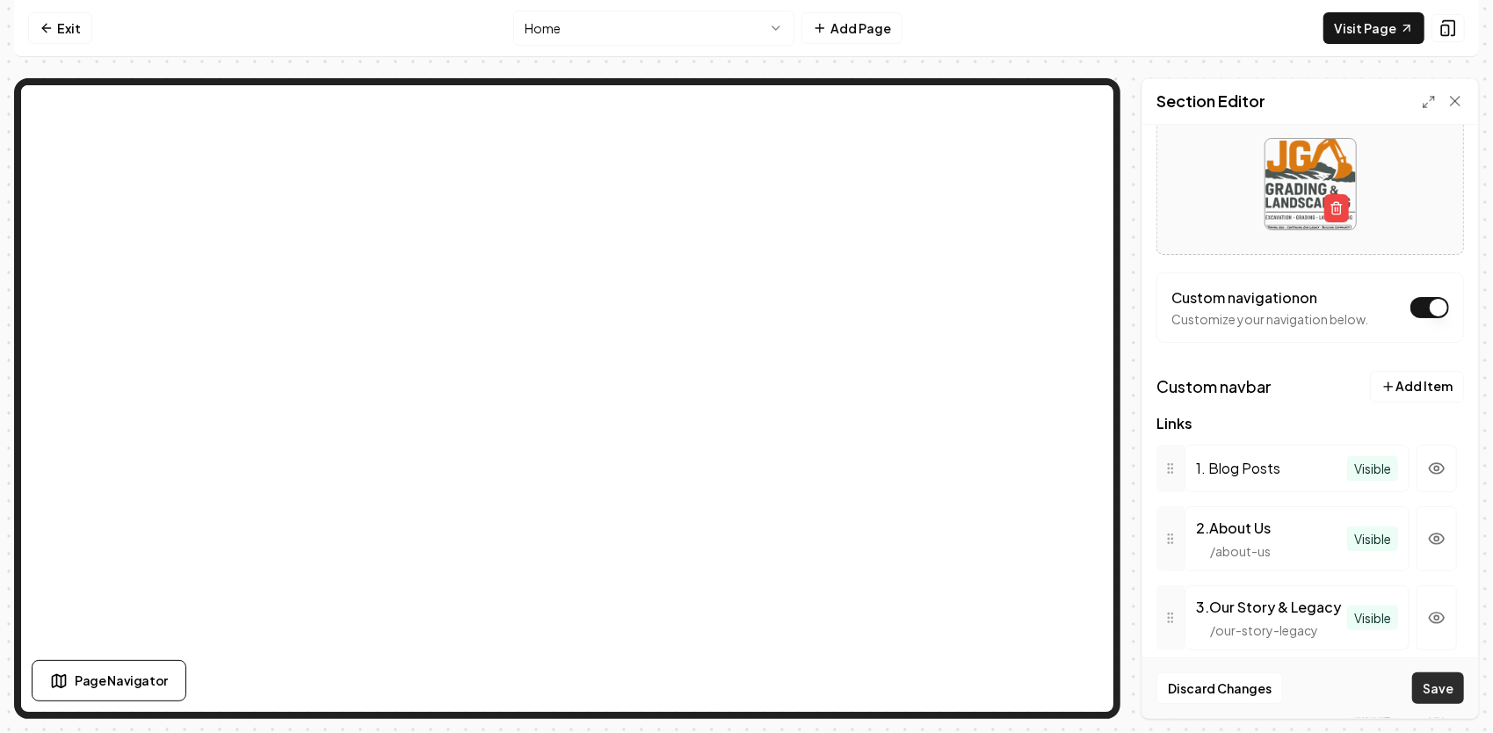
click at [1442, 691] on button "Save" at bounding box center [1438, 688] width 52 height 32
